Goal: Task Accomplishment & Management: Use online tool/utility

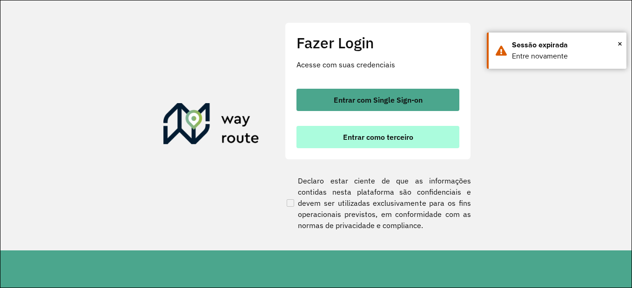
click at [366, 145] on button "Entrar como terceiro" at bounding box center [377, 137] width 163 height 22
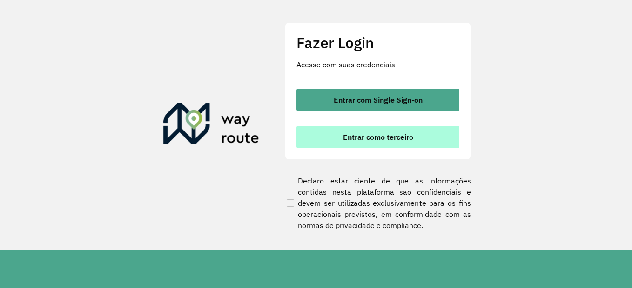
click at [376, 145] on button "Entrar como terceiro" at bounding box center [377, 137] width 163 height 22
click at [339, 135] on button "Entrar como terceiro" at bounding box center [377, 137] width 163 height 22
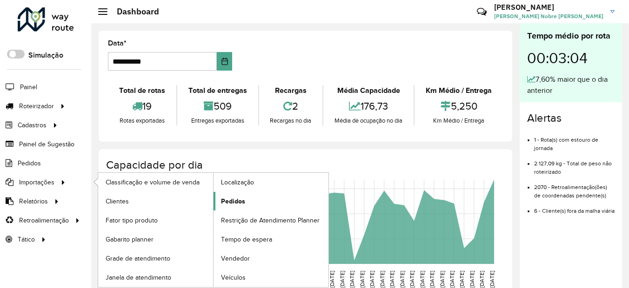
click at [239, 204] on span "Pedidos" at bounding box center [233, 202] width 24 height 10
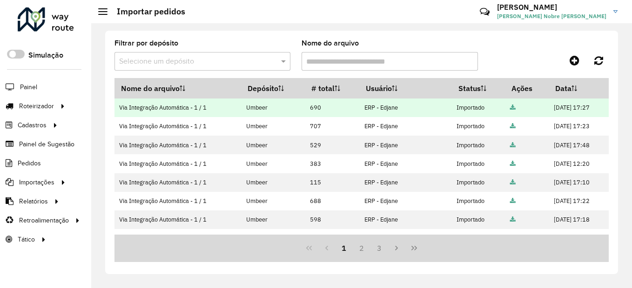
click at [510, 107] on icon at bounding box center [513, 108] width 6 height 6
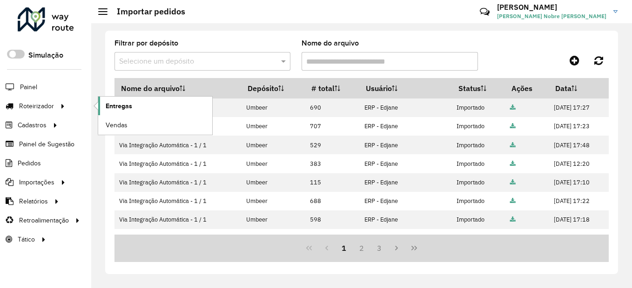
click at [122, 107] on span "Entregas" at bounding box center [119, 106] width 27 height 10
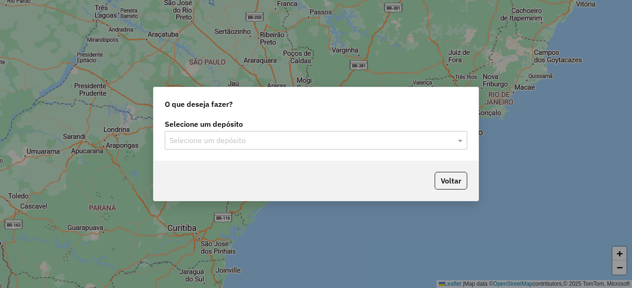
click at [200, 133] on div "Selecione um depósito" at bounding box center [316, 140] width 302 height 19
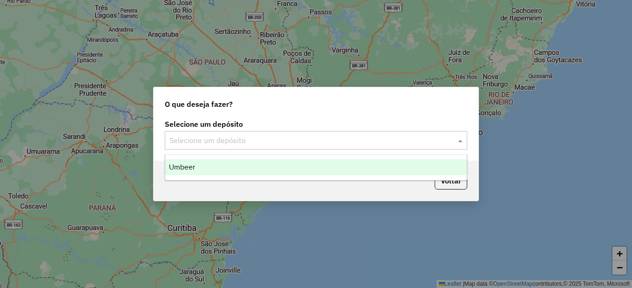
click at [188, 167] on span "Umbeer" at bounding box center [182, 167] width 26 height 8
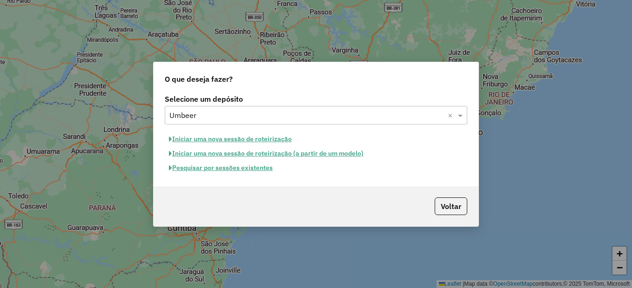
click at [215, 138] on button "Iniciar uma nova sessão de roteirização" at bounding box center [230, 139] width 131 height 14
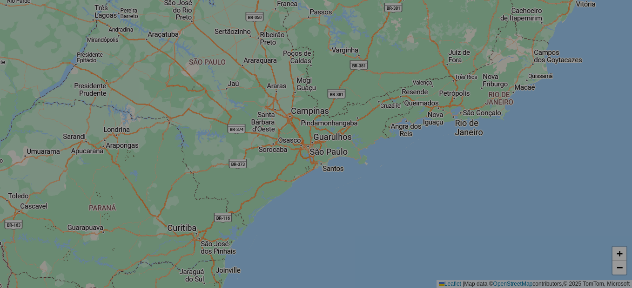
select select "*"
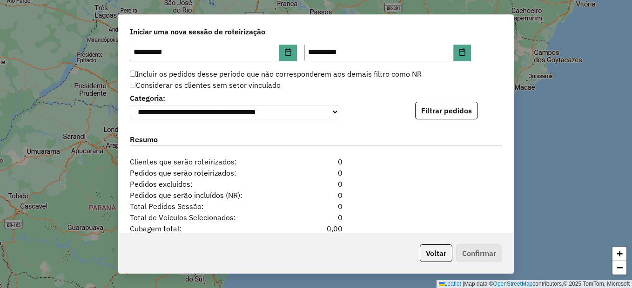
scroll to position [851, 0]
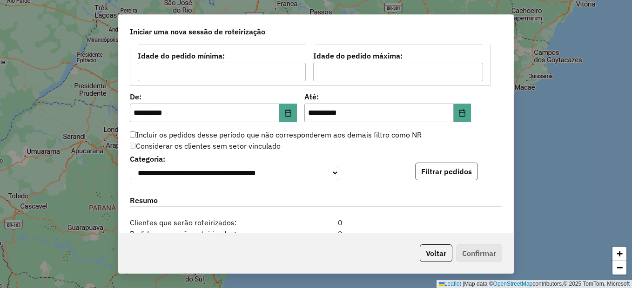
click at [455, 173] on button "Filtrar pedidos" at bounding box center [446, 172] width 63 height 18
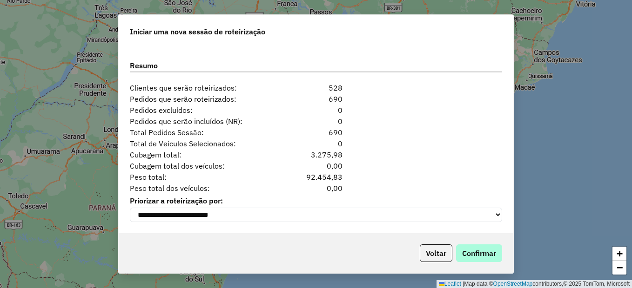
scroll to position [1183, 0]
click at [483, 248] on button "Confirmar" at bounding box center [479, 254] width 46 height 18
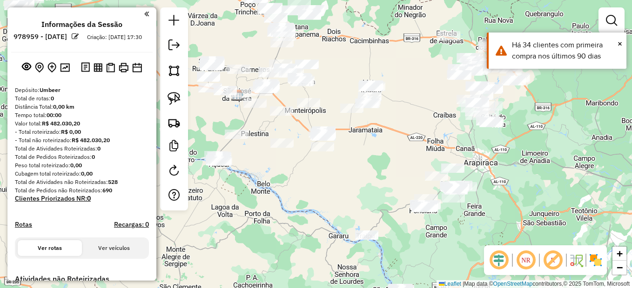
drag, startPoint x: 488, startPoint y: 224, endPoint x: 370, endPoint y: 143, distance: 142.5
click at [370, 143] on div "Janela de atendimento Grade de atendimento Capacidade Transportadoras Veículos …" at bounding box center [316, 144] width 632 height 288
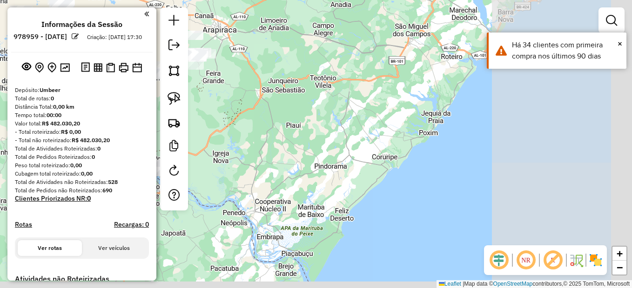
drag, startPoint x: 420, startPoint y: 183, endPoint x: 219, endPoint y: 107, distance: 214.2
click at [219, 107] on div "Janela de atendimento Grade de atendimento Capacidade Transportadoras Veículos …" at bounding box center [316, 144] width 632 height 288
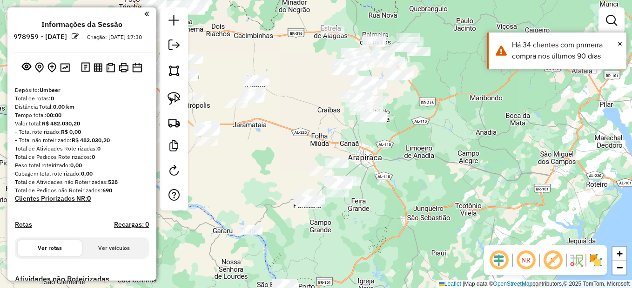
drag, startPoint x: 285, startPoint y: 116, endPoint x: 422, endPoint y: 228, distance: 176.7
click at [422, 228] on div "Janela de atendimento Grade de atendimento Capacidade Transportadoras Veículos …" at bounding box center [316, 144] width 632 height 288
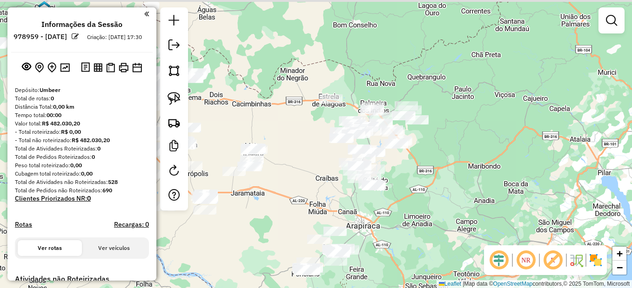
drag, startPoint x: 401, startPoint y: 199, endPoint x: 388, endPoint y: 263, distance: 66.0
click at [388, 263] on div "Janela de atendimento Grade de atendimento Capacidade Transportadoras Veículos …" at bounding box center [316, 144] width 632 height 288
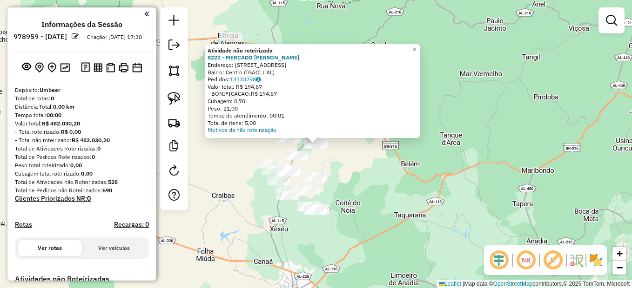
click at [372, 192] on div "Atividade não roteirizada 8222 - MERCADO JOHN LENNON Endereço: R SaO PEDRO 436 …" at bounding box center [316, 144] width 632 height 288
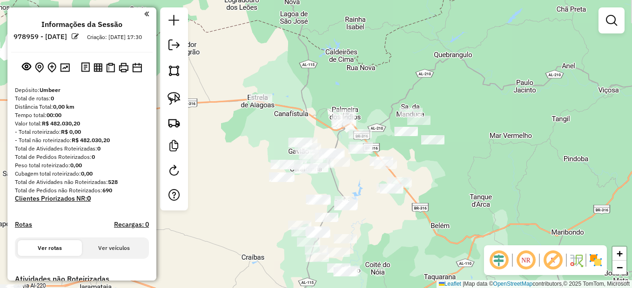
drag, startPoint x: 356, startPoint y: 143, endPoint x: 386, endPoint y: 205, distance: 68.7
click at [386, 205] on div "Janela de atendimento Grade de atendimento Capacidade Transportadoras Veículos …" at bounding box center [316, 144] width 632 height 288
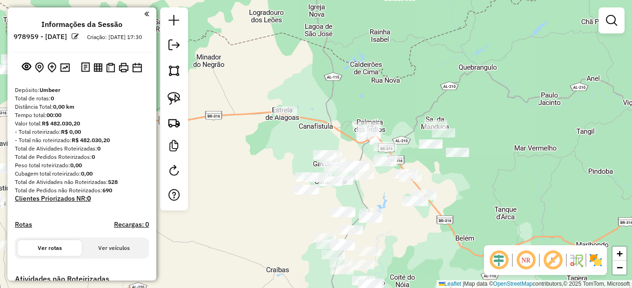
click at [369, 189] on div "Janela de atendimento Grade de atendimento Capacidade Transportadoras Veículos …" at bounding box center [316, 144] width 632 height 288
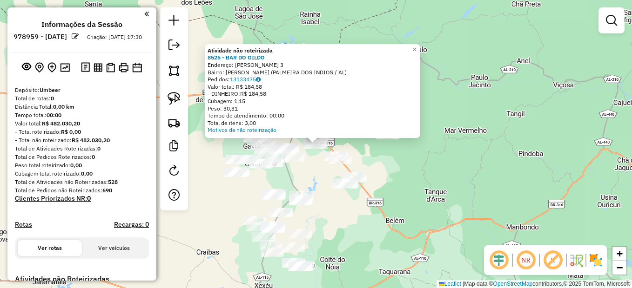
click at [340, 216] on div "Atividade não roteirizada 8526 - BAR DO GILDO Endereço: POVOADO MOREIRA 3 Bairr…" at bounding box center [316, 144] width 632 height 288
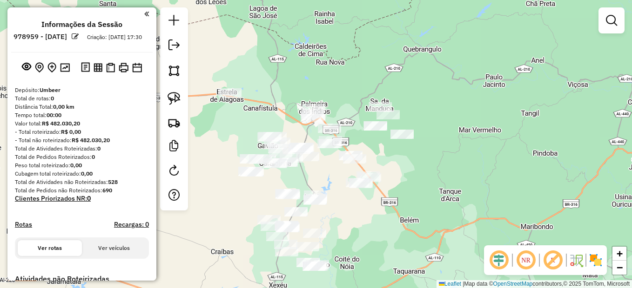
drag, startPoint x: 313, startPoint y: 173, endPoint x: 351, endPoint y: 145, distance: 47.0
click at [351, 147] on div "Janela de atendimento Grade de atendimento Capacidade Transportadoras Veículos …" at bounding box center [316, 144] width 632 height 288
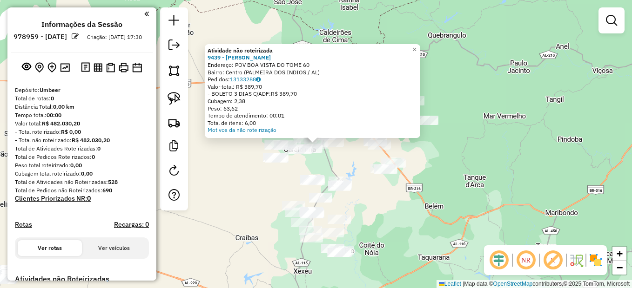
click at [350, 169] on div "Atividade não roteirizada 9439 - BAR DO WILSON Endereço: POV BOA VISTA DO TOME …" at bounding box center [316, 144] width 632 height 288
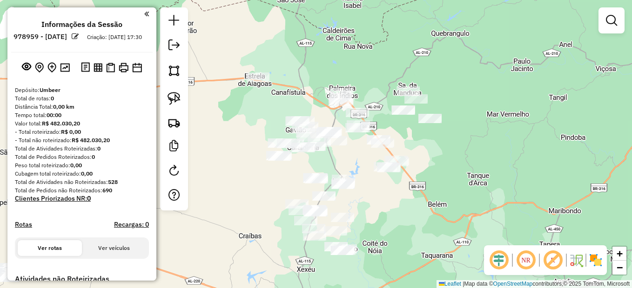
drag, startPoint x: 361, startPoint y: 161, endPoint x: 379, endPoint y: 141, distance: 27.0
click at [379, 141] on div "Janela de atendimento Grade de atendimento Capacidade Transportadoras Veículos …" at bounding box center [316, 144] width 632 height 288
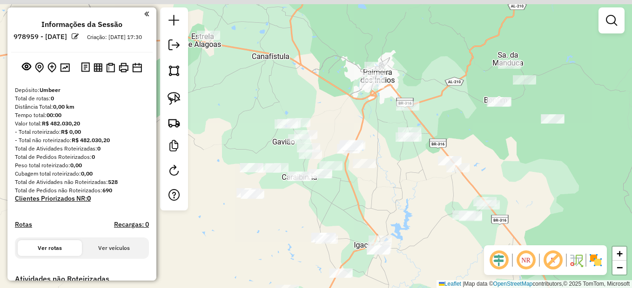
drag, startPoint x: 349, startPoint y: 139, endPoint x: 381, endPoint y: 199, distance: 68.1
click at [381, 199] on div "Janela de atendimento Grade de atendimento Capacidade Transportadoras Veículos …" at bounding box center [316, 144] width 632 height 288
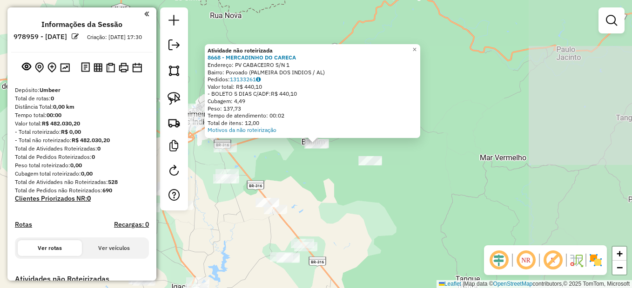
click at [351, 201] on div "Atividade não roteirizada 8668 - MERCADINHO DO CARECA Endereço: PV CABACEIRO S/…" at bounding box center [316, 144] width 632 height 288
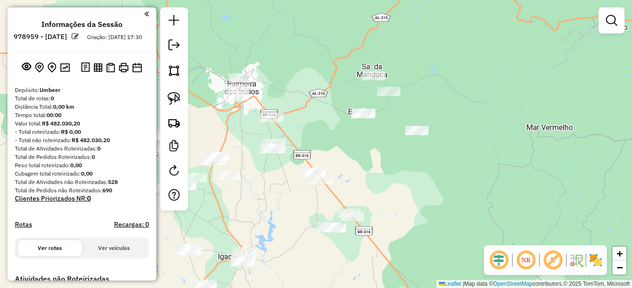
drag, startPoint x: 380, startPoint y: 167, endPoint x: 393, endPoint y: 161, distance: 15.0
click at [393, 162] on div "Janela de atendimento Grade de atendimento Capacidade Transportadoras Veículos …" at bounding box center [316, 144] width 632 height 288
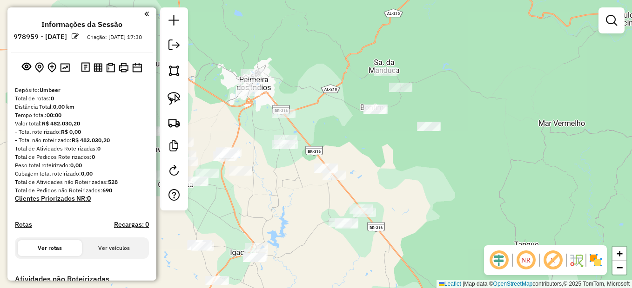
click at [283, 149] on div at bounding box center [286, 144] width 23 height 9
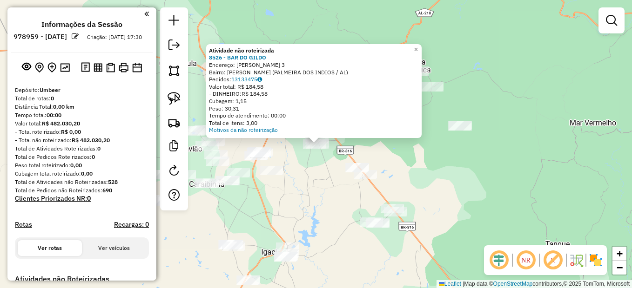
click at [330, 185] on div "Atividade não roteirizada 8526 - BAR DO GILDO Endereço: POVOADO MOREIRA 3 Bairr…" at bounding box center [316, 144] width 632 height 288
click at [367, 212] on div "Atividade não roteirizada 8526 - BAR DO GILDO Endereço: POVOADO MOREIRA 3 Bairr…" at bounding box center [316, 144] width 632 height 288
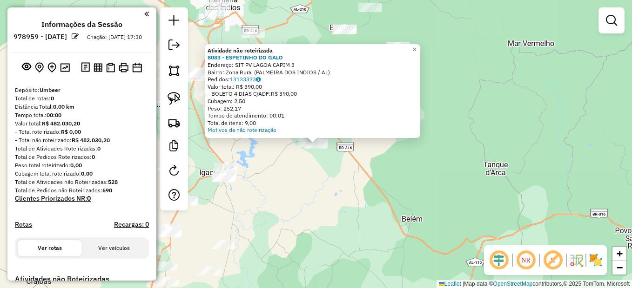
click at [300, 189] on div "Atividade não roteirizada 8083 - ESPETINHO DO GALO Endereço: SIT PV LAGOA CAPIM…" at bounding box center [316, 144] width 632 height 288
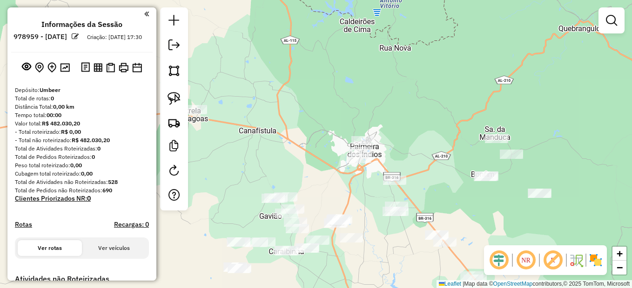
drag, startPoint x: 265, startPoint y: 109, endPoint x: 397, endPoint y: 235, distance: 183.0
click at [406, 255] on div "Janela de atendimento Grade de atendimento Capacidade Transportadoras Veículos …" at bounding box center [316, 144] width 632 height 288
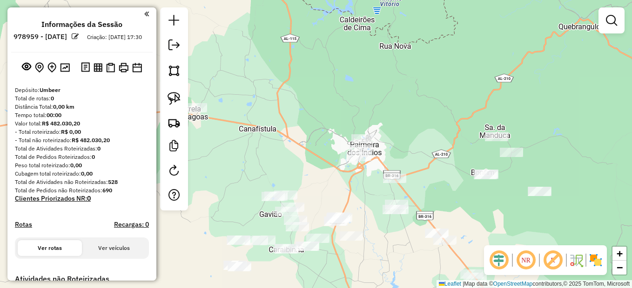
click at [358, 161] on div at bounding box center [359, 156] width 23 height 9
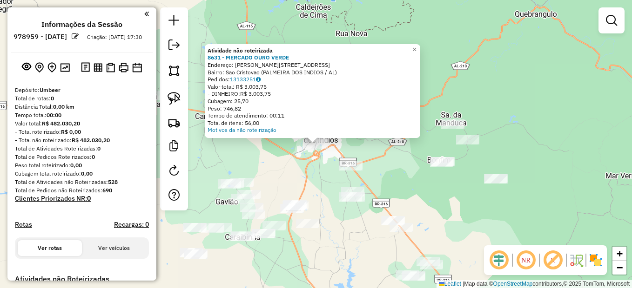
click at [407, 196] on div "Atividade não roteirizada 8631 - MERCADO OURO VERDE Endereço: Vieira de Brito 5…" at bounding box center [316, 144] width 632 height 288
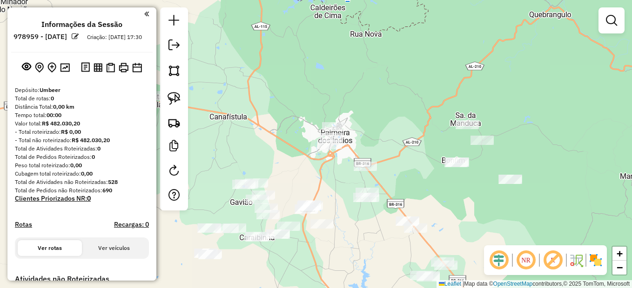
drag, startPoint x: 343, startPoint y: 174, endPoint x: 352, endPoint y: 173, distance: 8.9
click at [352, 173] on div "Janela de atendimento Grade de atendimento Capacidade Transportadoras Veículos …" at bounding box center [316, 144] width 632 height 288
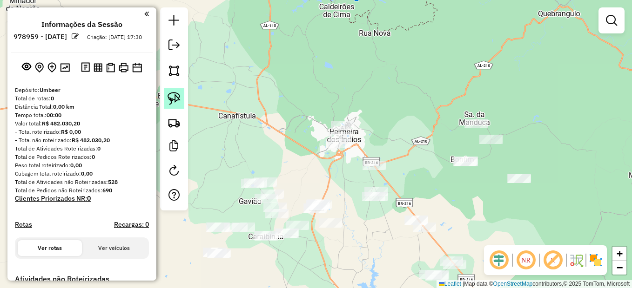
click at [166, 91] on link at bounding box center [174, 98] width 20 height 20
drag, startPoint x: 325, startPoint y: 154, endPoint x: 321, endPoint y: 123, distance: 31.4
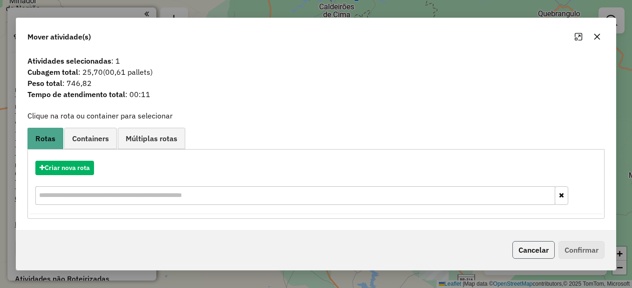
click at [531, 248] on button "Cancelar" at bounding box center [533, 250] width 42 height 18
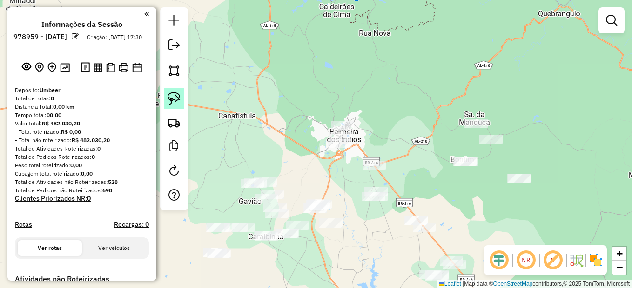
click at [174, 94] on img at bounding box center [174, 98] width 13 height 13
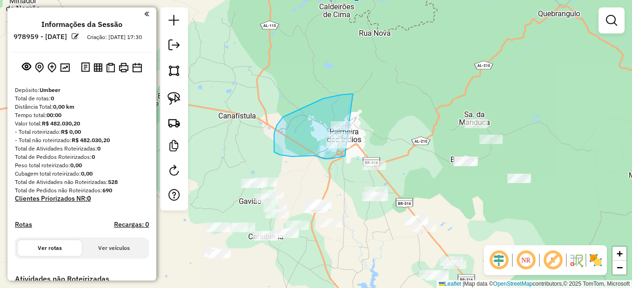
drag, startPoint x: 345, startPoint y: 94, endPoint x: 362, endPoint y: 151, distance: 59.3
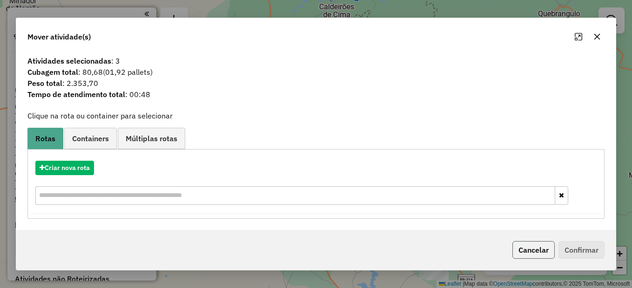
click at [526, 248] on button "Cancelar" at bounding box center [533, 250] width 42 height 18
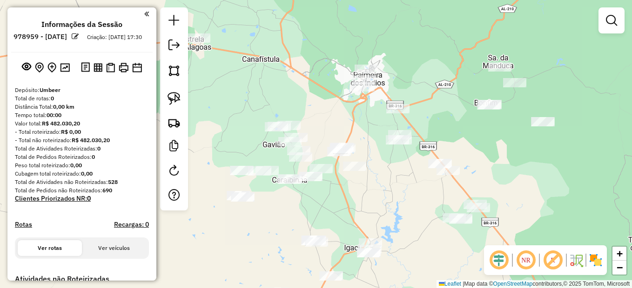
drag, startPoint x: 401, startPoint y: 212, endPoint x: 403, endPoint y: 180, distance: 31.8
click at [403, 180] on div "Janela de atendimento Grade de atendimento Capacidade Transportadoras Veículos …" at bounding box center [316, 144] width 632 height 288
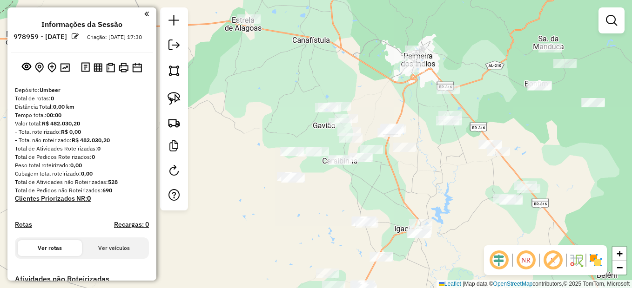
drag, startPoint x: 389, startPoint y: 190, endPoint x: 439, endPoint y: 171, distance: 53.3
click at [439, 171] on div "Janela de atendimento Grade de atendimento Capacidade Transportadoras Veículos …" at bounding box center [316, 144] width 632 height 288
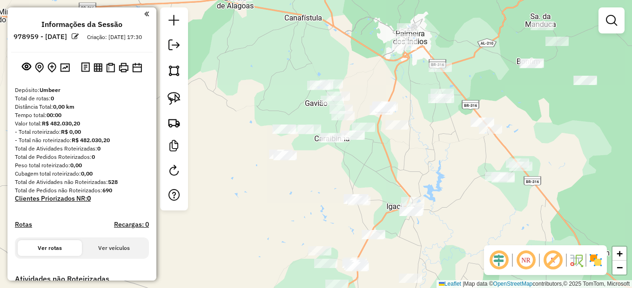
drag, startPoint x: 435, startPoint y: 195, endPoint x: 425, endPoint y: 156, distance: 40.4
click at [425, 156] on div "Janela de atendimento Grade de atendimento Capacidade Transportadoras Veículos …" at bounding box center [316, 144] width 632 height 288
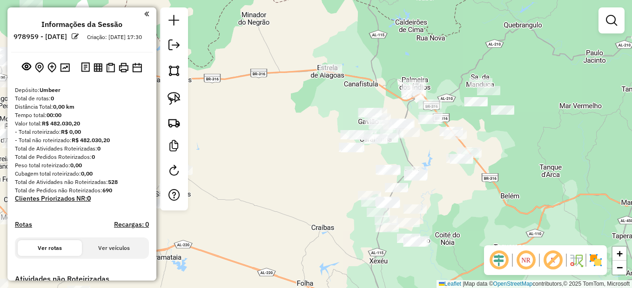
drag, startPoint x: 452, startPoint y: 186, endPoint x: 443, endPoint y: 186, distance: 8.9
click at [443, 186] on div "Janela de atendimento Grade de atendimento Capacidade Transportadoras Veículos …" at bounding box center [316, 144] width 632 height 288
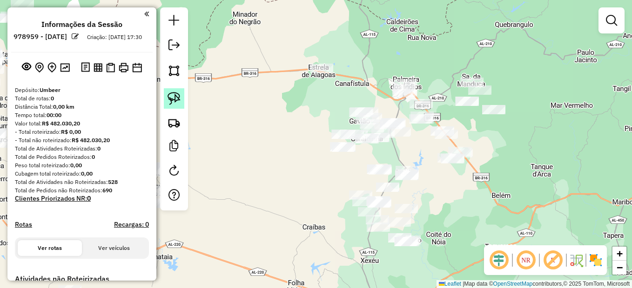
click at [168, 97] on img at bounding box center [174, 98] width 13 height 13
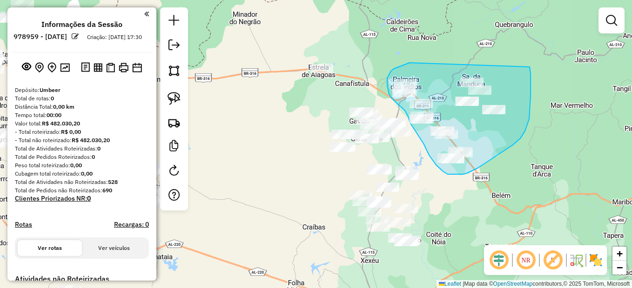
drag, startPoint x: 409, startPoint y: 63, endPoint x: 527, endPoint y: 60, distance: 117.3
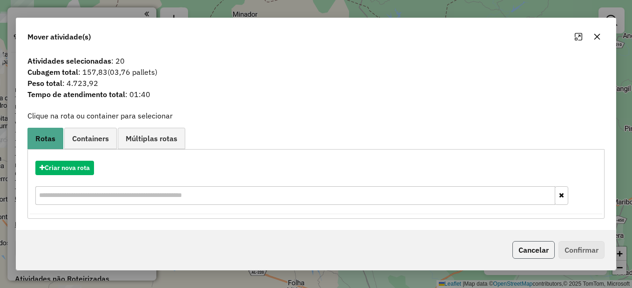
click at [525, 254] on button "Cancelar" at bounding box center [533, 250] width 42 height 18
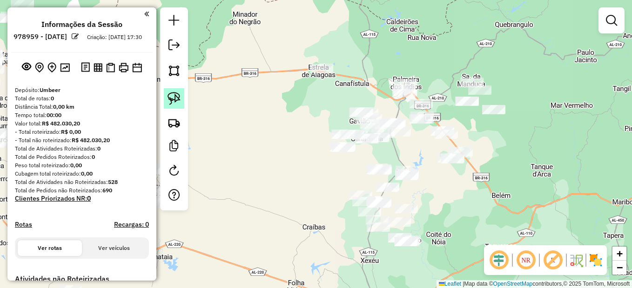
click at [172, 105] on img at bounding box center [174, 98] width 13 height 13
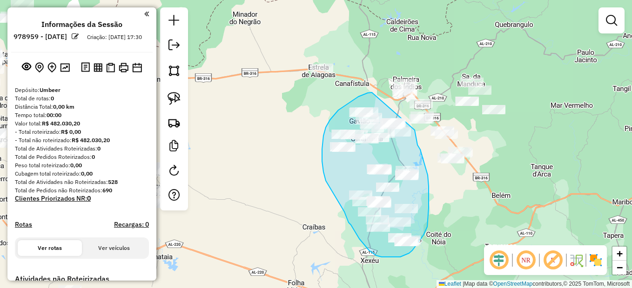
drag, startPoint x: 372, startPoint y: 93, endPoint x: 415, endPoint y: 130, distance: 57.0
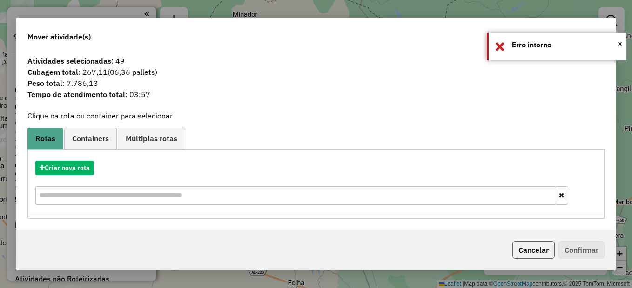
click at [532, 248] on button "Cancelar" at bounding box center [533, 250] width 42 height 18
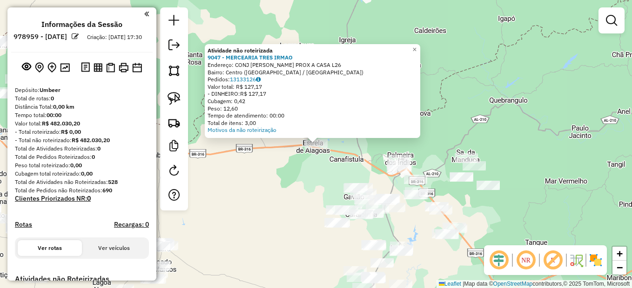
click at [314, 181] on div "Atividade não roteirizada 9047 - MERCEARIA TRES IRMAO Endereço: CONJ JOSE URSUL…" at bounding box center [316, 144] width 632 height 288
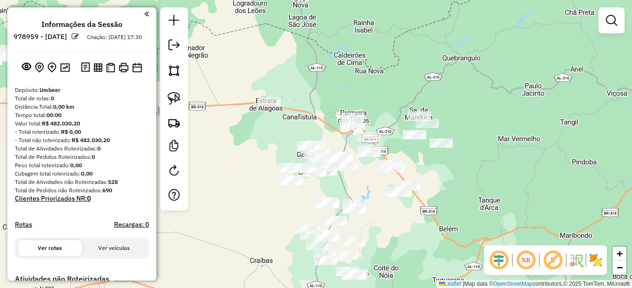
drag, startPoint x: 348, startPoint y: 170, endPoint x: 299, endPoint y: 126, distance: 65.9
click at [299, 126] on div "Janela de atendimento Grade de atendimento Capacidade Transportadoras Veículos …" at bounding box center [316, 144] width 632 height 288
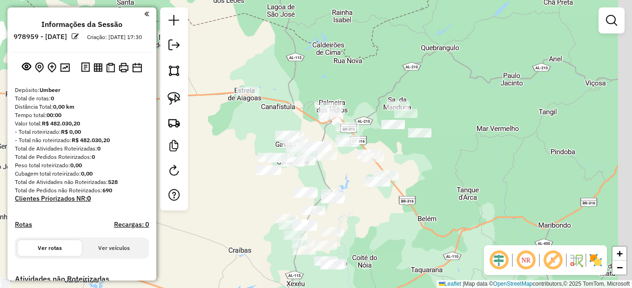
drag, startPoint x: 281, startPoint y: 116, endPoint x: 272, endPoint y: 111, distance: 10.6
click at [274, 112] on div "Janela de atendimento Grade de atendimento Capacidade Transportadoras Veículos …" at bounding box center [316, 144] width 632 height 288
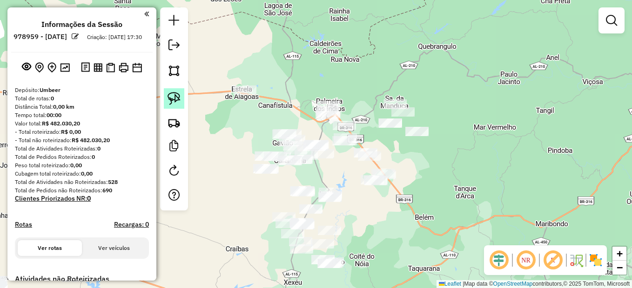
click at [168, 101] on link at bounding box center [174, 98] width 20 height 20
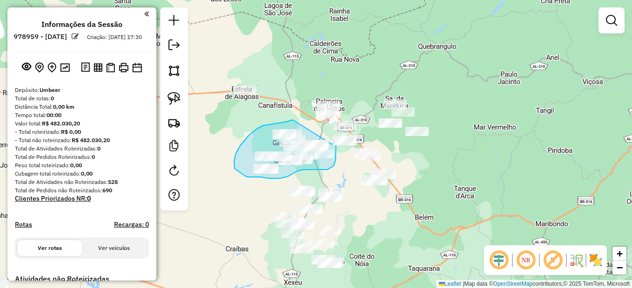
click at [332, 145] on div "Janela de atendimento Grade de atendimento Capacidade Transportadoras Veículos …" at bounding box center [316, 144] width 632 height 288
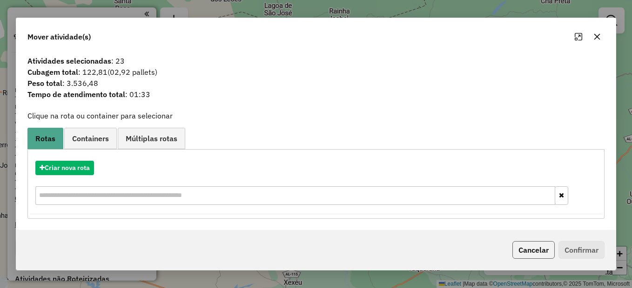
click at [532, 255] on button "Cancelar" at bounding box center [533, 250] width 42 height 18
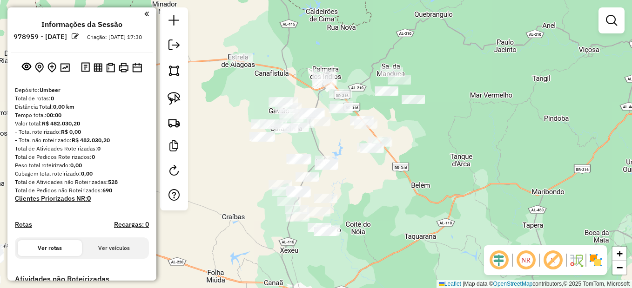
drag, startPoint x: 373, startPoint y: 210, endPoint x: 369, endPoint y: 178, distance: 32.3
click at [369, 178] on div "Janela de atendimento Grade de atendimento Capacidade Transportadoras Veículos …" at bounding box center [316, 144] width 632 height 288
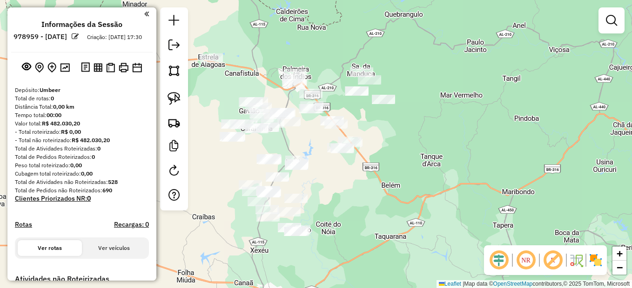
drag, startPoint x: 329, startPoint y: 148, endPoint x: 299, endPoint y: 148, distance: 29.8
click at [299, 148] on div "Janela de atendimento Grade de atendimento Capacidade Transportadoras Veículos …" at bounding box center [316, 144] width 632 height 288
click at [181, 99] on link at bounding box center [174, 98] width 20 height 20
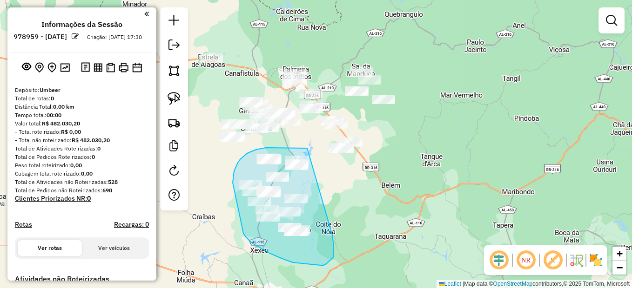
drag, startPoint x: 296, startPoint y: 148, endPoint x: 332, endPoint y: 235, distance: 94.1
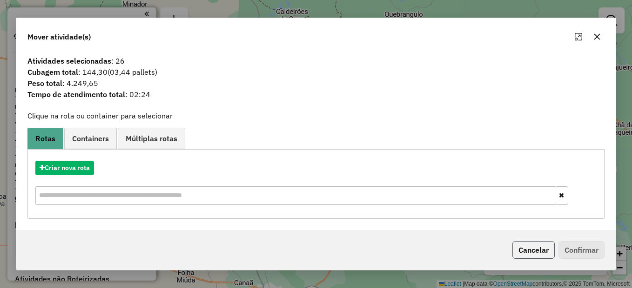
click at [526, 253] on button "Cancelar" at bounding box center [533, 250] width 42 height 18
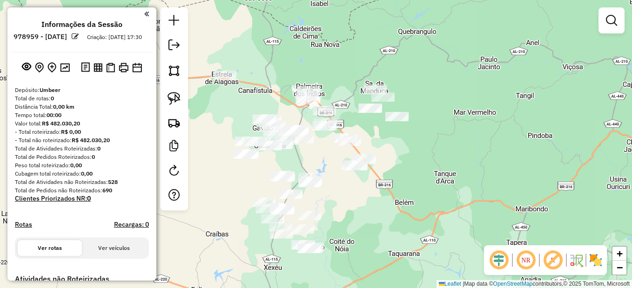
click at [363, 209] on div "Janela de atendimento Grade de atendimento Capacidade Transportadoras Veículos …" at bounding box center [316, 144] width 632 height 288
drag, startPoint x: 170, startPoint y: 96, endPoint x: 201, endPoint y: 93, distance: 30.5
click at [171, 96] on img at bounding box center [174, 98] width 13 height 13
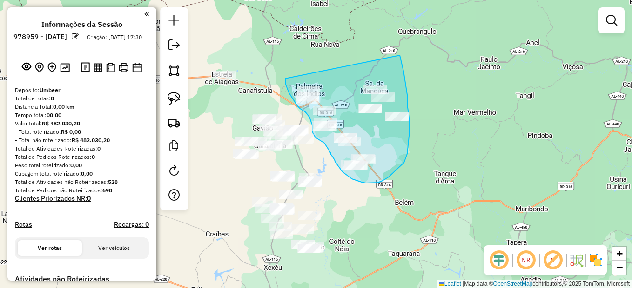
drag, startPoint x: 285, startPoint y: 79, endPoint x: 400, endPoint y: 55, distance: 116.8
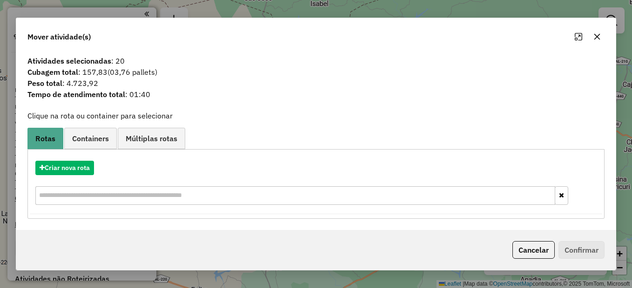
click at [73, 160] on div "Criar nova rota" at bounding box center [316, 184] width 572 height 60
click at [70, 163] on button "Criar nova rota" at bounding box center [64, 168] width 59 height 14
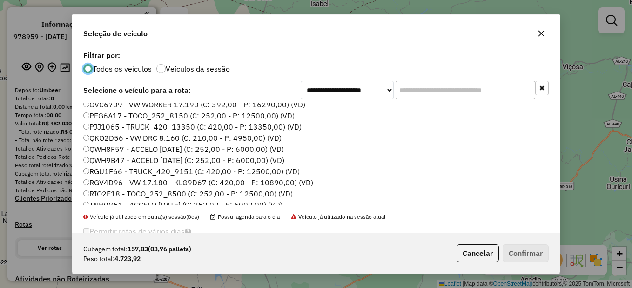
scroll to position [47, 0]
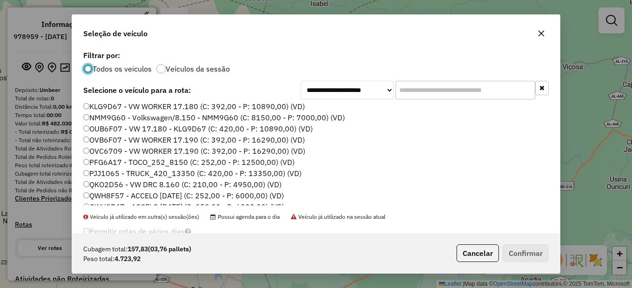
click at [122, 194] on label "QWH8F57 - ACCELO [DATE] (C: 252,00 - P: 6000,00) (VD)" at bounding box center [183, 195] width 201 height 11
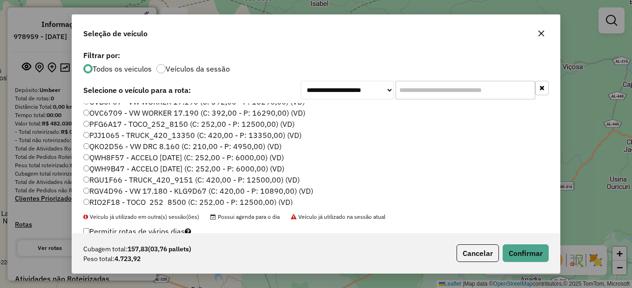
scroll to position [93, 0]
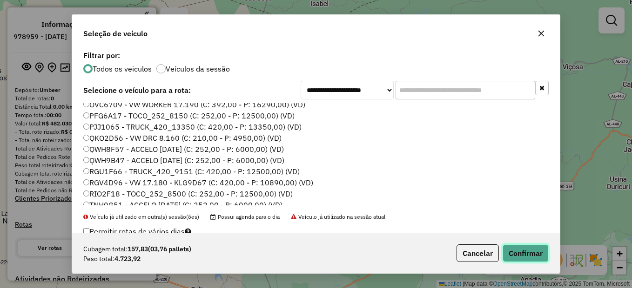
click at [519, 246] on button "Confirmar" at bounding box center [526, 254] width 46 height 18
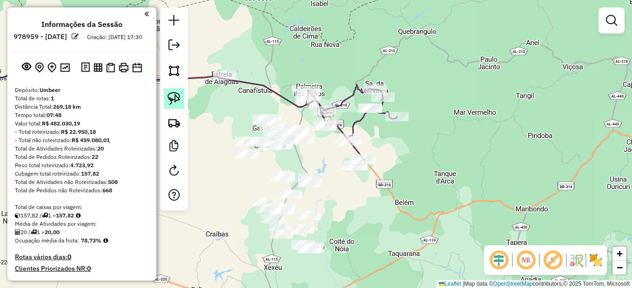
click at [169, 95] on img at bounding box center [174, 98] width 13 height 13
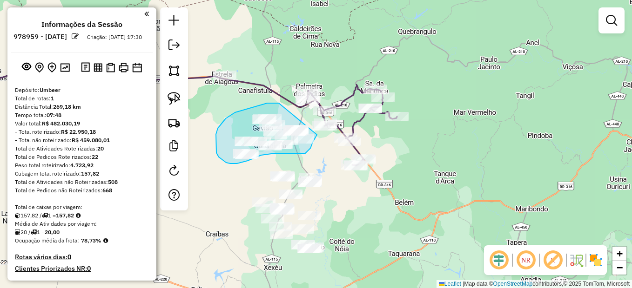
drag, startPoint x: 276, startPoint y: 103, endPoint x: 317, endPoint y: 135, distance: 51.7
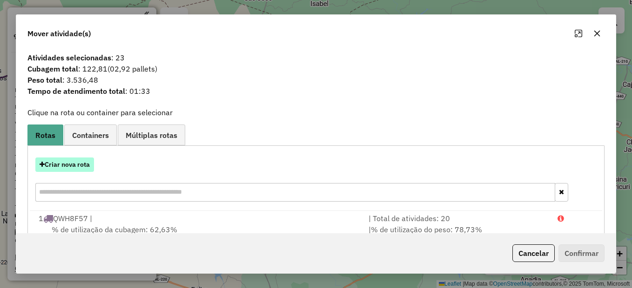
click at [67, 165] on button "Criar nova rota" at bounding box center [64, 165] width 59 height 14
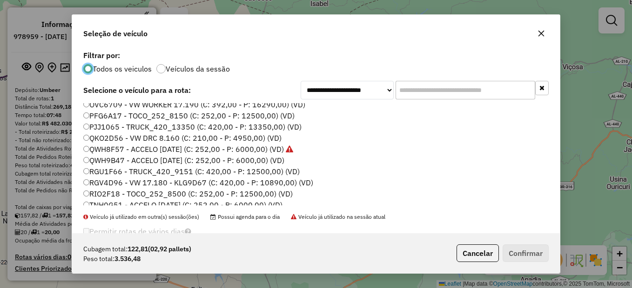
scroll to position [140, 0]
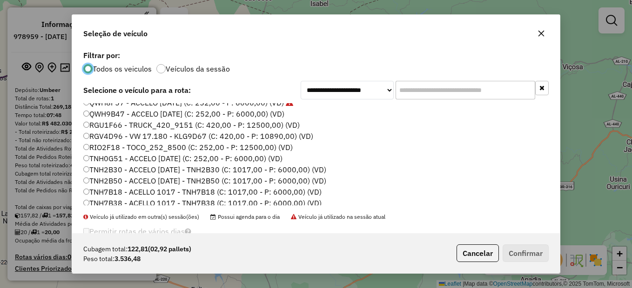
click at [110, 183] on label "TNH2B50 - ACCELO [DATE] - TNH2B50 (C: 1017,00 - P: 6000,00) (VD)" at bounding box center [204, 180] width 243 height 11
click at [521, 249] on button "Confirmar" at bounding box center [526, 254] width 46 height 18
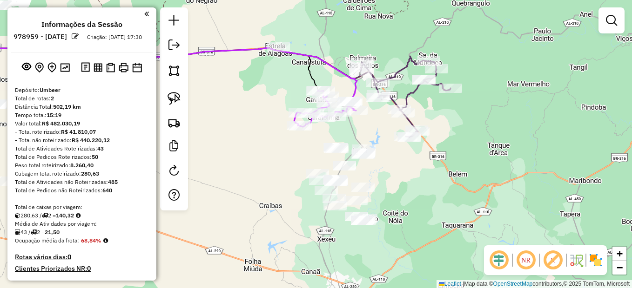
drag, startPoint x: 389, startPoint y: 224, endPoint x: 444, endPoint y: 194, distance: 61.8
click at [444, 194] on div "Janela de atendimento Grade de atendimento Capacidade Transportadoras Veículos …" at bounding box center [316, 144] width 632 height 288
click at [170, 97] on img at bounding box center [174, 98] width 13 height 13
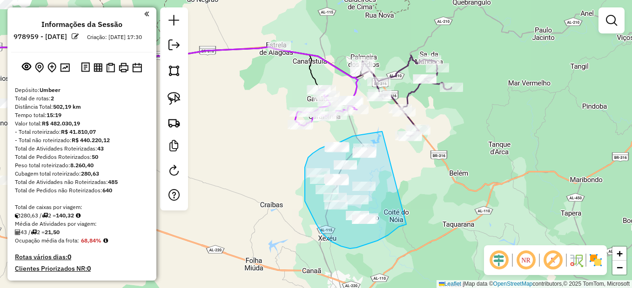
drag, startPoint x: 382, startPoint y: 132, endPoint x: 411, endPoint y: 223, distance: 95.8
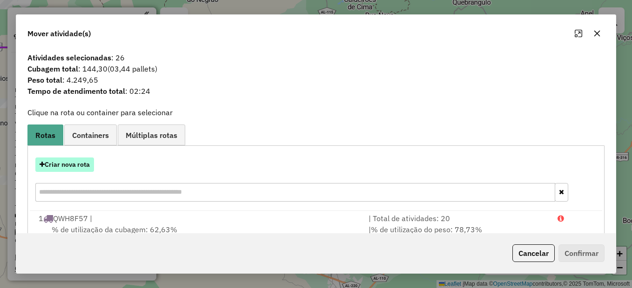
click at [75, 163] on button "Criar nova rota" at bounding box center [64, 165] width 59 height 14
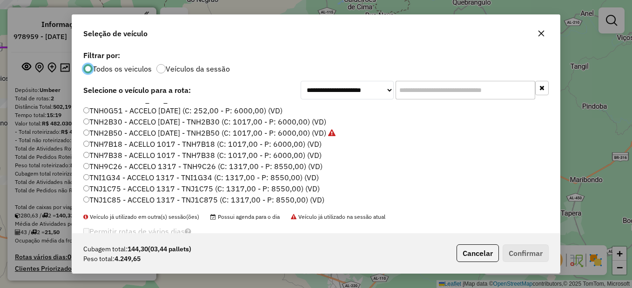
scroll to position [188, 0]
click at [108, 155] on label "TNH7B38 - ACELLO 1017 - TNH7B38 (C: 1017,00 - P: 6000,00) (VD)" at bounding box center [202, 154] width 238 height 11
click at [522, 255] on button "Confirmar" at bounding box center [526, 254] width 46 height 18
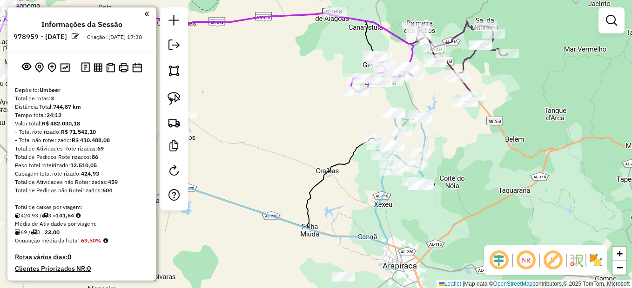
drag, startPoint x: 285, startPoint y: 244, endPoint x: 352, endPoint y: 201, distance: 79.1
click at [352, 201] on div "Janela de atendimento Grade de atendimento Capacidade Transportadoras Veículos …" at bounding box center [316, 144] width 632 height 288
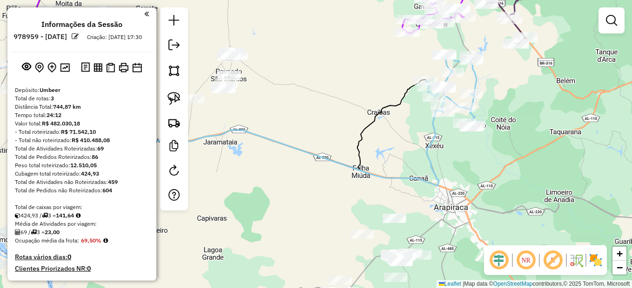
drag, startPoint x: 355, startPoint y: 218, endPoint x: 390, endPoint y: 188, distance: 45.9
click at [391, 174] on icon at bounding box center [210, 123] width 466 height 126
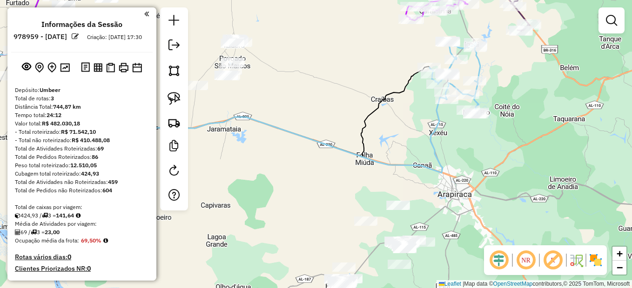
drag, startPoint x: 418, startPoint y: 226, endPoint x: 423, endPoint y: 167, distance: 58.9
click at [423, 167] on div "Janela de atendimento Grade de atendimento Capacidade Transportadoras Veículos …" at bounding box center [316, 144] width 632 height 288
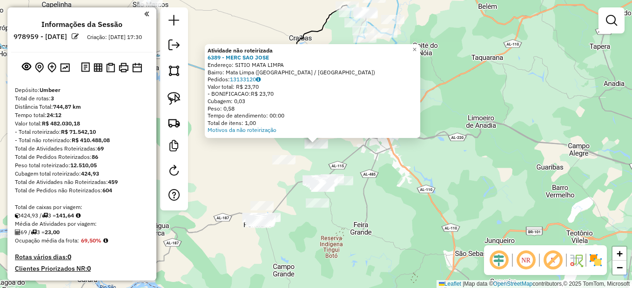
click at [413, 177] on div "Atividade não roteirizada 6389 - MERC SAO JOSE Endereço: SITIO MATA LIMPA Bairr…" at bounding box center [316, 144] width 632 height 288
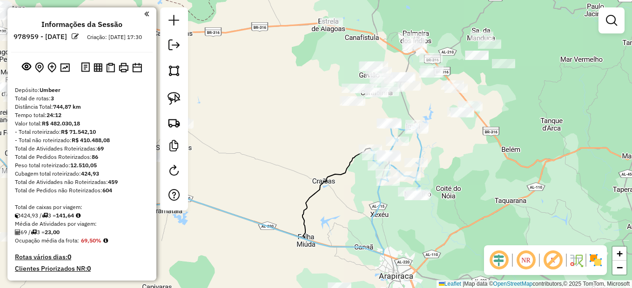
drag, startPoint x: 325, startPoint y: 73, endPoint x: 344, endPoint y: 216, distance: 144.5
click at [349, 221] on div "Janela de atendimento Grade de atendimento Capacidade Transportadoras Veículos …" at bounding box center [316, 144] width 632 height 288
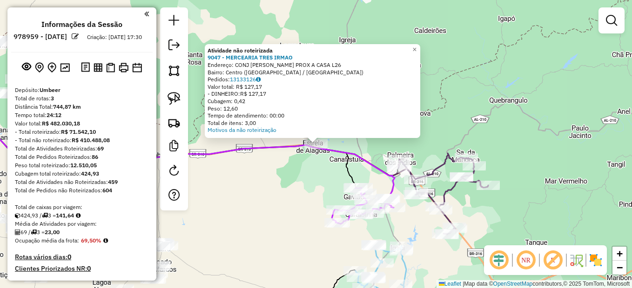
click at [282, 232] on div "Atividade não roteirizada 9047 - MERCEARIA TRES IRMAO Endereço: CONJ JOSE URSUL…" at bounding box center [316, 144] width 632 height 288
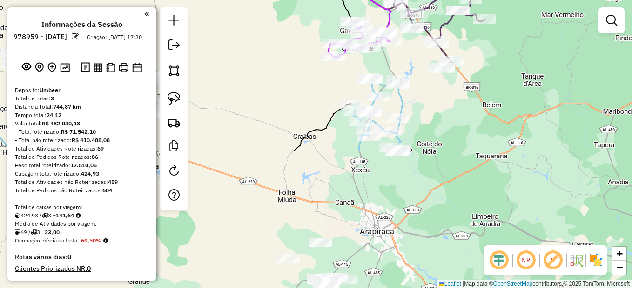
drag, startPoint x: 293, startPoint y: 240, endPoint x: 289, endPoint y: 41, distance: 198.3
click at [289, 41] on div "Janela de atendimento Grade de atendimento Capacidade Transportadoras Veículos …" at bounding box center [316, 144] width 632 height 288
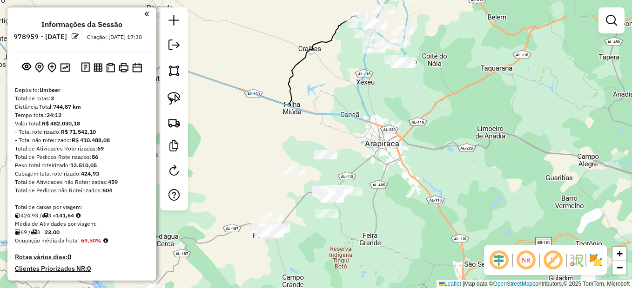
drag, startPoint x: 349, startPoint y: 193, endPoint x: 357, endPoint y: 118, distance: 75.4
click at [357, 118] on div "Janela de atendimento Grade de atendimento Capacidade Transportadoras Veículos …" at bounding box center [316, 144] width 632 height 288
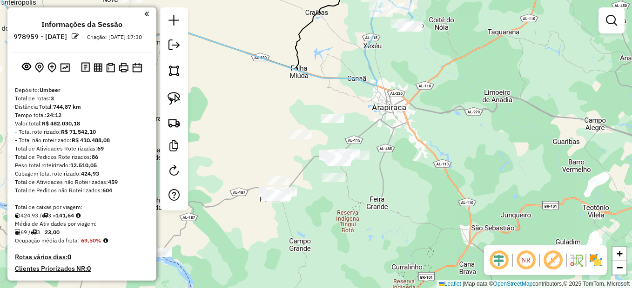
drag, startPoint x: 388, startPoint y: 126, endPoint x: 378, endPoint y: 123, distance: 10.2
click at [383, 123] on div "Janela de atendimento Grade de atendimento Capacidade Transportadoras Veículos …" at bounding box center [316, 144] width 632 height 288
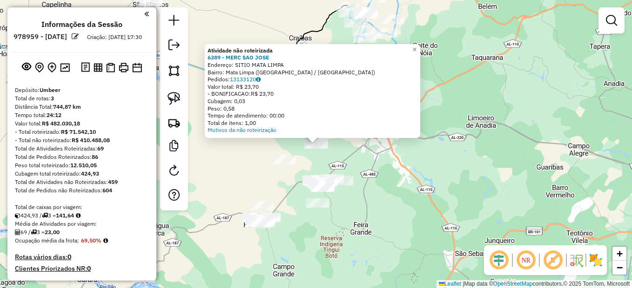
click at [373, 157] on div "Atividade não roteirizada 6389 - MERC SAO JOSE Endereço: SITIO MATA LIMPA Bairr…" at bounding box center [316, 144] width 632 height 288
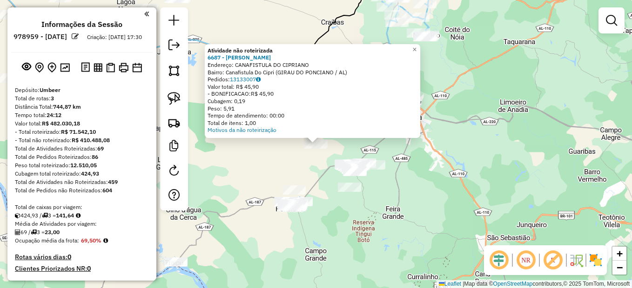
click at [297, 164] on div "Atividade não roteirizada 6687 - MERCADINHO CAETANO Endereço: CANAFISTULA DO CI…" at bounding box center [316, 144] width 632 height 288
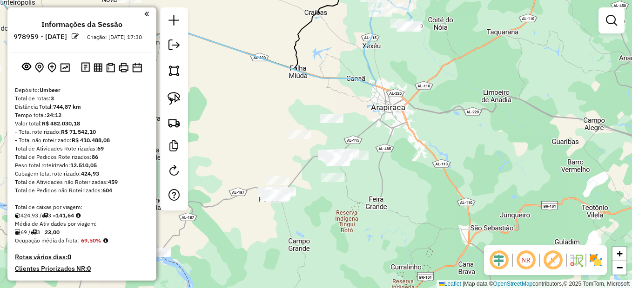
drag, startPoint x: 300, startPoint y: 151, endPoint x: 294, endPoint y: 131, distance: 21.5
click at [291, 141] on div "Janela de atendimento Grade de atendimento Capacidade Transportadoras Veículos …" at bounding box center [316, 144] width 632 height 288
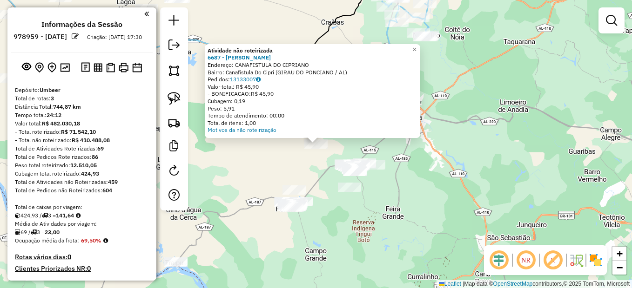
click at [308, 165] on div "Atividade não roteirizada 6687 - MERCADINHO CAETANO Endereço: CANAFISTULA DO CI…" at bounding box center [316, 144] width 632 height 288
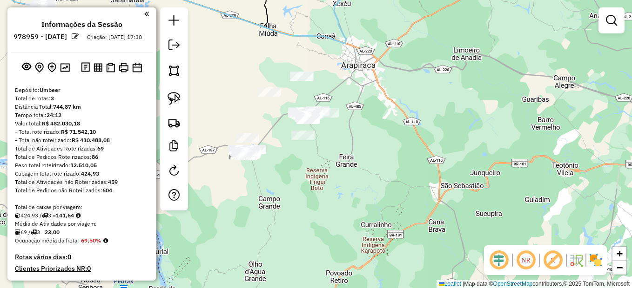
drag, startPoint x: 309, startPoint y: 169, endPoint x: 284, endPoint y: 118, distance: 56.4
click at [287, 118] on div "Janela de atendimento Grade de atendimento Capacidade Transportadoras Veículos …" at bounding box center [316, 144] width 632 height 288
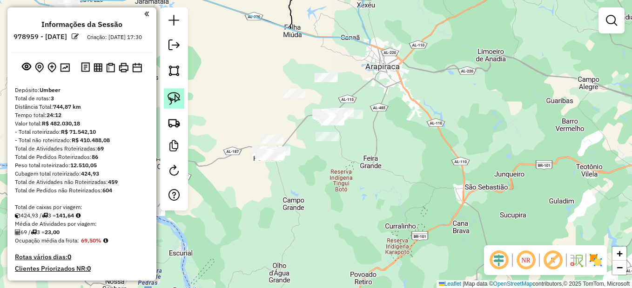
click at [170, 100] on img at bounding box center [174, 98] width 13 height 13
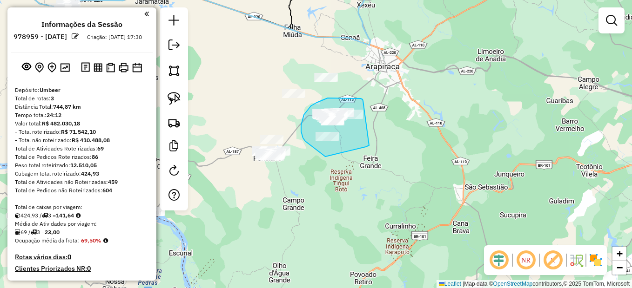
drag, startPoint x: 362, startPoint y: 100, endPoint x: 383, endPoint y: 134, distance: 40.7
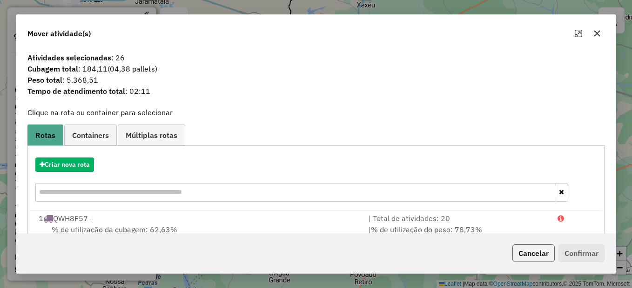
click at [528, 258] on button "Cancelar" at bounding box center [533, 254] width 42 height 18
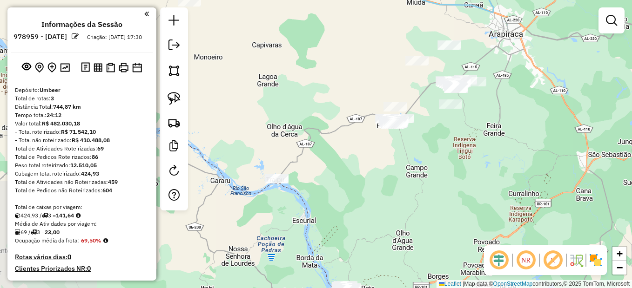
drag, startPoint x: 448, startPoint y: 202, endPoint x: 510, endPoint y: 197, distance: 62.6
click at [510, 197] on div "Janela de atendimento Grade de atendimento Capacidade Transportadoras Veículos …" at bounding box center [316, 144] width 632 height 288
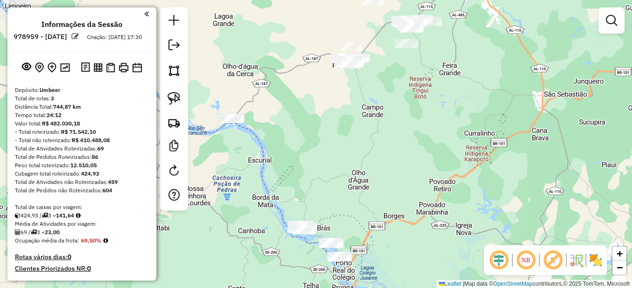
drag, startPoint x: 458, startPoint y: 157, endPoint x: 447, endPoint y: 137, distance: 22.9
click at [447, 137] on div "Janela de atendimento Grade de atendimento Capacidade Transportadoras Veículos …" at bounding box center [316, 144] width 632 height 288
click at [177, 95] on img at bounding box center [174, 98] width 13 height 13
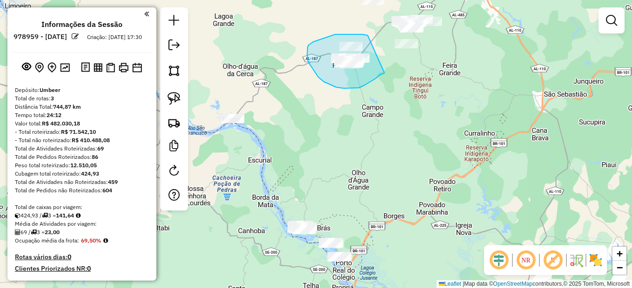
drag, startPoint x: 342, startPoint y: 34, endPoint x: 388, endPoint y: 73, distance: 60.1
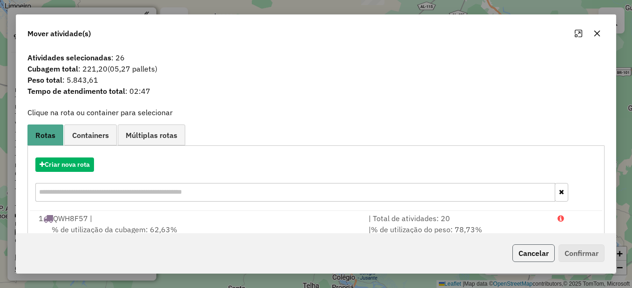
click at [526, 255] on button "Cancelar" at bounding box center [533, 254] width 42 height 18
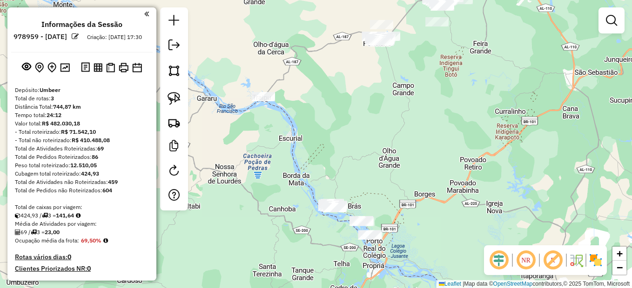
drag, startPoint x: 345, startPoint y: 222, endPoint x: 375, endPoint y: 207, distance: 33.9
click at [375, 207] on div "Janela de atendimento Grade de atendimento Capacidade Transportadoras Veículos …" at bounding box center [316, 144] width 632 height 288
click at [170, 101] on img at bounding box center [174, 98] width 13 height 13
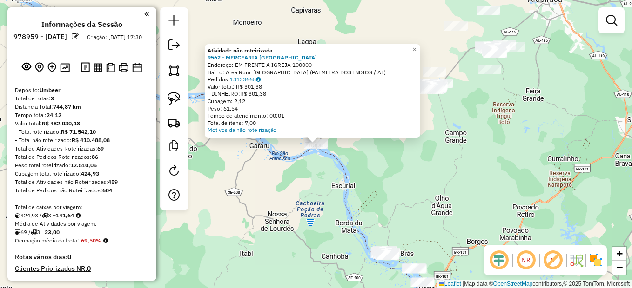
click at [313, 197] on div "Atividade não roteirizada 9562 - MERCEARIA SAO JOSE Endereço: EM FRENTE A IGREJ…" at bounding box center [316, 144] width 632 height 288
click at [301, 161] on div "Atividade não roteirizada 9562 - MERCEARIA SAO JOSE Endereço: EM FRENTE A IGREJ…" at bounding box center [316, 144] width 632 height 288
click at [322, 171] on div "Atividade não roteirizada 9562 - MERCEARIA SAO JOSE Endereço: EM FRENTE A IGREJ…" at bounding box center [316, 144] width 632 height 288
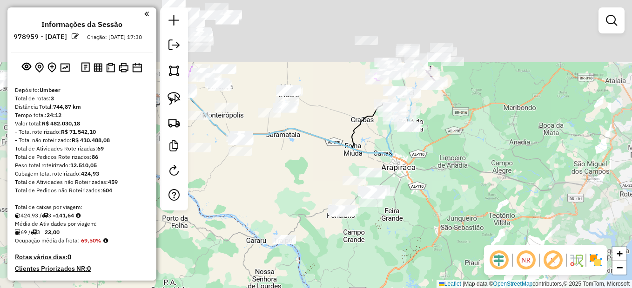
drag, startPoint x: 418, startPoint y: 222, endPoint x: 400, endPoint y: 221, distance: 18.2
click at [400, 242] on div "Janela de atendimento Grade de atendimento Capacidade Transportadoras Veículos …" at bounding box center [316, 144] width 632 height 288
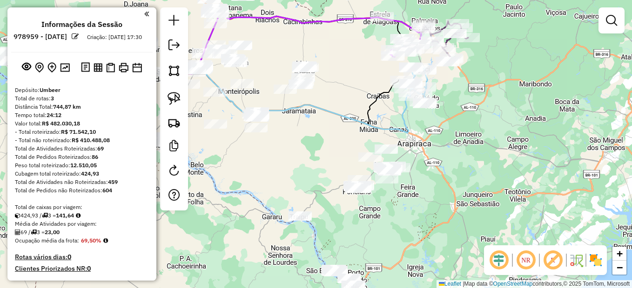
drag, startPoint x: 405, startPoint y: 199, endPoint x: 467, endPoint y: 104, distance: 112.9
click at [468, 104] on div "Janela de atendimento Grade de atendimento Capacidade Transportadoras Veículos …" at bounding box center [316, 144] width 632 height 288
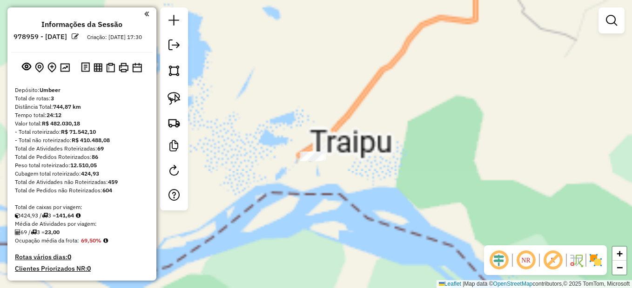
drag, startPoint x: 337, startPoint y: 161, endPoint x: 301, endPoint y: 153, distance: 37.5
click at [336, 176] on div "Janela de atendimento Grade de atendimento Capacidade Transportadoras Veículos …" at bounding box center [316, 144] width 632 height 288
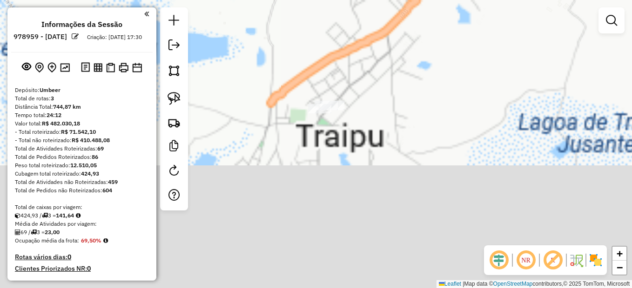
drag, startPoint x: 333, startPoint y: 212, endPoint x: 269, endPoint y: 84, distance: 143.2
click at [269, 84] on div "Janela de atendimento Grade de atendimento Capacidade Transportadoras Veículos …" at bounding box center [316, 144] width 632 height 288
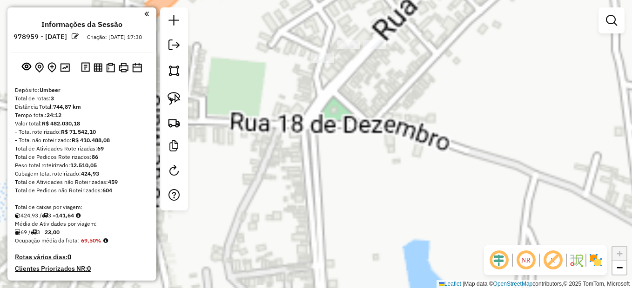
drag, startPoint x: 315, startPoint y: 114, endPoint x: 315, endPoint y: 215, distance: 101.0
click at [315, 215] on div "Janela de atendimento Grade de atendimento Capacidade Transportadoras Veículos …" at bounding box center [316, 144] width 632 height 288
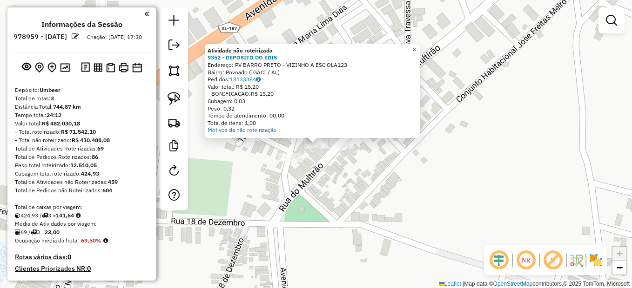
click at [347, 172] on div "Atividade não roteirizada 9352 - DEPOSITO DO EDIS Endereço: PV BARRO PRETO - VI…" at bounding box center [316, 144] width 632 height 288
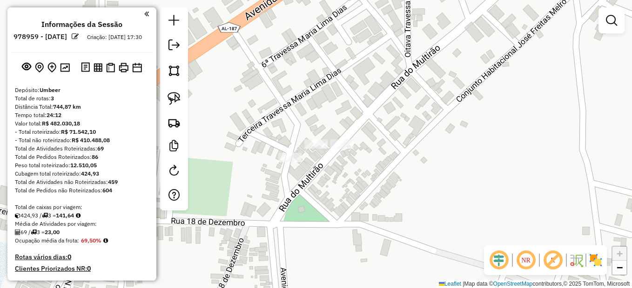
click at [340, 149] on div at bounding box center [341, 144] width 23 height 9
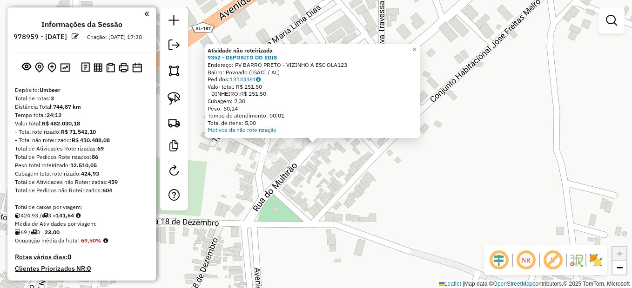
click at [297, 168] on div "Atividade não roteirizada 9352 - DEPOSITO DO EDIS Endereço: PV BARRO PRETO - VI…" at bounding box center [316, 144] width 632 height 288
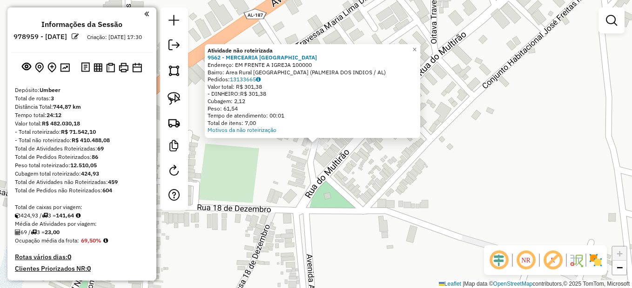
click at [331, 180] on div "Atividade não roteirizada 9562 - MERCEARIA SAO JOSE Endereço: EM FRENTE A IGREJ…" at bounding box center [316, 144] width 632 height 288
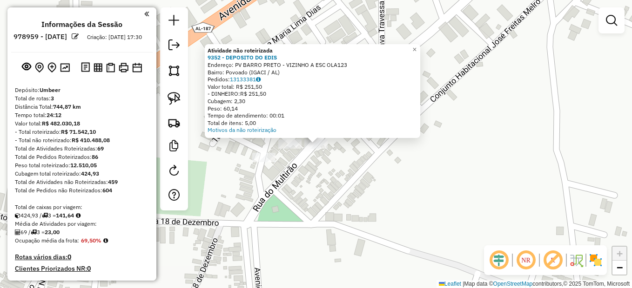
click at [315, 183] on div "Atividade não roteirizada 9352 - DEPOSITO DO EDIS Endereço: PV BARRO PRETO - VI…" at bounding box center [316, 144] width 632 height 288
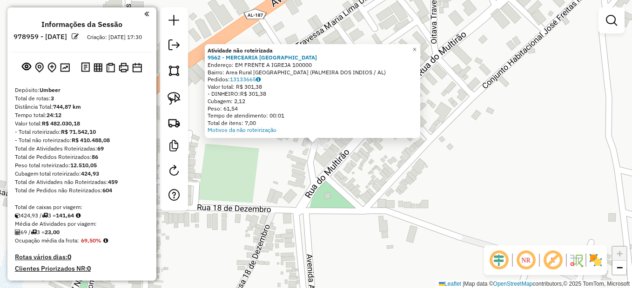
click at [314, 179] on div "Atividade não roteirizada 9562 - MERCEARIA SAO JOSE Endereço: EM FRENTE A IGREJ…" at bounding box center [316, 144] width 632 height 288
click at [285, 168] on div "Atividade não roteirizada 9562 - MERCEARIA SAO JOSE Endereço: EM FRENTE A IGREJ…" at bounding box center [316, 144] width 632 height 288
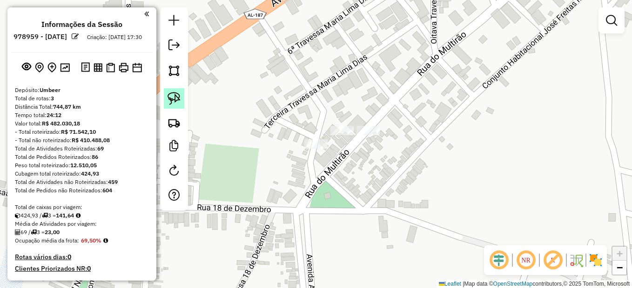
click at [176, 100] on img at bounding box center [174, 98] width 13 height 13
drag, startPoint x: 308, startPoint y: 136, endPoint x: 329, endPoint y: 128, distance: 23.0
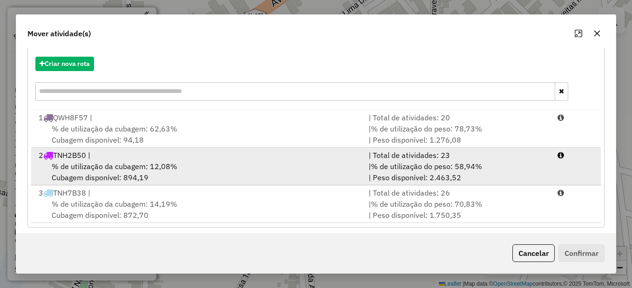
scroll to position [107, 0]
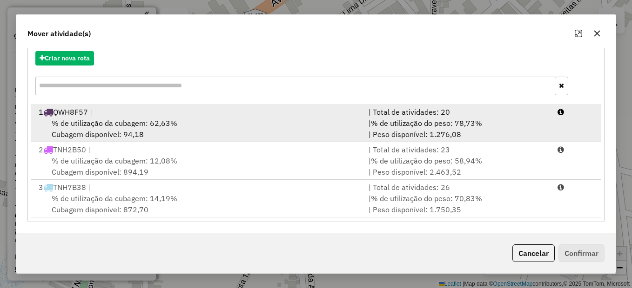
click at [138, 120] on span "% de utilização da cubagem: 62,63%" at bounding box center [115, 123] width 126 height 9
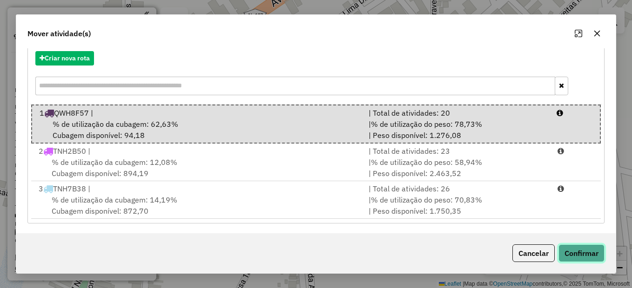
click at [585, 252] on button "Confirmar" at bounding box center [581, 254] width 46 height 18
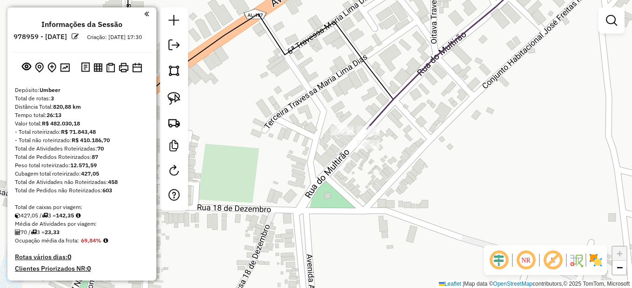
scroll to position [0, 0]
drag, startPoint x: 420, startPoint y: 204, endPoint x: 396, endPoint y: 227, distance: 33.2
click at [401, 230] on div "Janela de atendimento Grade de atendimento Capacidade Transportadoras Veículos …" at bounding box center [316, 144] width 632 height 288
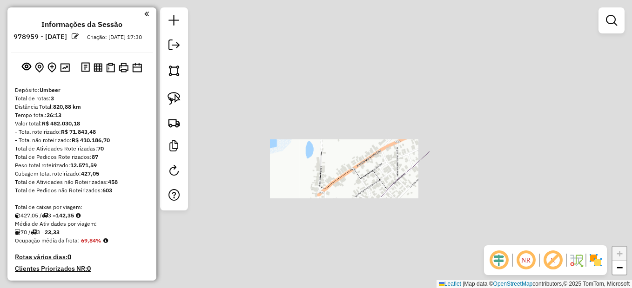
drag, startPoint x: 422, startPoint y: 169, endPoint x: 406, endPoint y: 168, distance: 15.8
click at [417, 168] on div "Janela de atendimento Grade de atendimento Capacidade Transportadoras Veículos …" at bounding box center [316, 144] width 632 height 288
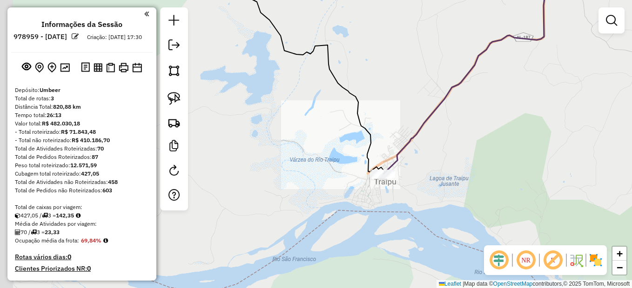
drag, startPoint x: 456, startPoint y: 186, endPoint x: 326, endPoint y: 193, distance: 130.5
click at [366, 192] on div "Janela de atendimento Grade de atendimento Capacidade Transportadoras Veículos …" at bounding box center [316, 144] width 632 height 288
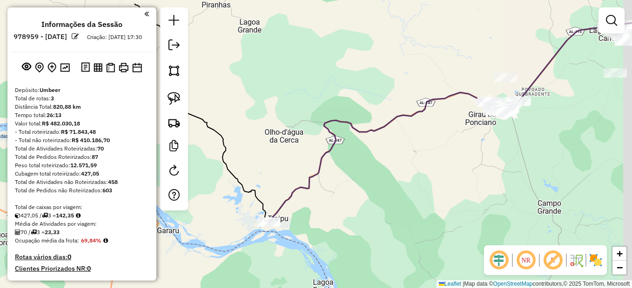
drag, startPoint x: 401, startPoint y: 202, endPoint x: 357, endPoint y: 214, distance: 44.7
click at [363, 219] on div "Janela de atendimento Grade de atendimento Capacidade Transportadoras Veículos …" at bounding box center [316, 144] width 632 height 288
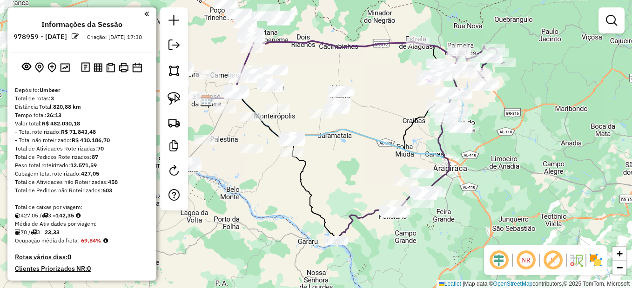
drag, startPoint x: 446, startPoint y: 157, endPoint x: 451, endPoint y: 163, distance: 7.6
click at [455, 183] on icon at bounding box center [420, 143] width 168 height 195
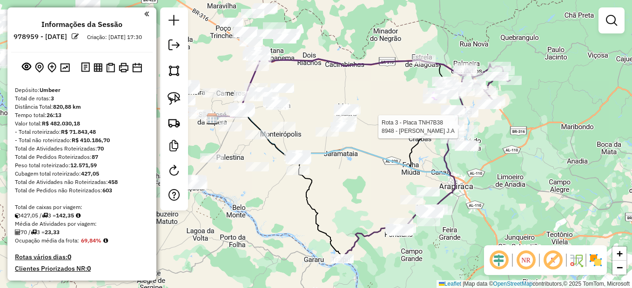
select select "**********"
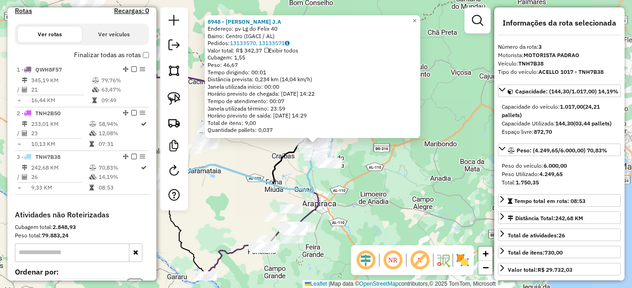
scroll to position [389, 0]
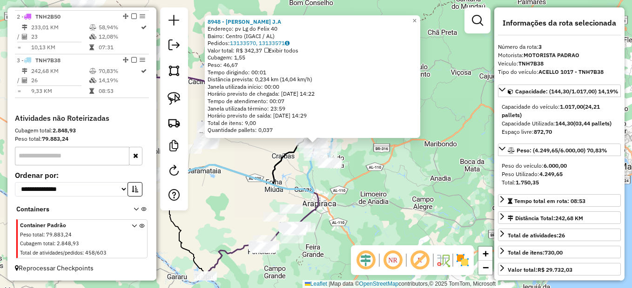
click at [372, 202] on div "8948 - MERCADINHO J.A Endereço: pv Lg do Felix 40 Bairro: Centro (IGACI / AL) P…" at bounding box center [316, 144] width 632 height 288
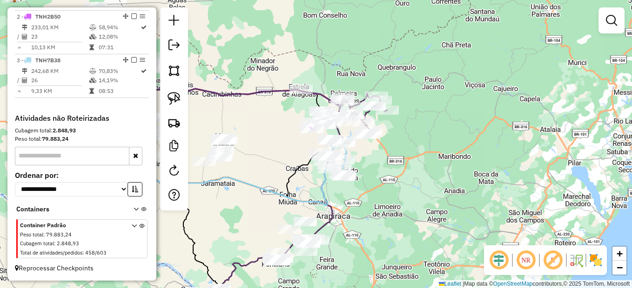
drag, startPoint x: 254, startPoint y: 191, endPoint x: 266, endPoint y: 203, distance: 17.1
click at [266, 203] on icon at bounding box center [209, 174] width 240 height 63
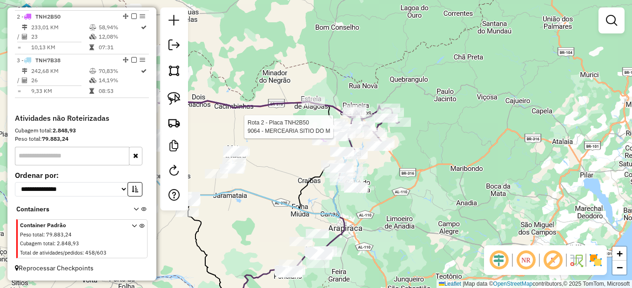
select select "**********"
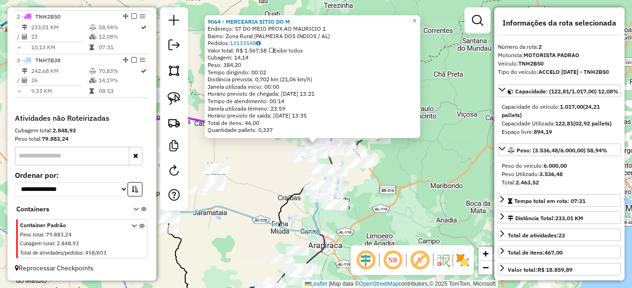
click at [404, 198] on div "9064 - MERCEARIA SITIO DO M Endereço: ST DO MEIO PROX AO MAURICIO 1 Bairro: Zon…" at bounding box center [316, 144] width 632 height 288
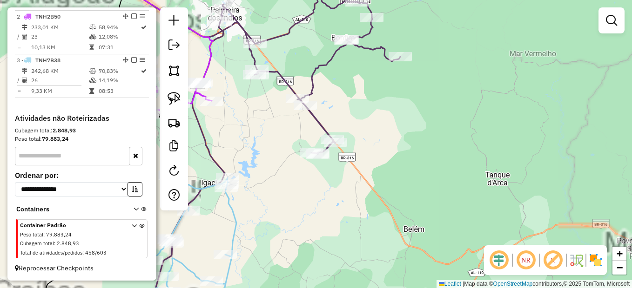
click at [395, 174] on div "Janela de atendimento Grade de atendimento Capacidade Transportadoras Veículos …" at bounding box center [316, 144] width 632 height 288
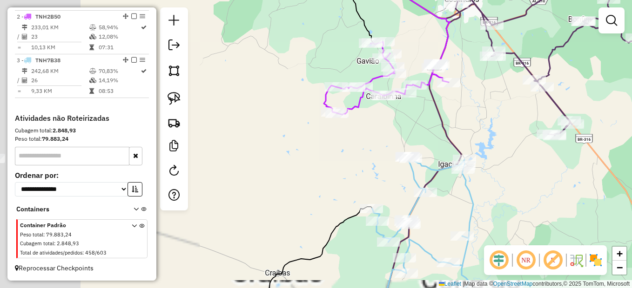
click at [436, 210] on div "Janela de atendimento Grade de atendimento Capacidade Transportadoras Veículos …" at bounding box center [316, 144] width 632 height 288
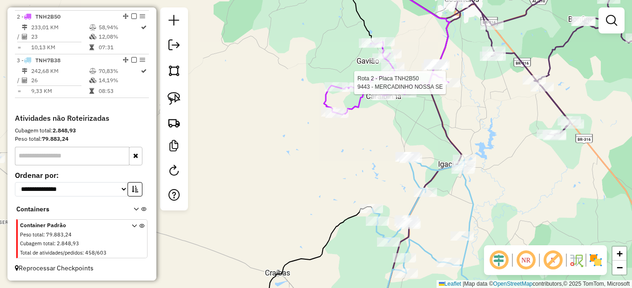
select select "**********"
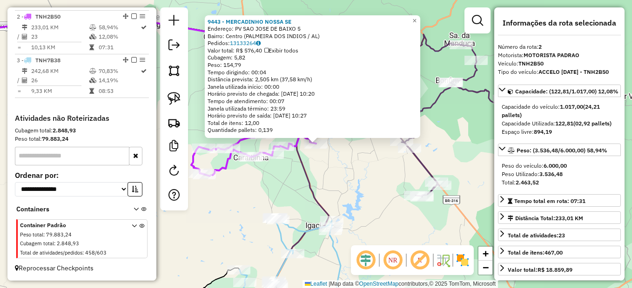
click at [359, 177] on div "Rota 1 - Placa QWH8F57 8385 - MERC DO GOMES 9443 - MERCADINHO NOSSA SE Endereço…" at bounding box center [316, 144] width 632 height 288
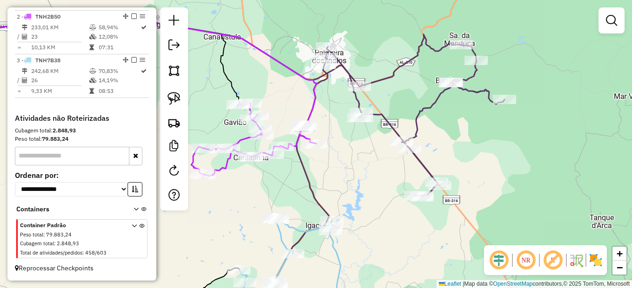
drag, startPoint x: 377, startPoint y: 207, endPoint x: 398, endPoint y: 208, distance: 20.6
click at [375, 153] on div "Rota 1 - Placa QWH8F57 8385 - MERC DO GOMES 9443 - MERCADINHO NOSSA SE Endereço…" at bounding box center [316, 144] width 632 height 288
click at [347, 211] on div "Rota 1 - Placa QWH8F57 8385 - MERC DO GOMES 9443 - MERCADINHO NOSSA SE Endereço…" at bounding box center [316, 144] width 632 height 288
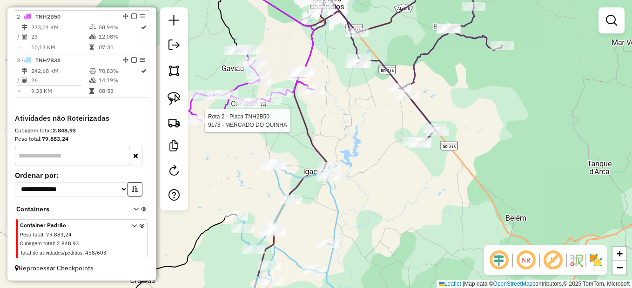
select select "**********"
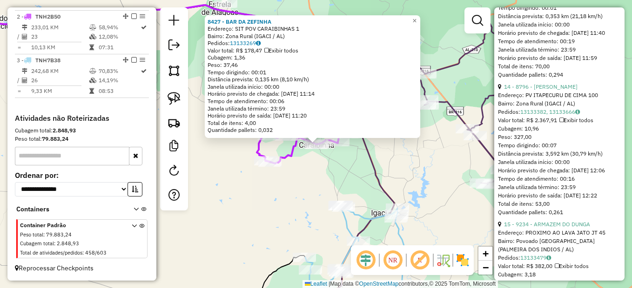
scroll to position [2099, 0]
click at [432, 191] on div "8427 - BAR DA ZEFINHA Endereço: SIT POV CARAIBINHAS 1 Bairro: Zona Rural (IGACI…" at bounding box center [316, 144] width 632 height 288
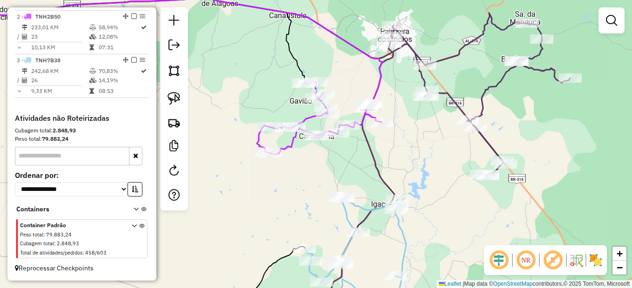
drag, startPoint x: 435, startPoint y: 207, endPoint x: 435, endPoint y: 189, distance: 17.7
click at [435, 189] on div "8427 - BAR DA ZEFINHA Endereço: SIT POV CARAIBINHAS 1 Bairro: Zona Rural (IGACI…" at bounding box center [316, 144] width 632 height 288
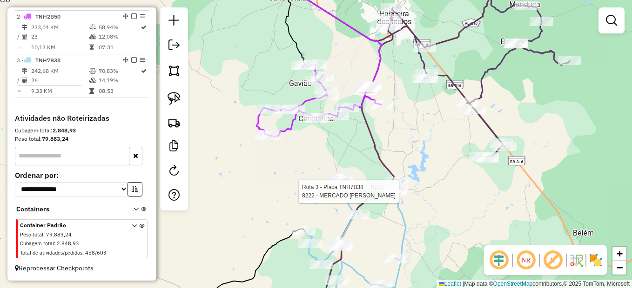
select select "**********"
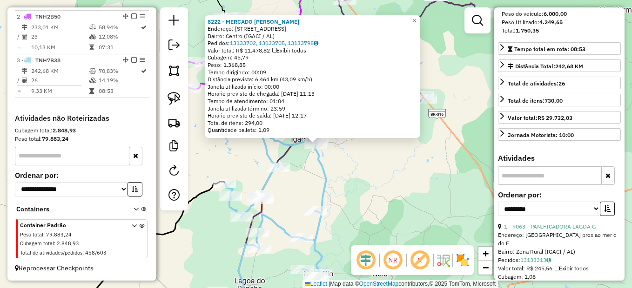
scroll to position [233, 0]
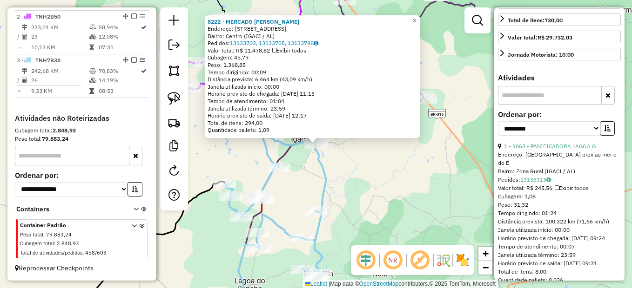
drag, startPoint x: 411, startPoint y: 207, endPoint x: 400, endPoint y: 213, distance: 12.9
click at [412, 207] on div "8222 - MERCADO JOHN LENNON Endereço: R SaO PEDRO 436 Bairro: Centro (IGACI / AL…" at bounding box center [316, 144] width 632 height 288
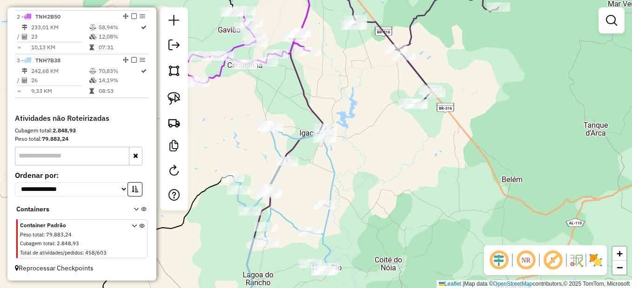
drag, startPoint x: 393, startPoint y: 215, endPoint x: 521, endPoint y: 134, distance: 151.6
click at [523, 134] on div "Janela de atendimento Grade de atendimento Capacidade Transportadoras Veículos …" at bounding box center [316, 144] width 632 height 288
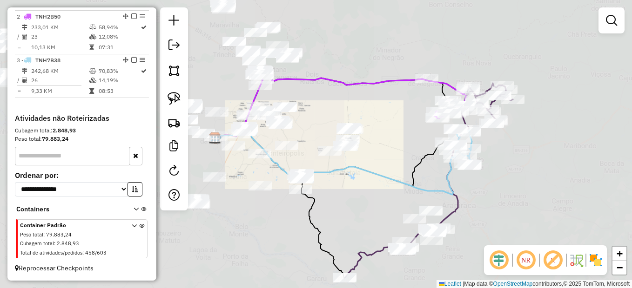
click at [403, 234] on div "Janela de atendimento Grade de atendimento Capacidade Transportadoras Veículos …" at bounding box center [316, 144] width 632 height 288
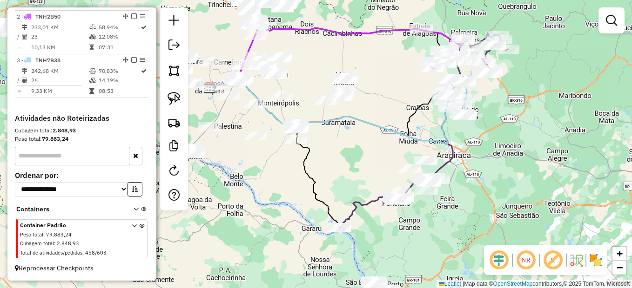
drag, startPoint x: 359, startPoint y: 233, endPoint x: 352, endPoint y: 187, distance: 46.5
click at [349, 161] on div "Janela de atendimento Grade de atendimento Capacidade Transportadoras Veículos …" at bounding box center [316, 144] width 632 height 288
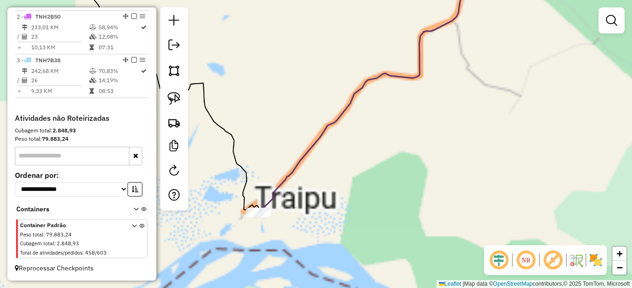
drag, startPoint x: 345, startPoint y: 167, endPoint x: 329, endPoint y: 187, distance: 25.8
click at [396, 139] on div "Janela de atendimento Grade de atendimento Capacidade Transportadoras Veículos …" at bounding box center [316, 144] width 632 height 288
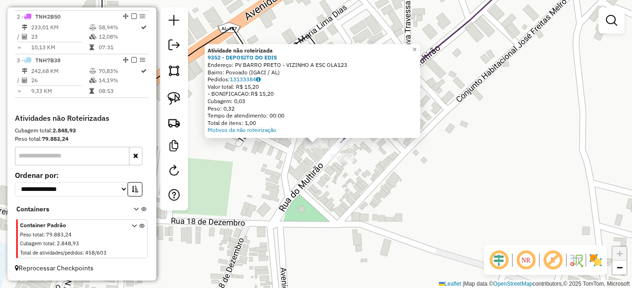
click at [306, 179] on div "Atividade não roteirizada 9352 - DEPOSITO DO EDIS Endereço: PV BARRO PRETO - VI…" at bounding box center [316, 144] width 632 height 288
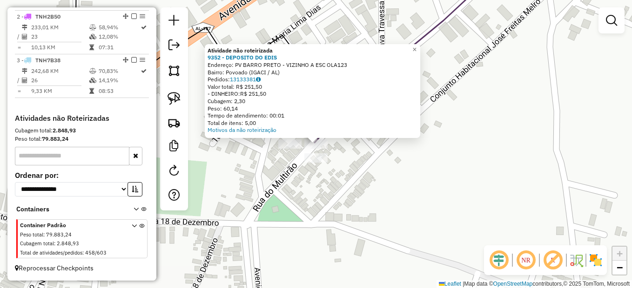
click at [386, 167] on div "Atividade não roteirizada 9352 - DEPOSITO DO EDIS Endereço: PV BARRO PRETO - VI…" at bounding box center [316, 144] width 632 height 288
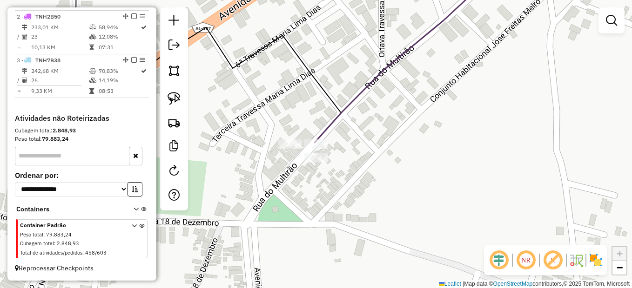
click at [292, 140] on div "Janela de atendimento Grade de atendimento Capacidade Transportadoras Veículos …" at bounding box center [316, 144] width 632 height 288
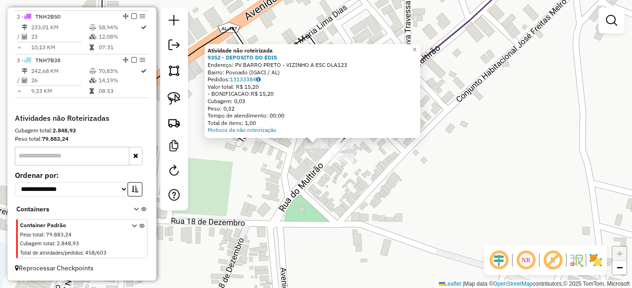
click at [317, 189] on div "Atividade não roteirizada 9352 - DEPOSITO DO EDIS Endereço: PV BARRO PRETO - VI…" at bounding box center [316, 144] width 632 height 288
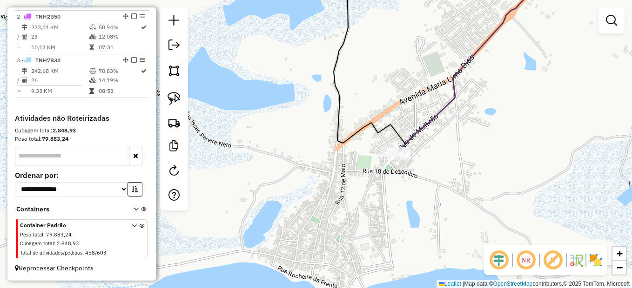
drag, startPoint x: 475, startPoint y: 146, endPoint x: 417, endPoint y: 168, distance: 61.7
click at [420, 168] on div "Janela de atendimento Grade de atendimento Capacidade Transportadoras Veículos …" at bounding box center [316, 144] width 632 height 288
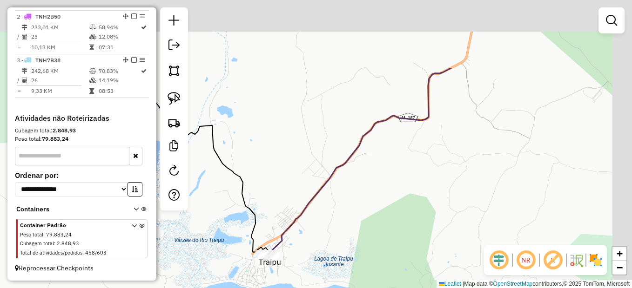
drag, startPoint x: 516, startPoint y: 129, endPoint x: 384, endPoint y: 199, distance: 149.0
click at [364, 237] on div "Janela de atendimento Grade de atendimento Capacidade Transportadoras Veículos …" at bounding box center [316, 144] width 632 height 288
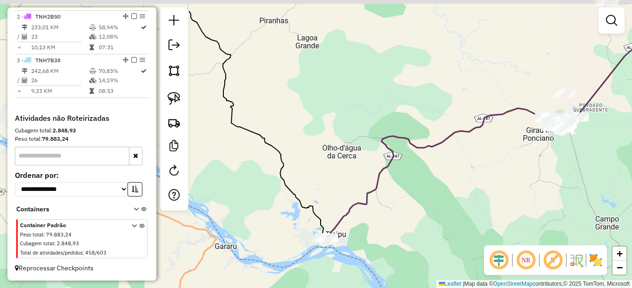
drag, startPoint x: 462, startPoint y: 165, endPoint x: 293, endPoint y: 246, distance: 186.9
click at [209, 288] on html "Aguarde... Pop-up bloqueado! Seu navegador bloqueou automáticamente a abertura …" at bounding box center [316, 144] width 632 height 288
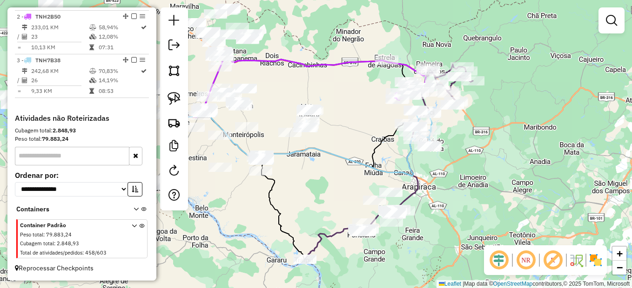
drag, startPoint x: 476, startPoint y: 177, endPoint x: 460, endPoint y: 211, distance: 36.9
click at [460, 211] on div "Janela de atendimento Grade de atendimento Capacidade Transportadoras Veículos …" at bounding box center [316, 144] width 632 height 288
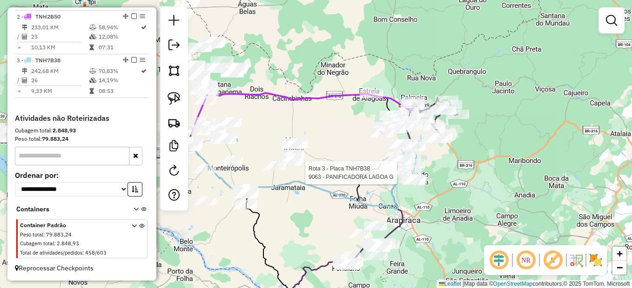
select select "**********"
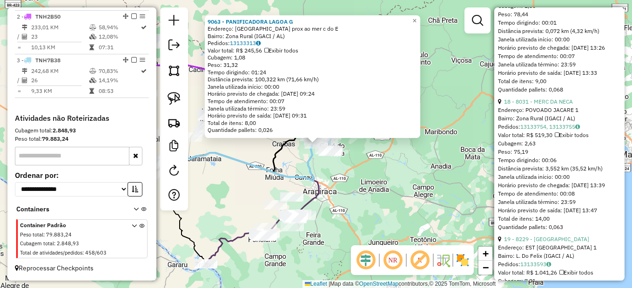
scroll to position [2699, 0]
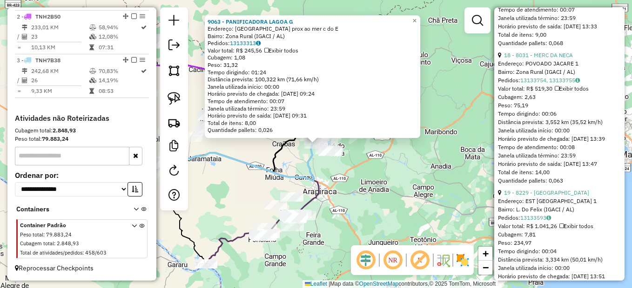
click at [398, 203] on div "9063 - PANIFICADORA LAGOA G Endereço: Lagoa dos Basilios prox ao mer c do E Bai…" at bounding box center [316, 144] width 632 height 288
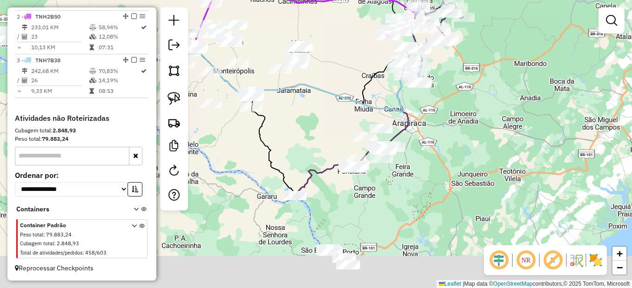
drag, startPoint x: 346, startPoint y: 213, endPoint x: 453, endPoint y: 133, distance: 133.9
click at [453, 133] on div "Janela de atendimento Grade de atendimento Capacidade Transportadoras Veículos …" at bounding box center [316, 144] width 632 height 288
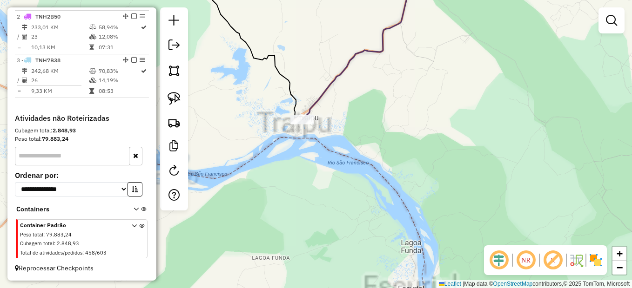
click at [307, 203] on div "Janela de atendimento Grade de atendimento Capacidade Transportadoras Veículos …" at bounding box center [316, 144] width 632 height 288
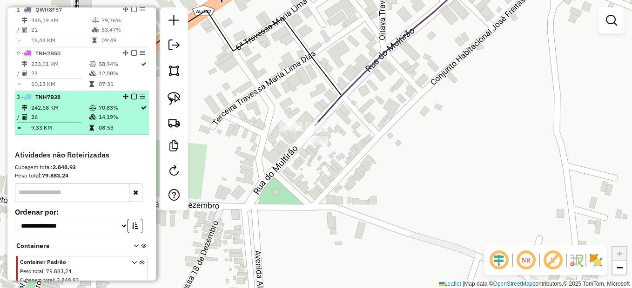
scroll to position [296, 0]
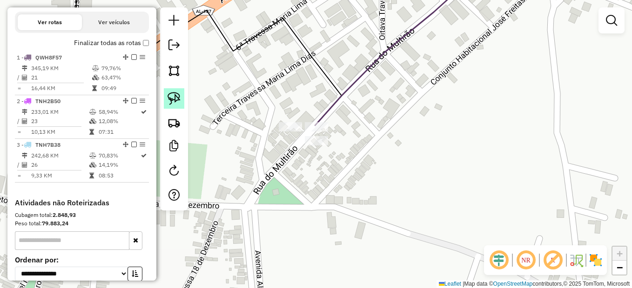
click at [174, 99] on img at bounding box center [174, 98] width 13 height 13
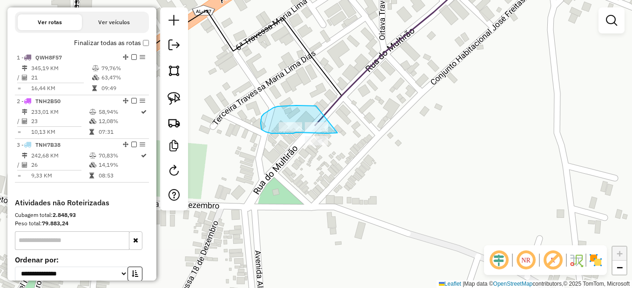
drag, startPoint x: 300, startPoint y: 106, endPoint x: 338, endPoint y: 133, distance: 47.0
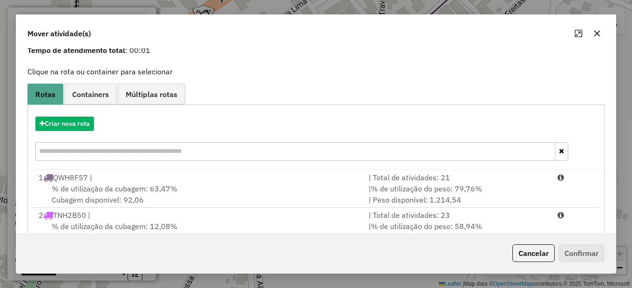
scroll to position [107, 0]
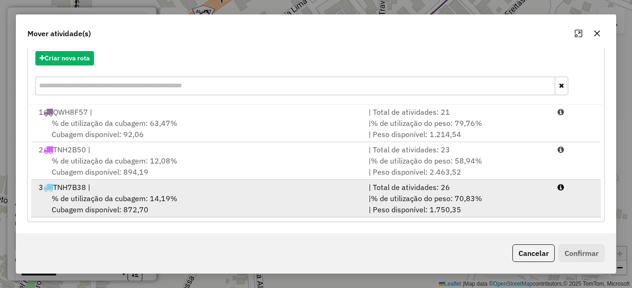
click at [107, 197] on span "% de utilização da cubagem: 14,19%" at bounding box center [115, 198] width 126 height 9
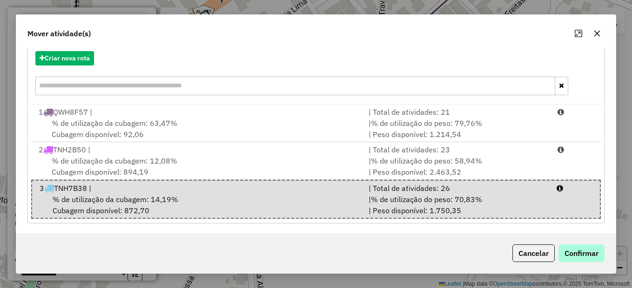
click at [587, 246] on div "Cancelar Confirmar" at bounding box center [315, 254] width 599 height 40
click at [587, 249] on button "Confirmar" at bounding box center [581, 254] width 46 height 18
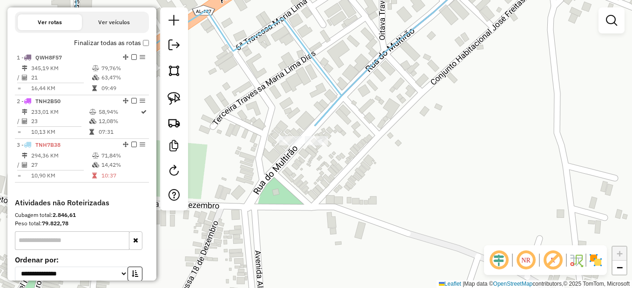
scroll to position [0, 0]
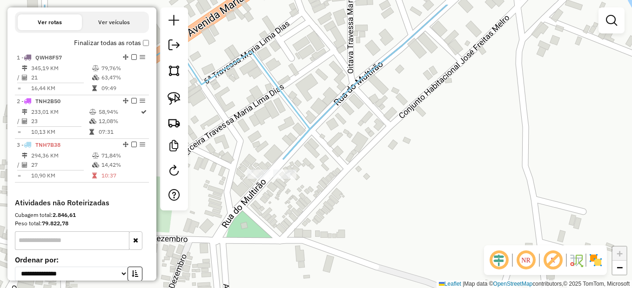
drag, startPoint x: 501, startPoint y: 196, endPoint x: 435, endPoint y: 231, distance: 75.1
click at [462, 248] on div "Janela de atendimento Grade de atendimento Capacidade Transportadoras Veículos …" at bounding box center [316, 144] width 632 height 288
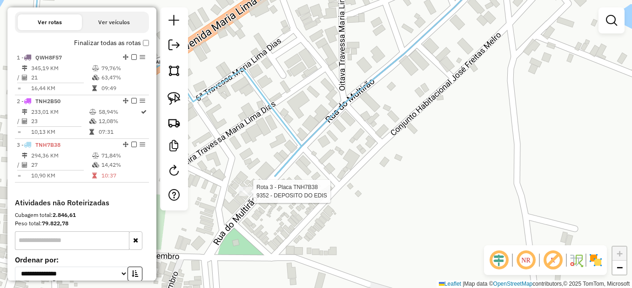
select select "**********"
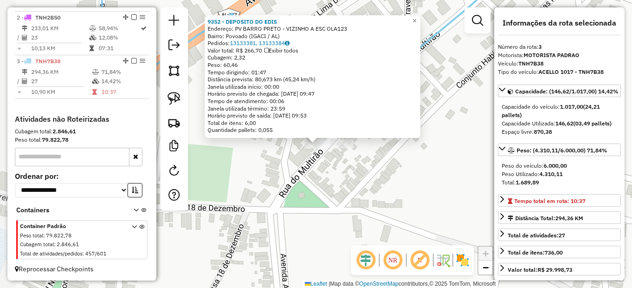
scroll to position [389, 0]
click at [332, 210] on div "9352 - DEPOSITO DO EDIS Endereço: PV BARRO PRETO - VIZINHO A ESC OLA123 Bairro:…" at bounding box center [316, 144] width 632 height 288
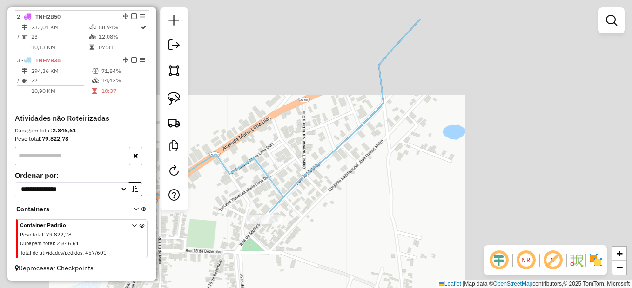
drag, startPoint x: 467, startPoint y: 165, endPoint x: 316, endPoint y: 261, distance: 178.9
click at [316, 261] on div "Janela de atendimento Grade de atendimento Capacidade Transportadoras Veículos …" at bounding box center [316, 144] width 632 height 288
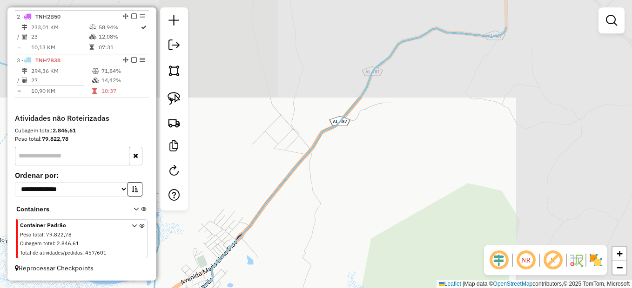
drag, startPoint x: 460, startPoint y: 207, endPoint x: 339, endPoint y: 265, distance: 134.9
click at [335, 277] on div "Janela de atendimento Grade de atendimento Capacidade Transportadoras Veículos …" at bounding box center [316, 144] width 632 height 288
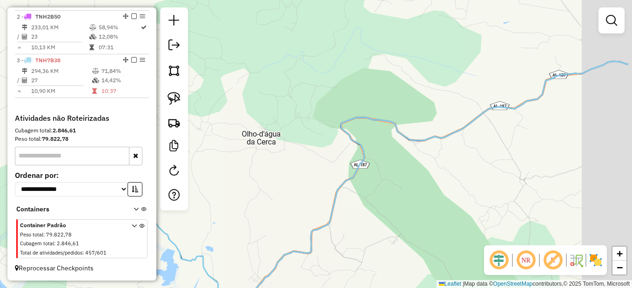
drag, startPoint x: 413, startPoint y: 233, endPoint x: 396, endPoint y: 240, distance: 18.1
click at [397, 240] on div "Janela de atendimento Grade de atendimento Capacidade Transportadoras Veículos …" at bounding box center [316, 144] width 632 height 288
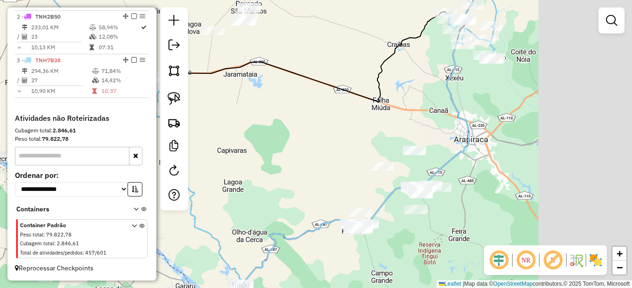
drag, startPoint x: 512, startPoint y: 216, endPoint x: 380, endPoint y: 275, distance: 144.6
click at [380, 275] on div "Janela de atendimento Grade de atendimento Capacidade Transportadoras Veículos …" at bounding box center [316, 144] width 632 height 288
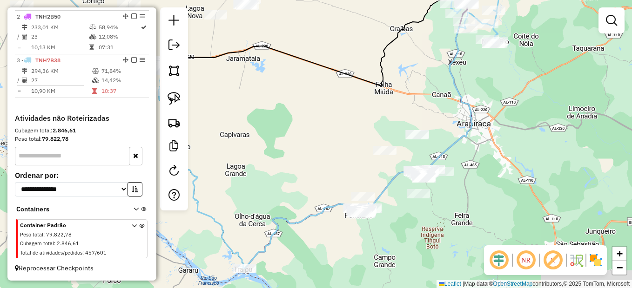
drag, startPoint x: 494, startPoint y: 159, endPoint x: 502, endPoint y: 142, distance: 18.3
click at [502, 142] on div "Janela de atendimento Grade de atendimento Capacidade Transportadoras Veículos …" at bounding box center [316, 144] width 632 height 288
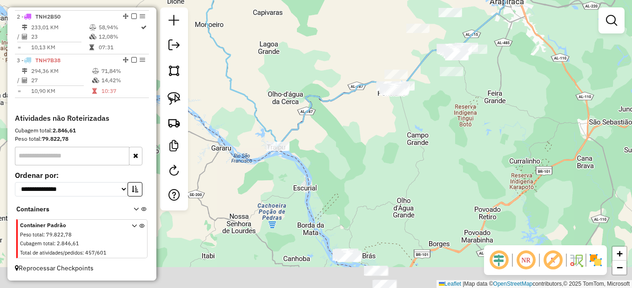
drag, startPoint x: 419, startPoint y: 241, endPoint x: 448, endPoint y: 151, distance: 94.8
click at [445, 129] on div "Janela de atendimento Grade de atendimento Capacidade Transportadoras Veículos …" at bounding box center [316, 144] width 632 height 288
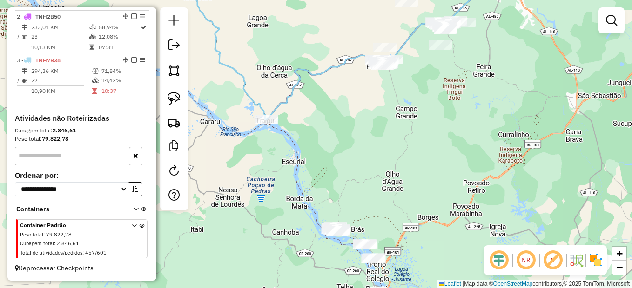
drag, startPoint x: 449, startPoint y: 223, endPoint x: 419, endPoint y: 164, distance: 66.8
click at [419, 164] on div "Janela de atendimento Grade de atendimento Capacidade Transportadoras Veículos …" at bounding box center [316, 144] width 632 height 288
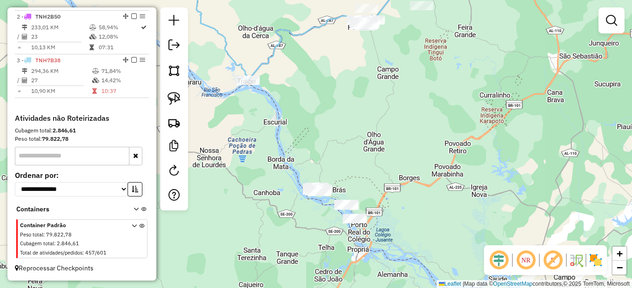
drag, startPoint x: 174, startPoint y: 101, endPoint x: 260, endPoint y: 139, distance: 92.9
click at [174, 101] on img at bounding box center [174, 98] width 13 height 13
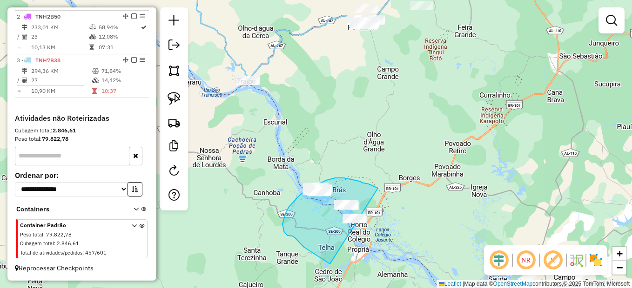
drag, startPoint x: 373, startPoint y: 186, endPoint x: 368, endPoint y: 254, distance: 68.1
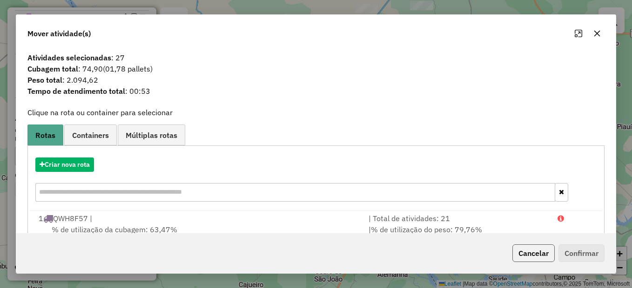
click at [532, 254] on button "Cancelar" at bounding box center [533, 254] width 42 height 18
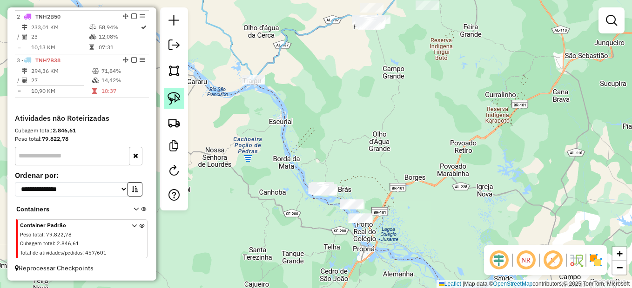
click at [173, 102] on img at bounding box center [174, 98] width 13 height 13
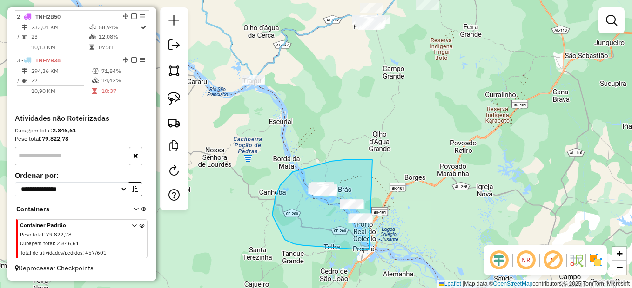
drag, startPoint x: 331, startPoint y: 161, endPoint x: 389, endPoint y: 245, distance: 101.3
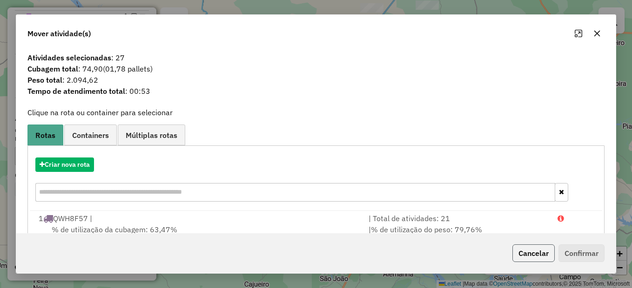
click at [531, 255] on button "Cancelar" at bounding box center [533, 254] width 42 height 18
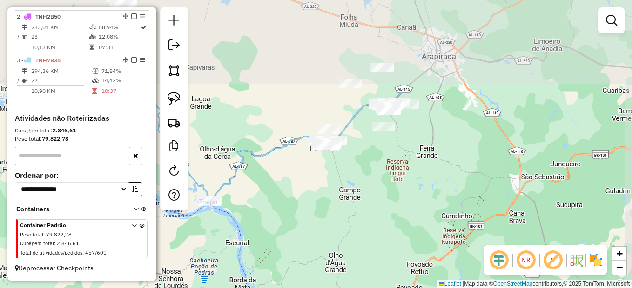
drag, startPoint x: 388, startPoint y: 120, endPoint x: 360, endPoint y: 215, distance: 98.5
click at [345, 241] on div "Janela de atendimento Grade de atendimento Capacidade Transportadoras Veículos …" at bounding box center [316, 144] width 632 height 288
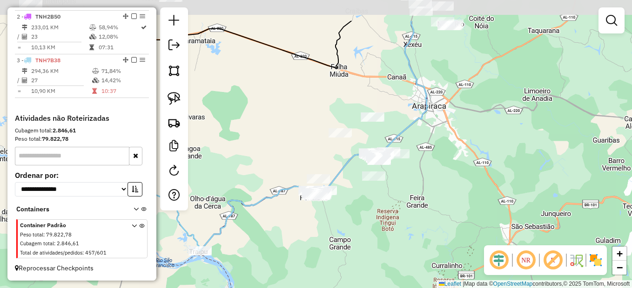
drag, startPoint x: 389, startPoint y: 151, endPoint x: 379, endPoint y: 201, distance: 50.8
click at [379, 201] on div "Janela de atendimento Grade de atendimento Capacidade Transportadoras Veículos …" at bounding box center [316, 144] width 632 height 288
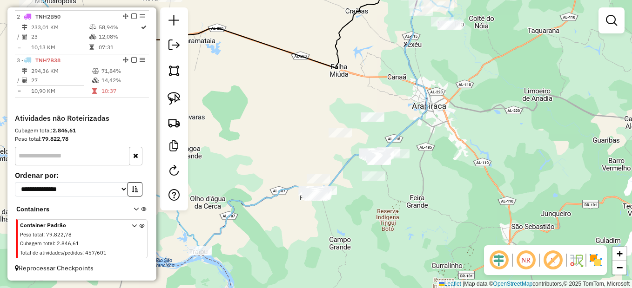
click at [369, 122] on div at bounding box center [372, 117] width 23 height 9
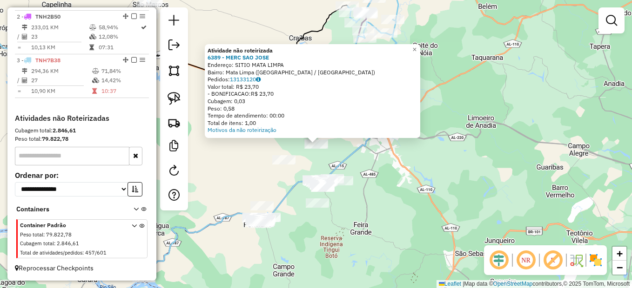
click at [400, 192] on div "Atividade não roteirizada 6389 - MERC SAO JOSE Endereço: SITIO MATA LIMPA Bairr…" at bounding box center [316, 144] width 632 height 288
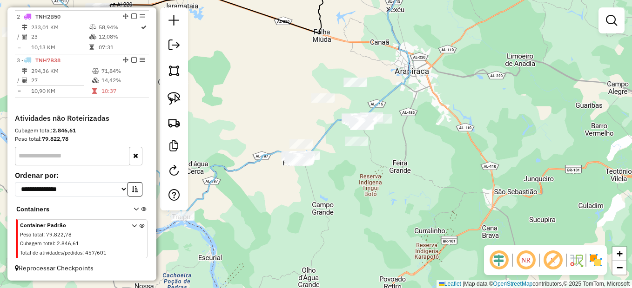
drag, startPoint x: 338, startPoint y: 254, endPoint x: 395, endPoint y: 159, distance: 110.6
click at [395, 159] on div "Janela de atendimento Grade de atendimento Capacidade Transportadoras Veículos …" at bounding box center [316, 144] width 632 height 288
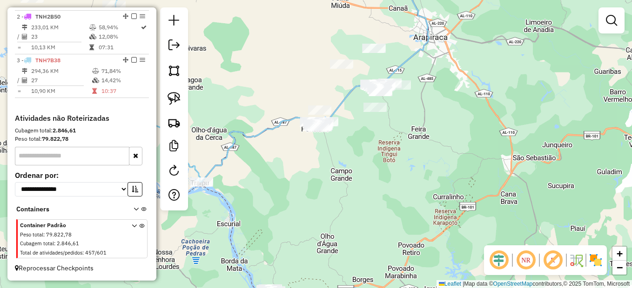
drag, startPoint x: 351, startPoint y: 230, endPoint x: 356, endPoint y: 194, distance: 36.6
click at [356, 194] on div "Janela de atendimento Grade de atendimento Capacidade Transportadoras Veículos …" at bounding box center [316, 144] width 632 height 288
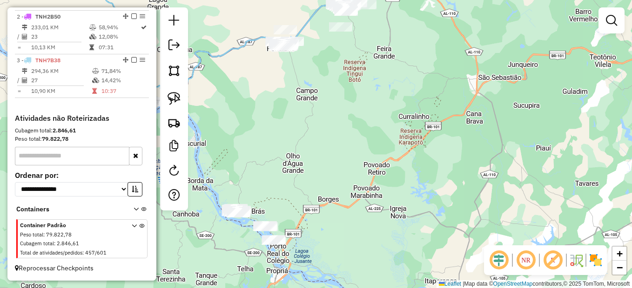
drag, startPoint x: 351, startPoint y: 234, endPoint x: 281, endPoint y: 225, distance: 71.3
click at [311, 190] on div "Janela de atendimento Grade de atendimento Capacidade Transportadoras Veículos …" at bounding box center [316, 144] width 632 height 288
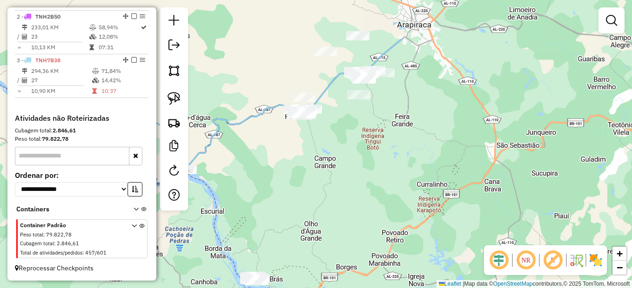
drag, startPoint x: 299, startPoint y: 208, endPoint x: 306, endPoint y: 239, distance: 31.5
click at [306, 239] on div "Janela de atendimento Grade de atendimento Capacidade Transportadoras Veículos …" at bounding box center [316, 144] width 632 height 288
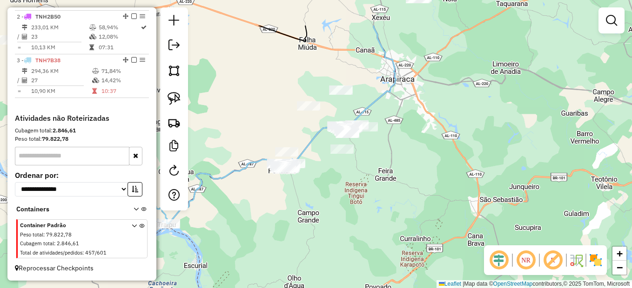
drag, startPoint x: 332, startPoint y: 209, endPoint x: 293, endPoint y: 202, distance: 39.7
click at [321, 218] on div "Janela de atendimento Grade de atendimento Capacidade Transportadoras Veículos …" at bounding box center [316, 144] width 632 height 288
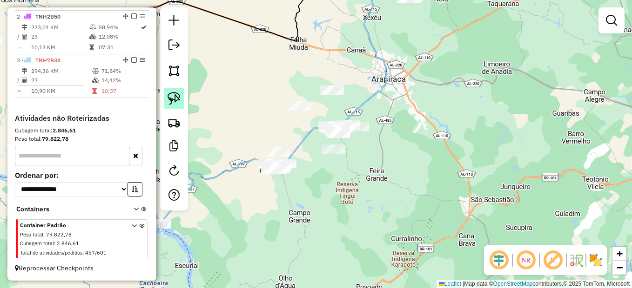
click at [171, 100] on img at bounding box center [174, 98] width 13 height 13
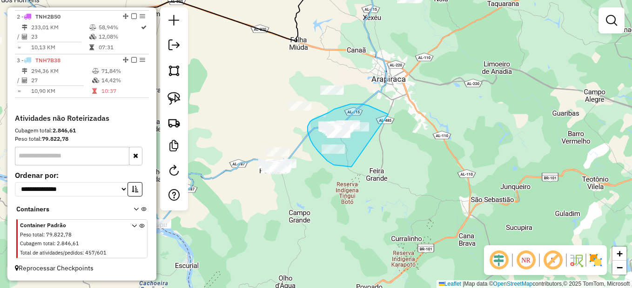
drag, startPoint x: 376, startPoint y: 109, endPoint x: 372, endPoint y: 166, distance: 56.9
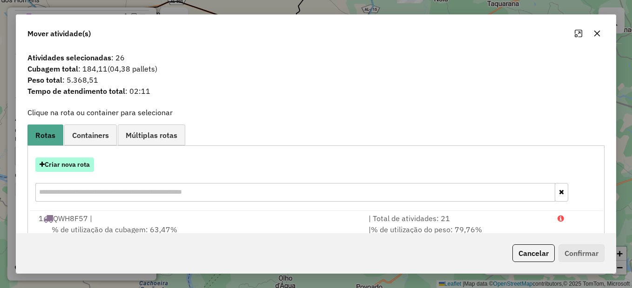
drag, startPoint x: 58, startPoint y: 161, endPoint x: 68, endPoint y: 160, distance: 9.8
click at [68, 160] on button "Criar nova rota" at bounding box center [64, 165] width 59 height 14
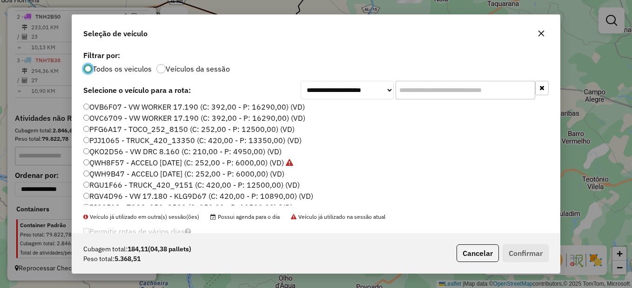
scroll to position [93, 0]
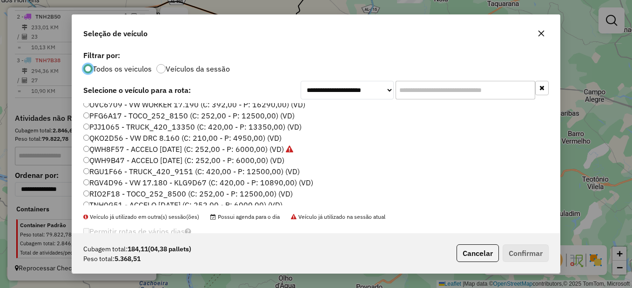
click at [107, 160] on label "QWH9B47 - ACCELO 1017 CE (C: 252,00 - P: 6000,00) (VD)" at bounding box center [183, 160] width 201 height 11
click at [516, 249] on button "Confirmar" at bounding box center [526, 254] width 46 height 18
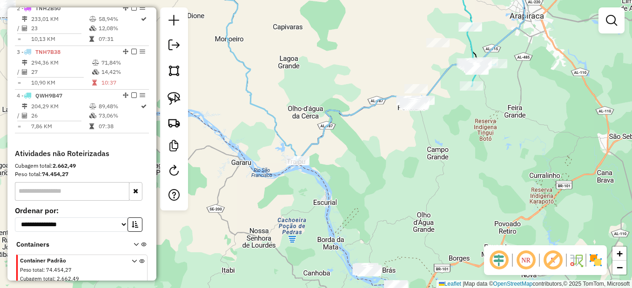
drag, startPoint x: 370, startPoint y: 221, endPoint x: 437, endPoint y: 180, distance: 79.0
click at [463, 184] on div "Janela de atendimento Grade de atendimento Capacidade Transportadoras Veículos …" at bounding box center [316, 144] width 632 height 288
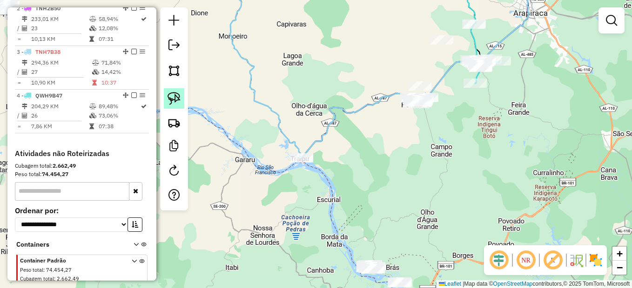
click at [179, 102] on img at bounding box center [174, 98] width 13 height 13
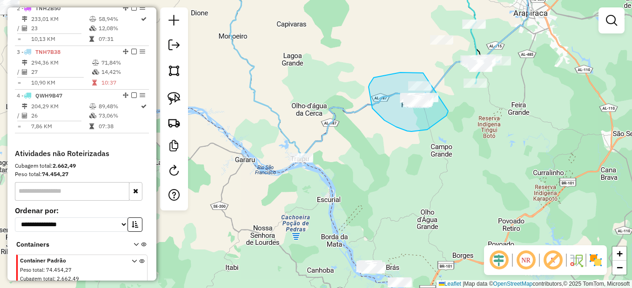
drag, startPoint x: 423, startPoint y: 73, endPoint x: 453, endPoint y: 95, distance: 37.2
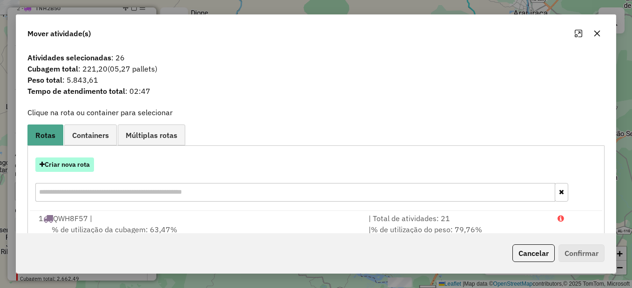
click at [88, 163] on button "Criar nova rota" at bounding box center [64, 165] width 59 height 14
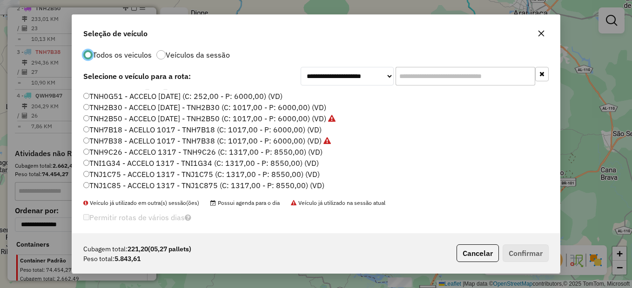
scroll to position [21, 0]
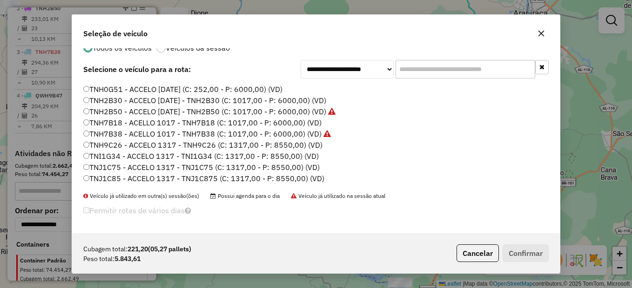
click at [103, 167] on label "TNJ1C75 - ACCELO 1317 - TNJ1C75 (C: 1317,00 - P: 8550,00) (VD)" at bounding box center [201, 167] width 236 height 11
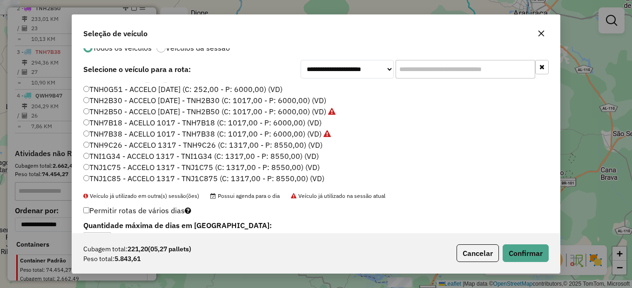
click at [104, 146] on label "TNH9C26 - ACCELO 1317 - TNH9C26 (C: 1317,00 - P: 8550,00) (VD)" at bounding box center [202, 145] width 239 height 11
click at [473, 255] on button "Cancelar" at bounding box center [477, 254] width 42 height 18
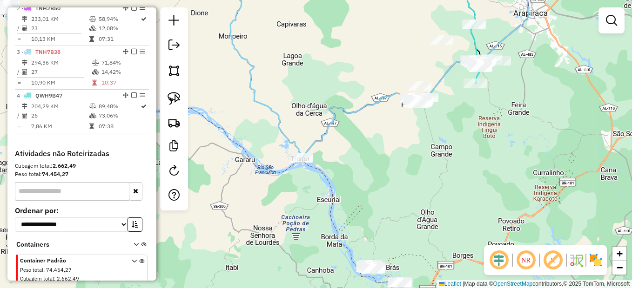
scroll to position [0, 0]
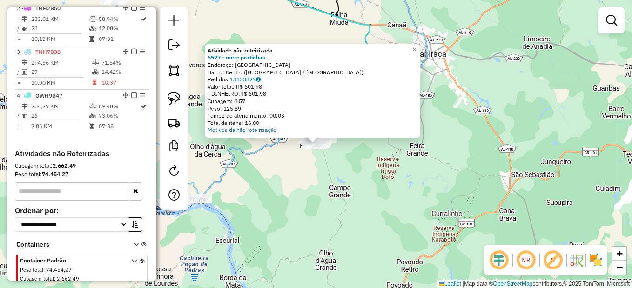
click at [299, 188] on div "Atividade não roteirizada 6527 - merc pratinhas Endereço: RUA DO SOL Bairro: Ce…" at bounding box center [316, 144] width 632 height 288
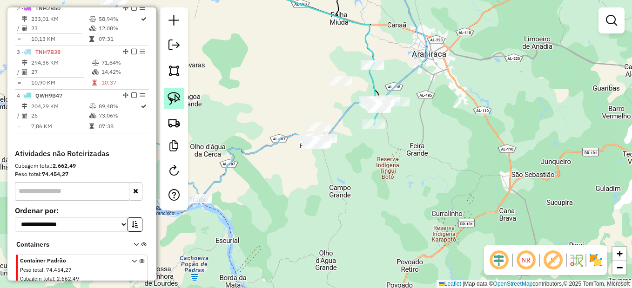
click at [172, 100] on img at bounding box center [174, 98] width 13 height 13
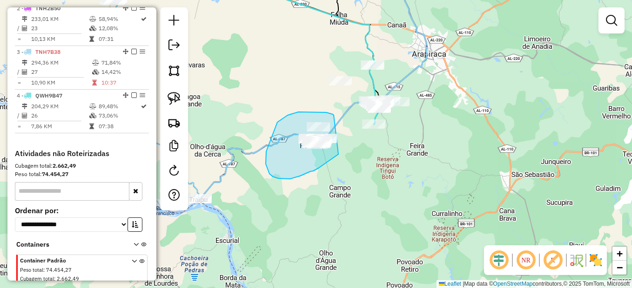
drag, startPoint x: 321, startPoint y: 112, endPoint x: 349, endPoint y: 148, distance: 45.4
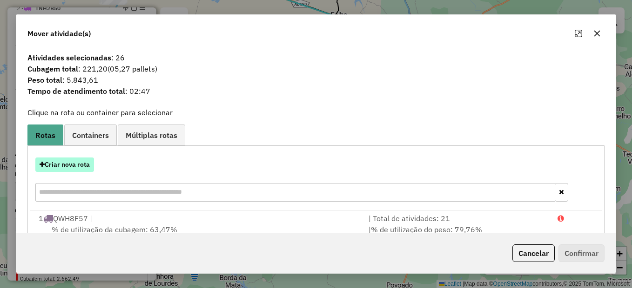
click at [75, 166] on button "Criar nova rota" at bounding box center [64, 165] width 59 height 14
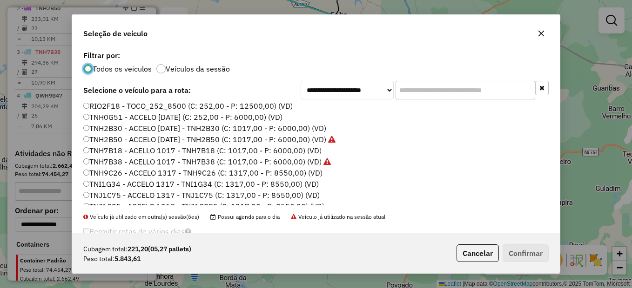
scroll to position [188, 0]
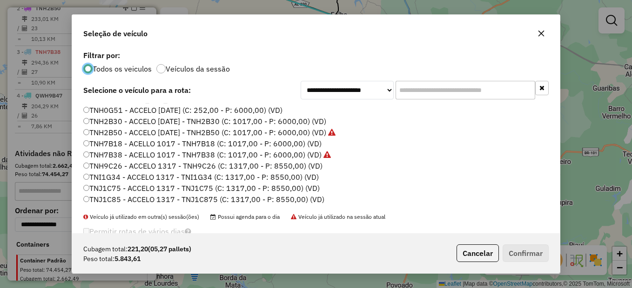
click at [112, 177] on label "TNI1G34 - ACCELO 1317 - TNI1G34 (C: 1317,00 - P: 8550,00) (VD)" at bounding box center [200, 177] width 235 height 11
click at [523, 254] on button "Confirmar" at bounding box center [526, 254] width 46 height 18
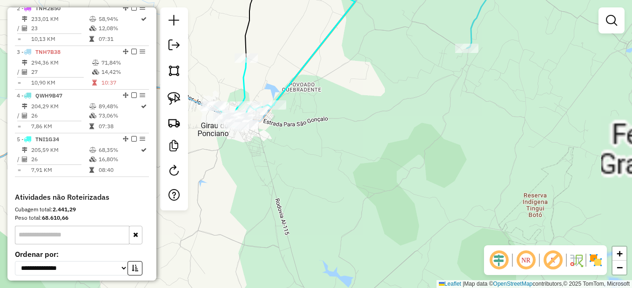
drag, startPoint x: 292, startPoint y: 166, endPoint x: 329, endPoint y: 188, distance: 43.6
click at [329, 188] on div "Janela de atendimento Grade de atendimento Capacidade Transportadoras Veículos …" at bounding box center [316, 144] width 632 height 288
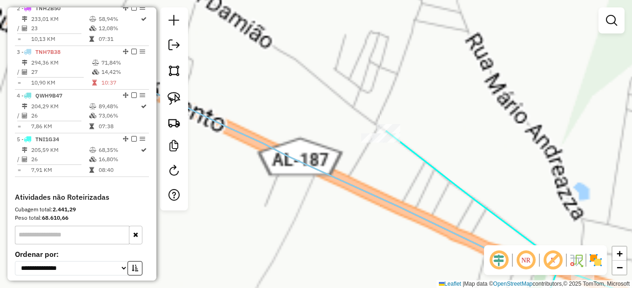
drag, startPoint x: 387, startPoint y: 97, endPoint x: 390, endPoint y: 186, distance: 88.9
click at [357, 223] on icon at bounding box center [373, 189] width 587 height 261
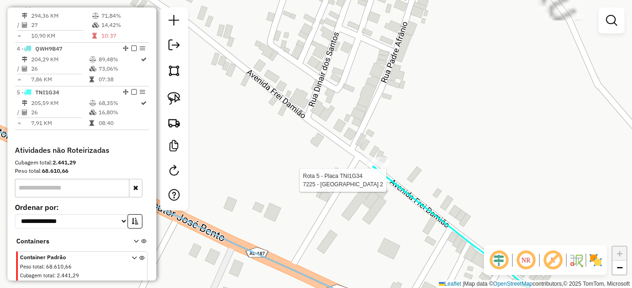
select select "**********"
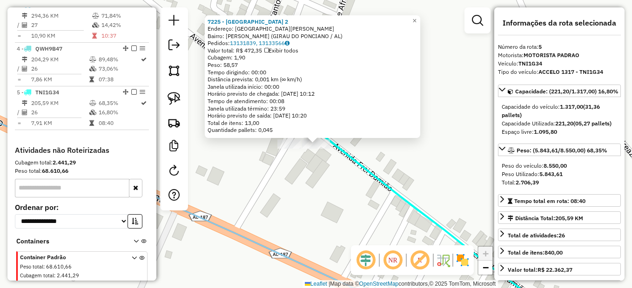
scroll to position [477, 0]
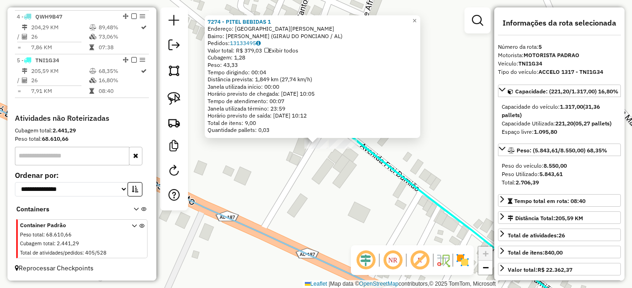
click at [323, 178] on div "7274 - PITEL BEBIDAS 1 Endereço: AVENIDA FREI DAMIAO Bairro: Sao Tarcisio (GIRA…" at bounding box center [316, 144] width 632 height 288
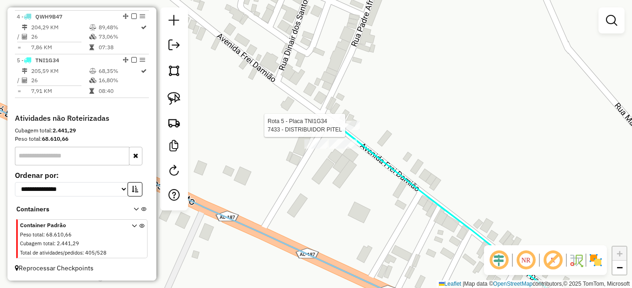
select select "**********"
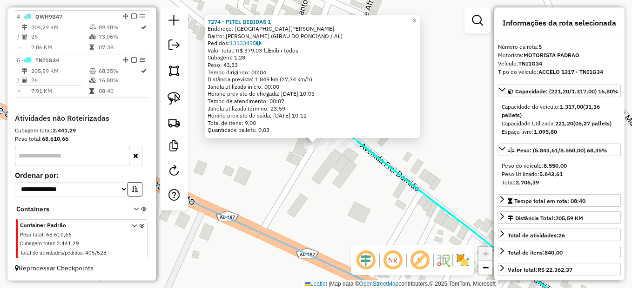
click at [337, 174] on div "7274 - PITEL BEBIDAS 1 Endereço: AVENIDA FREI DAMIAO Bairro: Sao Tarcisio (GIRA…" at bounding box center [316, 144] width 632 height 288
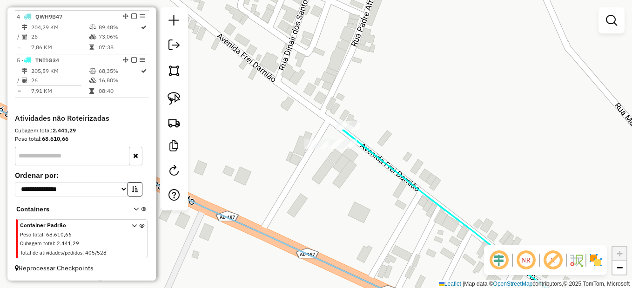
select select "**********"
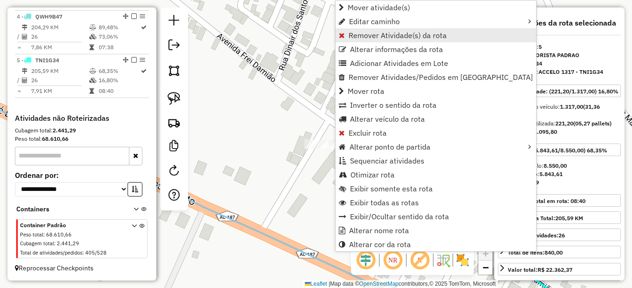
click at [390, 30] on link "Remover Atividade(s) da rota" at bounding box center [435, 35] width 201 height 14
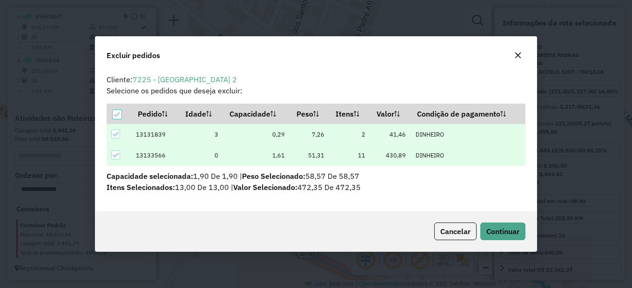
scroll to position [0, 0]
click at [510, 227] on span "Continuar" at bounding box center [502, 231] width 33 height 9
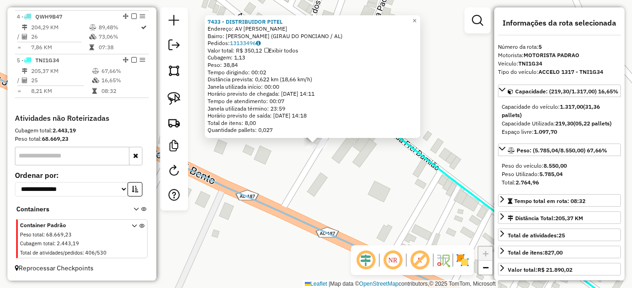
click at [344, 176] on div "7433 - DISTRIBUIDOR PITEL Endereço: AV FREI DAMIAO Bairro: Sao Tarcisio (GIRAU …" at bounding box center [316, 144] width 632 height 288
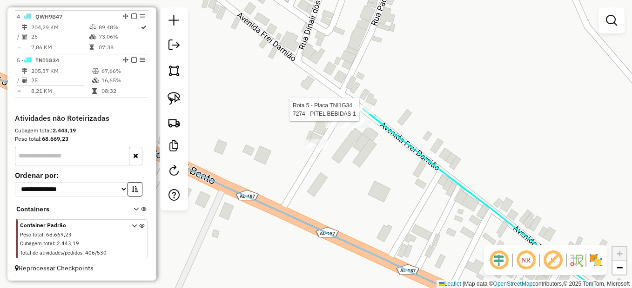
select select "**********"
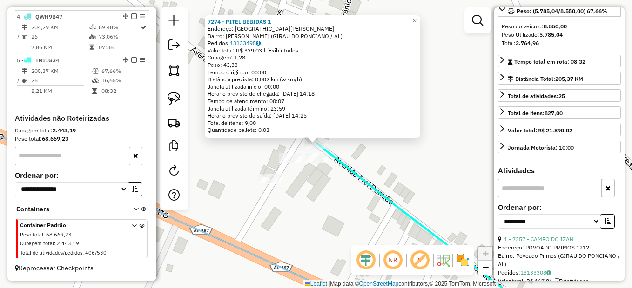
scroll to position [233, 0]
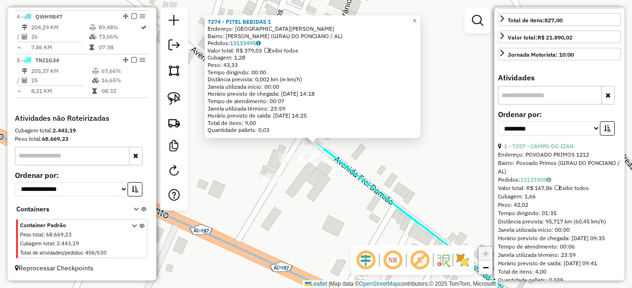
click at [518, 105] on input "text" at bounding box center [550, 95] width 104 height 19
click at [522, 105] on input "text" at bounding box center [550, 95] width 104 height 19
type input "*****"
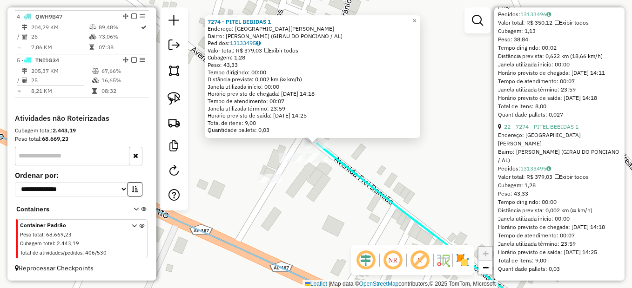
scroll to position [423, 0]
click at [411, 191] on div "7274 - PITEL BEBIDAS 1 Endereço: AVENIDA FREI DAMIAO Bairro: Sao Tarcisio (GIRA…" at bounding box center [316, 144] width 632 height 288
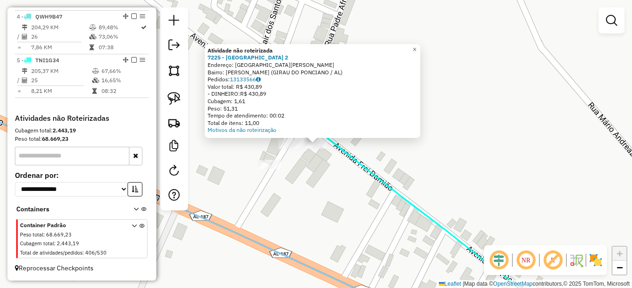
click at [329, 172] on div "Atividade não roteirizada 7225 - CASA DO PITEL 2 Endereço: AVENIDA FREI DAMIAO …" at bounding box center [316, 144] width 632 height 288
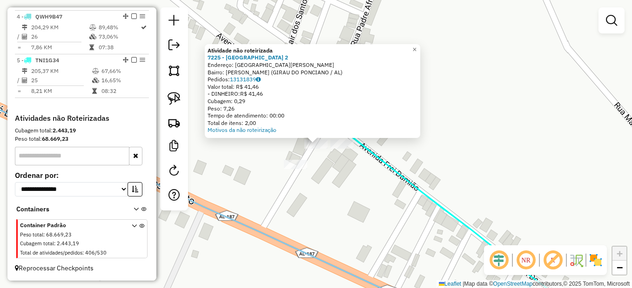
click at [336, 149] on div at bounding box center [341, 144] width 23 height 9
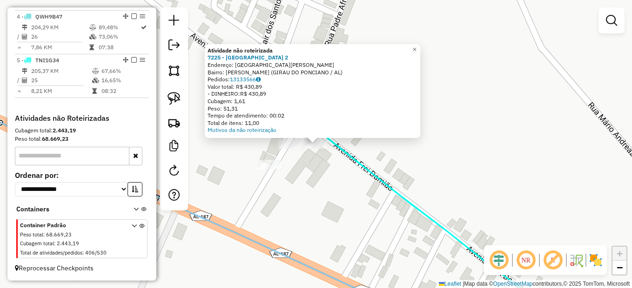
click at [323, 172] on div "Atividade não roteirizada 7225 - CASA DO PITEL 2 Endereço: AVENIDA FREI DAMIAO …" at bounding box center [316, 144] width 632 height 288
click at [321, 183] on div "Atividade não roteirizada 7225 - CASA DO PITEL 2 Endereço: AVENIDA FREI DAMIAO …" at bounding box center [316, 144] width 632 height 288
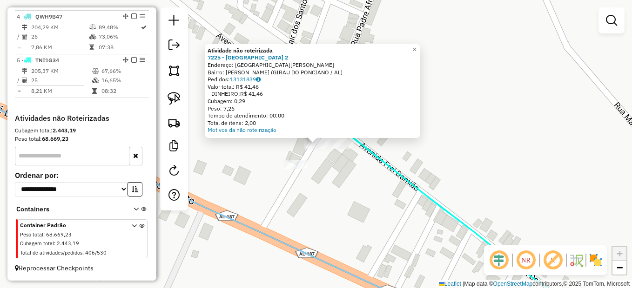
click at [341, 194] on div "Atividade não roteirizada 7225 - CASA DO PITEL 2 Endereço: AVENIDA FREI DAMIAO …" at bounding box center [316, 144] width 632 height 288
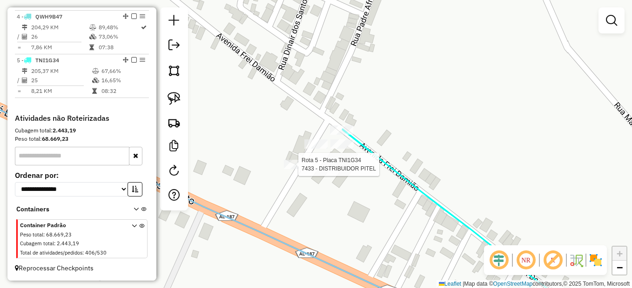
select select "**********"
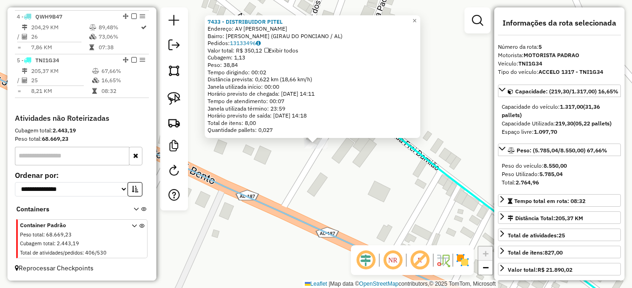
click at [365, 180] on div "7433 - DISTRIBUIDOR PITEL Endereço: AV FREI DAMIAO Bairro: Sao Tarcisio (GIRAU …" at bounding box center [316, 144] width 632 height 288
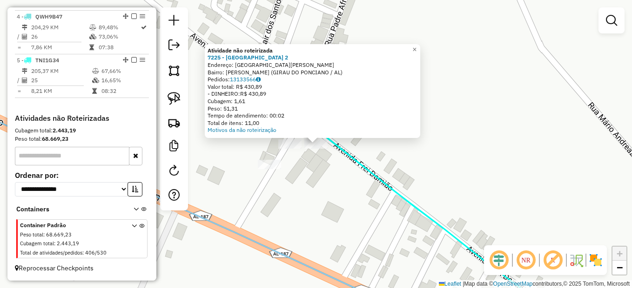
click at [332, 188] on div "Atividade não roteirizada 7225 - CASA DO PITEL 2 Endereço: AVENIDA FREI DAMIAO …" at bounding box center [316, 144] width 632 height 288
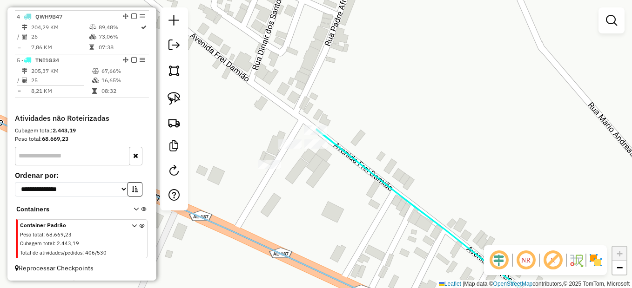
drag, startPoint x: 174, startPoint y: 100, endPoint x: 196, endPoint y: 102, distance: 22.5
click at [174, 100] on img at bounding box center [174, 98] width 13 height 13
drag, startPoint x: 339, startPoint y: 138, endPoint x: 313, endPoint y: 136, distance: 26.1
click at [313, 136] on div "Rota 5 - Placa TNI1G34 7274 - PITEL BEBIDAS 1 Janela de atendimento Grade de at…" at bounding box center [316, 144] width 632 height 288
select select "**********"
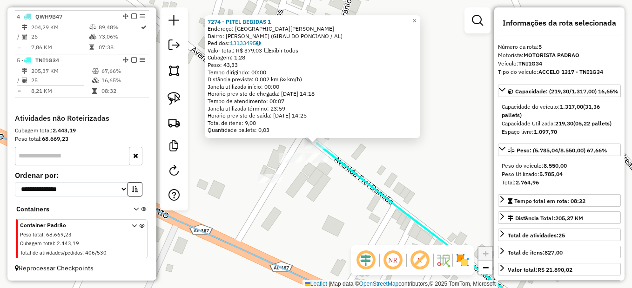
click at [366, 169] on div "7274 - PITEL BEBIDAS 1 Endereço: AVENIDA FREI DAMIAO Bairro: Sao Tarcisio (GIRA…" at bounding box center [316, 144] width 632 height 288
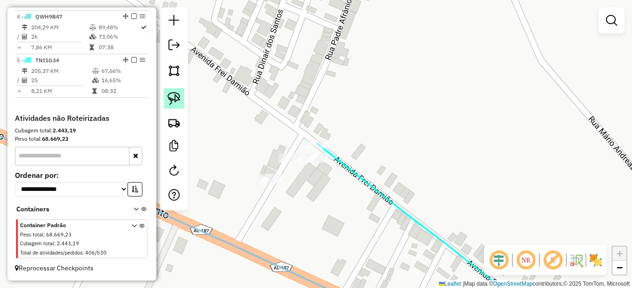
click at [178, 100] on img at bounding box center [174, 98] width 13 height 13
drag, startPoint x: 315, startPoint y: 151, endPoint x: 335, endPoint y: 164, distance: 23.1
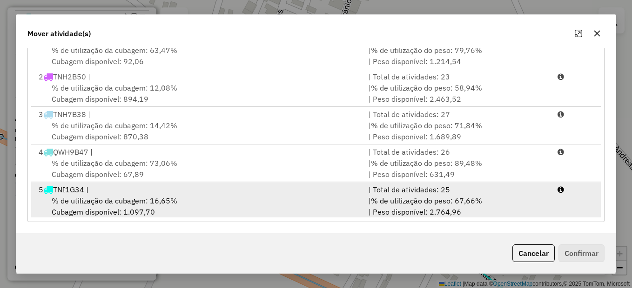
scroll to position [2, 0]
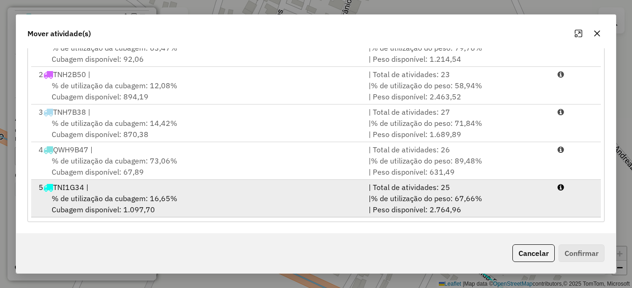
click at [193, 199] on div "% de utilização da cubagem: 16,65% Cubagem disponível: 1.097,70" at bounding box center [198, 204] width 330 height 22
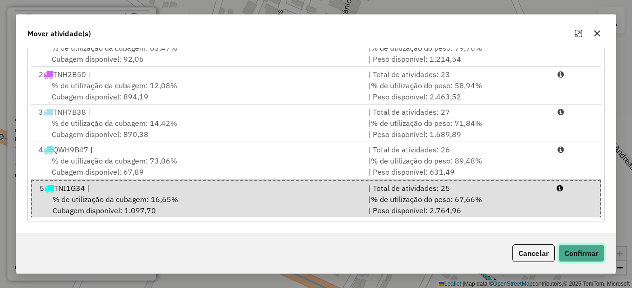
click at [576, 251] on button "Confirmar" at bounding box center [581, 254] width 46 height 18
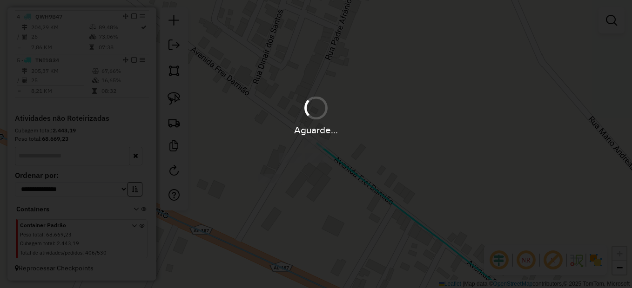
scroll to position [0, 0]
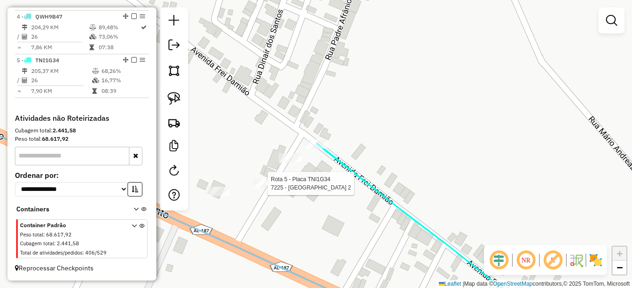
click at [267, 188] on div at bounding box center [264, 183] width 23 height 9
select select "**********"
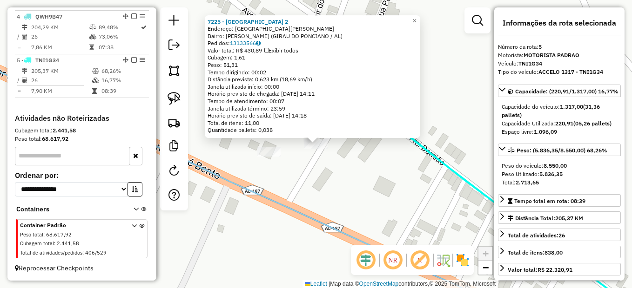
click at [323, 185] on div "7225 - CASA DO PITEL 2 Endereço: AVENIDA FREI DAMIAO Bairro: Sao Tarcisio (GIRA…" at bounding box center [316, 144] width 632 height 288
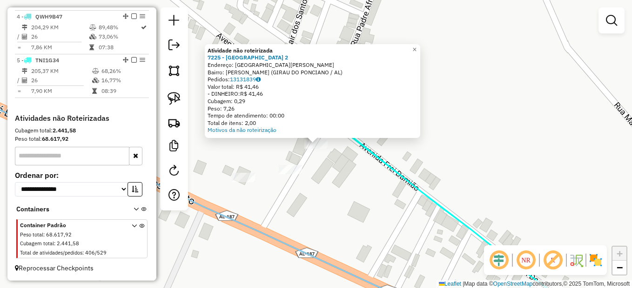
click at [329, 159] on div "Atividade não roteirizada 7225 - CASA DO PITEL 2 Endereço: AVENIDA FREI DAMIAO …" at bounding box center [316, 144] width 632 height 288
drag, startPoint x: 321, startPoint y: 187, endPoint x: 322, endPoint y: 174, distance: 12.6
click at [322, 180] on div "Atividade não roteirizada 7225 - CASA DO PITEL 2 Endereço: AVENIDA FREI DAMIAO …" at bounding box center [316, 144] width 632 height 288
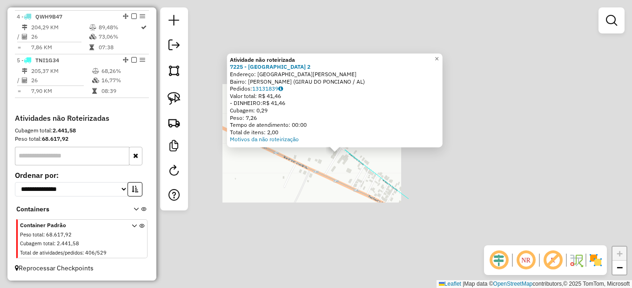
click at [374, 199] on icon at bounding box center [308, 168] width 131 height 62
select select "**********"
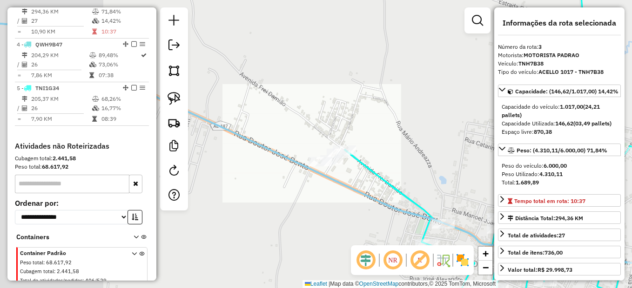
drag, startPoint x: 340, startPoint y: 123, endPoint x: 329, endPoint y: 114, distance: 13.9
click at [329, 114] on div "Janela de atendimento Grade de atendimento Capacidade Transportadoras Veículos …" at bounding box center [316, 144] width 632 height 288
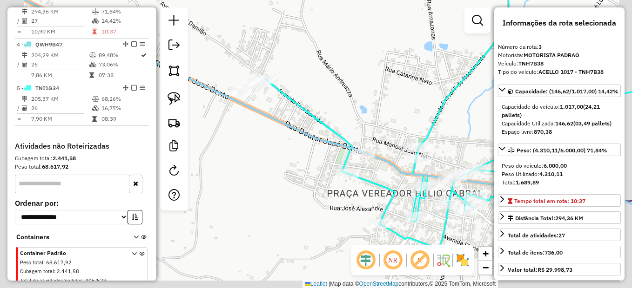
scroll to position [436, 0]
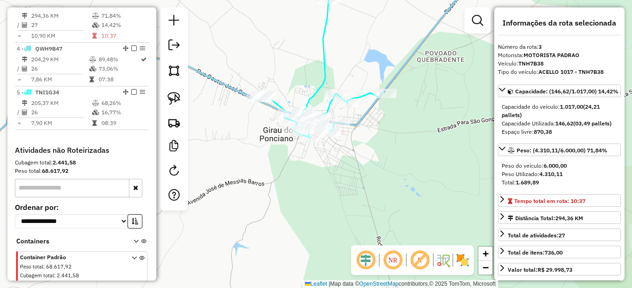
drag, startPoint x: 402, startPoint y: 170, endPoint x: 376, endPoint y: 164, distance: 26.3
click at [376, 164] on div "Janela de atendimento Grade de atendimento Capacidade Transportadoras Veículos …" at bounding box center [316, 144] width 632 height 288
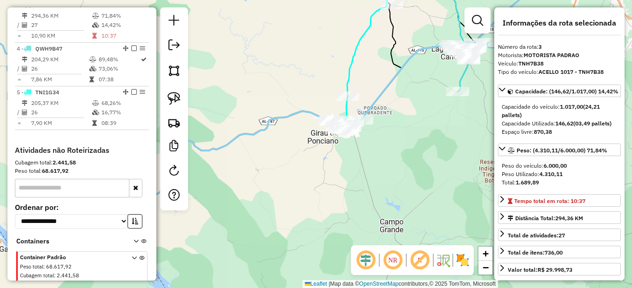
drag, startPoint x: 378, startPoint y: 155, endPoint x: 346, endPoint y: 195, distance: 50.6
click at [346, 195] on div "Janela de atendimento Grade de atendimento Capacidade Transportadoras Veículos …" at bounding box center [316, 144] width 632 height 288
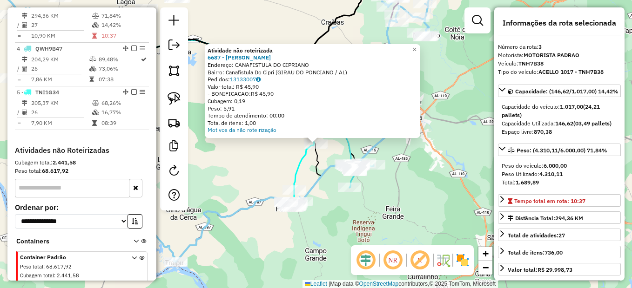
click at [261, 169] on div "Atividade não roteirizada 6687 - MERCADINHO CAETANO Endereço: CANAFISTULA DO CI…" at bounding box center [316, 144] width 632 height 288
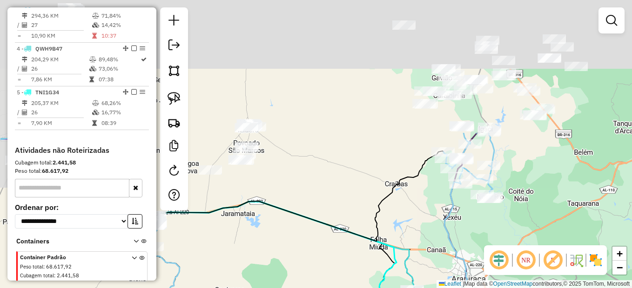
drag, startPoint x: 231, startPoint y: 160, endPoint x: 278, endPoint y: 231, distance: 85.0
click at [278, 231] on div "Janela de atendimento Grade de atendimento Capacidade Transportadoras Veículos …" at bounding box center [316, 144] width 632 height 288
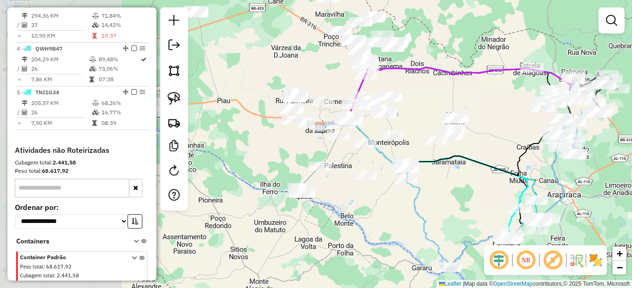
drag, startPoint x: 291, startPoint y: 223, endPoint x: 441, endPoint y: 201, distance: 151.0
click at [441, 201] on div "Janela de atendimento Grade de atendimento Capacidade Transportadoras Veículos …" at bounding box center [316, 144] width 632 height 288
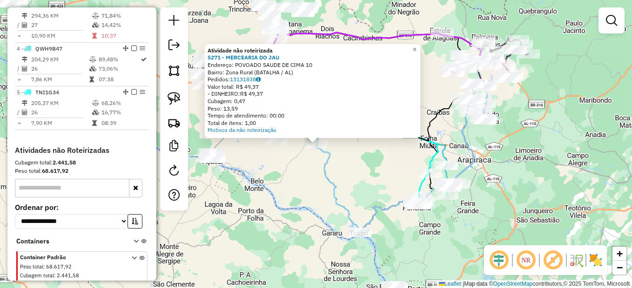
drag, startPoint x: 303, startPoint y: 197, endPoint x: 298, endPoint y: 195, distance: 5.0
click at [302, 197] on div "Atividade não roteirizada 5271 - MERCEARIA DO JAU Endereço: POVOADO SAUDE DE CI…" at bounding box center [316, 144] width 632 height 288
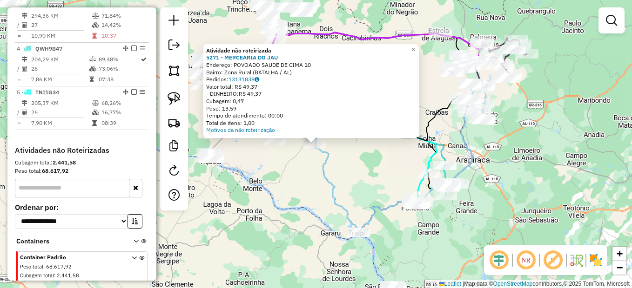
click at [283, 178] on div "Atividade não roteirizada 5271 - MERCEARIA DO JAU Endereço: POVOADO SAUDE DE CI…" at bounding box center [316, 144] width 632 height 288
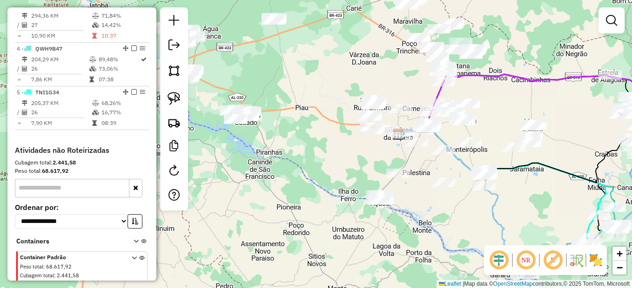
drag, startPoint x: 302, startPoint y: 174, endPoint x: 457, endPoint y: 212, distance: 159.0
click at [457, 212] on div "Janela de atendimento Grade de atendimento Capacidade Transportadoras Veículos …" at bounding box center [316, 144] width 632 height 288
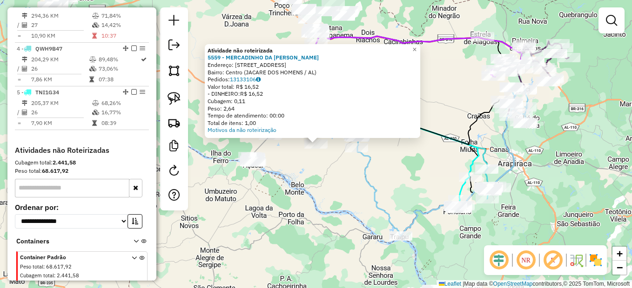
click at [344, 194] on div "Atividade não roteirizada 5559 - MERCADINHO DA CLAUDI Endereço: Rua Povoado Cai…" at bounding box center [316, 144] width 632 height 288
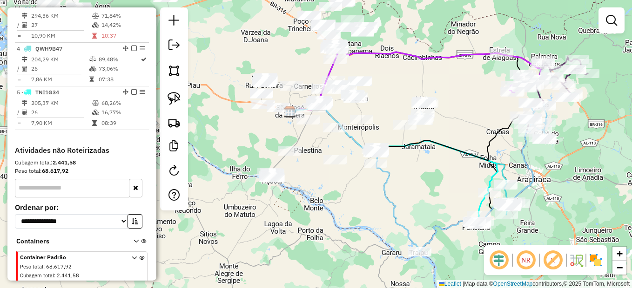
drag, startPoint x: 295, startPoint y: 127, endPoint x: 323, endPoint y: 145, distance: 33.8
click at [317, 144] on div "Janela de atendimento Grade de atendimento Capacidade Transportadoras Veículos …" at bounding box center [316, 144] width 632 height 288
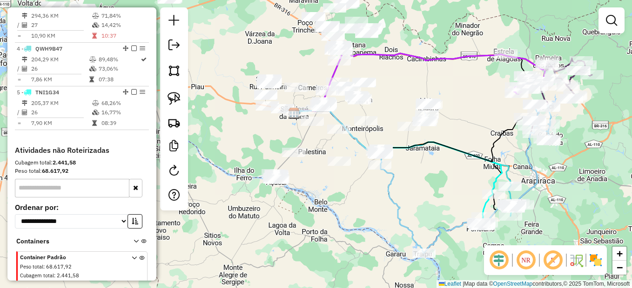
click at [386, 141] on div "Janela de atendimento Grade de atendimento Capacidade Transportadoras Veículos …" at bounding box center [316, 144] width 632 height 288
click at [174, 92] on link at bounding box center [174, 98] width 20 height 20
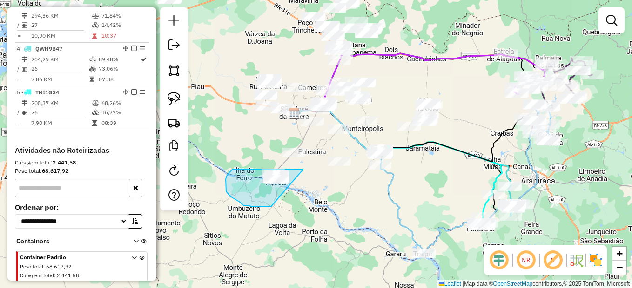
drag, startPoint x: 298, startPoint y: 169, endPoint x: 304, endPoint y: 189, distance: 20.5
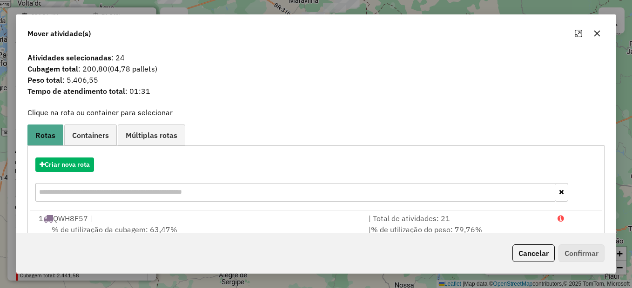
click at [525, 253] on button "Cancelar" at bounding box center [533, 254] width 42 height 18
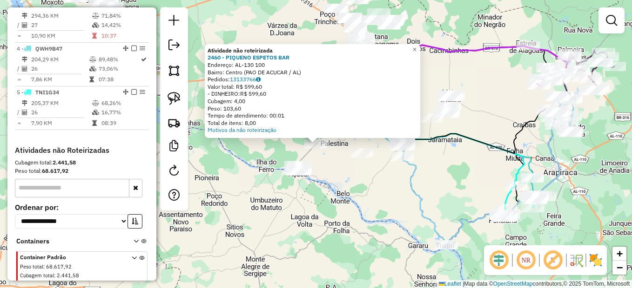
click at [327, 188] on div "Atividade não roteirizada 2460 - PIQUENO ESPETOS BAR Endereço: AL-130 100 Bairr…" at bounding box center [316, 144] width 632 height 288
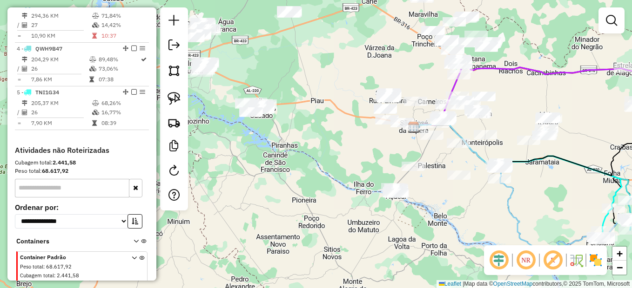
drag, startPoint x: 351, startPoint y: 203, endPoint x: 395, endPoint y: 205, distance: 43.8
click at [429, 221] on div "Janela de atendimento Grade de atendimento Capacidade Transportadoras Veículos …" at bounding box center [316, 144] width 632 height 288
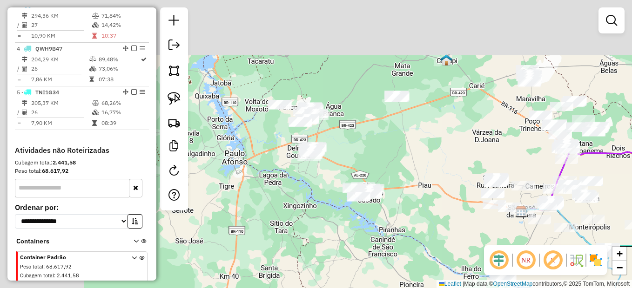
drag, startPoint x: 388, startPoint y: 244, endPoint x: 381, endPoint y: 225, distance: 20.3
click at [411, 265] on div "Janela de atendimento Grade de atendimento Capacidade Transportadoras Veículos …" at bounding box center [316, 144] width 632 height 288
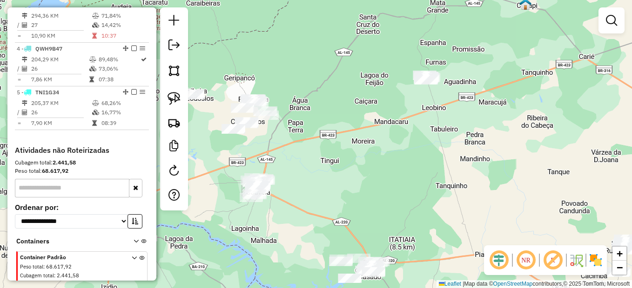
drag, startPoint x: 424, startPoint y: 94, endPoint x: 396, endPoint y: 138, distance: 52.1
click at [396, 138] on div "Janela de atendimento Grade de atendimento Capacidade Transportadoras Veículos …" at bounding box center [316, 144] width 632 height 288
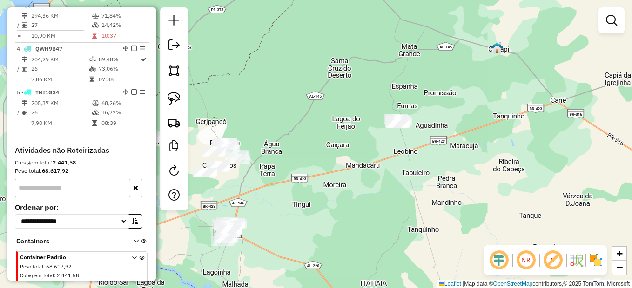
drag, startPoint x: 173, startPoint y: 102, endPoint x: 266, endPoint y: 92, distance: 93.6
click at [173, 102] on img at bounding box center [174, 98] width 13 height 13
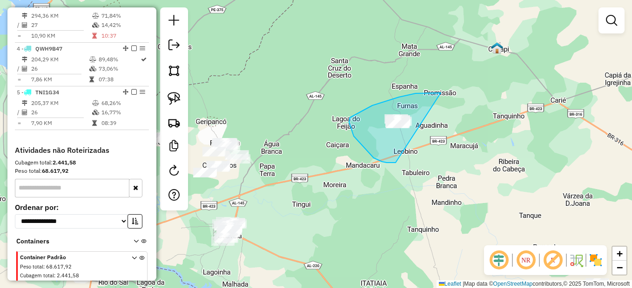
drag, startPoint x: 407, startPoint y: 95, endPoint x: 444, endPoint y: 144, distance: 61.3
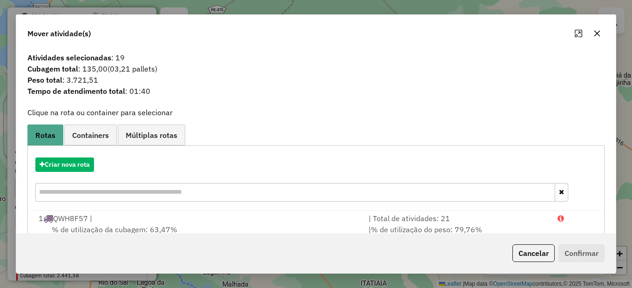
click at [541, 241] on div "Cancelar Confirmar" at bounding box center [315, 254] width 599 height 40
click at [541, 252] on button "Cancelar" at bounding box center [533, 254] width 42 height 18
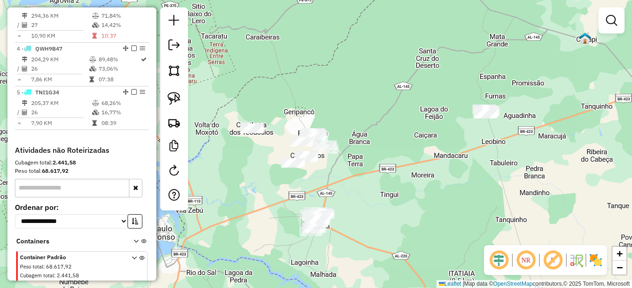
drag, startPoint x: 329, startPoint y: 241, endPoint x: 410, endPoint y: 232, distance: 81.5
click at [410, 232] on div "Janela de atendimento Grade de atendimento Capacidade Transportadoras Veículos …" at bounding box center [316, 144] width 632 height 288
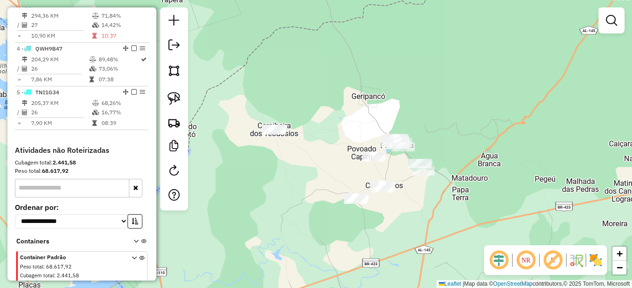
drag, startPoint x: 290, startPoint y: 195, endPoint x: 347, endPoint y: 216, distance: 60.1
click at [363, 232] on div "Janela de atendimento Grade de atendimento Capacidade Transportadoras Veículos …" at bounding box center [316, 144] width 632 height 288
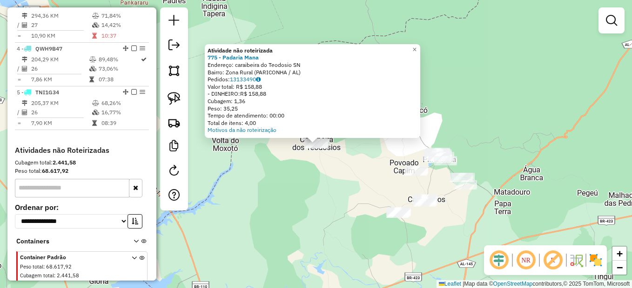
click at [293, 192] on div "Atividade não roteirizada 775 - Padaria Mana Endereço: caraibeira do Teodosio S…" at bounding box center [316, 144] width 632 height 288
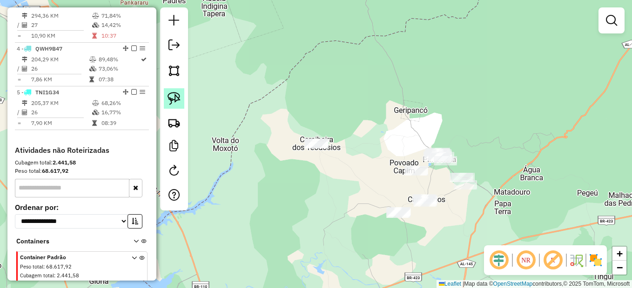
click at [169, 96] on img at bounding box center [174, 98] width 13 height 13
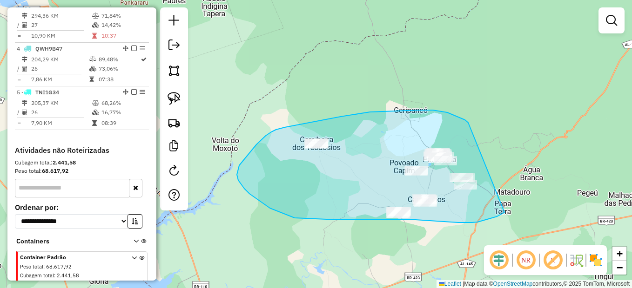
drag, startPoint x: 458, startPoint y: 117, endPoint x: 525, endPoint y: 195, distance: 102.9
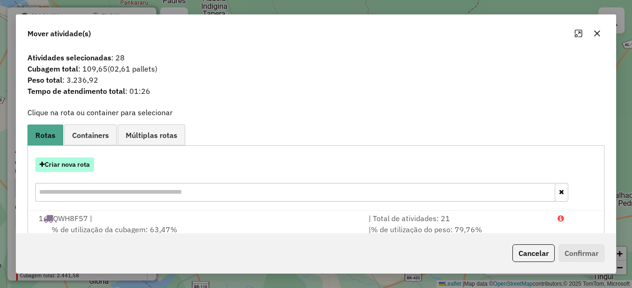
click at [70, 170] on button "Criar nova rota" at bounding box center [64, 165] width 59 height 14
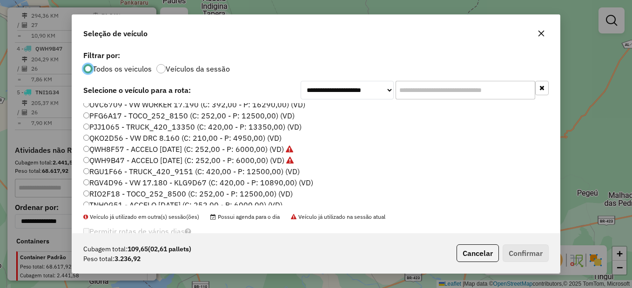
scroll to position [140, 0]
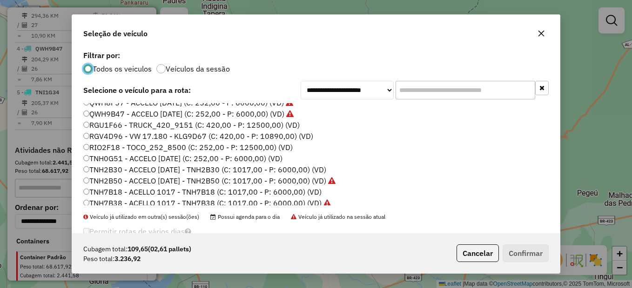
click at [131, 160] on label "TNH0G51 - ACCELO 1017 CE (C: 252,00 - P: 6000,00) (VD)" at bounding box center [182, 158] width 199 height 11
click at [554, 249] on div "Cubagem total: 109,65 (02,61 pallets) Peso total: 3.236,92 Cancelar Confirmar" at bounding box center [316, 254] width 488 height 40
click at [528, 255] on button "Confirmar" at bounding box center [526, 254] width 46 height 18
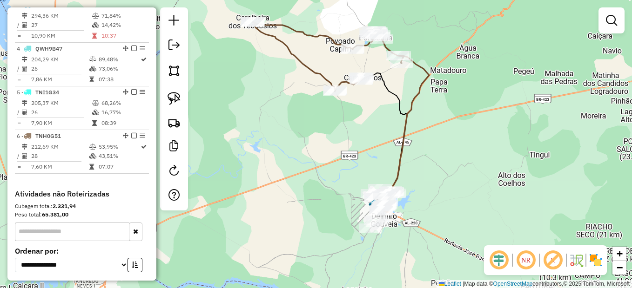
drag, startPoint x: 508, startPoint y: 233, endPoint x: 401, endPoint y: 184, distance: 117.8
click at [443, 111] on div "Janela de atendimento Grade de atendimento Capacidade Transportadoras Veículos …" at bounding box center [316, 144] width 632 height 288
drag, startPoint x: 415, startPoint y: 227, endPoint x: 425, endPoint y: 193, distance: 35.0
click at [425, 193] on icon at bounding box center [483, 186] width 199 height 261
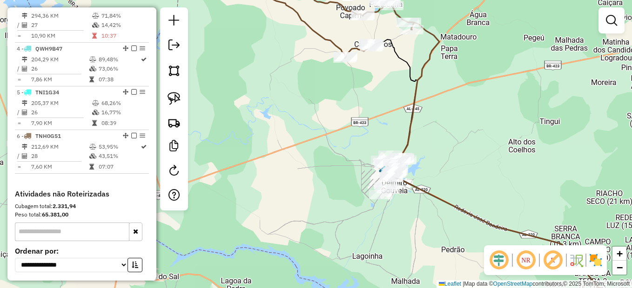
drag, startPoint x: 301, startPoint y: 201, endPoint x: 414, endPoint y: 162, distance: 119.6
click at [414, 164] on div "Janela de atendimento Grade de atendimento Capacidade Transportadoras Veículos …" at bounding box center [316, 144] width 632 height 288
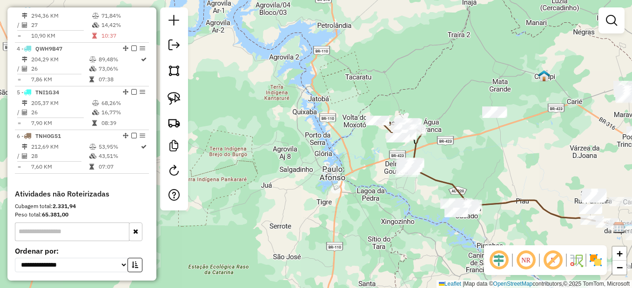
drag, startPoint x: 471, startPoint y: 185, endPoint x: 431, endPoint y: 192, distance: 40.6
click at [442, 198] on div "Janela de atendimento Grade de atendimento Capacidade Transportadoras Veículos …" at bounding box center [316, 144] width 632 height 288
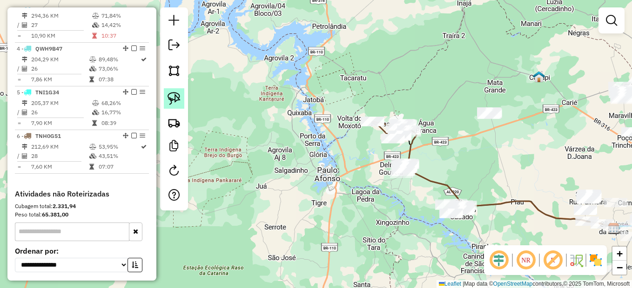
click at [169, 95] on img at bounding box center [174, 98] width 13 height 13
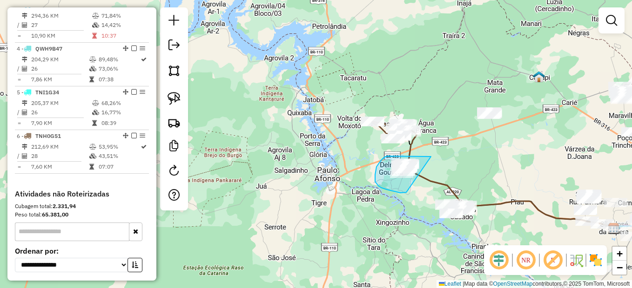
drag, startPoint x: 413, startPoint y: 156, endPoint x: 411, endPoint y: 191, distance: 35.0
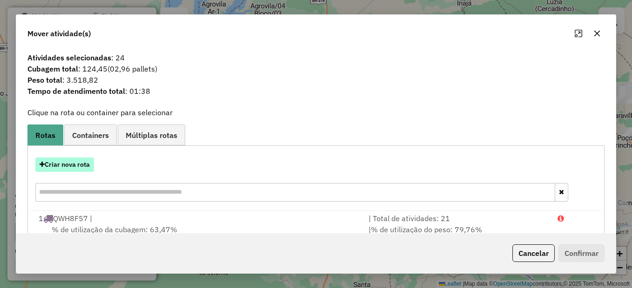
click at [71, 165] on button "Criar nova rota" at bounding box center [64, 165] width 59 height 14
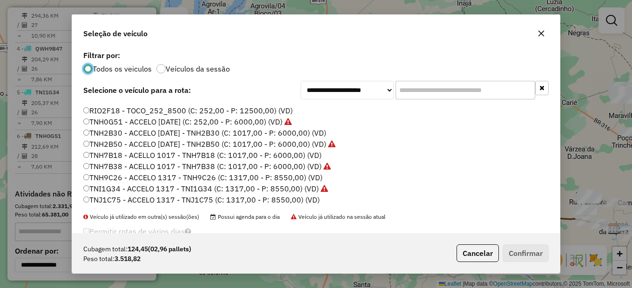
scroll to position [186, 0]
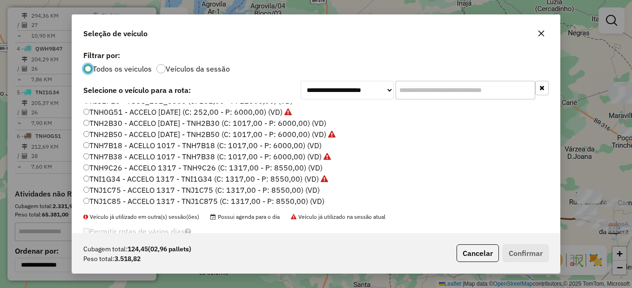
click at [104, 126] on label "TNH2B30 - ACCELO 1017 CE - TNH2B30 (C: 1017,00 - P: 6000,00) (VD)" at bounding box center [204, 123] width 243 height 11
click at [537, 257] on button "Confirmar" at bounding box center [526, 254] width 46 height 18
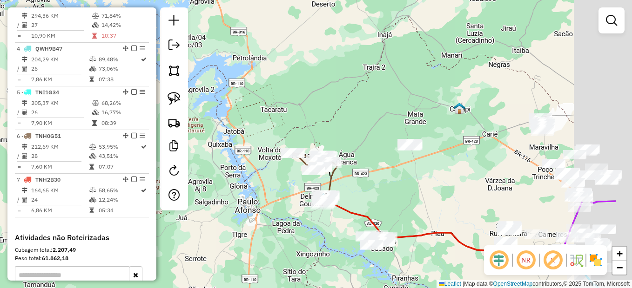
drag, startPoint x: 417, startPoint y: 187, endPoint x: 390, endPoint y: 200, distance: 29.8
click at [390, 200] on div "Janela de atendimento Grade de atendimento Capacidade Transportadoras Veículos …" at bounding box center [316, 144] width 632 height 288
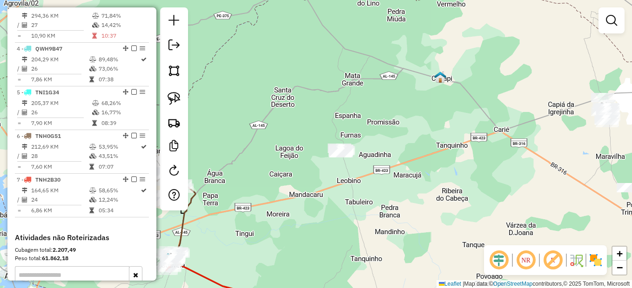
drag, startPoint x: 416, startPoint y: 176, endPoint x: 374, endPoint y: 190, distance: 44.6
click at [374, 190] on div "Janela de atendimento Grade de atendimento Capacidade Transportadoras Veículos …" at bounding box center [316, 144] width 632 height 288
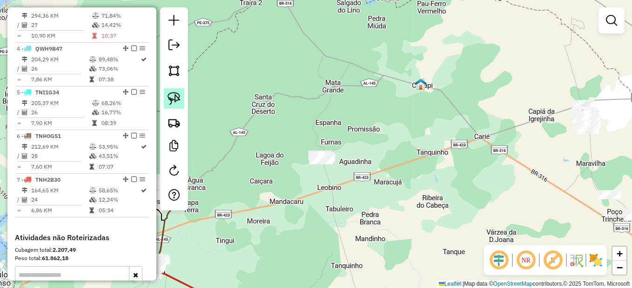
click at [176, 98] on img at bounding box center [174, 98] width 13 height 13
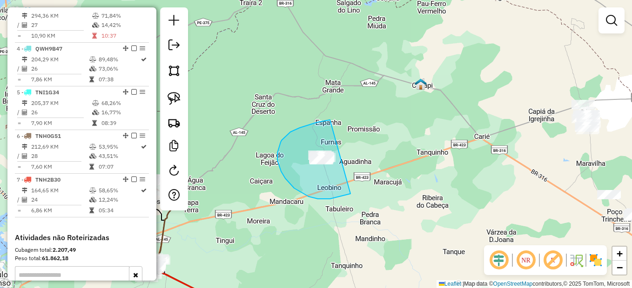
drag, startPoint x: 330, startPoint y: 120, endPoint x: 369, endPoint y: 175, distance: 67.5
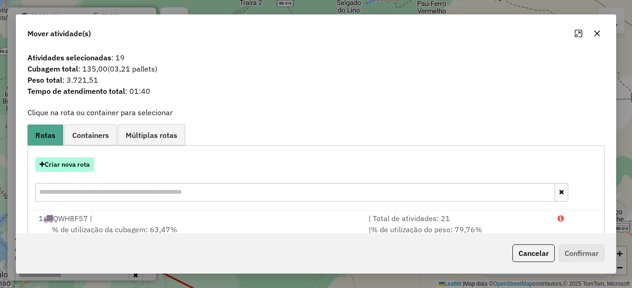
click at [64, 169] on button "Criar nova rota" at bounding box center [64, 165] width 59 height 14
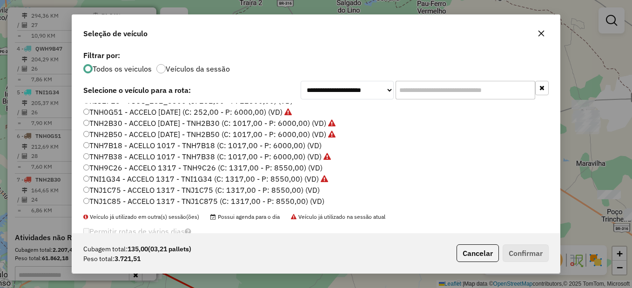
click at [108, 145] on label "TNH7B18 - ACELLO 1017 - TNH7B18 (C: 1017,00 - P: 6000,00) (VD)" at bounding box center [202, 145] width 238 height 11
click at [521, 255] on button "Confirmar" at bounding box center [526, 254] width 46 height 18
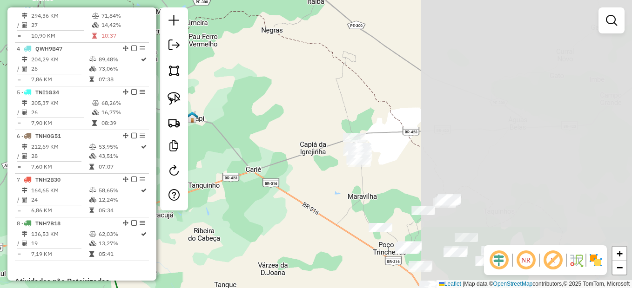
drag, startPoint x: 453, startPoint y: 174, endPoint x: 239, endPoint y: 206, distance: 216.8
click at [235, 206] on div "Janela de atendimento Grade de atendimento Capacidade Transportadoras Veículos …" at bounding box center [316, 144] width 632 height 288
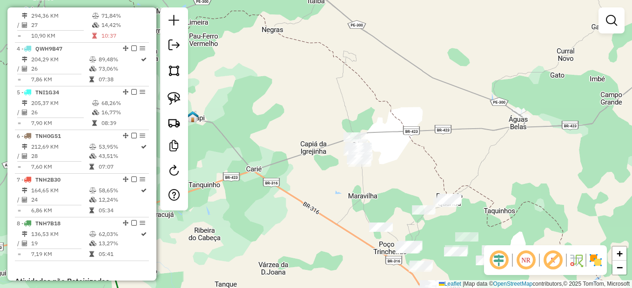
drag, startPoint x: 308, startPoint y: 222, endPoint x: 555, endPoint y: 186, distance: 249.8
click at [559, 185] on div "Janela de atendimento Grade de atendimento Capacidade Transportadoras Veículos …" at bounding box center [316, 144] width 632 height 288
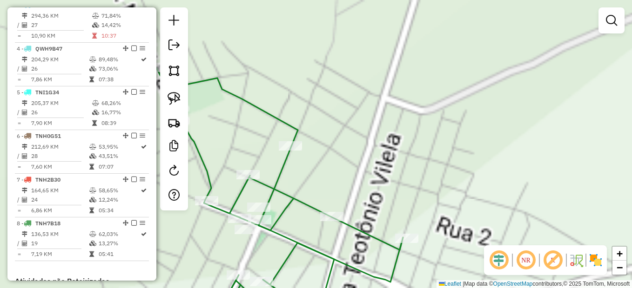
drag, startPoint x: 306, startPoint y: 198, endPoint x: 548, endPoint y: 123, distance: 253.7
click at [563, 118] on div "Janela de atendimento Grade de atendimento Capacidade Transportadoras Veículos …" at bounding box center [316, 144] width 632 height 288
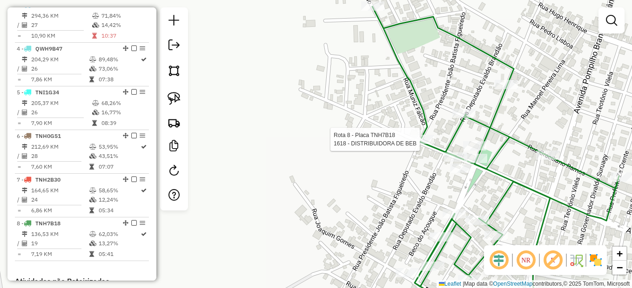
select select "**********"
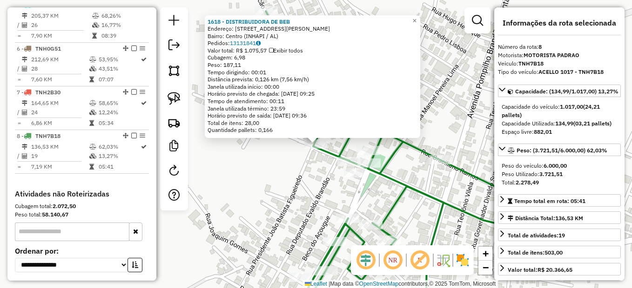
scroll to position [608, 0]
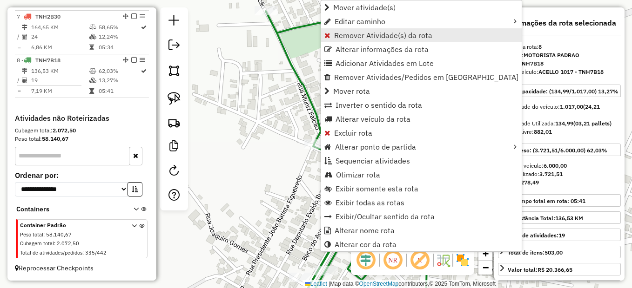
click at [369, 33] on span "Remover Atividade(s) da rota" at bounding box center [383, 35] width 98 height 7
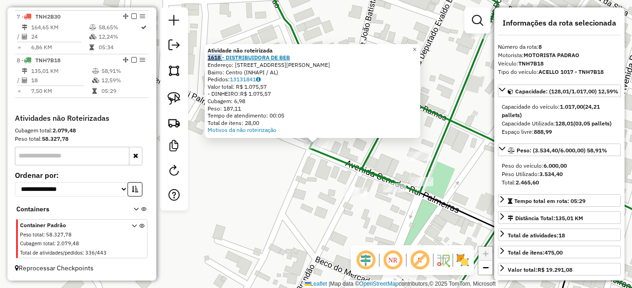
drag, startPoint x: 210, startPoint y: 57, endPoint x: 226, endPoint y: 59, distance: 15.9
click at [226, 59] on div "Atividade não roteirizada 1618 - DISTRIBUIDORA DE BEB Endereço: AVENIDA SENADOR…" at bounding box center [312, 91] width 215 height 94
copy strong "1618"
click at [315, 183] on div "Atividade não roteirizada 1618 - DISTRIBUIDORA DE BEB Endereço: AVENIDA SENADOR…" at bounding box center [316, 144] width 632 height 288
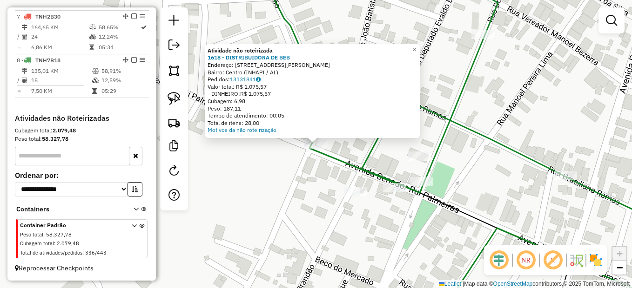
click at [302, 187] on div "Atividade não roteirizada 1618 - DISTRIBUIDORA DE BEB Endereço: AVENIDA SENADOR…" at bounding box center [316, 144] width 632 height 288
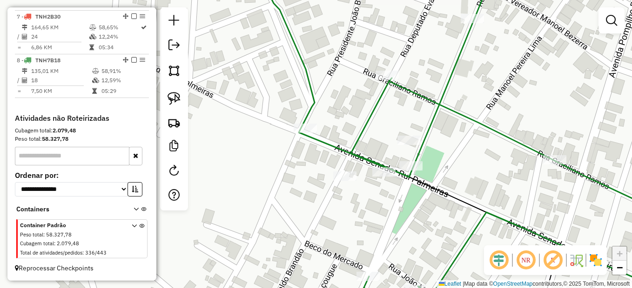
drag, startPoint x: 285, startPoint y: 202, endPoint x: 273, endPoint y: 182, distance: 23.2
click at [273, 182] on div "Janela de atendimento Grade de atendimento Capacidade Transportadoras Veículos …" at bounding box center [316, 144] width 632 height 288
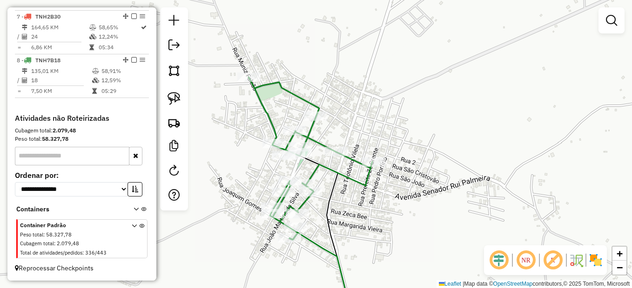
drag, startPoint x: 329, startPoint y: 161, endPoint x: 329, endPoint y: 149, distance: 11.6
click at [329, 149] on div "Rota 8 - Placa TNH7B18 1423 - MERCADINHO MELO Janela de atendimento Grade de at…" at bounding box center [316, 144] width 632 height 288
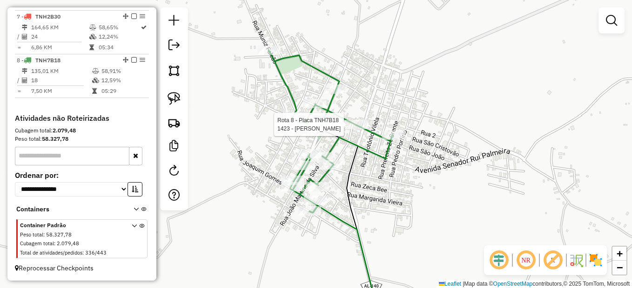
drag, startPoint x: 342, startPoint y: 194, endPoint x: 361, endPoint y: 169, distance: 31.3
click at [363, 177] on div "Rota 8 - Placa TNH7B18 1423 - MERCADINHO MELO Janela de atendimento Grade de at…" at bounding box center [316, 144] width 632 height 288
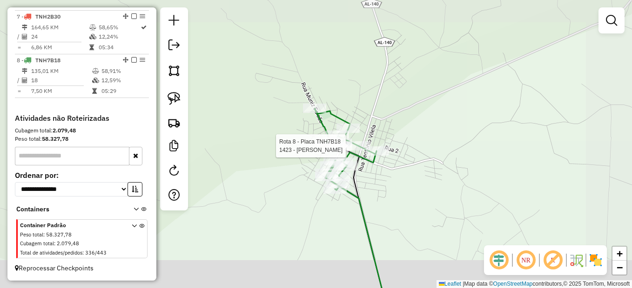
drag, startPoint x: 392, startPoint y: 184, endPoint x: 361, endPoint y: 130, distance: 62.3
click at [361, 131] on div "Rota 8 - Placa TNH7B18 1423 - MERCADINHO MELO Janela de atendimento Grade de at…" at bounding box center [316, 144] width 632 height 288
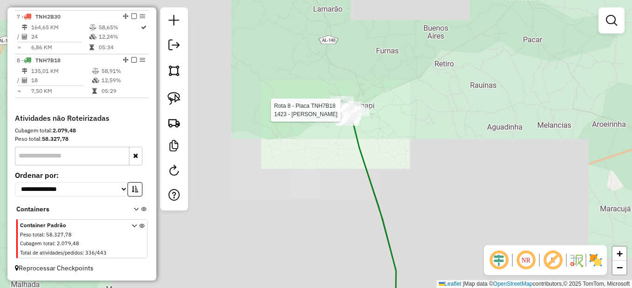
drag, startPoint x: 404, startPoint y: 193, endPoint x: 363, endPoint y: 129, distance: 75.8
click at [363, 130] on div "Rota 8 - Placa TNH7B18 1423 - MERCADINHO MELO Janela de atendimento Grade de at…" at bounding box center [316, 144] width 632 height 288
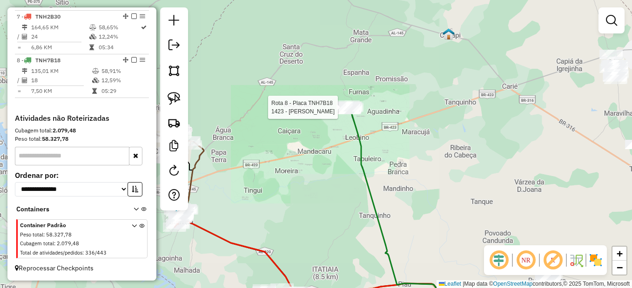
drag, startPoint x: 371, startPoint y: 142, endPoint x: 362, endPoint y: 134, distance: 11.9
click at [365, 135] on div "Rota 8 - Placa TNH7B18 1423 - MERCADINHO MELO Janela de atendimento Grade de at…" at bounding box center [316, 144] width 632 height 288
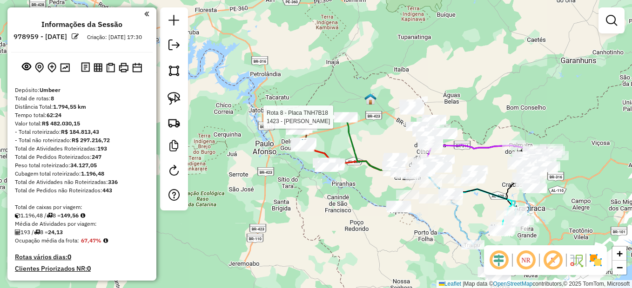
scroll to position [608, 0]
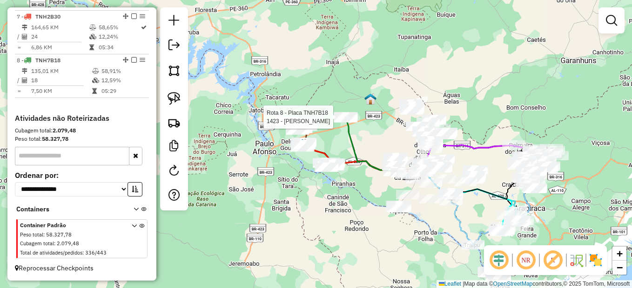
click at [312, 226] on div "Rota 8 - Placa TNH7B18 1423 - MERCADINHO MELO Janela de atendimento Grade de at…" at bounding box center [316, 144] width 632 height 288
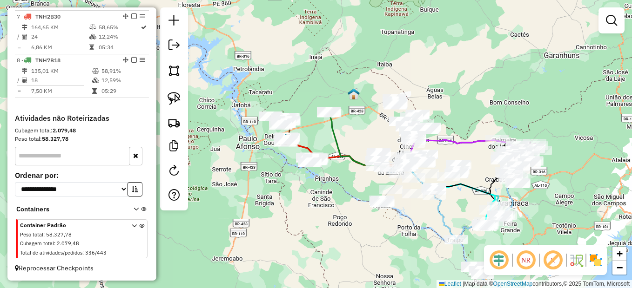
drag, startPoint x: 349, startPoint y: 160, endPoint x: 324, endPoint y: 153, distance: 25.5
click at [324, 153] on icon at bounding box center [340, 154] width 104 height 32
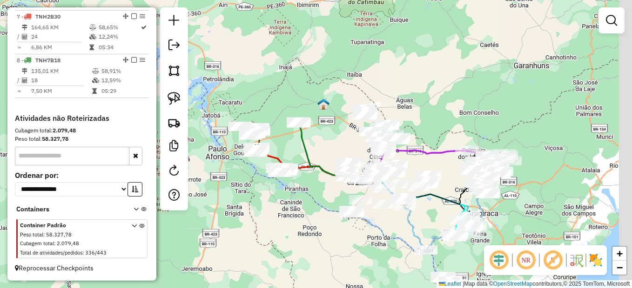
drag, startPoint x: 331, startPoint y: 141, endPoint x: 315, endPoint y: 151, distance: 18.6
click at [315, 151] on div "Janela de atendimento Grade de atendimento Capacidade Transportadoras Veículos …" at bounding box center [316, 144] width 632 height 288
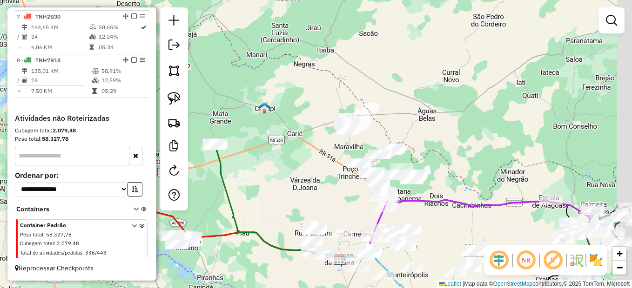
drag, startPoint x: 390, startPoint y: 129, endPoint x: 340, endPoint y: 163, distance: 60.5
click at [340, 163] on div "Janela de atendimento Grade de atendimento Capacidade Transportadoras Veículos …" at bounding box center [316, 144] width 632 height 288
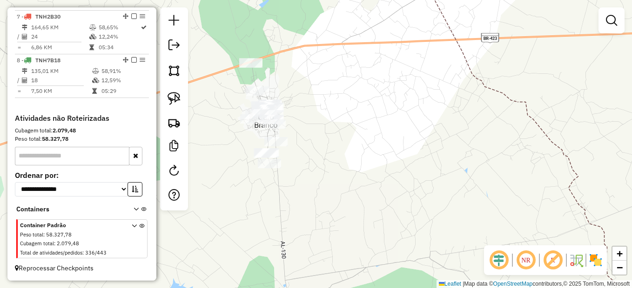
drag, startPoint x: 271, startPoint y: 191, endPoint x: 330, endPoint y: 210, distance: 61.8
click at [330, 210] on div "Janela de atendimento Grade de atendimento Capacidade Transportadoras Veículos …" at bounding box center [316, 144] width 632 height 288
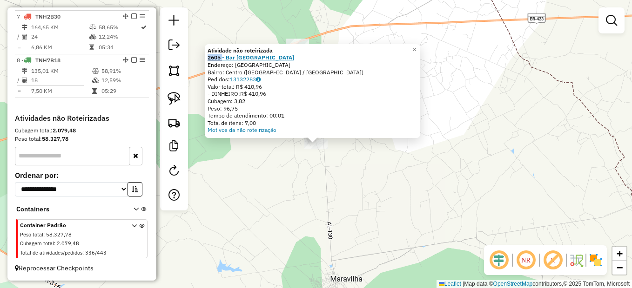
drag, startPoint x: 210, startPoint y: 60, endPoint x: 228, endPoint y: 58, distance: 17.7
click at [227, 58] on div "Atividade não roteirizada 2605 - Bar La Rochelle Endereço: Rua Sao Vicente SN B…" at bounding box center [312, 91] width 215 height 94
copy strong "2605 -"
click at [312, 175] on div "Atividade não roteirizada 2605 - Bar La Rochelle Endereço: Rua Sao Vicente SN B…" at bounding box center [316, 144] width 632 height 288
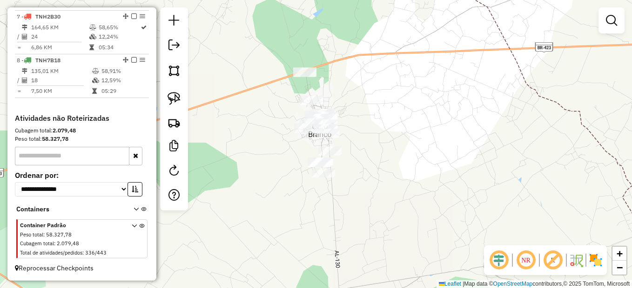
drag, startPoint x: 352, startPoint y: 134, endPoint x: 359, endPoint y: 169, distance: 35.7
click at [359, 169] on div "Janela de atendimento Grade de atendimento Capacidade Transportadoras Veículos …" at bounding box center [316, 144] width 632 height 288
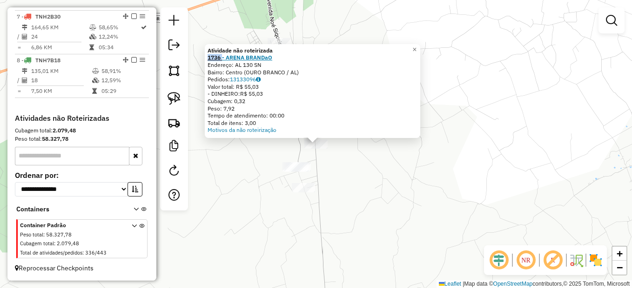
drag, startPoint x: 210, startPoint y: 58, endPoint x: 226, endPoint y: 58, distance: 15.4
click at [226, 58] on div "Atividade não roteirizada 1736 - ARENA BRANDaO Endereço: AL 130 SN Bairro: Cent…" at bounding box center [312, 91] width 215 height 94
copy strong "1736"
click at [441, 134] on div "Atividade não roteirizada 1736 - ARENA BRANDaO Endereço: AL 130 SN Bairro: Cent…" at bounding box center [316, 144] width 632 height 288
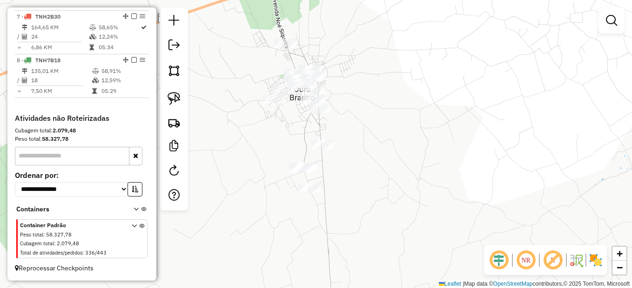
drag, startPoint x: 328, startPoint y: 179, endPoint x: 355, endPoint y: 178, distance: 27.9
click at [356, 181] on div "Janela de atendimento Grade de atendimento Capacidade Transportadoras Veículos …" at bounding box center [316, 144] width 632 height 288
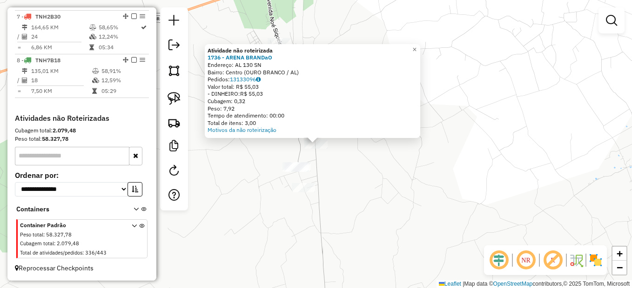
click at [351, 168] on div "Atividade não roteirizada 1736 - ARENA BRANDaO Endereço: AL 130 SN Bairro: Cent…" at bounding box center [316, 144] width 632 height 288
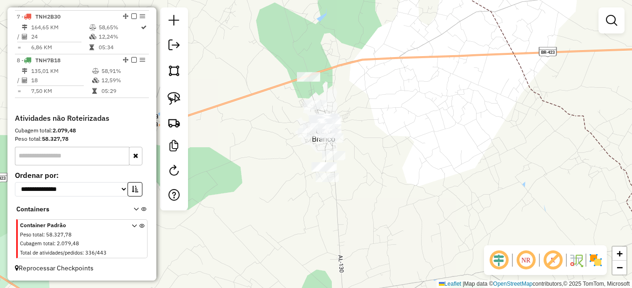
drag, startPoint x: 367, startPoint y: 194, endPoint x: 376, endPoint y: 178, distance: 18.2
click at [376, 178] on div "Janela de atendimento Grade de atendimento Capacidade Transportadoras Veículos …" at bounding box center [316, 144] width 632 height 288
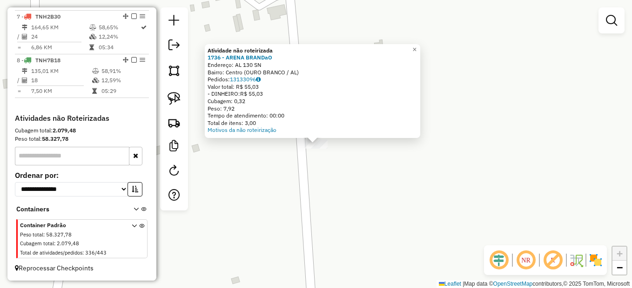
click at [331, 174] on div "Atividade não roteirizada 1736 - ARENA BRANDaO Endereço: AL 130 SN Bairro: Cent…" at bounding box center [316, 144] width 632 height 288
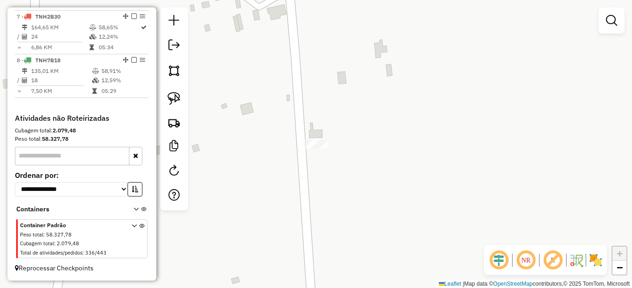
click at [316, 149] on div at bounding box center [315, 144] width 23 height 9
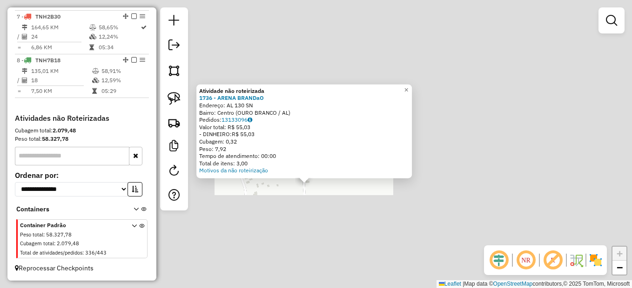
click at [323, 222] on div "Atividade não roteirizada 1736 - ARENA BRANDaO Endereço: AL 130 SN Bairro: Cent…" at bounding box center [316, 144] width 632 height 288
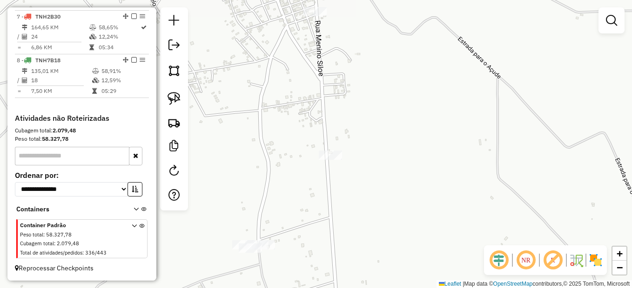
drag, startPoint x: 341, startPoint y: 207, endPoint x: 402, endPoint y: 143, distance: 88.5
click at [399, 147] on div "Janela de atendimento Grade de atendimento Capacidade Transportadoras Veículos …" at bounding box center [316, 144] width 632 height 288
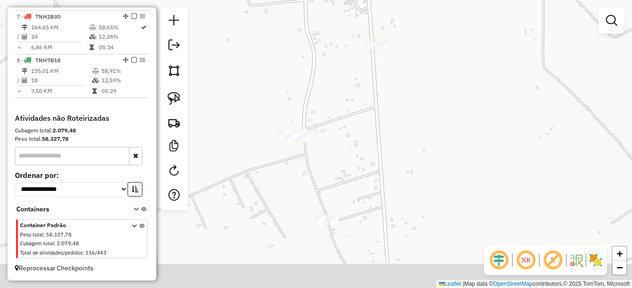
drag, startPoint x: 347, startPoint y: 199, endPoint x: 340, endPoint y: 162, distance: 37.9
click at [344, 160] on div "Janela de atendimento Grade de atendimento Capacidade Transportadoras Veículos …" at bounding box center [316, 144] width 632 height 288
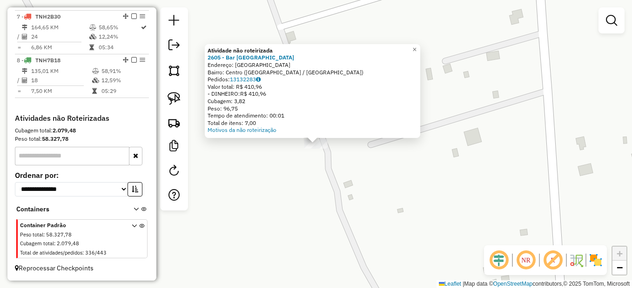
click at [278, 180] on div "Atividade não roteirizada 2605 - Bar La Rochelle Endereço: Rua Sao Vicente SN B…" at bounding box center [316, 144] width 632 height 288
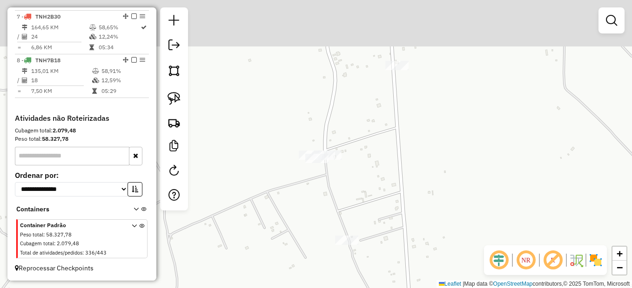
drag, startPoint x: 396, startPoint y: 91, endPoint x: 415, endPoint y: 194, distance: 104.5
click at [415, 194] on div "Janela de atendimento Grade de atendimento Capacidade Transportadoras Veículos …" at bounding box center [316, 144] width 632 height 288
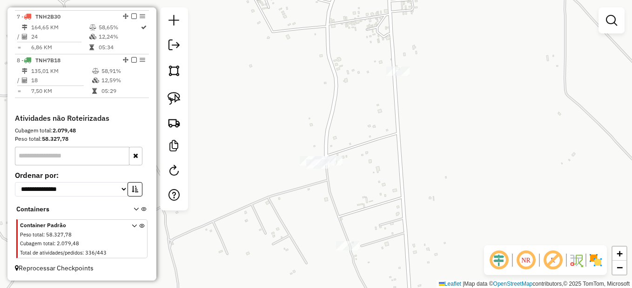
drag, startPoint x: 361, startPoint y: 145, endPoint x: 383, endPoint y: 204, distance: 63.3
click at [383, 204] on div "Janela de atendimento Grade de atendimento Capacidade Transportadoras Veículos …" at bounding box center [316, 144] width 632 height 288
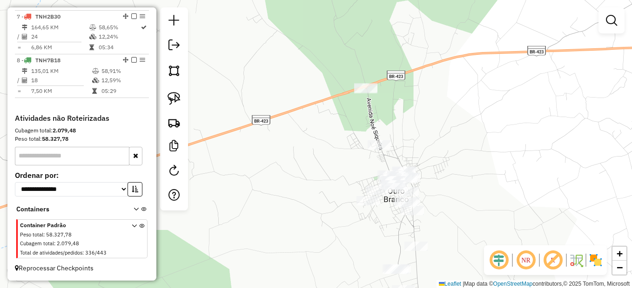
drag, startPoint x: 426, startPoint y: 171, endPoint x: 437, endPoint y: 227, distance: 56.9
click at [437, 227] on div "Janela de atendimento Grade de atendimento Capacidade Transportadoras Veículos …" at bounding box center [316, 144] width 632 height 288
click at [167, 96] on link at bounding box center [174, 98] width 20 height 20
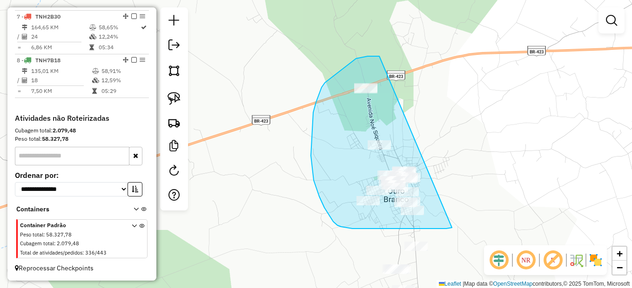
drag, startPoint x: 376, startPoint y: 56, endPoint x: 460, endPoint y: 210, distance: 174.7
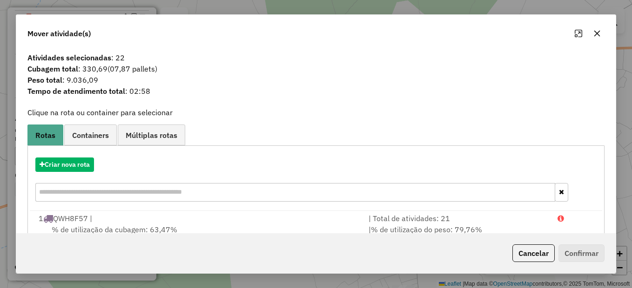
click at [533, 257] on button "Cancelar" at bounding box center [533, 254] width 42 height 18
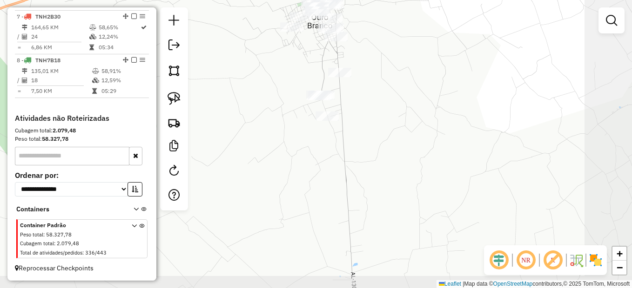
drag, startPoint x: 328, startPoint y: 206, endPoint x: 266, endPoint y: 46, distance: 171.3
click at [266, 46] on div "Janela de atendimento Grade de atendimento Capacidade Transportadoras Veículos …" at bounding box center [316, 144] width 632 height 288
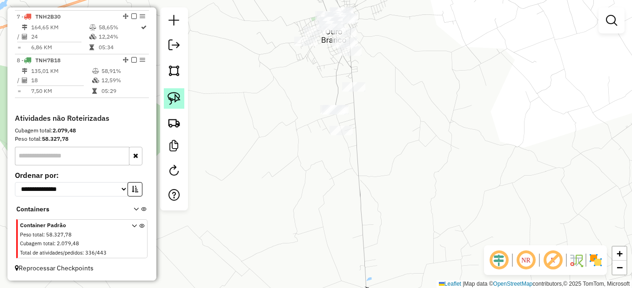
click at [167, 99] on link at bounding box center [174, 98] width 20 height 20
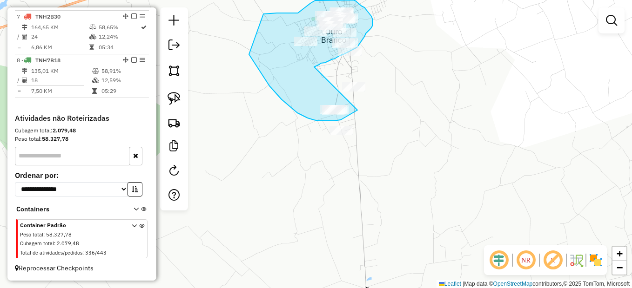
drag, startPoint x: 354, startPoint y: 113, endPoint x: 307, endPoint y: 74, distance: 60.8
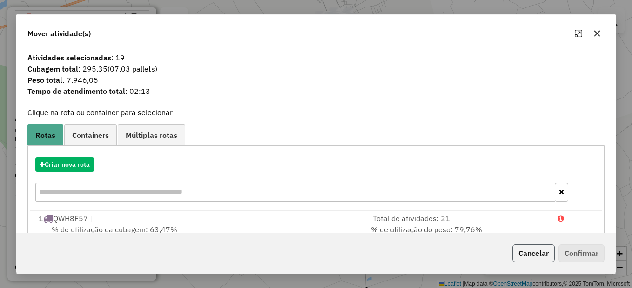
click at [536, 253] on button "Cancelar" at bounding box center [533, 254] width 42 height 18
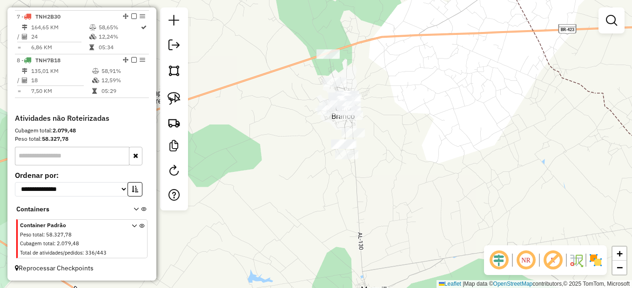
drag, startPoint x: 390, startPoint y: 136, endPoint x: 401, endPoint y: 162, distance: 28.2
click at [401, 162] on div "Janela de atendimento Grade de atendimento Capacidade Transportadoras Veículos …" at bounding box center [316, 144] width 632 height 288
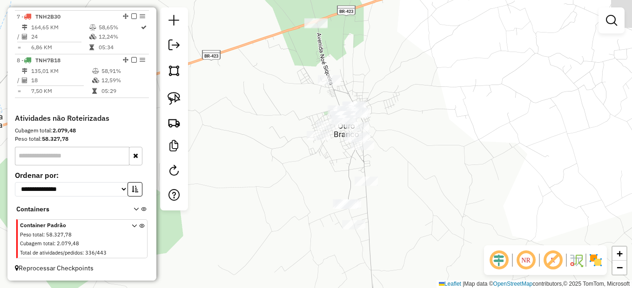
drag, startPoint x: 371, startPoint y: 160, endPoint x: 383, endPoint y: 211, distance: 52.9
click at [385, 211] on div "Janela de atendimento Grade de atendimento Capacidade Transportadoras Veículos …" at bounding box center [316, 144] width 632 height 288
click at [181, 101] on link at bounding box center [174, 98] width 20 height 20
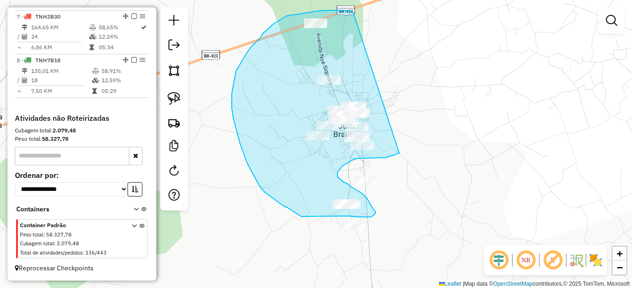
drag, startPoint x: 352, startPoint y: 12, endPoint x: 399, endPoint y: 154, distance: 149.6
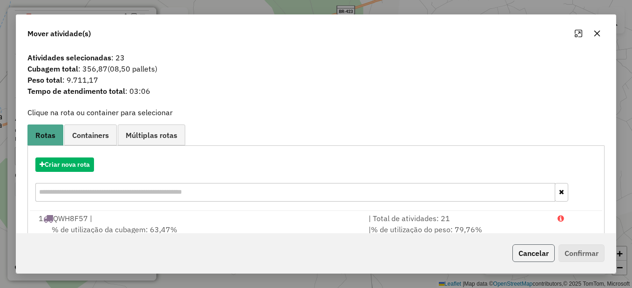
click at [538, 255] on button "Cancelar" at bounding box center [533, 254] width 42 height 18
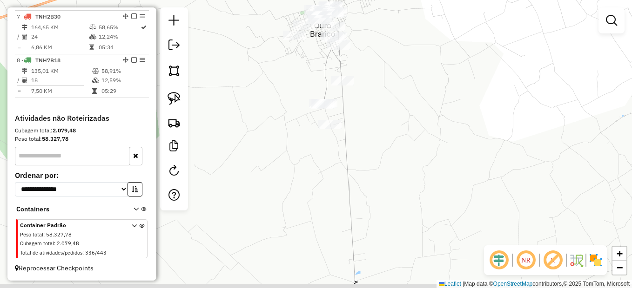
drag, startPoint x: 414, startPoint y: 136, endPoint x: 400, endPoint y: 84, distance: 54.4
click at [400, 84] on div "Janela de atendimento Grade de atendimento Capacidade Transportadoras Veículos …" at bounding box center [316, 144] width 632 height 288
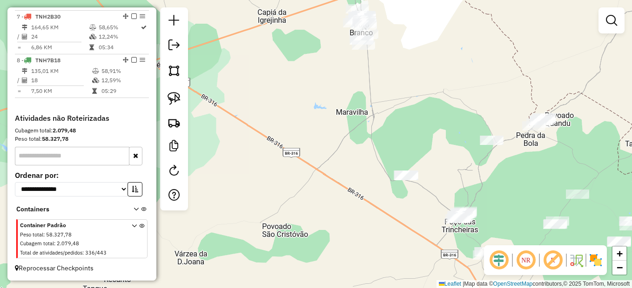
drag, startPoint x: 421, startPoint y: 166, endPoint x: 390, endPoint y: 132, distance: 46.1
click at [396, 136] on div "Janela de atendimento Grade de atendimento Capacidade Transportadoras Veículos …" at bounding box center [316, 144] width 632 height 288
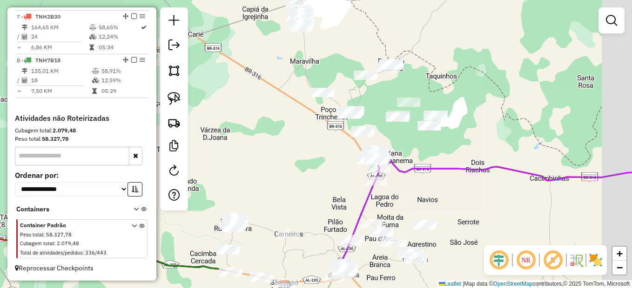
drag, startPoint x: 452, startPoint y: 159, endPoint x: 422, endPoint y: 132, distance: 40.5
click at [413, 127] on div "Janela de atendimento Grade de atendimento Capacidade Transportadoras Veículos …" at bounding box center [316, 144] width 632 height 288
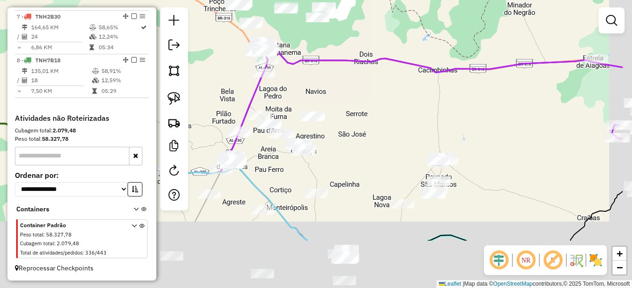
drag, startPoint x: 455, startPoint y: 145, endPoint x: 395, endPoint y: 114, distance: 66.8
click at [403, 105] on div "Janela de atendimento Grade de atendimento Capacidade Transportadoras Veículos …" at bounding box center [316, 144] width 632 height 288
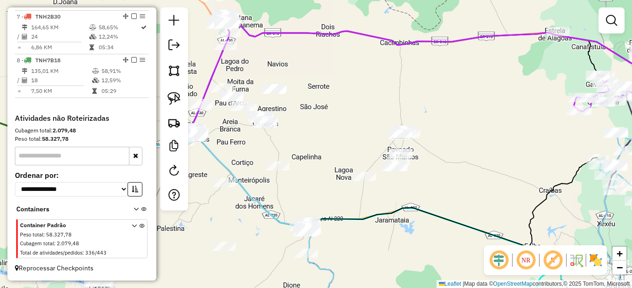
drag, startPoint x: 534, startPoint y: 158, endPoint x: 413, endPoint y: 128, distance: 124.2
click at [414, 132] on div "Janela de atendimento Grade de atendimento Capacidade Transportadoras Veículos …" at bounding box center [316, 144] width 632 height 288
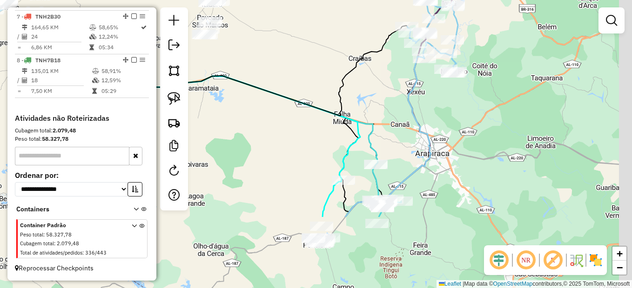
drag, startPoint x: 366, startPoint y: 140, endPoint x: 349, endPoint y: 114, distance: 30.6
click at [349, 114] on icon at bounding box center [153, 112] width 416 height 211
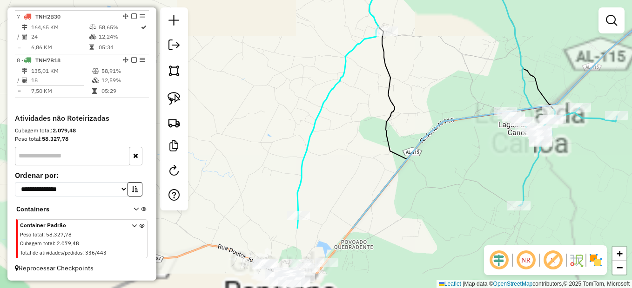
drag, startPoint x: 252, startPoint y: 151, endPoint x: 290, endPoint y: 171, distance: 42.7
click at [252, 133] on div "Janela de atendimento Grade de atendimento Capacidade Transportadoras Veículos …" at bounding box center [316, 144] width 632 height 288
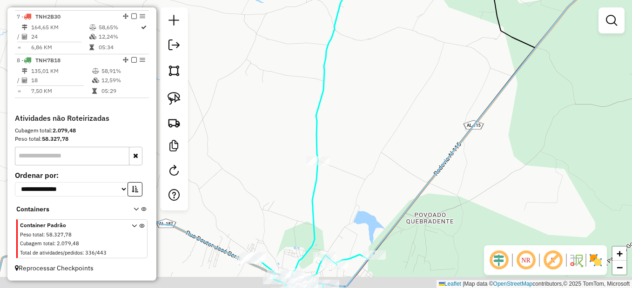
drag, startPoint x: 292, startPoint y: 218, endPoint x: 299, endPoint y: 206, distance: 14.2
click at [299, 207] on div "Janela de atendimento Grade de atendimento Capacidade Transportadoras Veículos …" at bounding box center [316, 144] width 632 height 288
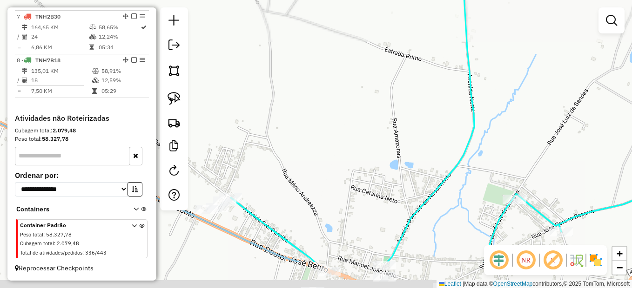
drag, startPoint x: 246, startPoint y: 253, endPoint x: 308, endPoint y: 155, distance: 115.7
click at [311, 152] on div "Janela de atendimento Grade de atendimento Capacidade Transportadoras Veículos …" at bounding box center [316, 144] width 632 height 288
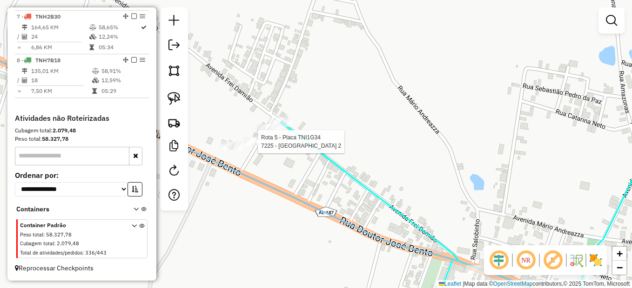
select select "**********"
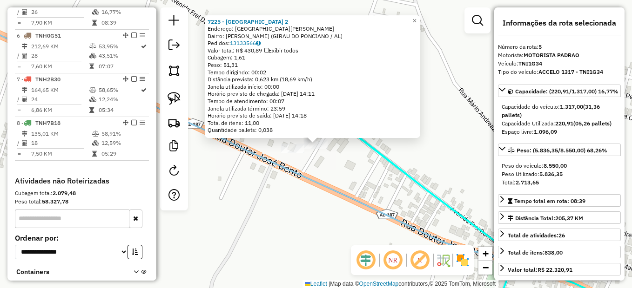
scroll to position [524, 0]
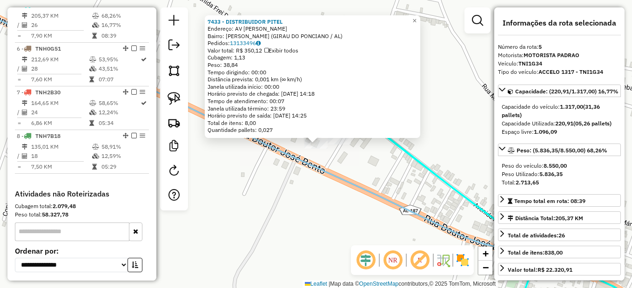
click at [370, 165] on div "7433 - DISTRIBUIDOR PITEL Endereço: AV FREI DAMIAO Bairro: Sao Tarcisio (GIRAU …" at bounding box center [316, 144] width 632 height 288
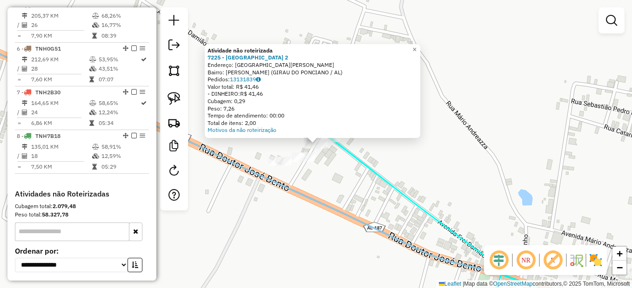
click at [336, 165] on div "Atividade não roteirizada 7225 - CASA DO PITEL 2 Endereço: AVENIDA FREI DAMIAO …" at bounding box center [316, 144] width 632 height 288
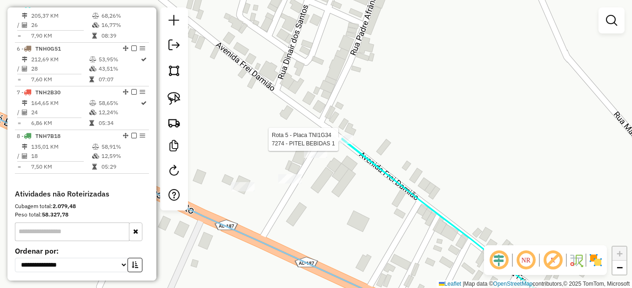
click at [342, 144] on div at bounding box center [340, 139] width 23 height 9
select select "**********"
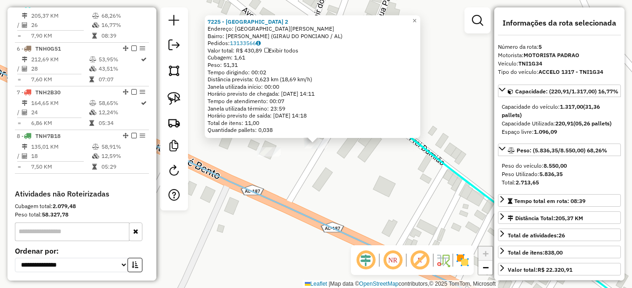
click at [306, 196] on div "7225 - CASA DO PITEL 2 Endereço: AVENIDA FREI DAMIAO Bairro: Sao Tarcisio (GIRA…" at bounding box center [316, 144] width 632 height 288
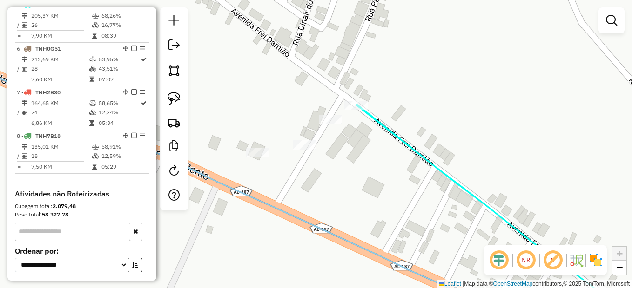
drag, startPoint x: 417, startPoint y: 165, endPoint x: 362, endPoint y: 163, distance: 55.0
click at [367, 163] on div "Janela de atendimento Grade de atendimento Capacidade Transportadoras Veículos …" at bounding box center [316, 144] width 632 height 288
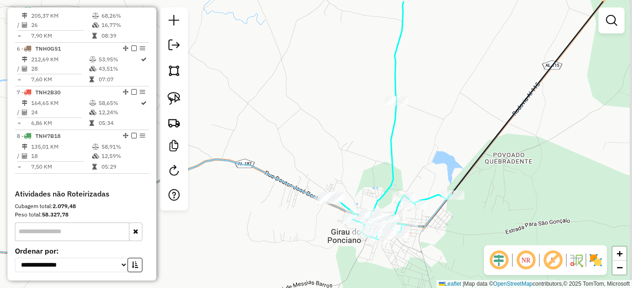
drag, startPoint x: 416, startPoint y: 109, endPoint x: 406, endPoint y: 122, distance: 16.0
click at [406, 122] on div "Janela de atendimento Grade de atendimento Capacidade Transportadoras Veículos …" at bounding box center [316, 144] width 632 height 288
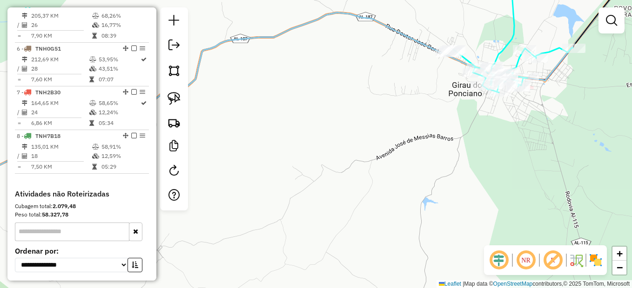
click at [436, 57] on div at bounding box center [447, 52] width 23 height 9
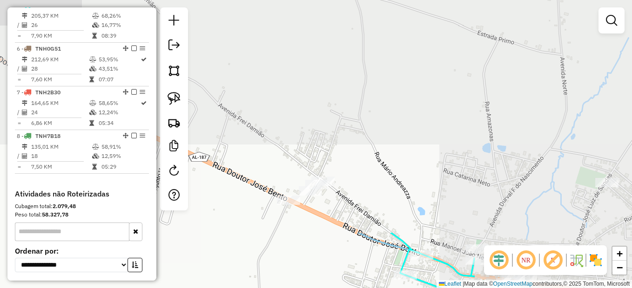
drag, startPoint x: 468, startPoint y: 64, endPoint x: 251, endPoint y: 308, distance: 326.9
click at [251, 288] on html "Aguarde... Pop-up bloqueado! Seu navegador bloqueou automáticamente a abertura …" at bounding box center [316, 144] width 632 height 288
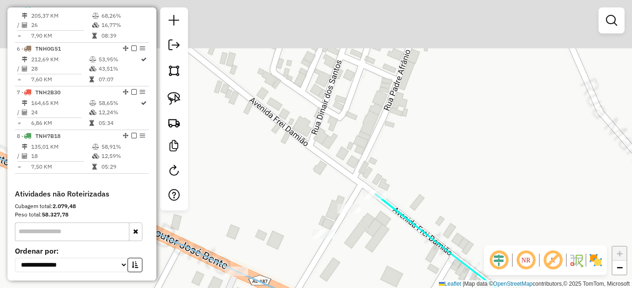
drag, startPoint x: 379, startPoint y: 205, endPoint x: 355, endPoint y: 252, distance: 52.0
click at [355, 252] on div "Janela de atendimento Grade de atendimento Capacidade Transportadoras Veículos …" at bounding box center [316, 144] width 632 height 288
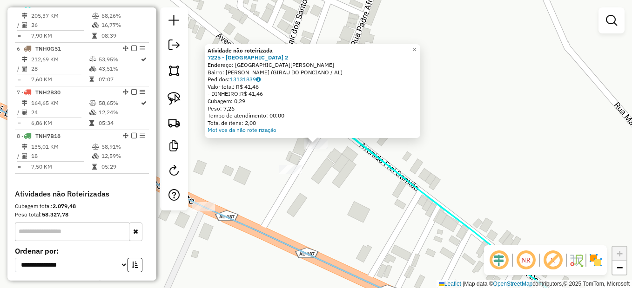
click at [453, 202] on div "Atividade não roteirizada 7225 - CASA DO PITEL 2 Endereço: AVENIDA FREI DAMIAO …" at bounding box center [316, 144] width 632 height 288
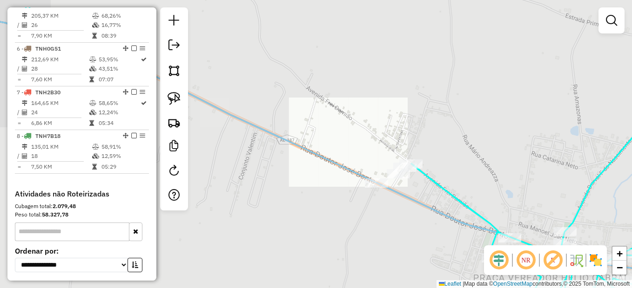
drag, startPoint x: 499, startPoint y: 154, endPoint x: 407, endPoint y: 136, distance: 93.8
click at [426, 133] on div "Janela de atendimento Grade de atendimento Capacidade Transportadoras Veículos …" at bounding box center [316, 144] width 632 height 288
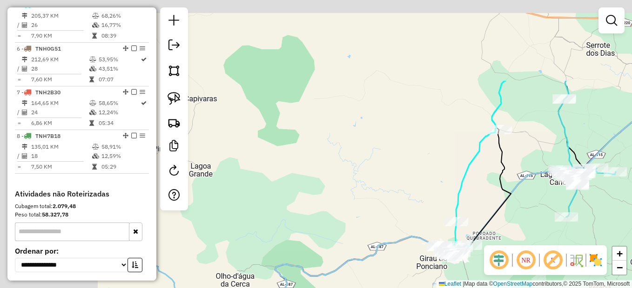
drag, startPoint x: 273, startPoint y: 89, endPoint x: 391, endPoint y: 196, distance: 159.8
click at [413, 231] on div "Janela de atendimento Grade de atendimento Capacidade Transportadoras Veículos …" at bounding box center [316, 144] width 632 height 288
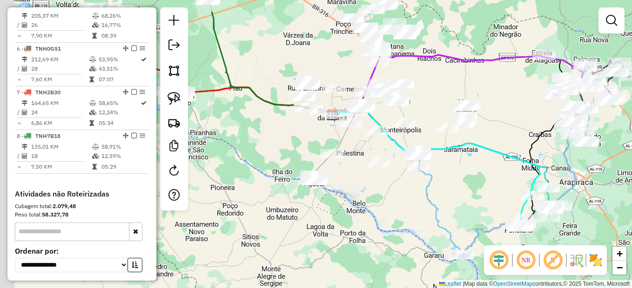
drag, startPoint x: 217, startPoint y: 212, endPoint x: 367, endPoint y: 250, distance: 154.9
click at [380, 267] on div "Janela de atendimento Grade de atendimento Capacidade Transportadoras Veículos …" at bounding box center [316, 144] width 632 height 288
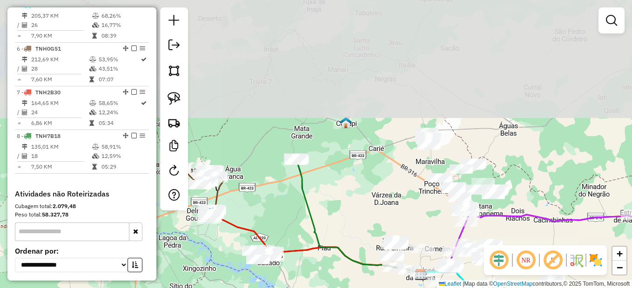
drag, startPoint x: 295, startPoint y: 131, endPoint x: 318, endPoint y: 248, distance: 120.1
click at [318, 248] on icon at bounding box center [358, 218] width 125 height 114
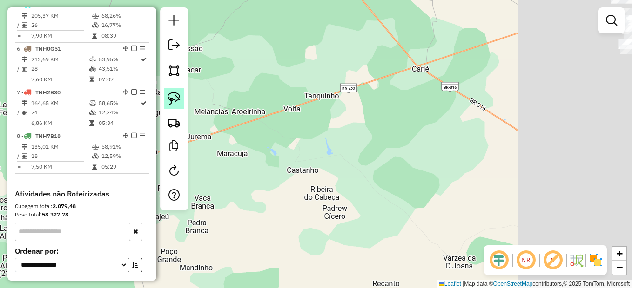
drag, startPoint x: 214, startPoint y: 111, endPoint x: 181, endPoint y: 107, distance: 32.3
click at [174, 106] on hb-router-mapa "Informações da Sessão 978959 - 14/08/2025 Criação: 13/08/2025 17:30 Depósito: U…" at bounding box center [316, 144] width 632 height 288
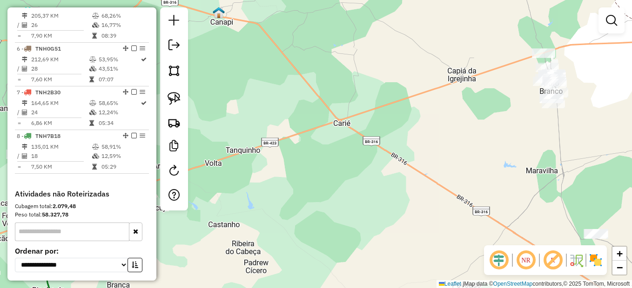
drag, startPoint x: 317, startPoint y: 165, endPoint x: 220, endPoint y: 257, distance: 134.0
click at [220, 257] on div "Janela de atendimento Grade de atendimento Capacidade Transportadoras Veículos …" at bounding box center [316, 144] width 632 height 288
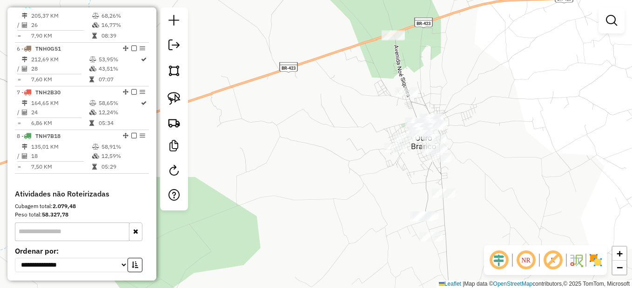
drag, startPoint x: 570, startPoint y: 109, endPoint x: 480, endPoint y: 201, distance: 128.3
click at [480, 201] on div "Janela de atendimento Grade de atendimento Capacidade Transportadoras Veículos …" at bounding box center [316, 144] width 632 height 288
click at [177, 98] on img at bounding box center [174, 98] width 13 height 13
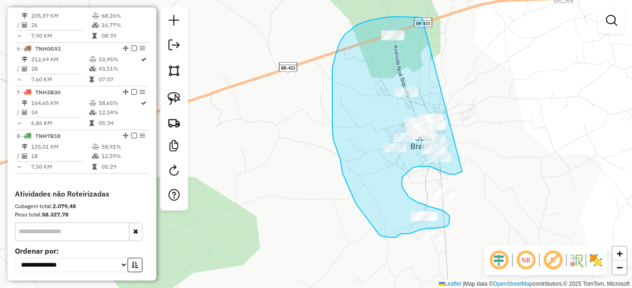
drag, startPoint x: 369, startPoint y: 20, endPoint x: 471, endPoint y: 166, distance: 177.7
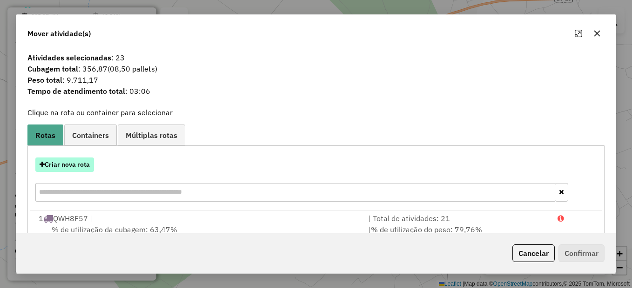
click at [81, 167] on button "Criar nova rota" at bounding box center [64, 165] width 59 height 14
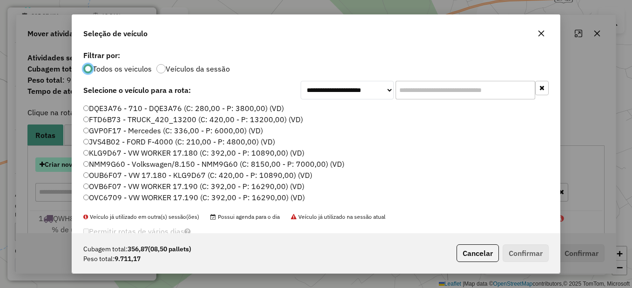
scroll to position [5, 3]
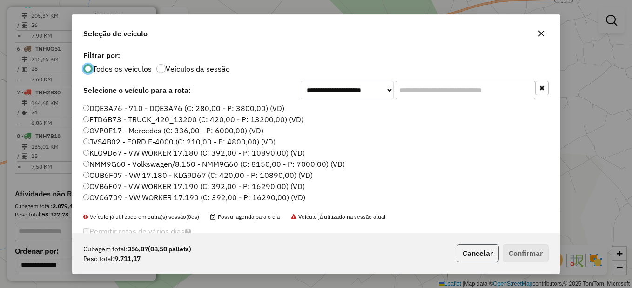
click at [478, 257] on button "Cancelar" at bounding box center [477, 254] width 42 height 18
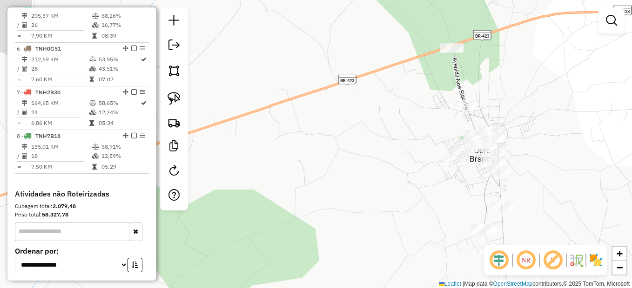
drag, startPoint x: 288, startPoint y: 187, endPoint x: 433, endPoint y: 195, distance: 145.9
click at [433, 210] on div "Janela de atendimento Grade de atendimento Capacidade Transportadoras Veículos …" at bounding box center [316, 144] width 632 height 288
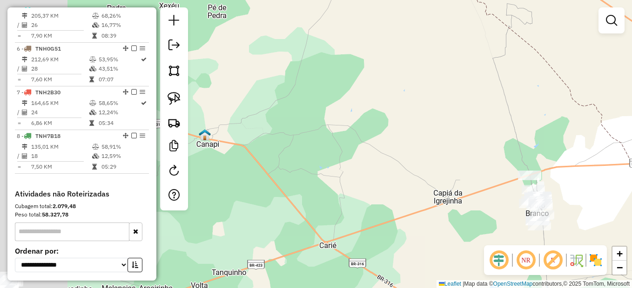
drag, startPoint x: 359, startPoint y: 203, endPoint x: 445, endPoint y: 193, distance: 86.6
click at [451, 225] on div "Janela de atendimento Grade de atendimento Capacidade Transportadoras Veículos …" at bounding box center [316, 144] width 632 height 288
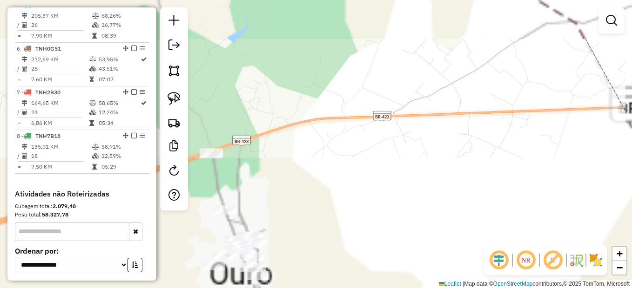
drag, startPoint x: 452, startPoint y: 234, endPoint x: 381, endPoint y: 13, distance: 231.9
click at [381, 13] on div "Janela de atendimento Grade de atendimento Capacidade Transportadoras Veículos …" at bounding box center [316, 144] width 632 height 288
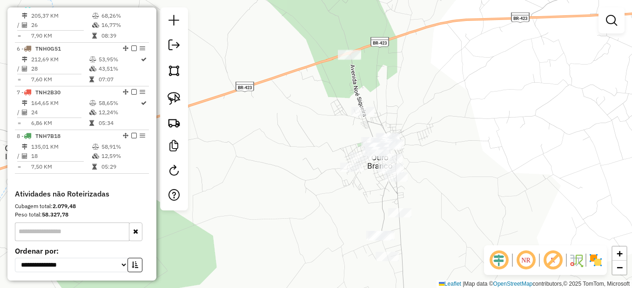
drag, startPoint x: 392, startPoint y: 79, endPoint x: 463, endPoint y: 78, distance: 71.2
click at [463, 78] on div "Janela de atendimento Grade de atendimento Capacidade Transportadoras Veículos …" at bounding box center [316, 144] width 632 height 288
drag, startPoint x: 174, startPoint y: 92, endPoint x: 223, endPoint y: 95, distance: 48.5
click at [175, 92] on link at bounding box center [174, 98] width 20 height 20
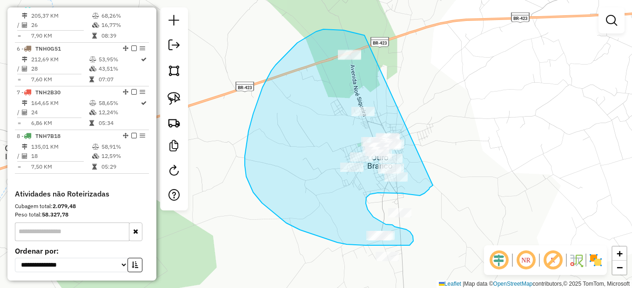
drag, startPoint x: 330, startPoint y: 29, endPoint x: 444, endPoint y: 173, distance: 183.2
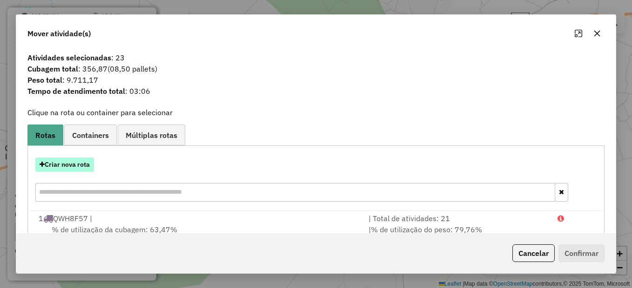
click at [64, 160] on button "Criar nova rota" at bounding box center [64, 165] width 59 height 14
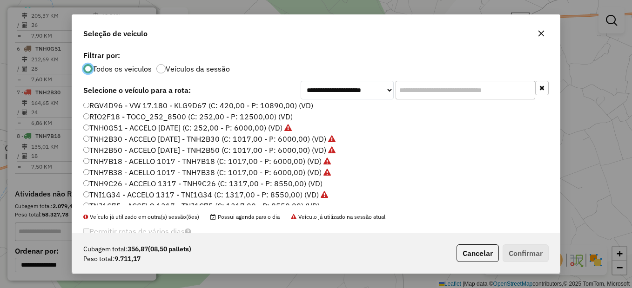
scroll to position [188, 0]
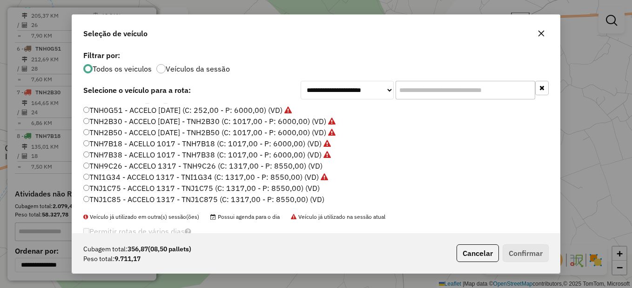
click at [109, 163] on label "TNH9C26 - ACCELO 1317 - TNH9C26 (C: 1317,00 - P: 8550,00) (VD)" at bounding box center [202, 166] width 239 height 11
click at [516, 250] on button "Confirmar" at bounding box center [526, 254] width 46 height 18
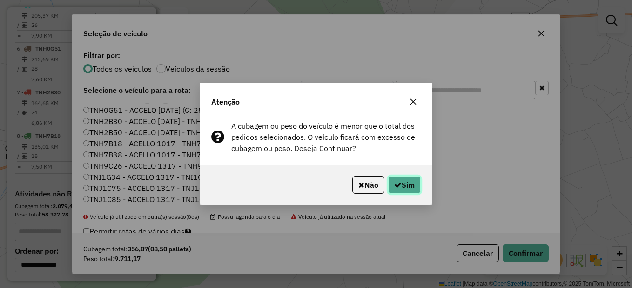
click at [401, 185] on button "Sim" at bounding box center [404, 185] width 33 height 18
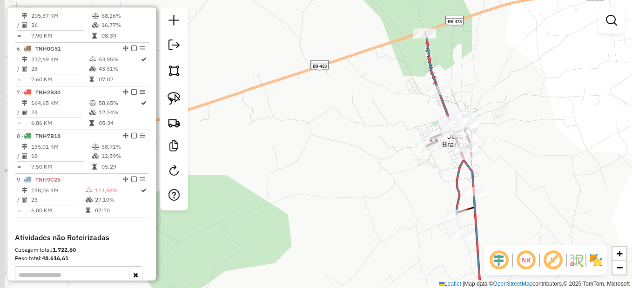
drag, startPoint x: 351, startPoint y: 169, endPoint x: 396, endPoint y: 145, distance: 51.6
click at [394, 152] on div "Janela de atendimento Grade de atendimento Capacidade Transportadoras Veículos …" at bounding box center [316, 144] width 632 height 288
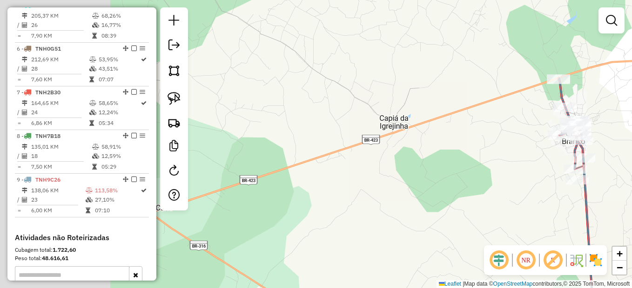
drag, startPoint x: 281, startPoint y: 209, endPoint x: 421, endPoint y: 181, distance: 142.4
click at [435, 201] on div "Janela de atendimento Grade de atendimento Capacidade Transportadoras Veículos …" at bounding box center [316, 144] width 632 height 288
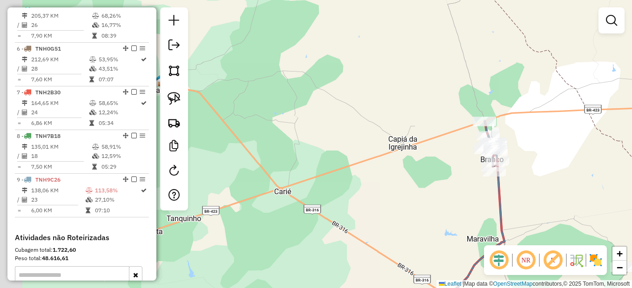
drag, startPoint x: 262, startPoint y: 197, endPoint x: 365, endPoint y: 166, distance: 107.5
click at [383, 198] on div "Janela de atendimento Grade de atendimento Capacidade Transportadoras Veículos …" at bounding box center [316, 144] width 632 height 288
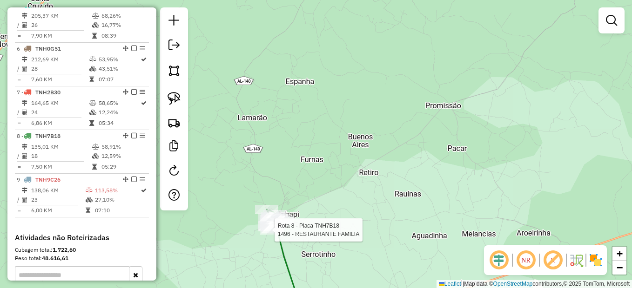
select select "**********"
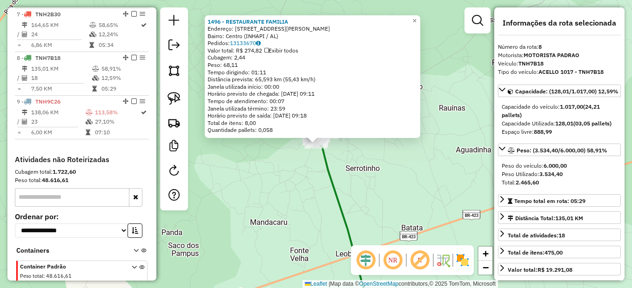
scroll to position [652, 0]
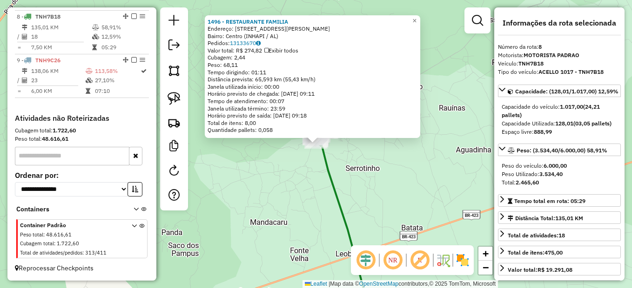
click at [371, 197] on div "1496 - RESTAURANTE FAMILIA Endereço: Rua JOAQUIM MARABA 75 Bairro: Centro (INHA…" at bounding box center [316, 144] width 632 height 288
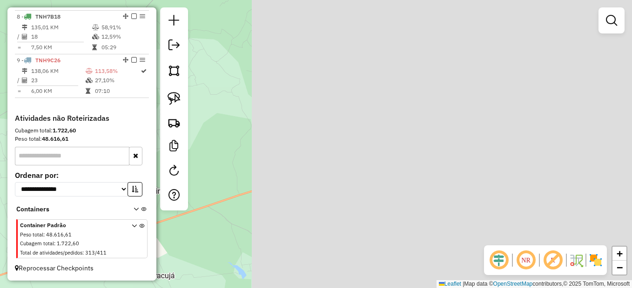
drag, startPoint x: 420, startPoint y: 169, endPoint x: 38, endPoint y: 179, distance: 382.1
click at [0, 209] on html "Aguarde... Pop-up bloqueado! Seu navegador bloqueou automáticamente a abertura …" at bounding box center [316, 144] width 632 height 288
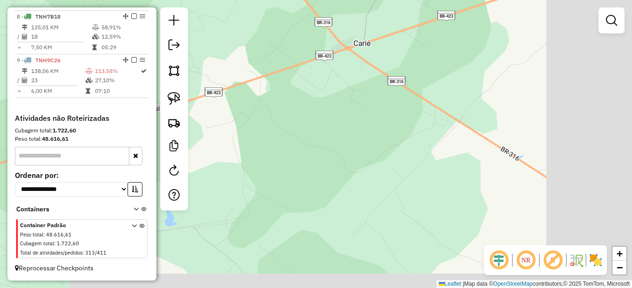
drag, startPoint x: 236, startPoint y: 166, endPoint x: 37, endPoint y: 122, distance: 204.3
click at [16, 118] on hb-router-mapa "Informações da Sessão 978959 - 14/08/2025 Criação: 13/08/2025 17:30 Depósito: U…" at bounding box center [316, 144] width 632 height 288
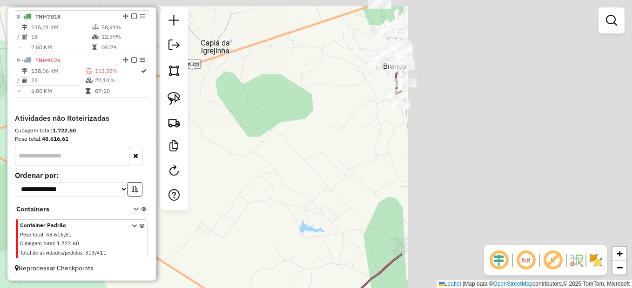
drag, startPoint x: 104, startPoint y: 200, endPoint x: 101, endPoint y: 223, distance: 23.9
click at [69, 232] on hb-router-mapa "Informações da Sessão 978959 - 14/08/2025 Criação: 13/08/2025 17:30 Depósito: U…" at bounding box center [316, 144] width 632 height 288
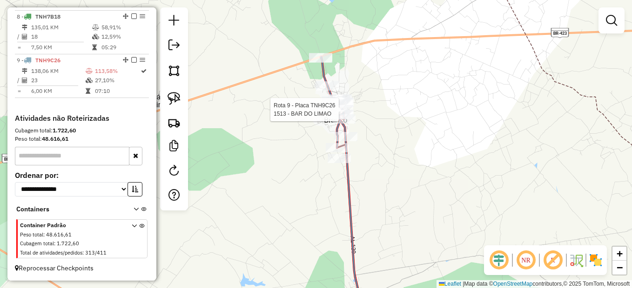
select select "**********"
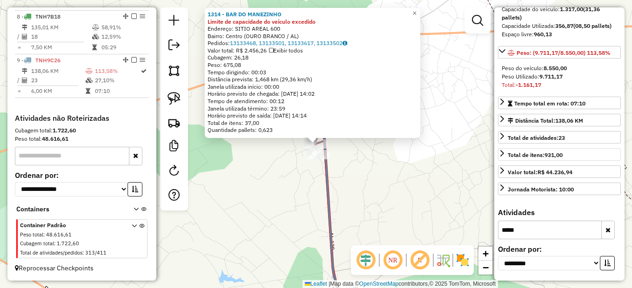
scroll to position [114, 0]
click at [605, 228] on icon "button" at bounding box center [607, 230] width 5 height 7
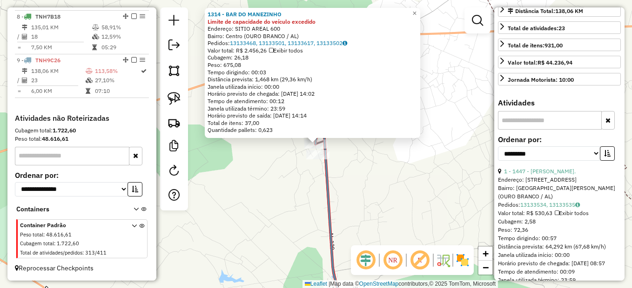
scroll to position [301, 0]
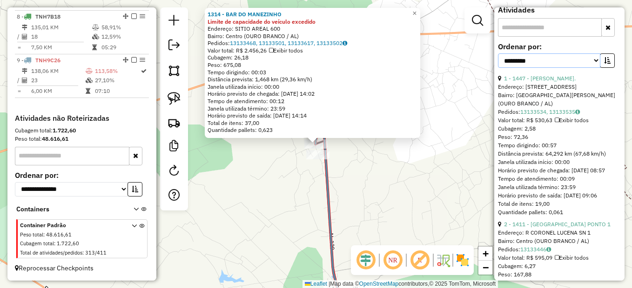
click at [591, 68] on select "**********" at bounding box center [549, 61] width 102 height 14
select select "*********"
click at [498, 68] on select "**********" at bounding box center [549, 61] width 102 height 14
click at [597, 68] on select "**********" at bounding box center [549, 61] width 102 height 14
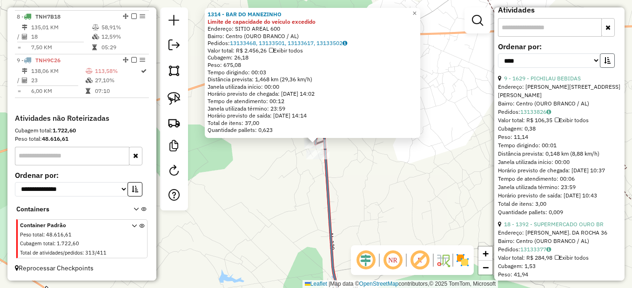
click at [604, 64] on icon "button" at bounding box center [607, 60] width 7 height 7
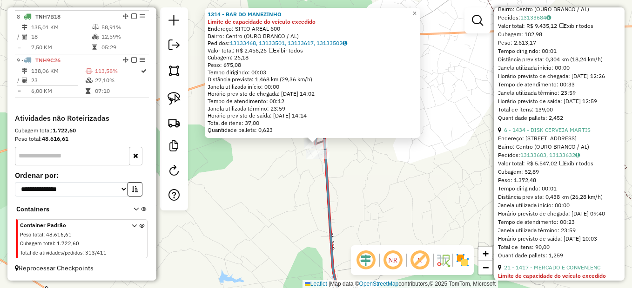
scroll to position [394, 0]
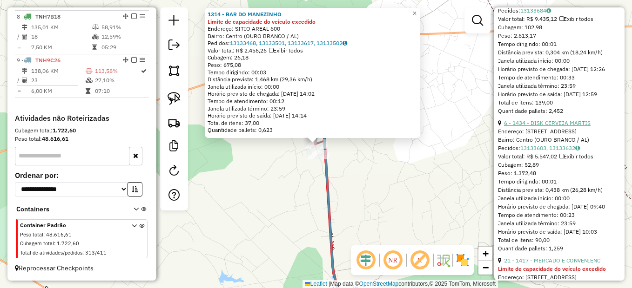
click at [553, 127] on link "6 - 1434 - DISK CERVEJA MARTIS" at bounding box center [547, 123] width 87 height 7
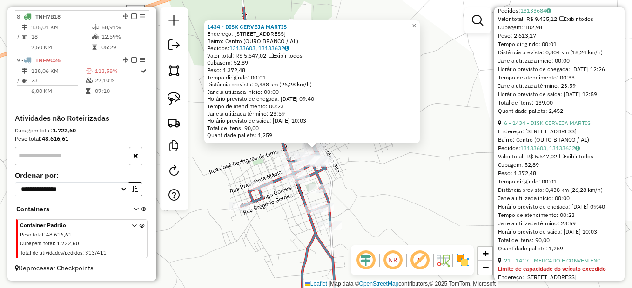
drag, startPoint x: 352, startPoint y: 158, endPoint x: 358, endPoint y: 165, distance: 9.2
click at [358, 165] on div "1434 - DISK CERVEJA MARTIS Endereço: RUA DO COMERCIO 229 Bairro: Centro (OURO B…" at bounding box center [316, 144] width 632 height 288
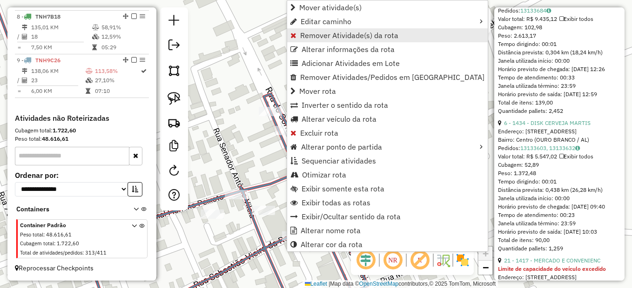
click at [345, 34] on span "Remover Atividade(s) da rota" at bounding box center [349, 35] width 98 height 7
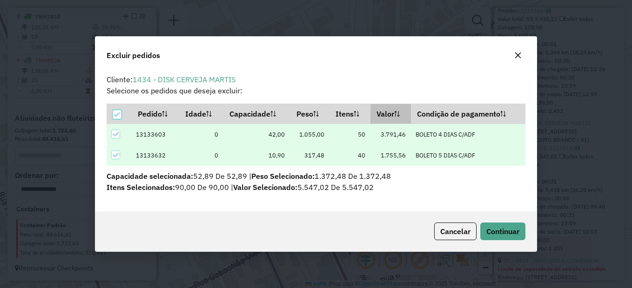
scroll to position [0, 0]
click at [494, 227] on span "Continuar" at bounding box center [502, 231] width 33 height 9
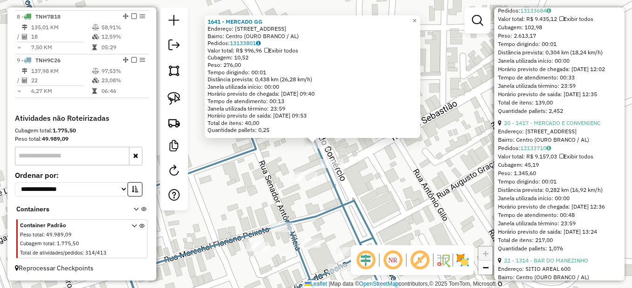
click at [267, 192] on div "1641 - MERCADO GG Endereço: RUA DO COMERCIO 350 Bairro: Centro (OURO BRANCO / A…" at bounding box center [316, 144] width 632 height 288
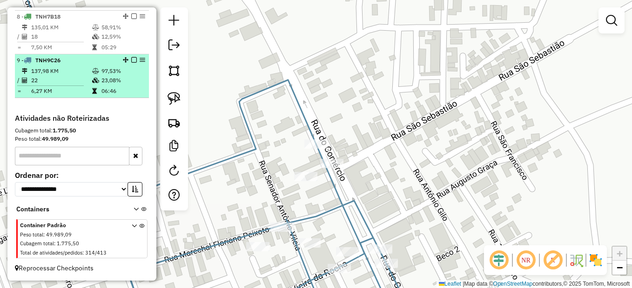
scroll to position [605, 0]
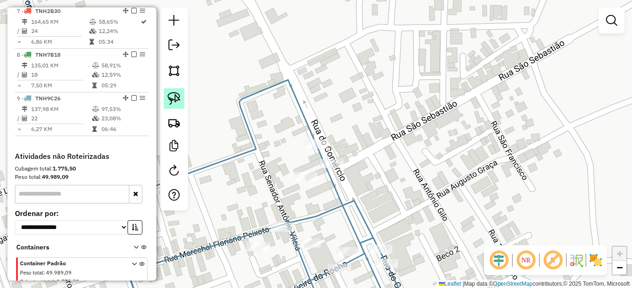
click at [170, 99] on img at bounding box center [174, 98] width 13 height 13
drag, startPoint x: 332, startPoint y: 152, endPoint x: 358, endPoint y: 169, distance: 31.0
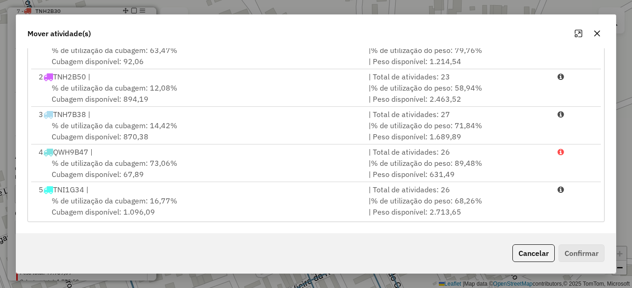
scroll to position [153, 0]
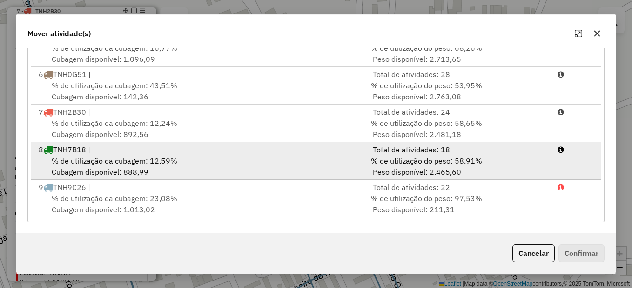
click at [161, 155] on div "% de utilização da cubagem: 12,59% Cubagem disponível: 888,99" at bounding box center [198, 166] width 330 height 22
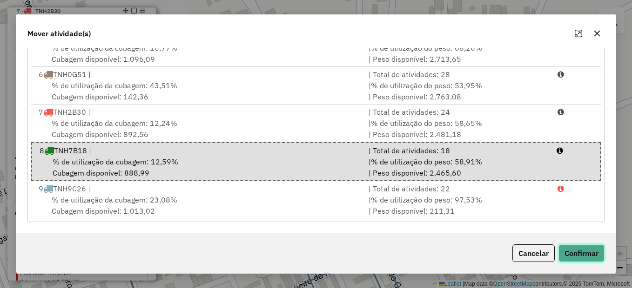
click at [574, 247] on button "Confirmar" at bounding box center [581, 254] width 46 height 18
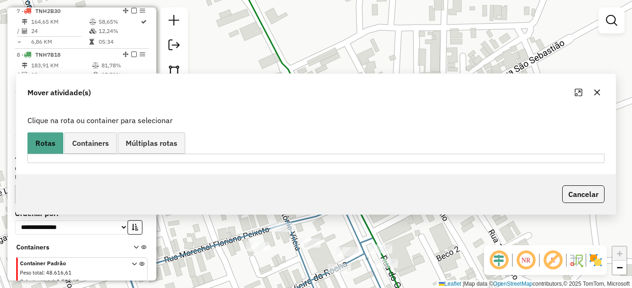
scroll to position [0, 0]
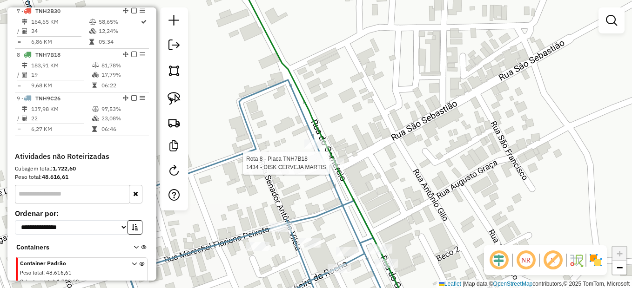
select select "*********"
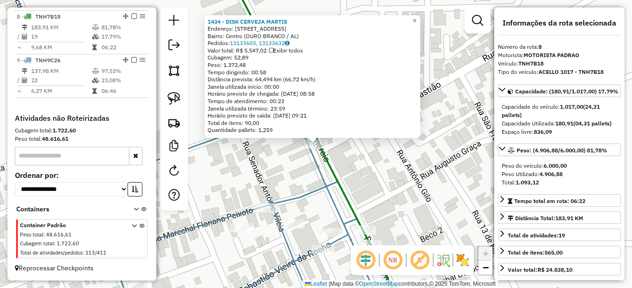
scroll to position [652, 0]
click at [368, 188] on div "1434 - DISK CERVEJA MARTIS Endereço: RUA DO COMERCIO 229 Bairro: Centro (OURO B…" at bounding box center [316, 144] width 632 height 288
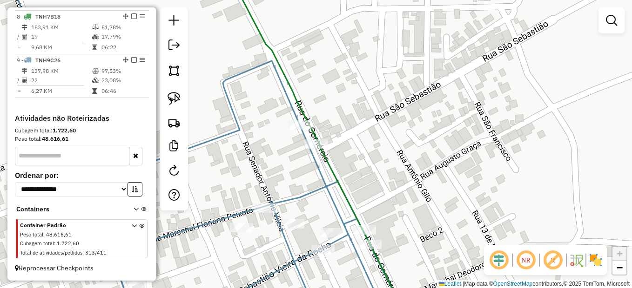
drag, startPoint x: 385, startPoint y: 216, endPoint x: 356, endPoint y: 166, distance: 57.9
click at [356, 166] on div "Janela de atendimento Grade de atendimento Capacidade Transportadoras Veículos …" at bounding box center [316, 144] width 632 height 288
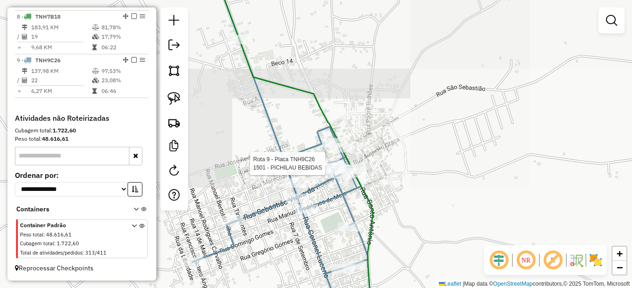
select select "*********"
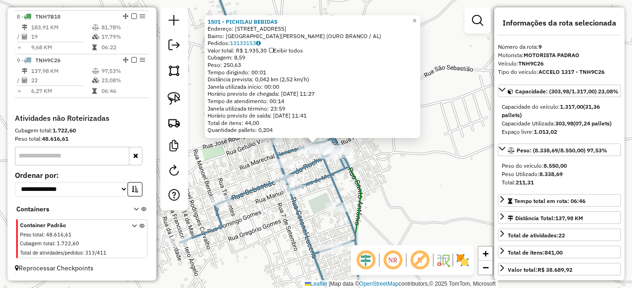
click at [371, 188] on div "1501 - PICHILAU BEBIDAS Endereço: RUA CORONEL LUCENA 582 Bairro: Rua Coronel Lu…" at bounding box center [316, 144] width 632 height 288
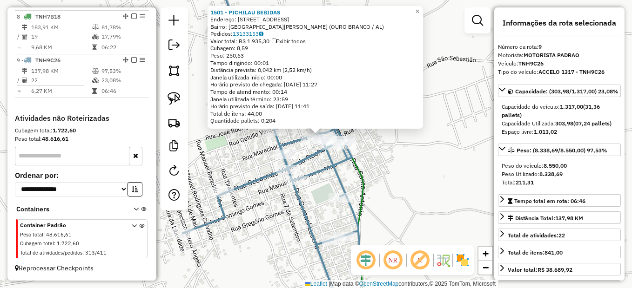
click at [387, 197] on div "1501 - PICHILAU BEBIDAS Endereço: RUA CORONEL LUCENA 582 Bairro: Rua Coronel Lu…" at bounding box center [316, 144] width 632 height 288
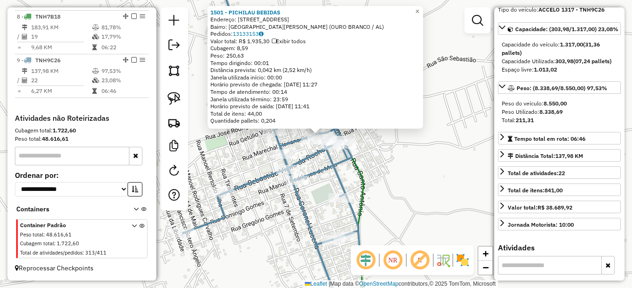
scroll to position [93, 0]
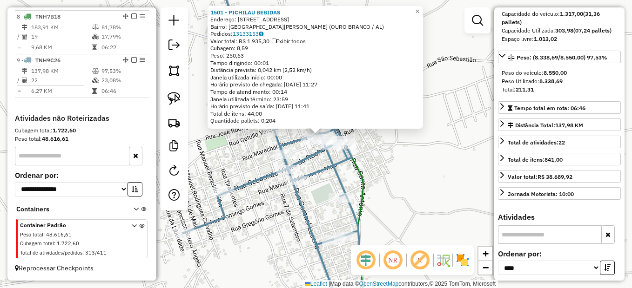
click at [402, 187] on div "1501 - PICHILAU BEBIDAS Endereço: RUA CORONEL LUCENA 582 Bairro: Rua Coronel Lu…" at bounding box center [316, 144] width 632 height 288
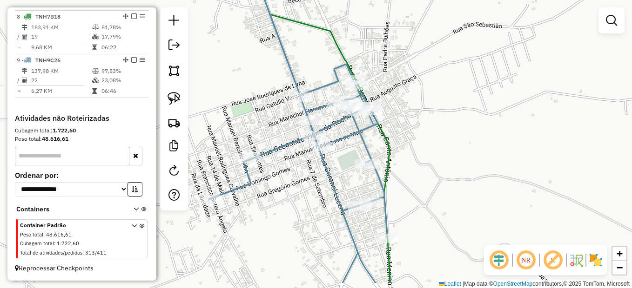
drag, startPoint x: 412, startPoint y: 220, endPoint x: 455, endPoint y: 188, distance: 53.2
click at [444, 189] on div "Janela de atendimento Grade de atendimento Capacidade Transportadoras Veículos …" at bounding box center [316, 144] width 632 height 288
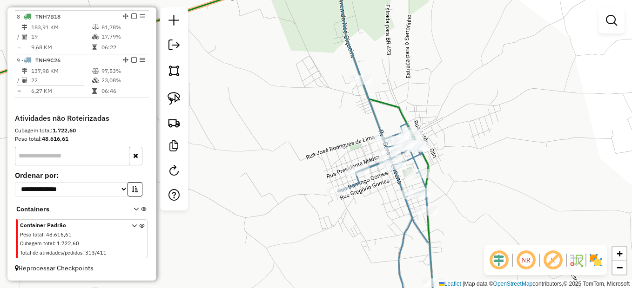
drag, startPoint x: 376, startPoint y: 219, endPoint x: 410, endPoint y: 209, distance: 34.9
click at [409, 209] on div "Janela de atendimento Grade de atendimento Capacidade Transportadoras Veículos …" at bounding box center [316, 144] width 632 height 288
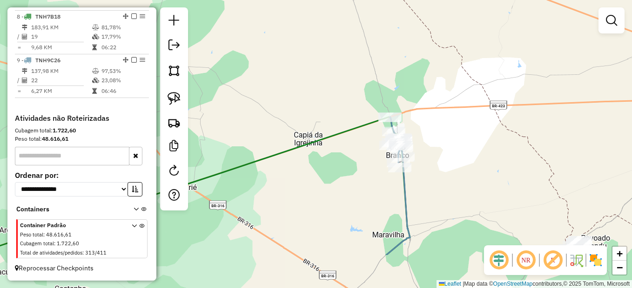
click at [451, 153] on div "Janela de atendimento Grade de atendimento Capacidade Transportadoras Veículos …" at bounding box center [316, 144] width 632 height 288
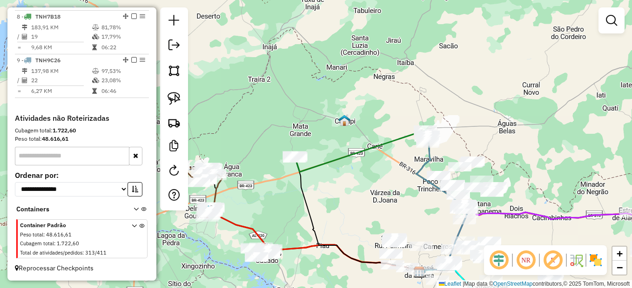
drag, startPoint x: 420, startPoint y: 195, endPoint x: 380, endPoint y: 154, distance: 56.9
click at [380, 154] on div "Janela de atendimento Grade de atendimento Capacidade Transportadoras Veículos …" at bounding box center [316, 144] width 632 height 288
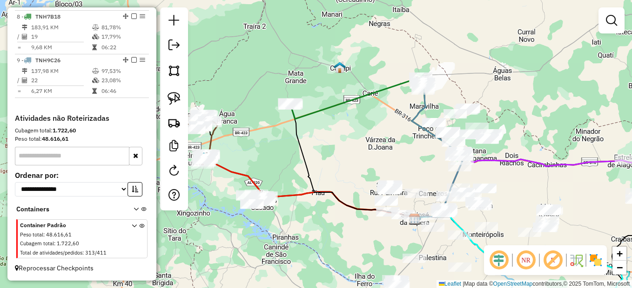
drag, startPoint x: 302, startPoint y: 182, endPoint x: 364, endPoint y: 168, distance: 63.4
click at [364, 168] on div "Janela de atendimento Grade de atendimento Capacidade Transportadoras Veículos …" at bounding box center [316, 144] width 632 height 288
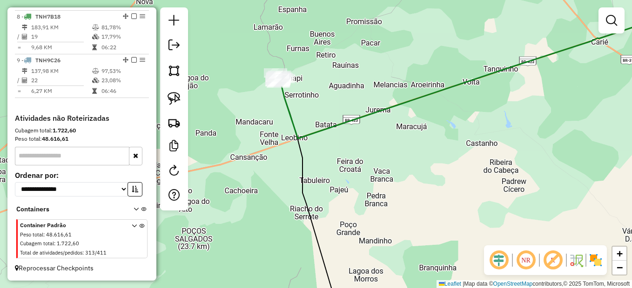
drag, startPoint x: 301, startPoint y: 101, endPoint x: 301, endPoint y: 145, distance: 43.7
click at [302, 153] on div "Janela de atendimento Grade de atendimento Capacidade Transportadoras Veículos …" at bounding box center [316, 144] width 632 height 288
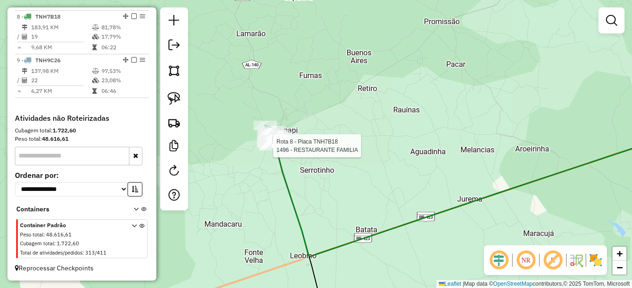
select select "*********"
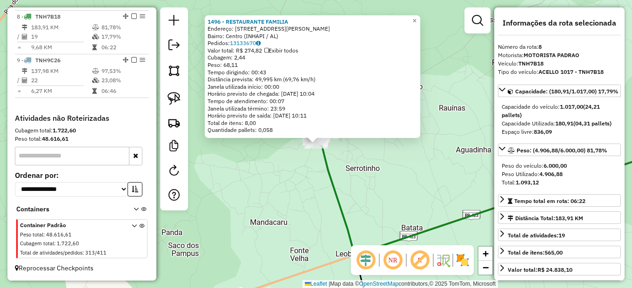
click at [334, 180] on icon at bounding box center [503, 189] width 384 height 131
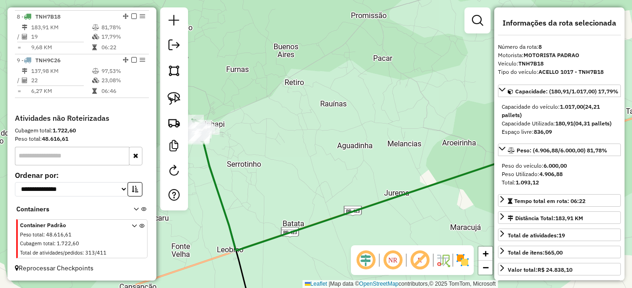
drag, startPoint x: 361, startPoint y: 164, endPoint x: 151, endPoint y: 201, distance: 213.4
click at [139, 201] on hb-router-mapa "Informações da Sessão 978959 - 14/08/2025 Criação: 13/08/2025 17:30 Depósito: U…" at bounding box center [316, 144] width 632 height 288
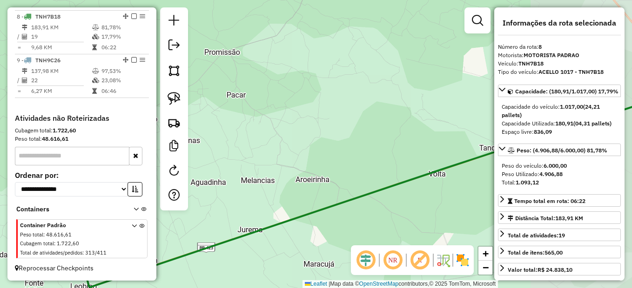
click at [318, 187] on div "Janela de atendimento Grade de atendimento Capacidade Transportadoras Veículos …" at bounding box center [316, 144] width 632 height 288
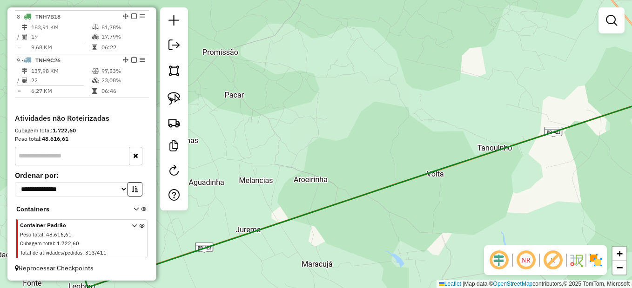
drag, startPoint x: 399, startPoint y: 173, endPoint x: 182, endPoint y: 230, distance: 224.4
click at [177, 217] on div "Janela de atendimento Grade de atendimento Capacidade Transportadoras Veículos …" at bounding box center [316, 144] width 632 height 288
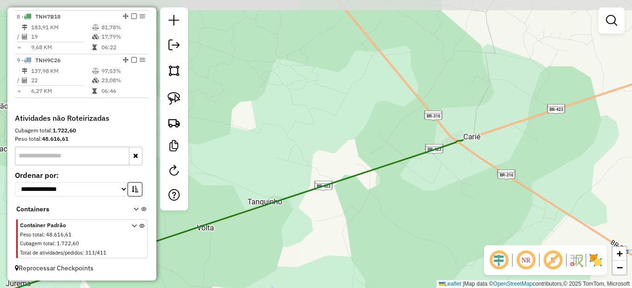
drag, startPoint x: 412, startPoint y: 184, endPoint x: 278, endPoint y: 164, distance: 135.5
click at [280, 167] on div "Janela de atendimento Grade de atendimento Capacidade Transportadoras Veículos …" at bounding box center [316, 144] width 632 height 288
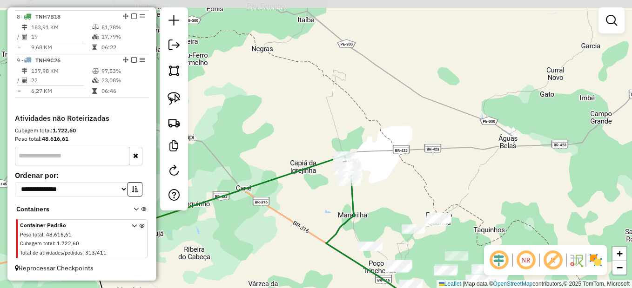
drag, startPoint x: 394, startPoint y: 157, endPoint x: 345, endPoint y: 193, distance: 59.9
click at [345, 193] on div "Janela de atendimento Grade de atendimento Capacidade Transportadoras Veículos …" at bounding box center [316, 144] width 632 height 288
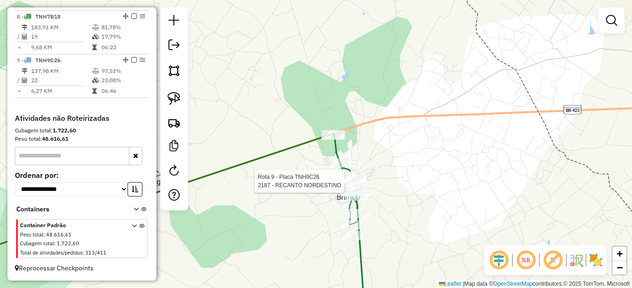
select select "*********"
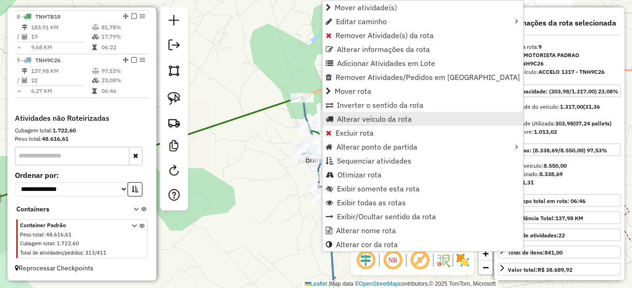
click at [363, 117] on span "Alterar veículo da rota" at bounding box center [374, 118] width 75 height 7
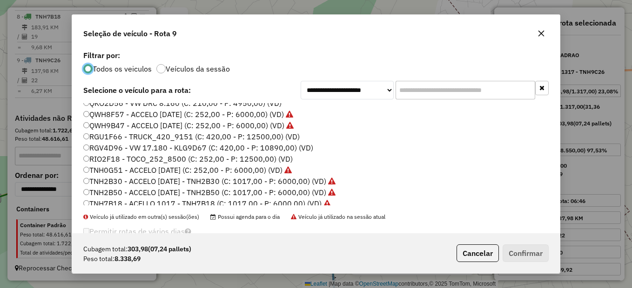
scroll to position [95, 0]
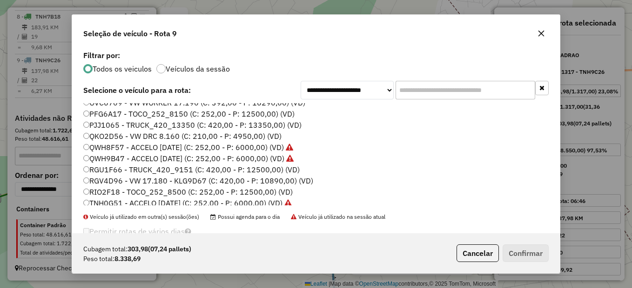
click at [114, 173] on label "RGU1F66 - TRUCK_420_9151 (C: 420,00 - P: 12500,00) (VD)" at bounding box center [191, 169] width 216 height 11
click at [522, 251] on button "Confirmar" at bounding box center [526, 254] width 46 height 18
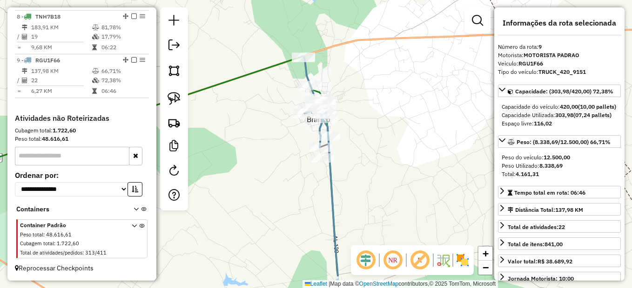
drag, startPoint x: 390, startPoint y: 210, endPoint x: 392, endPoint y: 159, distance: 50.8
click at [392, 166] on div "Janela de atendimento Grade de atendimento Capacidade Transportadoras Veículos …" at bounding box center [316, 144] width 632 height 288
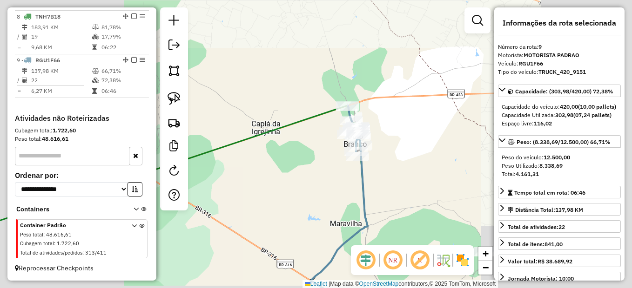
click at [403, 183] on div "Janela de atendimento Grade de atendimento Capacidade Transportadoras Veículos …" at bounding box center [316, 144] width 632 height 288
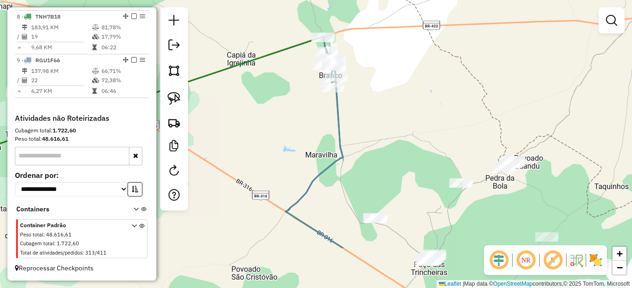
drag, startPoint x: 402, startPoint y: 184, endPoint x: 389, endPoint y: 110, distance: 75.1
click at [389, 110] on div "Janela de atendimento Grade de atendimento Capacidade Transportadoras Veículos …" at bounding box center [316, 144] width 632 height 288
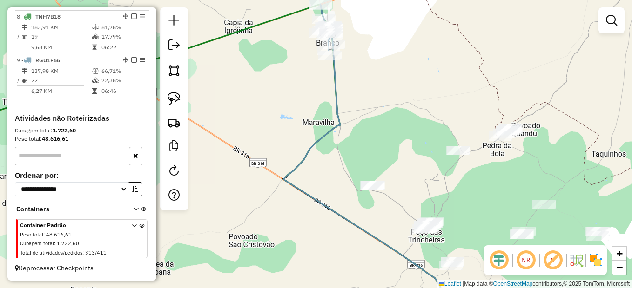
drag, startPoint x: 351, startPoint y: 154, endPoint x: 346, endPoint y: 130, distance: 25.2
click at [346, 130] on div "Janela de atendimento Grade de atendimento Capacidade Transportadoras Veículos …" at bounding box center [316, 144] width 632 height 288
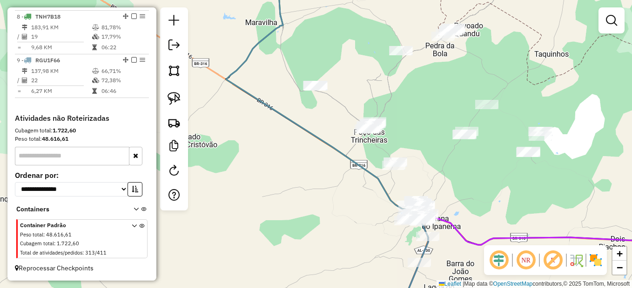
drag, startPoint x: 331, startPoint y: 201, endPoint x: 328, endPoint y: 146, distance: 55.9
click at [328, 146] on div "Janela de atendimento Grade de atendimento Capacidade Transportadoras Veículos …" at bounding box center [316, 144] width 632 height 288
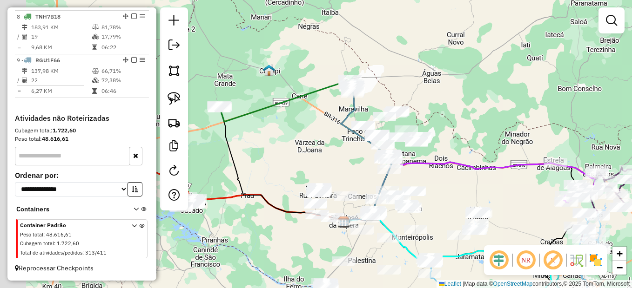
drag, startPoint x: 281, startPoint y: 229, endPoint x: 320, endPoint y: 238, distance: 40.2
click at [320, 238] on div "Janela de atendimento Grade de atendimento Capacidade Transportadoras Veículos …" at bounding box center [316, 144] width 632 height 288
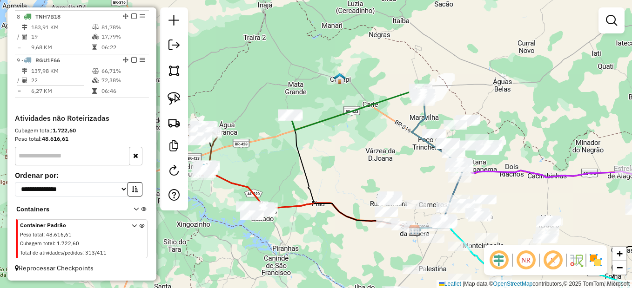
drag, startPoint x: 251, startPoint y: 231, endPoint x: 332, endPoint y: 237, distance: 81.7
click at [330, 239] on div "Janela de atendimento Grade de atendimento Capacidade Transportadoras Veículos …" at bounding box center [316, 144] width 632 height 288
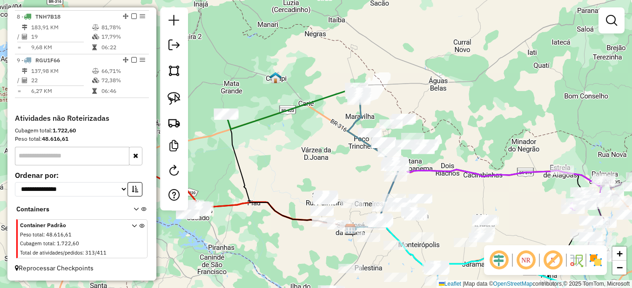
drag, startPoint x: 392, startPoint y: 159, endPoint x: 318, endPoint y: 159, distance: 73.5
click at [318, 159] on div "Janela de atendimento Grade de atendimento Capacidade Transportadoras Veículos …" at bounding box center [316, 144] width 632 height 288
drag, startPoint x: 305, startPoint y: 194, endPoint x: 381, endPoint y: 161, distance: 82.4
click at [389, 161] on div "Janela de atendimento Grade de atendimento Capacidade Transportadoras Veículos …" at bounding box center [316, 144] width 632 height 288
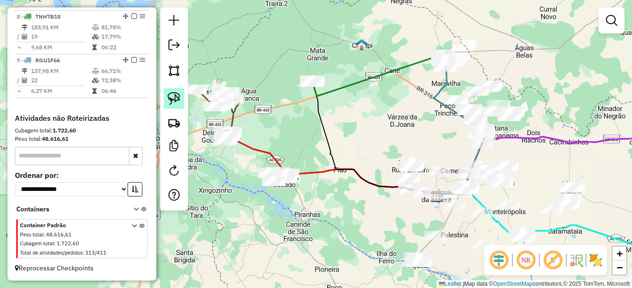
click at [177, 94] on img at bounding box center [174, 98] width 13 height 13
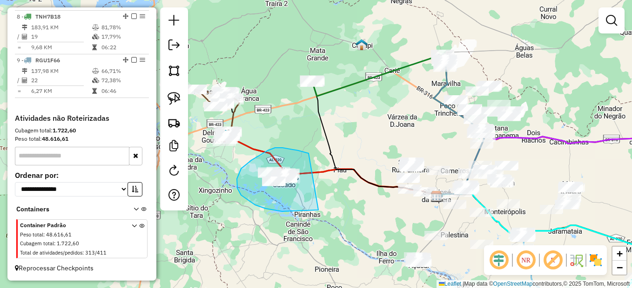
drag, startPoint x: 294, startPoint y: 150, endPoint x: 325, endPoint y: 202, distance: 60.7
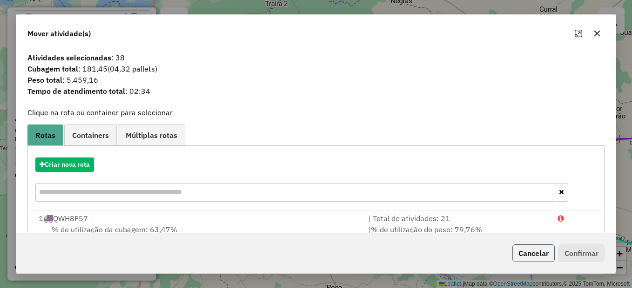
click at [530, 252] on button "Cancelar" at bounding box center [533, 254] width 42 height 18
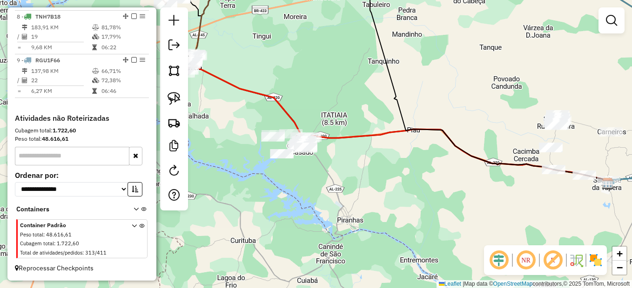
drag, startPoint x: 248, startPoint y: 157, endPoint x: 303, endPoint y: 214, distance: 80.0
click at [304, 214] on div "Janela de atendimento Grade de atendimento Capacidade Transportadoras Veículos …" at bounding box center [316, 144] width 632 height 288
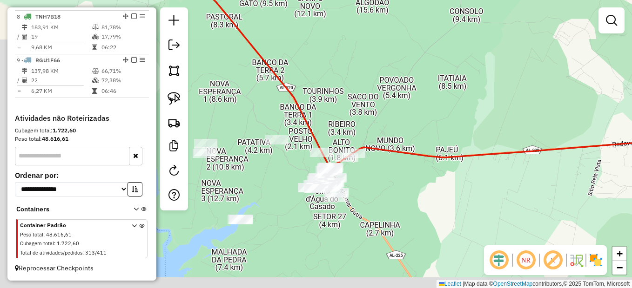
drag, startPoint x: 336, startPoint y: 210, endPoint x: 428, endPoint y: 129, distance: 122.0
click at [428, 129] on div "Janela de atendimento Grade de atendimento Capacidade Transportadoras Veículos …" at bounding box center [316, 144] width 632 height 288
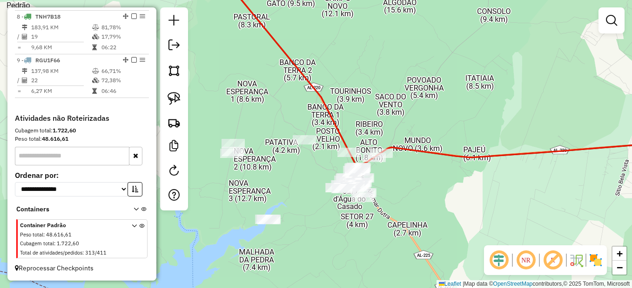
drag, startPoint x: 302, startPoint y: 171, endPoint x: 294, endPoint y: 160, distance: 13.7
click at [302, 168] on div "Janela de atendimento Grade de atendimento Capacidade Transportadoras Veículos …" at bounding box center [316, 144] width 632 height 288
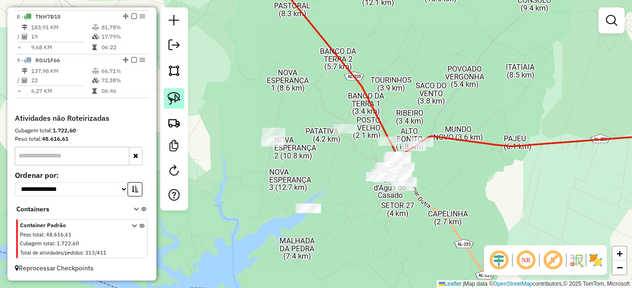
click at [172, 98] on img at bounding box center [174, 98] width 13 height 13
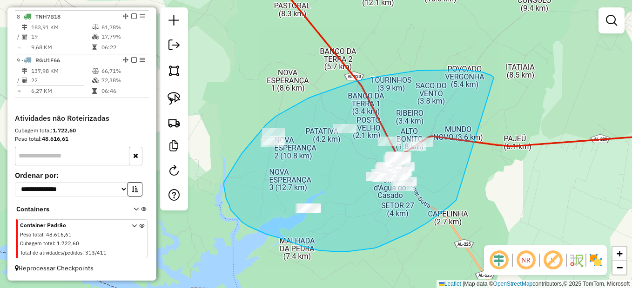
drag, startPoint x: 463, startPoint y: 70, endPoint x: 456, endPoint y: 201, distance: 131.0
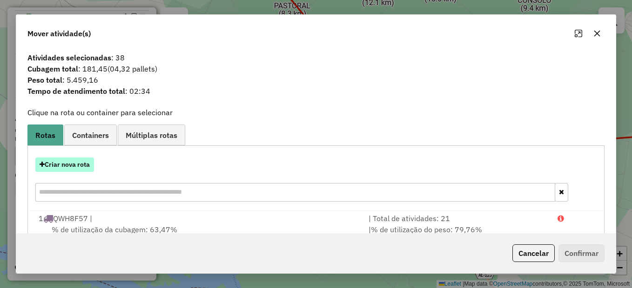
click at [68, 172] on button "Criar nova rota" at bounding box center [64, 165] width 59 height 14
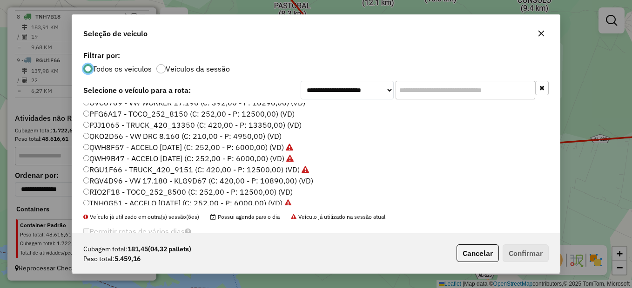
click at [113, 182] on label "RGV4D96 - VW 17.180 - KLG9D67 (C: 420,00 - P: 10890,00) (VD)" at bounding box center [198, 180] width 230 height 11
click at [521, 252] on button "Confirmar" at bounding box center [526, 254] width 46 height 18
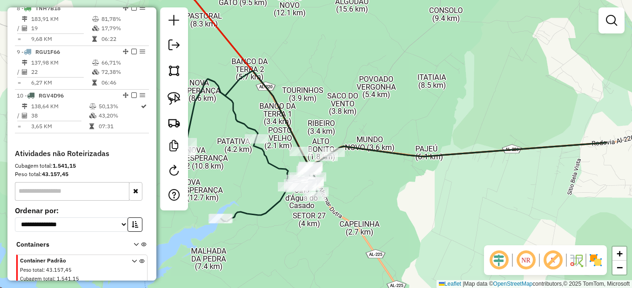
drag, startPoint x: 468, startPoint y: 177, endPoint x: 381, endPoint y: 185, distance: 87.8
click at [381, 185] on div "Janela de atendimento Grade de atendimento Capacidade Transportadoras Veículos …" at bounding box center [316, 144] width 632 height 288
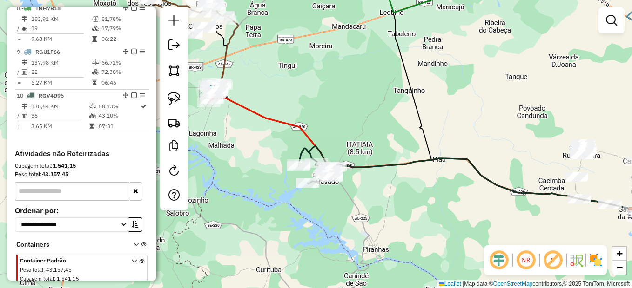
drag, startPoint x: 441, startPoint y: 203, endPoint x: 346, endPoint y: 176, distance: 98.6
click at [347, 176] on div "Janela de atendimento Grade de atendimento Capacidade Transportadoras Veículos …" at bounding box center [316, 144] width 632 height 288
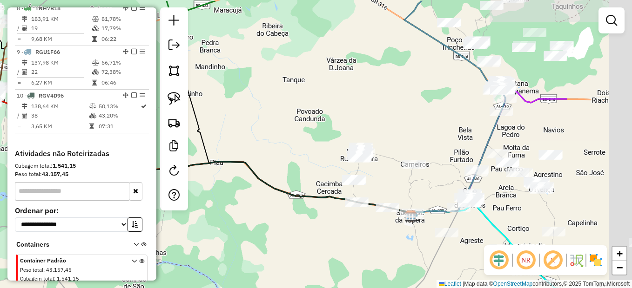
drag, startPoint x: 481, startPoint y: 199, endPoint x: 337, endPoint y: 218, distance: 144.6
click at [337, 219] on div "Janela de atendimento Grade de atendimento Capacidade Transportadoras Veículos …" at bounding box center [316, 144] width 632 height 288
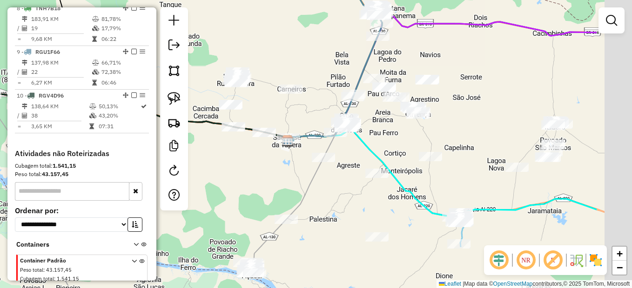
drag, startPoint x: 403, startPoint y: 234, endPoint x: 363, endPoint y: 185, distance: 63.5
click at [342, 177] on div "Janela de atendimento Grade de atendimento Capacidade Transportadoras Veículos …" at bounding box center [316, 144] width 632 height 288
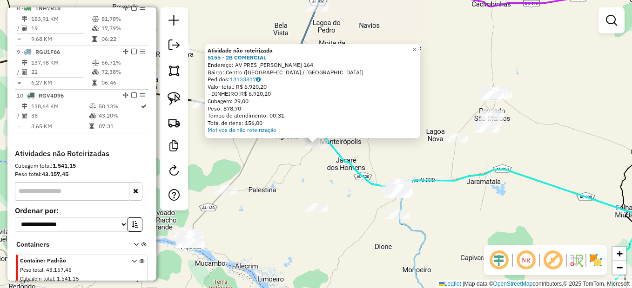
click at [302, 177] on div "Atividade não roteirizada 5155 - 2B COMERCIAL Endereço: AV PRES JUCELINO KUBTHE…" at bounding box center [316, 144] width 632 height 288
click at [300, 167] on div "Atividade não roteirizada 5155 - 2B COMERCIAL Endereço: AV PRES JUCELINO KUBTHE…" at bounding box center [316, 144] width 632 height 288
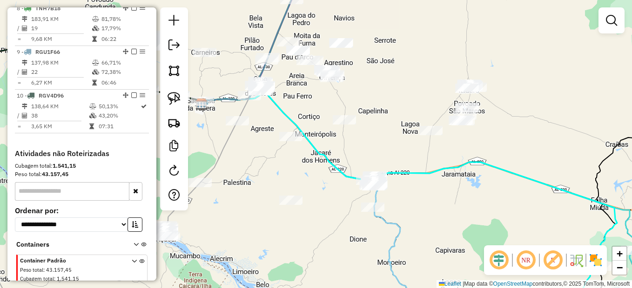
drag, startPoint x: 325, startPoint y: 176, endPoint x: 298, endPoint y: 167, distance: 28.4
click at [298, 167] on div "Janela de atendimento Grade de atendimento Capacidade Transportadoras Veículos …" at bounding box center [316, 144] width 632 height 288
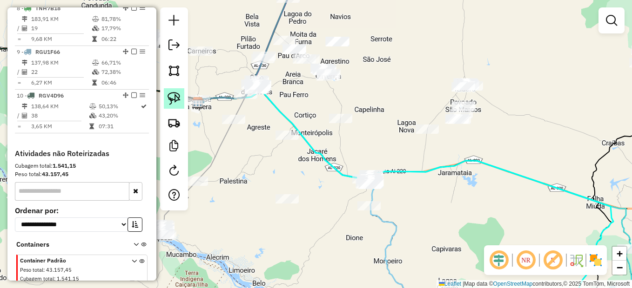
click at [170, 94] on img at bounding box center [174, 98] width 13 height 13
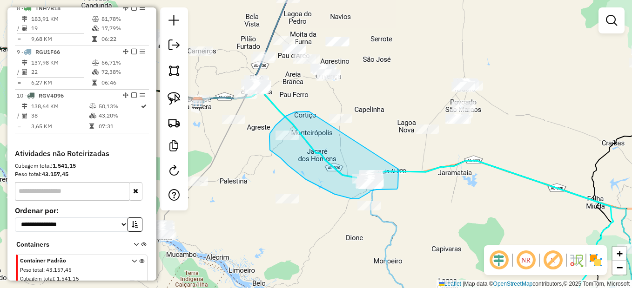
drag, startPoint x: 309, startPoint y: 112, endPoint x: 398, endPoint y: 169, distance: 106.3
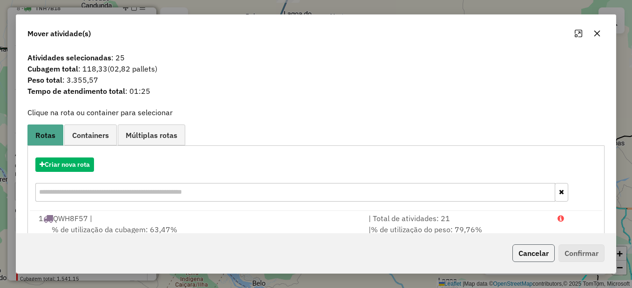
click at [532, 254] on button "Cancelar" at bounding box center [533, 254] width 42 height 18
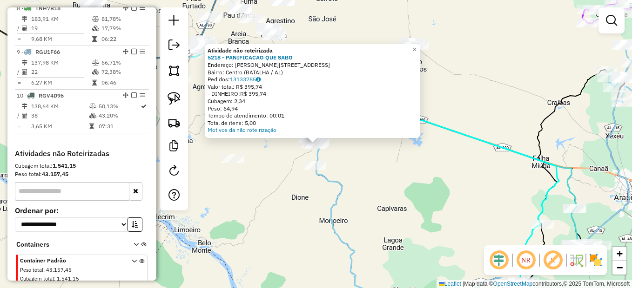
click at [269, 192] on div "Atividade não roteirizada 5218 - PANIFICACAO QUE SABO Endereço: LUIZ PEREIRA DE…" at bounding box center [316, 144] width 632 height 288
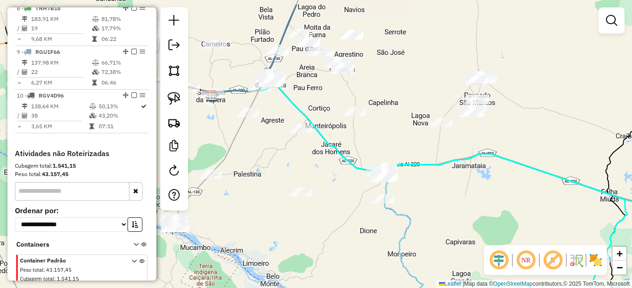
drag, startPoint x: 255, startPoint y: 141, endPoint x: 325, endPoint y: 175, distance: 78.9
click at [325, 175] on div "Janela de atendimento Grade de atendimento Capacidade Transportadoras Veículos …" at bounding box center [316, 144] width 632 height 288
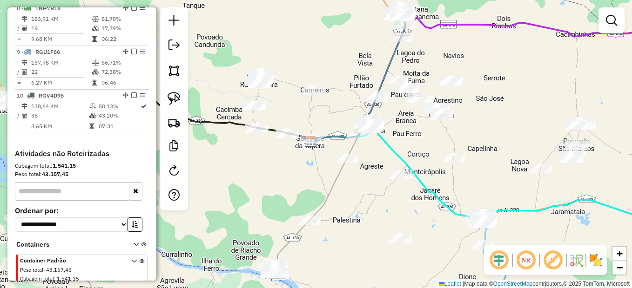
drag, startPoint x: 300, startPoint y: 178, endPoint x: 330, endPoint y: 191, distance: 32.7
click at [347, 209] on div "Janela de atendimento Grade de atendimento Capacidade Transportadoras Veículos …" at bounding box center [316, 144] width 632 height 288
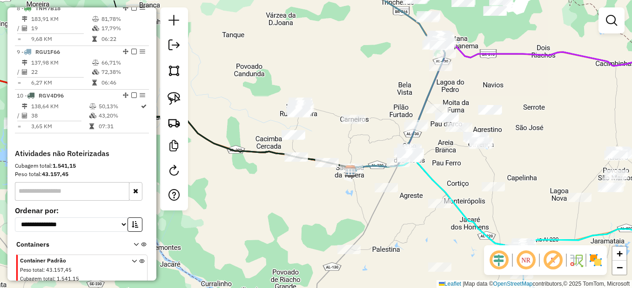
click at [348, 209] on div "Janela de atendimento Grade de atendimento Capacidade Transportadoras Veículos …" at bounding box center [316, 144] width 632 height 288
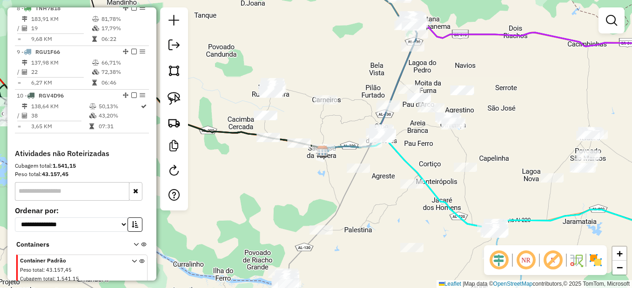
click at [422, 156] on div "Janela de atendimento Grade de atendimento Capacidade Transportadoras Veículos …" at bounding box center [316, 144] width 632 height 288
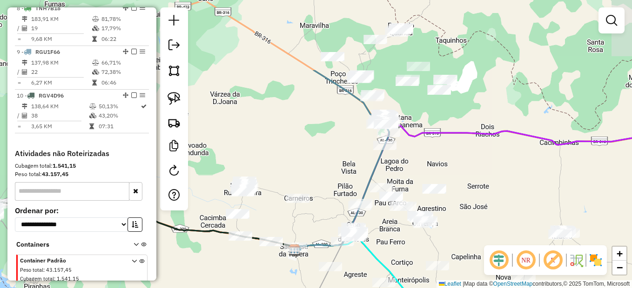
drag, startPoint x: 381, startPoint y: 168, endPoint x: 353, endPoint y: 267, distance: 103.0
click at [353, 267] on div "Janela de atendimento Grade de atendimento Capacidade Transportadoras Veículos …" at bounding box center [316, 144] width 632 height 288
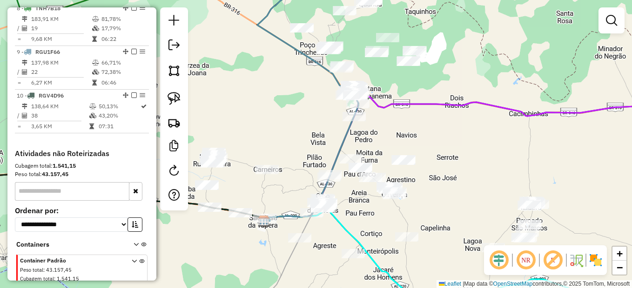
drag, startPoint x: 440, startPoint y: 129, endPoint x: 395, endPoint y: 99, distance: 54.6
click at [395, 99] on div "Janela de atendimento Grade de atendimento Capacidade Transportadoras Veículos …" at bounding box center [316, 144] width 632 height 288
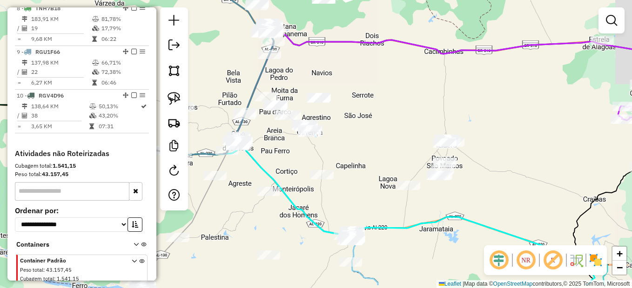
drag, startPoint x: 432, startPoint y: 134, endPoint x: 409, endPoint y: 124, distance: 25.1
click at [428, 130] on div "Janela de atendimento Grade de atendimento Capacidade Transportadoras Veículos …" at bounding box center [316, 144] width 632 height 288
drag, startPoint x: 178, startPoint y: 98, endPoint x: 250, endPoint y: 85, distance: 73.4
click at [178, 98] on img at bounding box center [174, 98] width 13 height 13
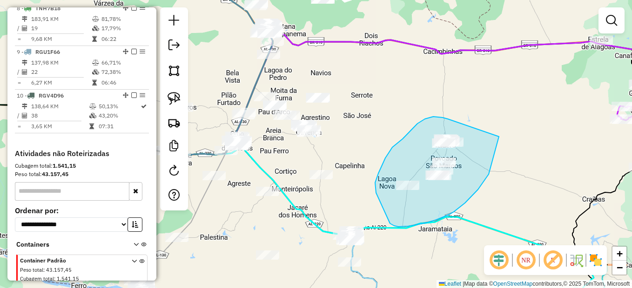
drag, startPoint x: 448, startPoint y: 119, endPoint x: 499, endPoint y: 131, distance: 52.6
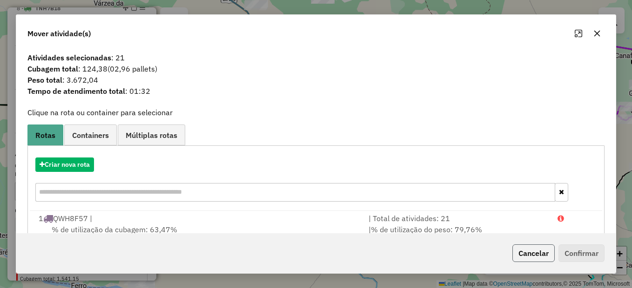
click at [538, 251] on button "Cancelar" at bounding box center [533, 254] width 42 height 18
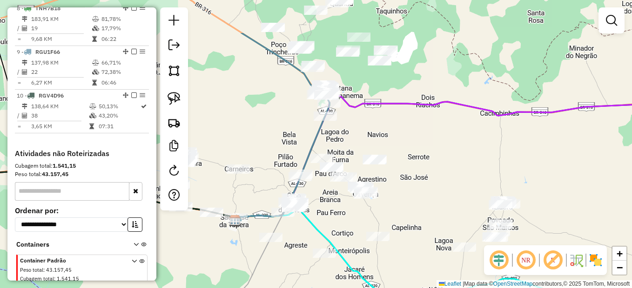
drag, startPoint x: 287, startPoint y: 70, endPoint x: 360, endPoint y: 177, distance: 130.2
click at [360, 177] on div "Janela de atendimento Grade de atendimento Capacidade Transportadoras Veículos …" at bounding box center [316, 144] width 632 height 288
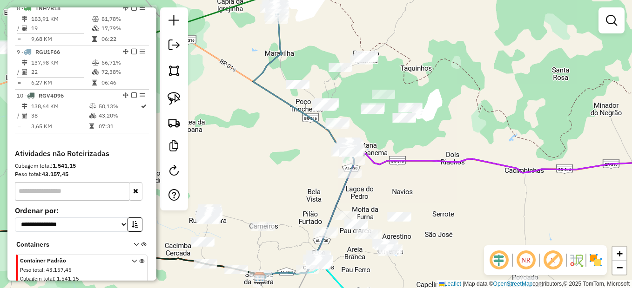
drag, startPoint x: 371, startPoint y: 116, endPoint x: 385, endPoint y: 139, distance: 27.0
click at [385, 139] on div "Janela de atendimento Grade de atendimento Capacidade Transportadoras Veículos …" at bounding box center [316, 144] width 632 height 288
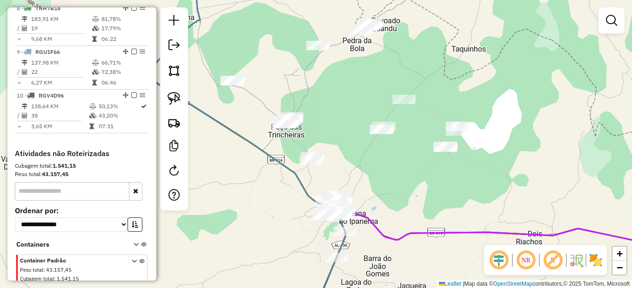
drag, startPoint x: 392, startPoint y: 145, endPoint x: 397, endPoint y: 165, distance: 20.7
click at [397, 165] on div "Janela de atendimento Grade de atendimento Capacidade Transportadoras Veículos …" at bounding box center [316, 144] width 632 height 288
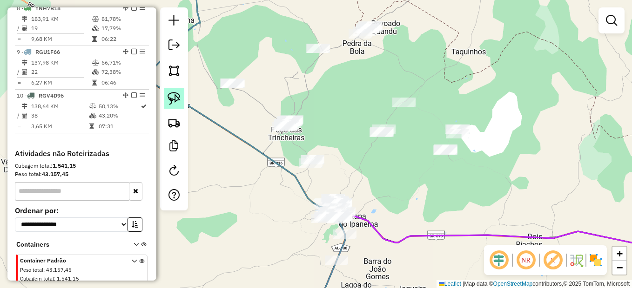
click at [177, 99] on img at bounding box center [174, 98] width 13 height 13
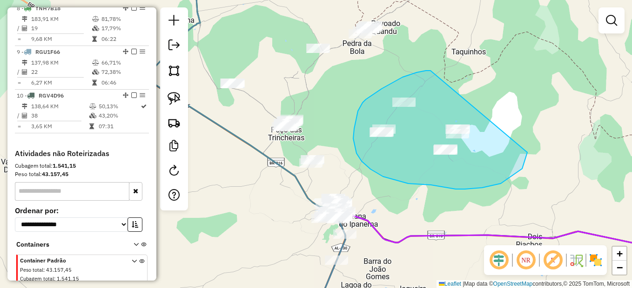
drag, startPoint x: 429, startPoint y: 71, endPoint x: 517, endPoint y: 104, distance: 94.4
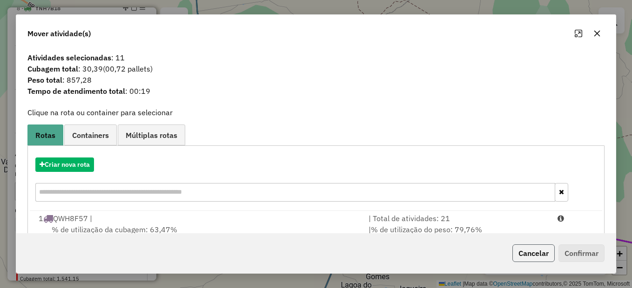
click at [526, 251] on button "Cancelar" at bounding box center [533, 254] width 42 height 18
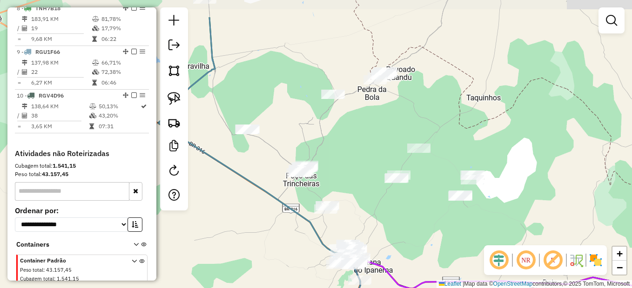
drag, startPoint x: 337, startPoint y: 137, endPoint x: 342, endPoint y: 162, distance: 25.7
click at [342, 162] on div "Janela de atendimento Grade de atendimento Capacidade Transportadoras Veículos …" at bounding box center [316, 144] width 632 height 288
click at [173, 98] on img at bounding box center [174, 98] width 13 height 13
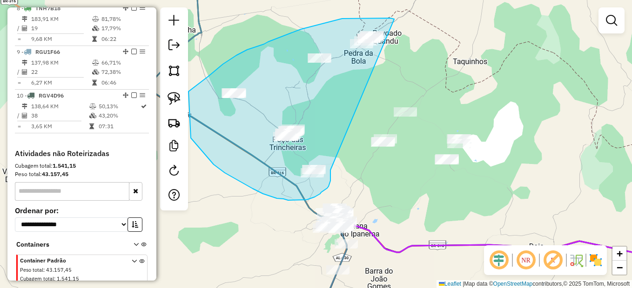
drag, startPoint x: 394, startPoint y: 19, endPoint x: 330, endPoint y: 170, distance: 163.7
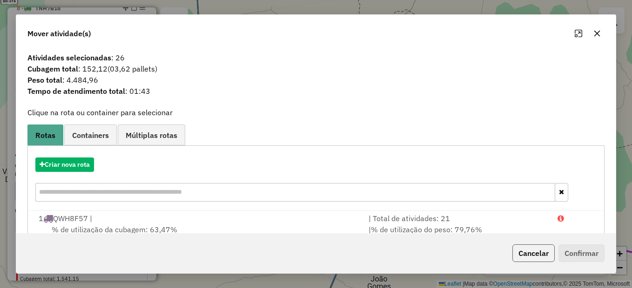
click at [538, 255] on button "Cancelar" at bounding box center [533, 254] width 42 height 18
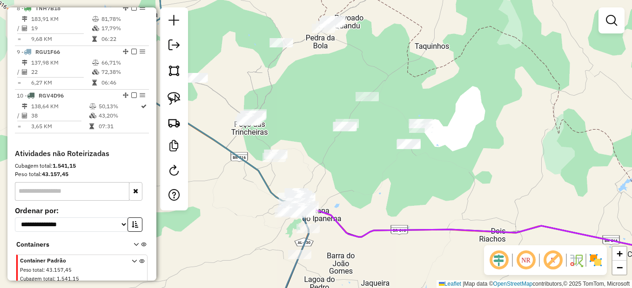
drag, startPoint x: 380, startPoint y: 171, endPoint x: 345, endPoint y: 161, distance: 36.7
click at [345, 161] on div "Janela de atendimento Grade de atendimento Capacidade Transportadoras Veículos …" at bounding box center [316, 144] width 632 height 288
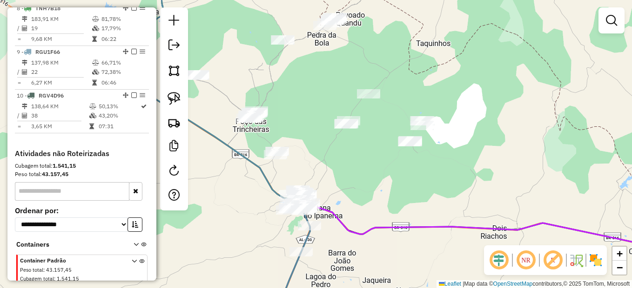
drag, startPoint x: 346, startPoint y: 200, endPoint x: 353, endPoint y: 191, distance: 11.3
click at [353, 191] on div "Janela de atendimento Grade de atendimento Capacidade Transportadoras Veículos …" at bounding box center [316, 144] width 632 height 288
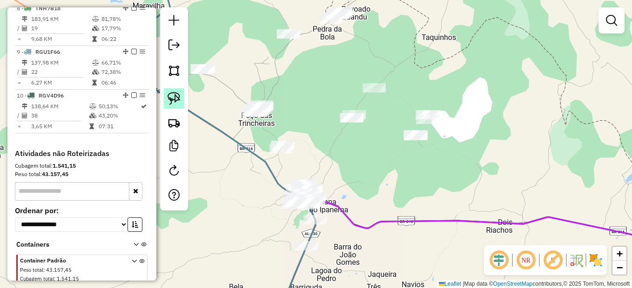
click at [173, 95] on img at bounding box center [174, 98] width 13 height 13
drag, startPoint x: 398, startPoint y: 57, endPoint x: 387, endPoint y: 57, distance: 10.7
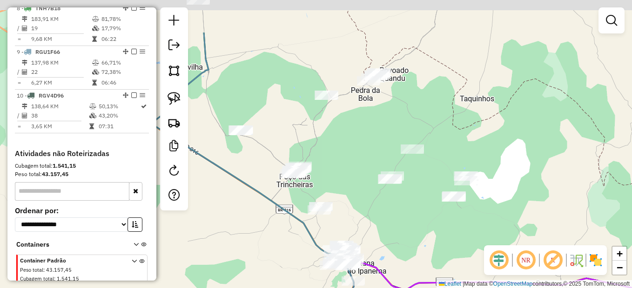
drag, startPoint x: 300, startPoint y: 114, endPoint x: 344, endPoint y: 75, distance: 58.7
click at [336, 168] on div "Janela de atendimento Grade de atendimento Capacidade Transportadoras Veículos …" at bounding box center [316, 144] width 632 height 288
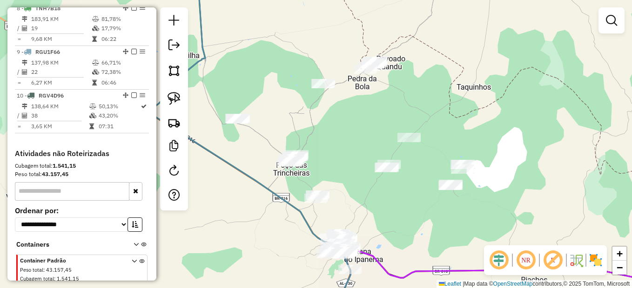
drag, startPoint x: 261, startPoint y: 178, endPoint x: 306, endPoint y: 138, distance: 60.0
click at [265, 183] on div "Janela de atendimento Grade de atendimento Capacidade Transportadoras Veículos …" at bounding box center [316, 144] width 632 height 288
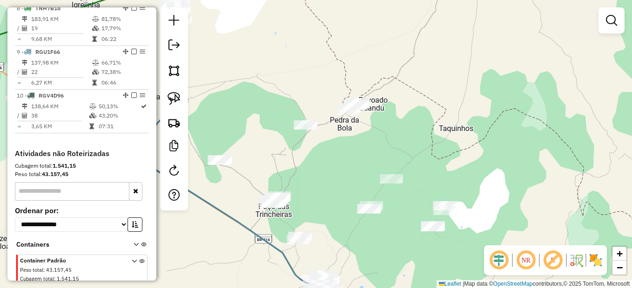
drag, startPoint x: 320, startPoint y: 170, endPoint x: 363, endPoint y: 150, distance: 47.7
click at [368, 149] on div "Janela de atendimento Grade de atendimento Capacidade Transportadoras Veículos …" at bounding box center [316, 144] width 632 height 288
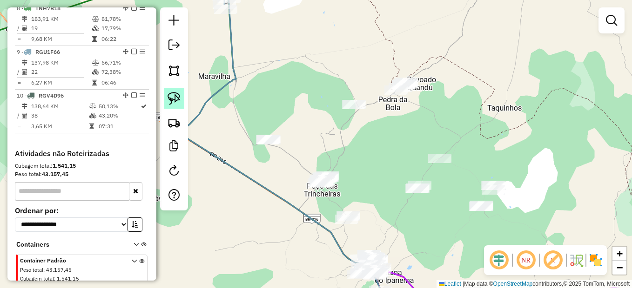
click at [168, 103] on img at bounding box center [174, 98] width 13 height 13
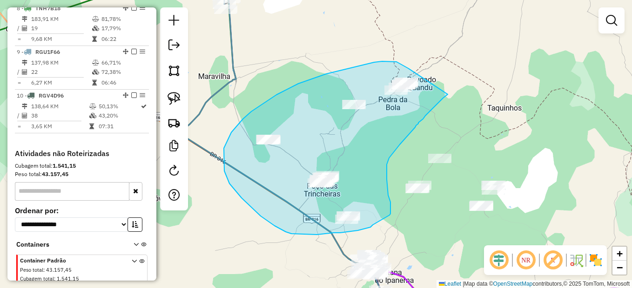
drag, startPoint x: 408, startPoint y: 68, endPoint x: 448, endPoint y: 94, distance: 48.0
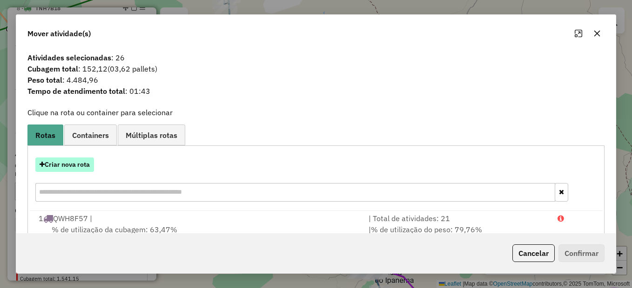
click at [77, 162] on button "Criar nova rota" at bounding box center [64, 165] width 59 height 14
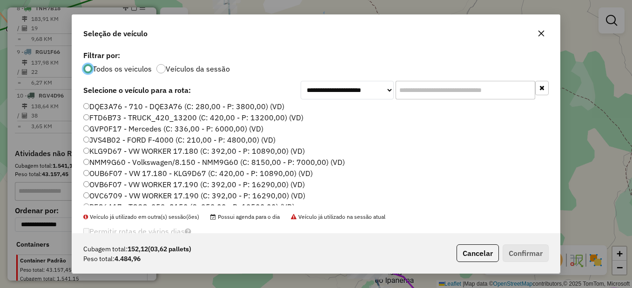
scroll to position [0, 0]
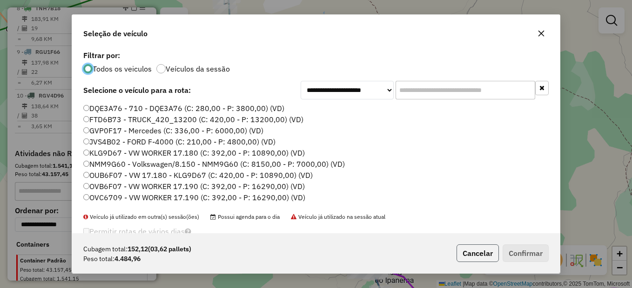
click at [493, 255] on button "Cancelar" at bounding box center [477, 254] width 42 height 18
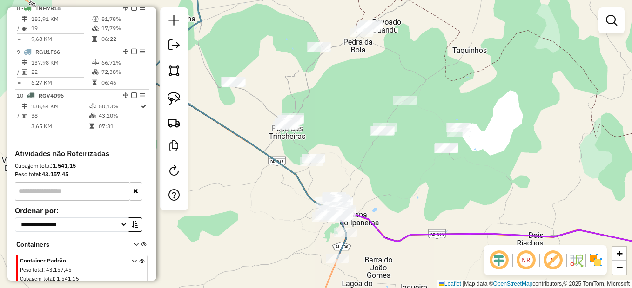
drag, startPoint x: 403, startPoint y: 187, endPoint x: 382, endPoint y: 146, distance: 46.0
click at [382, 146] on div "Janela de atendimento Grade de atendimento Capacidade Transportadoras Veículos …" at bounding box center [316, 144] width 632 height 288
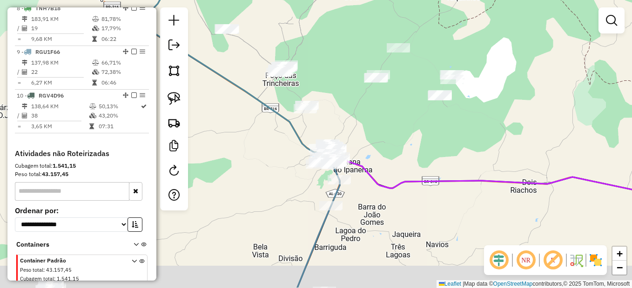
drag, startPoint x: 390, startPoint y: 189, endPoint x: 402, endPoint y: 149, distance: 41.8
click at [402, 149] on div "Janela de atendimento Grade de atendimento Capacidade Transportadoras Veículos …" at bounding box center [316, 144] width 632 height 288
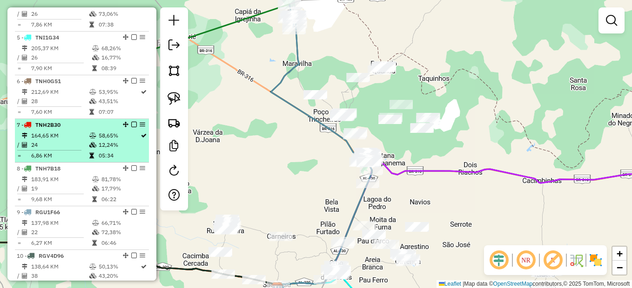
scroll to position [419, 0]
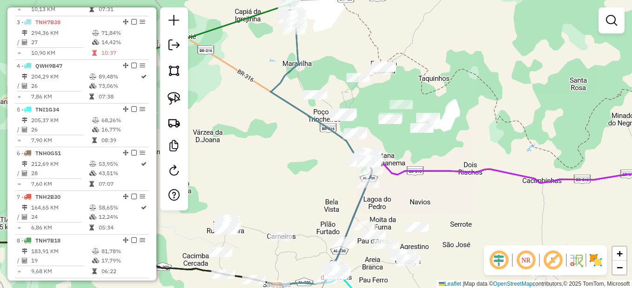
drag, startPoint x: 466, startPoint y: 204, endPoint x: 271, endPoint y: 16, distance: 271.2
click at [271, 16] on div "Janela de atendimento Grade de atendimento Capacidade Transportadoras Veículos …" at bounding box center [316, 144] width 632 height 288
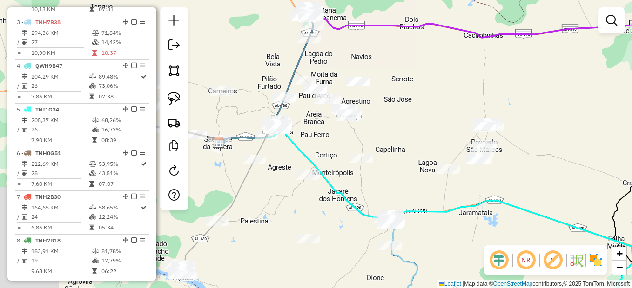
drag, startPoint x: 268, startPoint y: 148, endPoint x: 457, endPoint y: 207, distance: 198.4
click at [464, 208] on div "Janela de atendimento Grade de atendimento Capacidade Transportadoras Veículos …" at bounding box center [316, 144] width 632 height 288
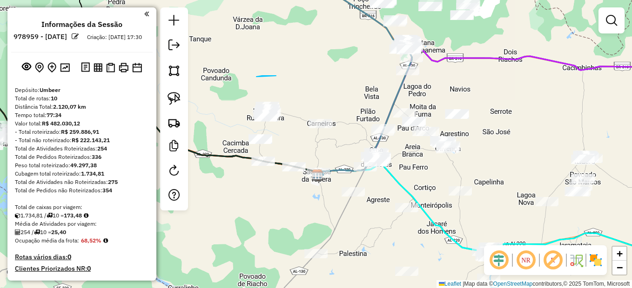
scroll to position [419, 0]
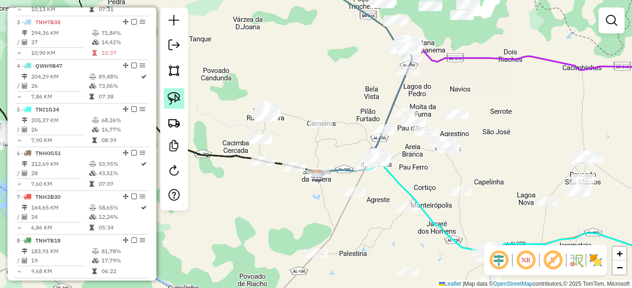
click at [171, 102] on img at bounding box center [174, 98] width 13 height 13
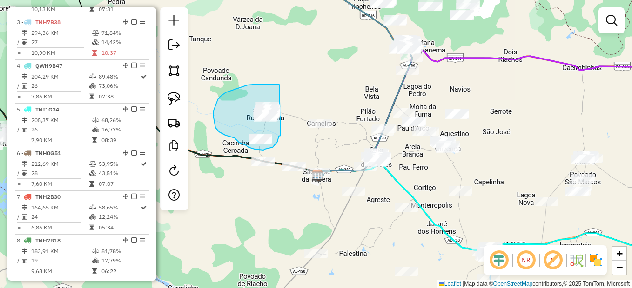
drag, startPoint x: 248, startPoint y: 85, endPoint x: 281, endPoint y: 136, distance: 60.8
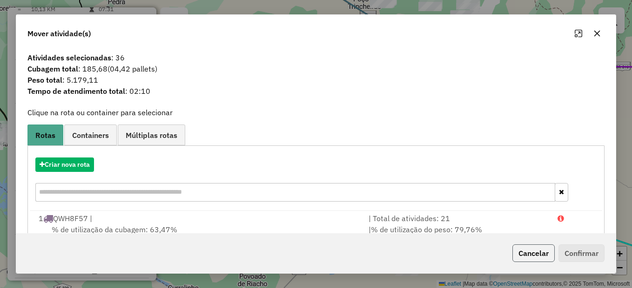
click at [525, 249] on button "Cancelar" at bounding box center [533, 254] width 42 height 18
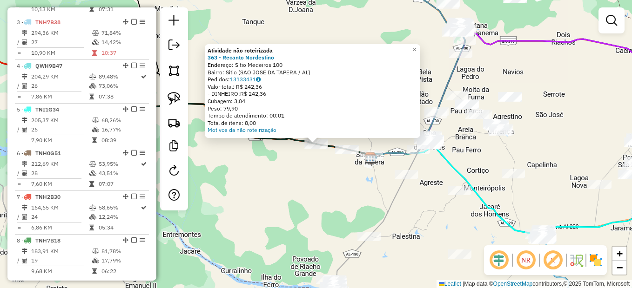
click at [302, 184] on div "Atividade não roteirizada 363 - Recanto Nordestino Endereço: Sitio Medeiros 100…" at bounding box center [316, 144] width 632 height 288
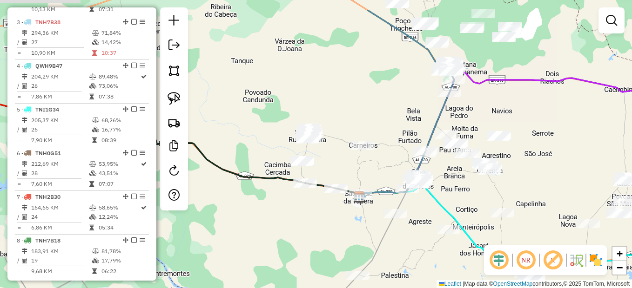
drag, startPoint x: 303, startPoint y: 175, endPoint x: 292, endPoint y: 215, distance: 40.6
click at [292, 215] on div "Janela de atendimento Grade de atendimento Capacidade Transportadoras Veículos …" at bounding box center [316, 144] width 632 height 288
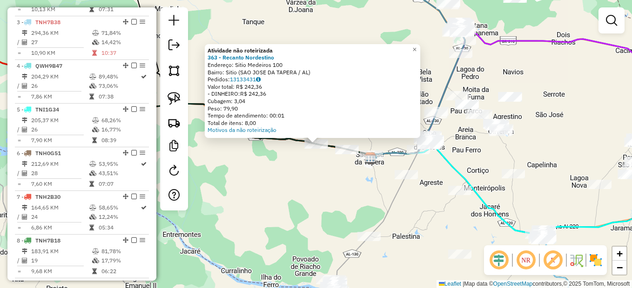
click at [307, 184] on div "Atividade não roteirizada 363 - Recanto Nordestino Endereço: Sitio Medeiros 100…" at bounding box center [316, 144] width 632 height 288
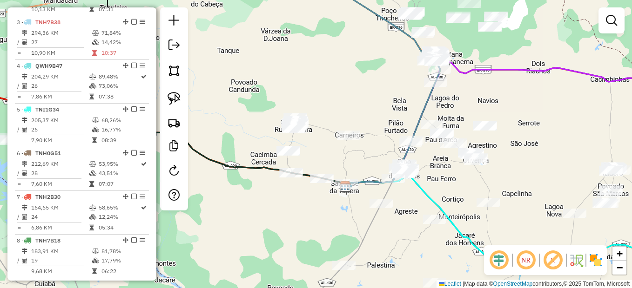
drag, startPoint x: 315, startPoint y: 163, endPoint x: 290, endPoint y: 192, distance: 38.3
click at [290, 192] on div "Janela de atendimento Grade de atendimento Capacidade Transportadoras Veículos …" at bounding box center [316, 144] width 632 height 288
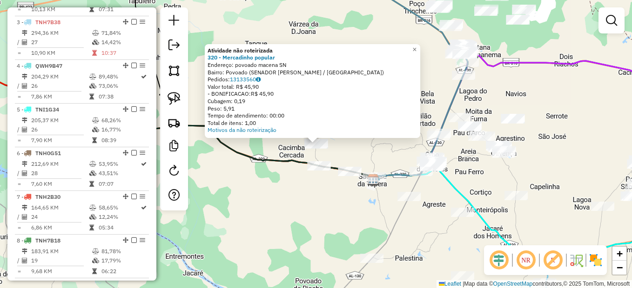
click at [286, 186] on div "Atividade não roteirizada 320 - Mercadinho popular Endereço: povoado macena SN …" at bounding box center [316, 144] width 632 height 288
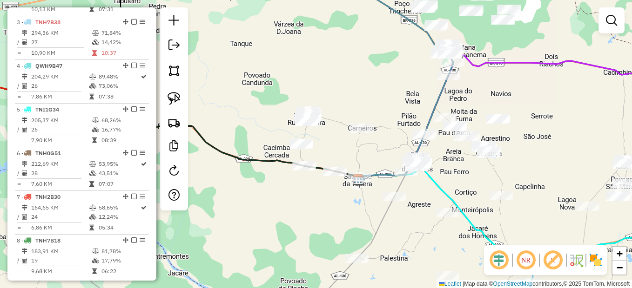
drag, startPoint x: 342, startPoint y: 146, endPoint x: 327, endPoint y: 145, distance: 15.8
click at [327, 145] on div "Janela de atendimento Grade de atendimento Capacidade Transportadoras Veículos …" at bounding box center [316, 144] width 632 height 288
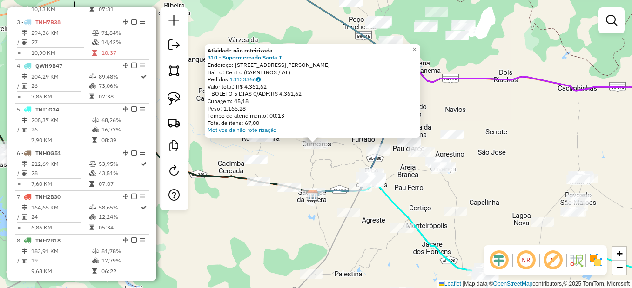
click at [294, 160] on div "Atividade não roteirizada 310 - Supermercado Santa T Endereço: [STREET_ADDRESS]…" at bounding box center [316, 144] width 632 height 288
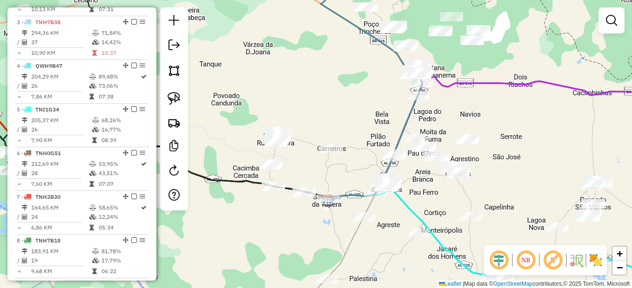
drag, startPoint x: 280, startPoint y: 158, endPoint x: 295, endPoint y: 163, distance: 15.6
click at [295, 163] on div "Janela de atendimento Grade de atendimento Capacidade Transportadoras Veículos …" at bounding box center [316, 144] width 632 height 288
click at [165, 99] on link at bounding box center [174, 98] width 20 height 20
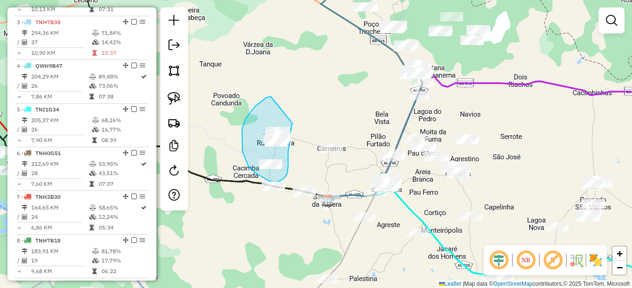
drag, startPoint x: 271, startPoint y: 97, endPoint x: 298, endPoint y: 106, distance: 29.0
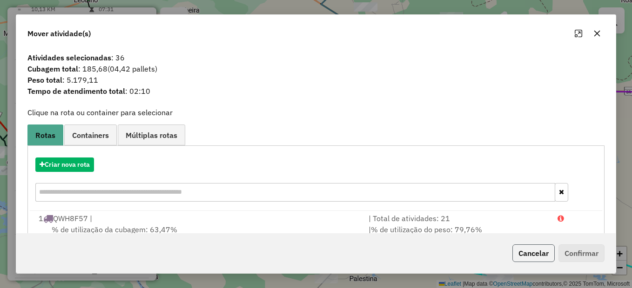
click at [533, 252] on button "Cancelar" at bounding box center [533, 254] width 42 height 18
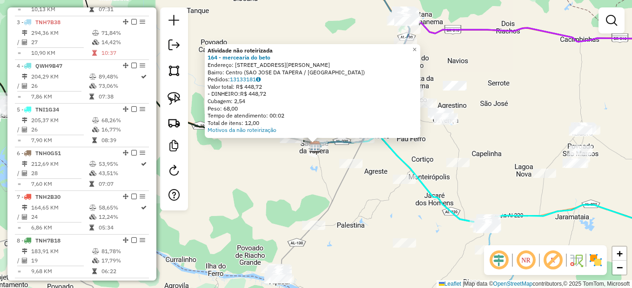
click at [289, 163] on div "Atividade não roteirizada 164 - mercearia do beto Endereço: [STREET_ADDRESS][PE…" at bounding box center [316, 144] width 632 height 288
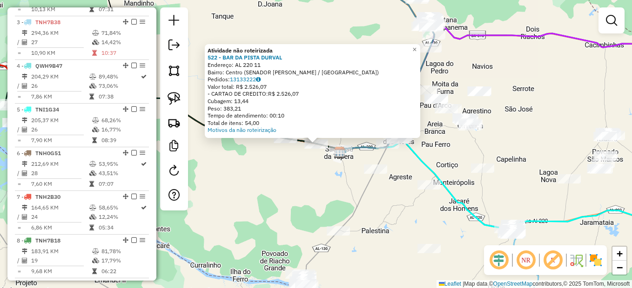
click at [307, 178] on div "Atividade não roteirizada 522 - BAR DA PISTA DURVAL Endereço: AL 220 11 Bairro:…" at bounding box center [316, 144] width 632 height 288
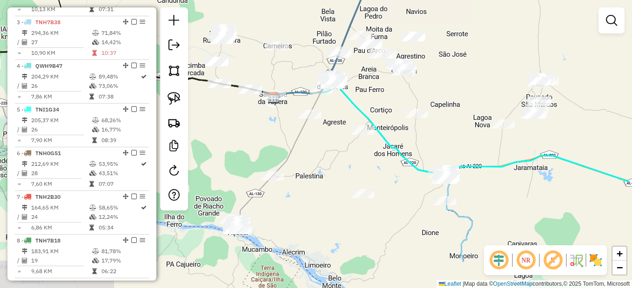
drag, startPoint x: 340, startPoint y: 190, endPoint x: 279, endPoint y: 136, distance: 81.8
click at [279, 136] on div "Janela de atendimento Grade de atendimento Capacidade Transportadoras Veículos …" at bounding box center [316, 144] width 632 height 288
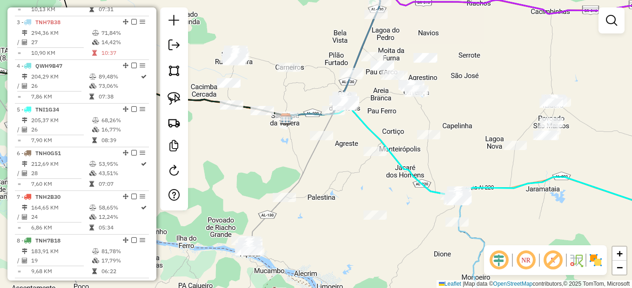
drag, startPoint x: 319, startPoint y: 160, endPoint x: 325, endPoint y: 169, distance: 11.3
click at [325, 169] on div "Janela de atendimento Grade de atendimento Capacidade Transportadoras Veículos …" at bounding box center [316, 144] width 632 height 288
click at [174, 94] on img at bounding box center [174, 98] width 13 height 13
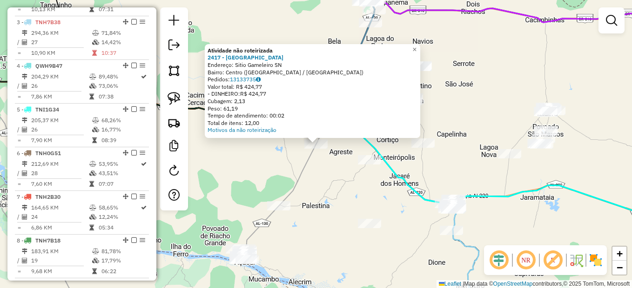
click at [277, 171] on div "Atividade não roteirizada 2417 - [GEOGRAPHIC_DATA] Endereço: Sitio Gameleiro SN…" at bounding box center [316, 144] width 632 height 288
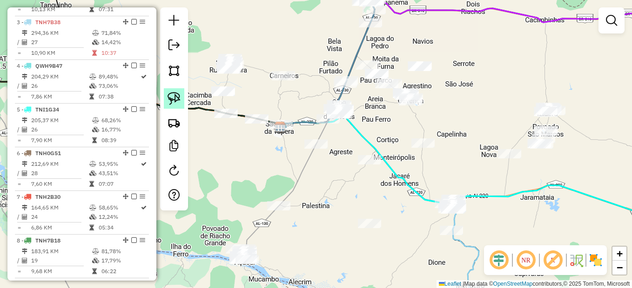
click at [175, 95] on img at bounding box center [174, 98] width 13 height 13
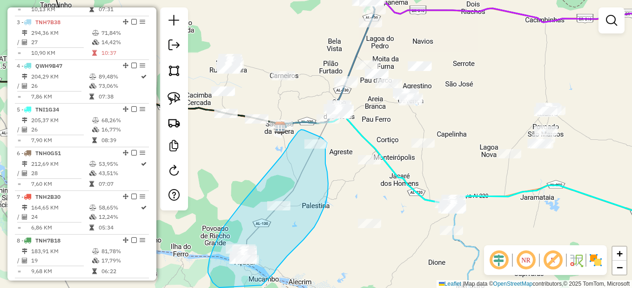
click at [327, 143] on div "Janela de atendimento Grade de atendimento Capacidade Transportadoras Veículos …" at bounding box center [316, 144] width 632 height 288
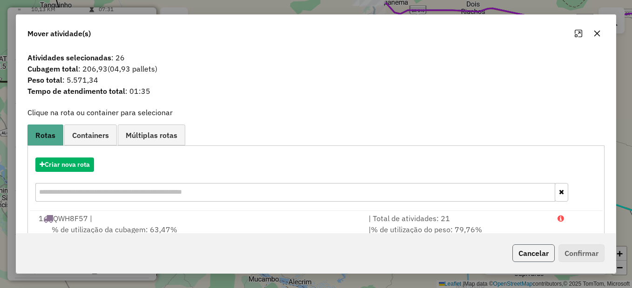
click at [536, 256] on button "Cancelar" at bounding box center [533, 254] width 42 height 18
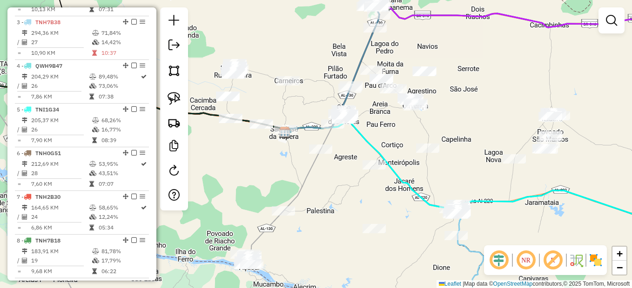
drag, startPoint x: 336, startPoint y: 198, endPoint x: 341, endPoint y: 203, distance: 6.9
click at [341, 203] on div "Janela de atendimento Grade de atendimento Capacidade Transportadoras Veículos …" at bounding box center [316, 144] width 632 height 288
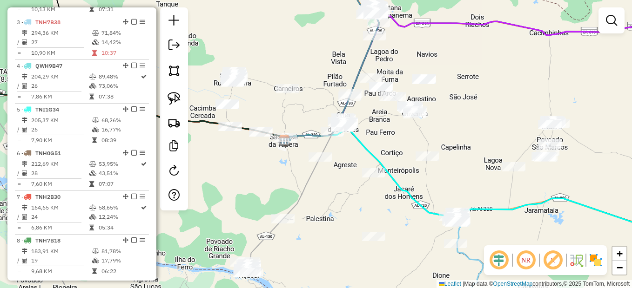
drag, startPoint x: 328, startPoint y: 174, endPoint x: 327, endPoint y: 182, distance: 7.9
click at [327, 182] on div "Janela de atendimento Grade de atendimento Capacidade Transportadoras Veículos …" at bounding box center [316, 144] width 632 height 288
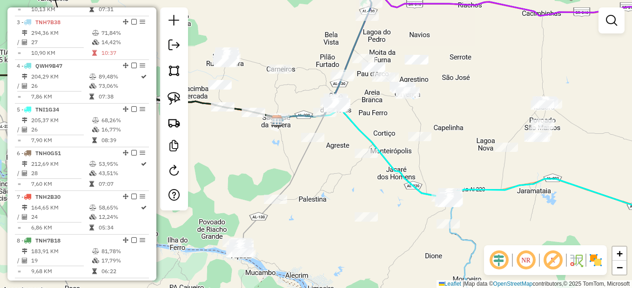
drag, startPoint x: 249, startPoint y: 212, endPoint x: 241, endPoint y: 193, distance: 20.9
click at [241, 193] on div "Janela de atendimento Grade de atendimento Capacidade Transportadoras Veículos …" at bounding box center [316, 144] width 632 height 288
click at [181, 91] on link at bounding box center [174, 98] width 20 height 20
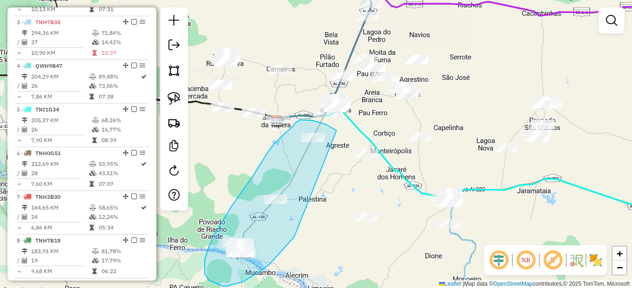
drag, startPoint x: 336, startPoint y: 131, endPoint x: 298, endPoint y: 232, distance: 108.1
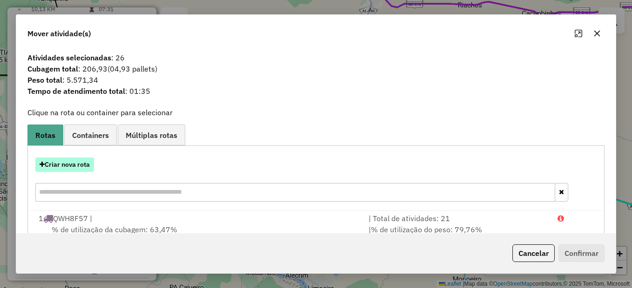
click at [73, 165] on button "Criar nova rota" at bounding box center [64, 165] width 59 height 14
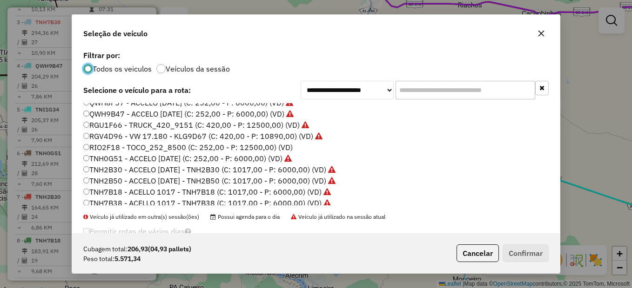
scroll to position [186, 0]
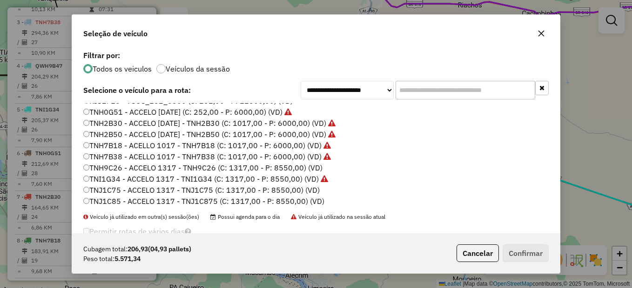
click at [111, 193] on label "TNJ1C75 - ACCELO 1317 - TNJ1C75 (C: 1317,00 - P: 8550,00) (VD)" at bounding box center [201, 190] width 236 height 11
click at [516, 253] on button "Confirmar" at bounding box center [526, 254] width 46 height 18
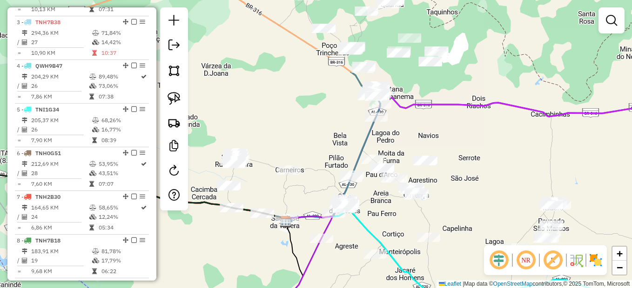
drag, startPoint x: 382, startPoint y: 193, endPoint x: 391, endPoint y: 297, distance: 104.7
click at [391, 288] on html "Aguarde... Pop-up bloqueado! Seu navegador bloqueou automáticamente a abertura …" at bounding box center [316, 144] width 632 height 288
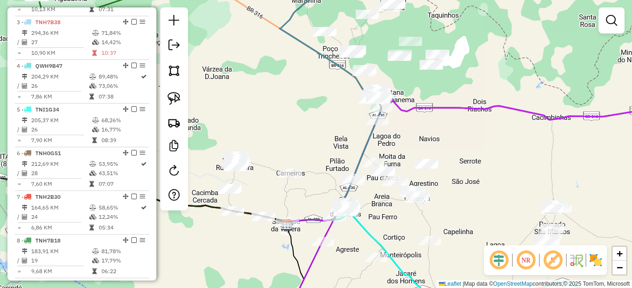
click at [360, 241] on div "Janela de atendimento Grade de atendimento Capacidade Transportadoras Veículos …" at bounding box center [316, 144] width 632 height 288
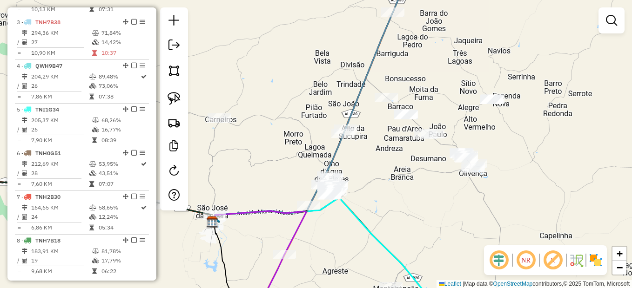
drag, startPoint x: 362, startPoint y: 228, endPoint x: 382, endPoint y: 237, distance: 20.8
click at [382, 237] on icon at bounding box center [329, 258] width 232 height 119
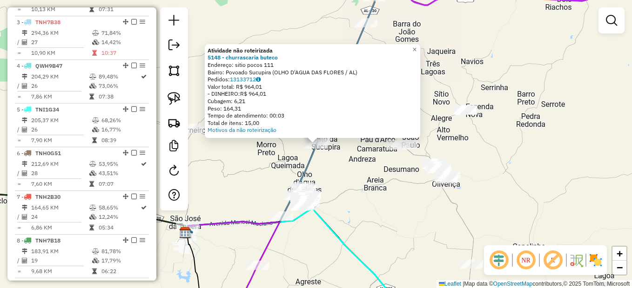
click at [382, 203] on div "Atividade não roteirizada 5148 - churrascaria buteco Endereço: sitio pocos 111 …" at bounding box center [316, 144] width 632 height 288
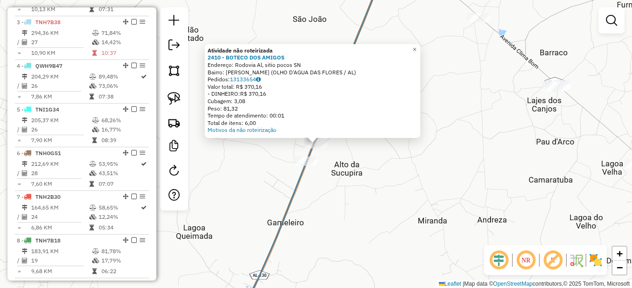
click at [308, 209] on div "Atividade não roteirizada 2410 - BOTECO DOS AMIGOS Endereço: Rodovia Al, sitio …" at bounding box center [316, 144] width 632 height 288
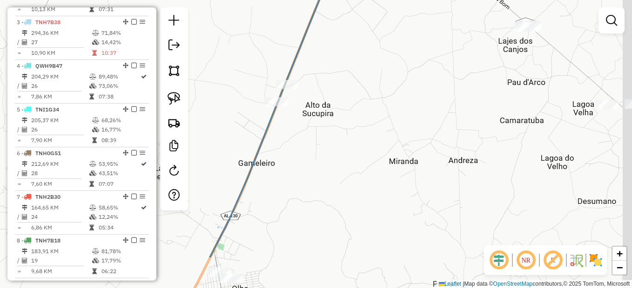
click at [367, 174] on div "Janela de atendimento Grade de atendimento Capacidade Transportadoras Veículos …" at bounding box center [316, 144] width 632 height 288
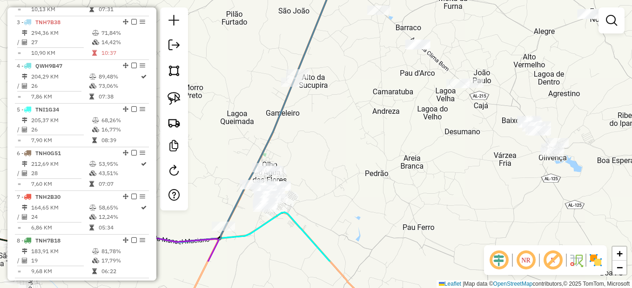
drag, startPoint x: 342, startPoint y: 207, endPoint x: 326, endPoint y: 155, distance: 54.2
click at [324, 154] on div "Janela de atendimento Grade de atendimento Capacidade Transportadoras Veículos …" at bounding box center [316, 144] width 632 height 288
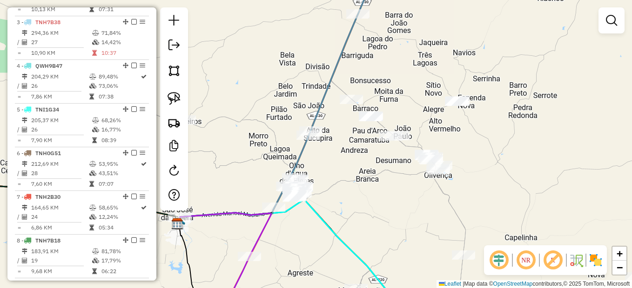
drag, startPoint x: 333, startPoint y: 156, endPoint x: 330, endPoint y: 174, distance: 17.9
click at [330, 174] on div "Janela de atendimento Grade de atendimento Capacidade Transportadoras Veículos …" at bounding box center [316, 144] width 632 height 288
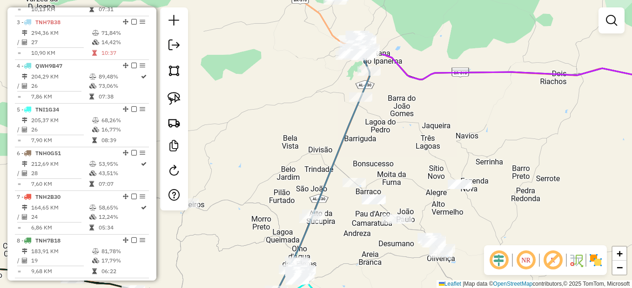
drag, startPoint x: 244, startPoint y: 179, endPoint x: 243, endPoint y: 194, distance: 14.9
click at [243, 194] on div "Janela de atendimento Grade de atendimento Capacidade Transportadoras Veículos …" at bounding box center [316, 144] width 632 height 288
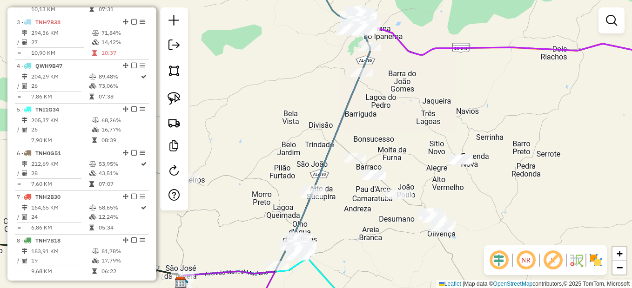
drag, startPoint x: 242, startPoint y: 212, endPoint x: 233, endPoint y: 162, distance: 51.2
click at [243, 166] on div "Janela de atendimento Grade de atendimento Capacidade Transportadoras Veículos …" at bounding box center [316, 144] width 632 height 288
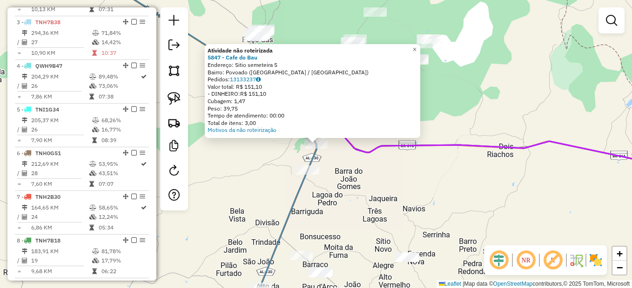
click at [337, 175] on div "Atividade não roteirizada 5847 - Cafe do Bau Endereço: Sitio semeteira 5 Bairro…" at bounding box center [316, 144] width 632 height 288
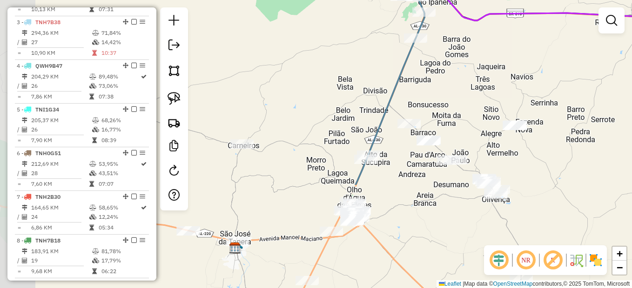
drag, startPoint x: 327, startPoint y: 211, endPoint x: 433, endPoint y: 79, distance: 169.8
click at [433, 79] on div "Janela de atendimento Grade de atendimento Capacidade Transportadoras Veículos …" at bounding box center [316, 144] width 632 height 288
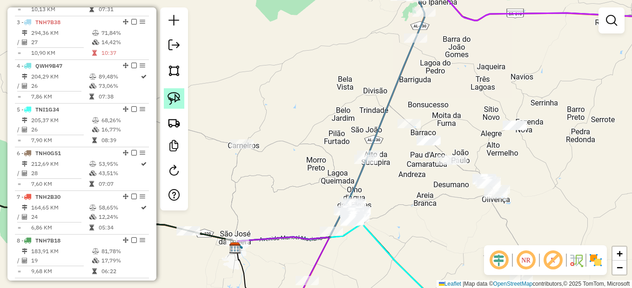
click at [179, 98] on img at bounding box center [174, 98] width 13 height 13
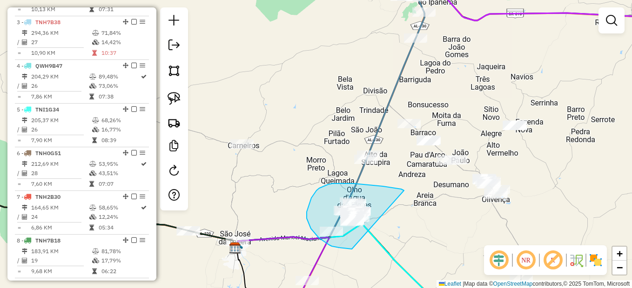
drag, startPoint x: 403, startPoint y: 190, endPoint x: 380, endPoint y: 244, distance: 58.3
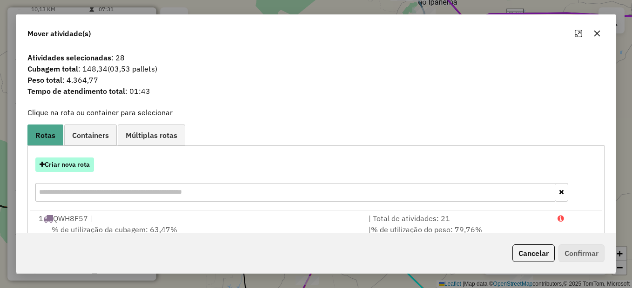
click at [61, 159] on button "Criar nova rota" at bounding box center [64, 165] width 59 height 14
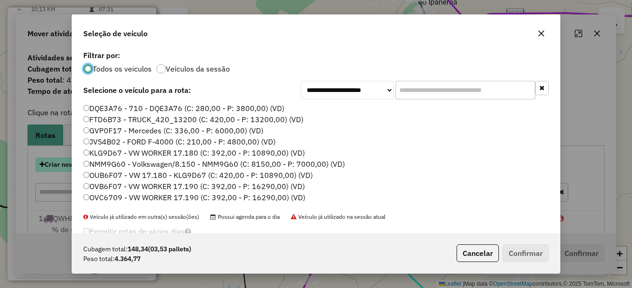
scroll to position [5, 3]
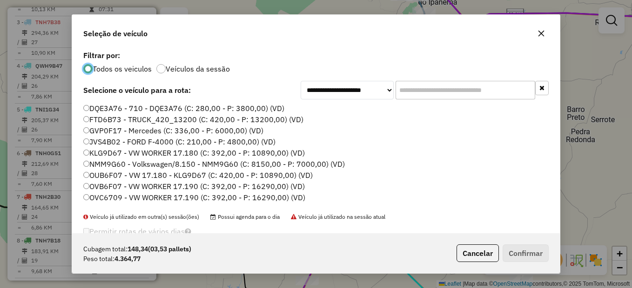
click at [107, 154] on label "KLG9D67 - VW WORKER 17.180 (C: 392,00 - P: 10890,00) (VD)" at bounding box center [193, 153] width 221 height 11
click at [525, 254] on button "Confirmar" at bounding box center [526, 254] width 46 height 18
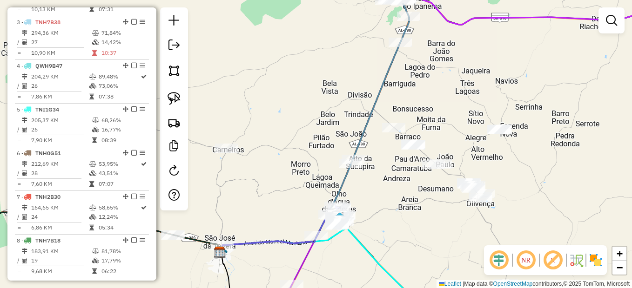
drag, startPoint x: 438, startPoint y: 219, endPoint x: 406, endPoint y: 237, distance: 36.9
click at [417, 233] on div "Janela de atendimento Grade de atendimento Capacidade Transportadoras Veículos …" at bounding box center [316, 144] width 632 height 288
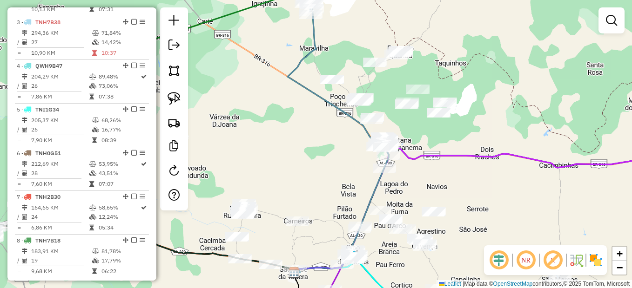
drag, startPoint x: 447, startPoint y: 157, endPoint x: 426, endPoint y: 198, distance: 45.4
click at [426, 198] on div "Janela de atendimento Grade de atendimento Capacidade Transportadoras Veículos …" at bounding box center [316, 144] width 632 height 288
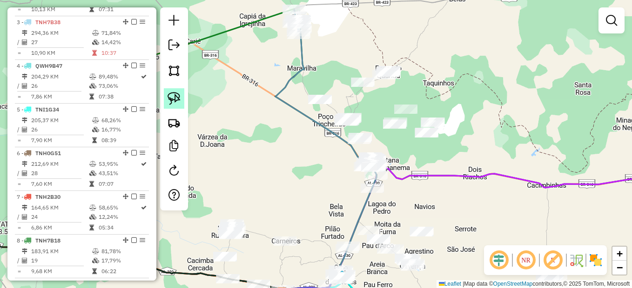
click at [168, 108] on link at bounding box center [174, 98] width 20 height 20
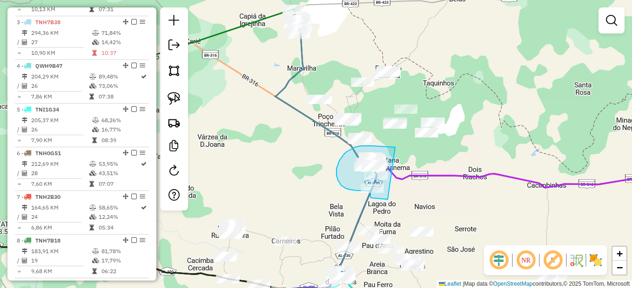
drag, startPoint x: 393, startPoint y: 148, endPoint x: 410, endPoint y: 188, distance: 44.4
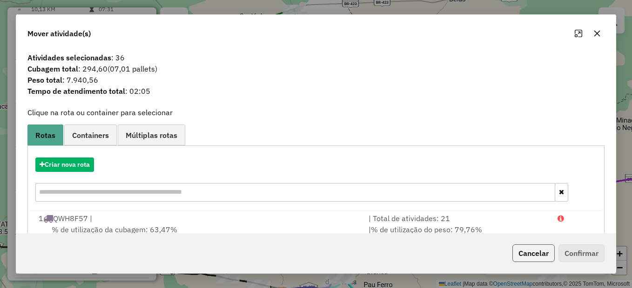
click at [525, 254] on button "Cancelar" at bounding box center [533, 254] width 42 height 18
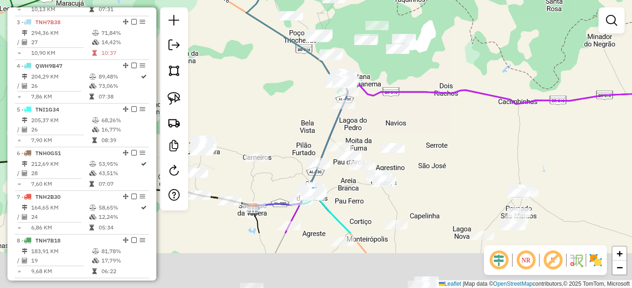
drag, startPoint x: 464, startPoint y: 194, endPoint x: 450, endPoint y: 124, distance: 71.1
click at [450, 124] on div "Janela de atendimento Grade de atendimento Capacidade Transportadoras Veículos …" at bounding box center [316, 144] width 632 height 288
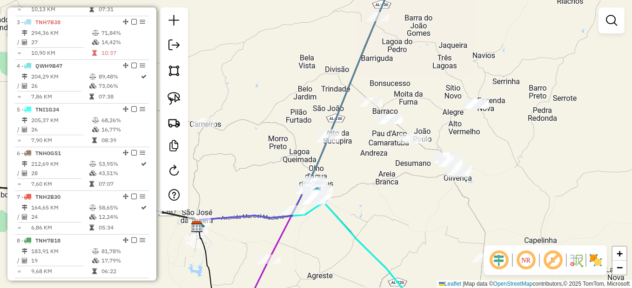
drag, startPoint x: 341, startPoint y: 180, endPoint x: 386, endPoint y: 167, distance: 47.3
click at [386, 167] on div "Janela de atendimento Grade de atendimento Capacidade Transportadoras Veículos …" at bounding box center [316, 144] width 632 height 288
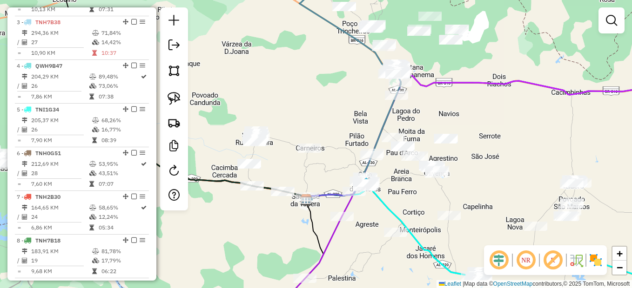
drag, startPoint x: 371, startPoint y: 174, endPoint x: 382, endPoint y: 179, distance: 12.7
click at [382, 179] on div "Janela de atendimento Grade de atendimento Capacidade Transportadoras Veículos …" at bounding box center [316, 144] width 632 height 288
click at [172, 96] on img at bounding box center [174, 98] width 13 height 13
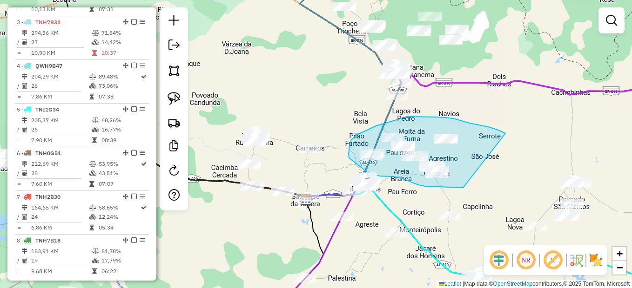
drag, startPoint x: 488, startPoint y: 127, endPoint x: 469, endPoint y: 183, distance: 58.9
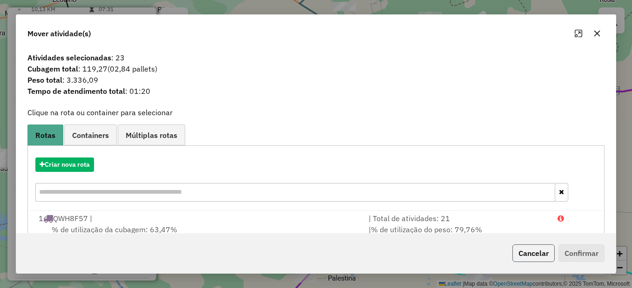
click at [530, 258] on button "Cancelar" at bounding box center [533, 254] width 42 height 18
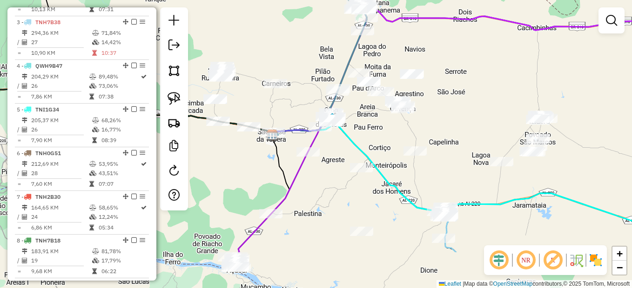
drag, startPoint x: 469, startPoint y: 222, endPoint x: 445, endPoint y: 169, distance: 57.7
click at [445, 169] on div "Janela de atendimento Grade de atendimento Capacidade Transportadoras Veículos …" at bounding box center [316, 144] width 632 height 288
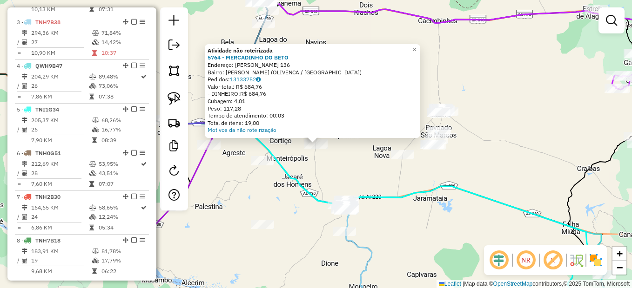
click at [315, 175] on div "Atividade não roteirizada 5764 - MERCADINHO DO BETO Endereço: R CICERO VIEIRA M…" at bounding box center [316, 144] width 632 height 288
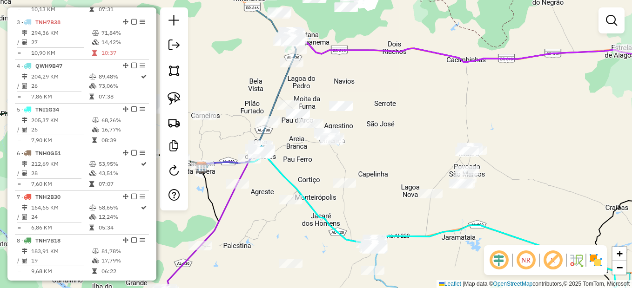
drag, startPoint x: 321, startPoint y: 176, endPoint x: 337, endPoint y: 197, distance: 26.9
click at [337, 197] on div "Janela de atendimento Grade de atendimento Capacidade Transportadoras Veículos …" at bounding box center [316, 144] width 632 height 288
click at [169, 98] on img at bounding box center [174, 98] width 13 height 13
drag, startPoint x: 269, startPoint y: 93, endPoint x: 240, endPoint y: 101, distance: 30.4
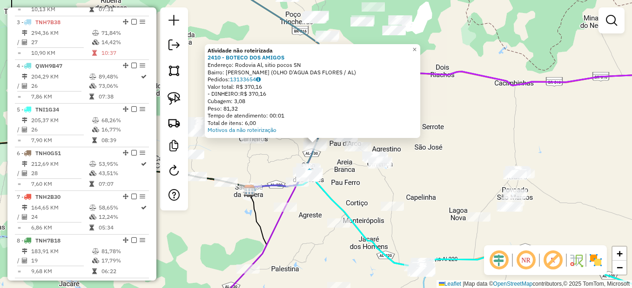
click at [337, 183] on div "Atividade não roteirizada 2410 - BOTECO DOS AMIGOS Endereço: Rodovia Al, sitio …" at bounding box center [316, 144] width 632 height 288
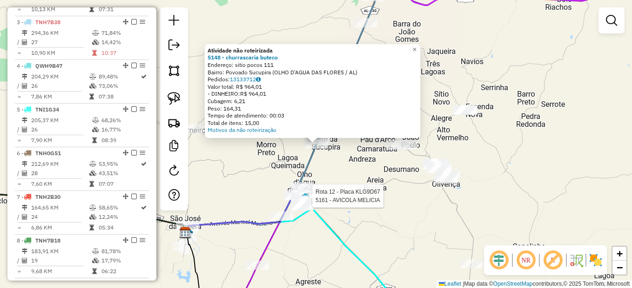
select select "*********"
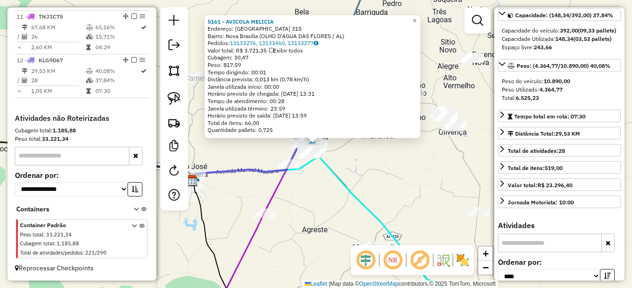
scroll to position [140, 0]
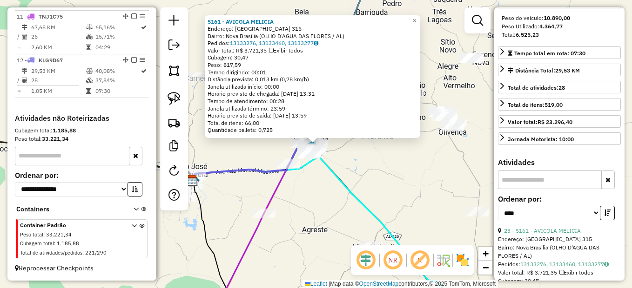
click at [553, 189] on input "text" at bounding box center [550, 180] width 104 height 19
type input "****"
click at [557, 235] on link "27 - 5100 - CHURRASCARIA DO ADRI" at bounding box center [552, 231] width 96 height 7
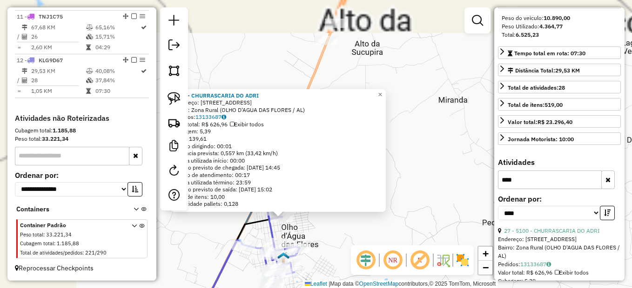
drag, startPoint x: 267, startPoint y: 149, endPoint x: 445, endPoint y: 293, distance: 228.6
click at [445, 288] on html "Aguarde... Pop-up bloqueado! Seu navegador bloqueou automáticamente a abertura …" at bounding box center [316, 144] width 632 height 288
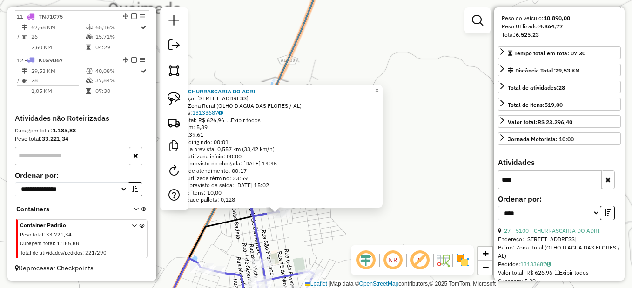
drag, startPoint x: 266, startPoint y: 240, endPoint x: 323, endPoint y: 260, distance: 60.5
click at [322, 261] on div "5100 - CHURRASCARIA DO ADRI Endereço: R OLHO DAGUA 11 Bairro: Zona Rural (OLHO …" at bounding box center [316, 144] width 632 height 288
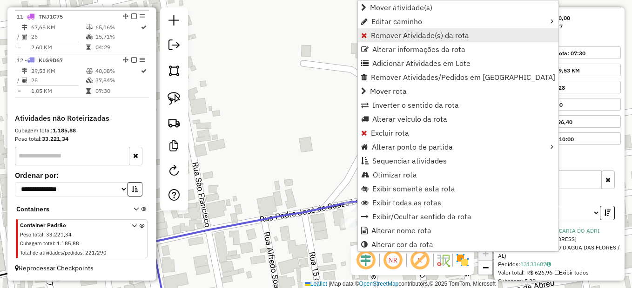
click at [413, 39] on span "Remover Atividade(s) da rota" at bounding box center [420, 35] width 98 height 7
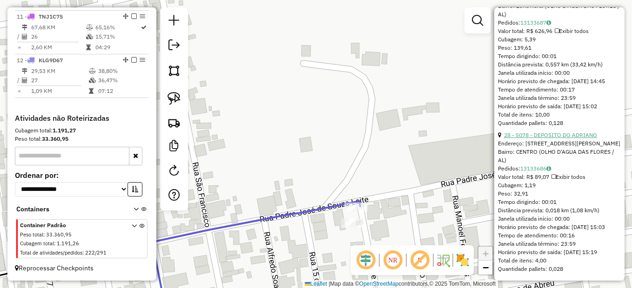
scroll to position [423, 0]
click at [552, 132] on link "28 - 5078 - DEPOSITO DO ADRIANO" at bounding box center [550, 135] width 93 height 7
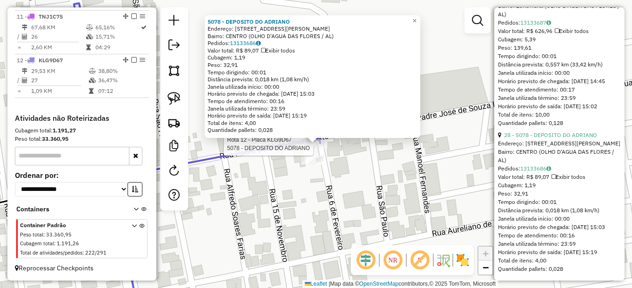
scroll to position [269, 0]
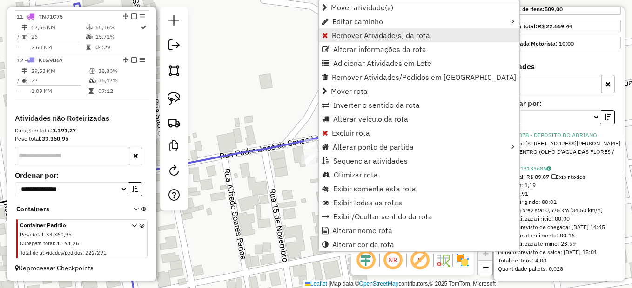
click at [388, 32] on span "Remover Atividade(s) da rota" at bounding box center [381, 35] width 98 height 7
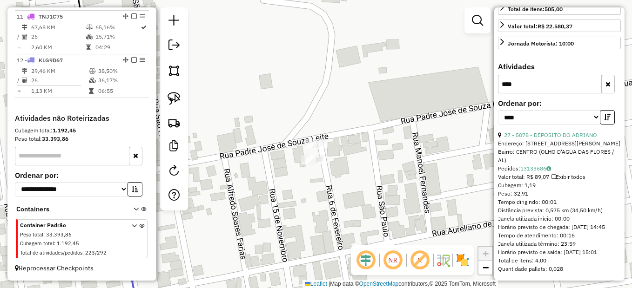
click at [401, 168] on div "Janela de atendimento Grade de atendimento Capacidade Transportadoras Veículos …" at bounding box center [316, 144] width 632 height 288
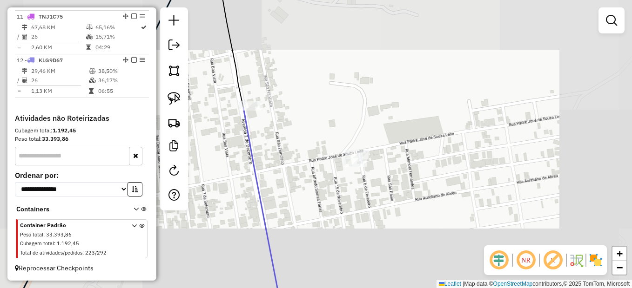
drag, startPoint x: 404, startPoint y: 188, endPoint x: 379, endPoint y: 159, distance: 38.9
click at [379, 159] on div "Janela de atendimento Grade de atendimento Capacidade Transportadoras Veículos …" at bounding box center [316, 144] width 632 height 288
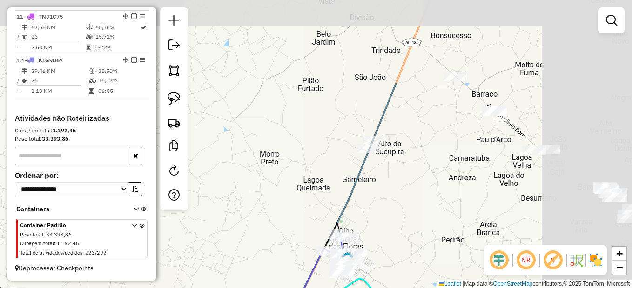
drag, startPoint x: 503, startPoint y: 133, endPoint x: 415, endPoint y: 230, distance: 131.7
click at [407, 248] on div "Janela de atendimento Grade de atendimento Capacidade Transportadoras Veículos …" at bounding box center [316, 144] width 632 height 288
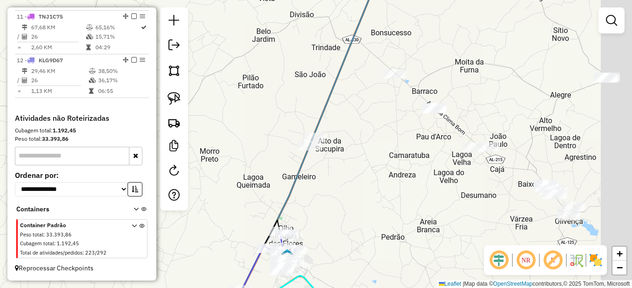
drag, startPoint x: 449, startPoint y: 175, endPoint x: 360, endPoint y: 149, distance: 93.5
click at [364, 150] on div "Janela de atendimento Grade de atendimento Capacidade Transportadoras Veículos …" at bounding box center [316, 144] width 632 height 288
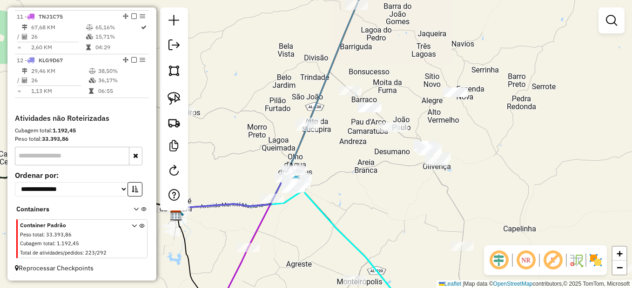
drag, startPoint x: 374, startPoint y: 167, endPoint x: 351, endPoint y: 151, distance: 28.1
click at [351, 151] on div "Janela de atendimento Grade de atendimento Capacidade Transportadoras Veículos …" at bounding box center [316, 144] width 632 height 288
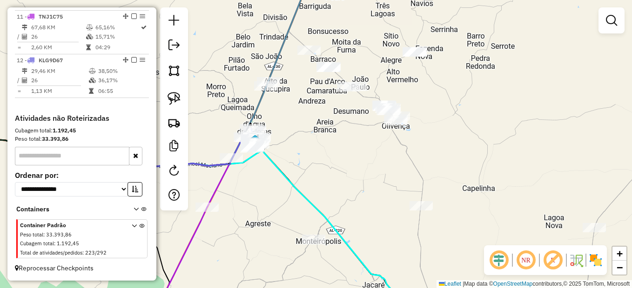
drag, startPoint x: 384, startPoint y: 183, endPoint x: 376, endPoint y: 172, distance: 13.0
click at [376, 172] on div "Janela de atendimento Grade de atendimento Capacidade Transportadoras Veículos …" at bounding box center [316, 144] width 632 height 288
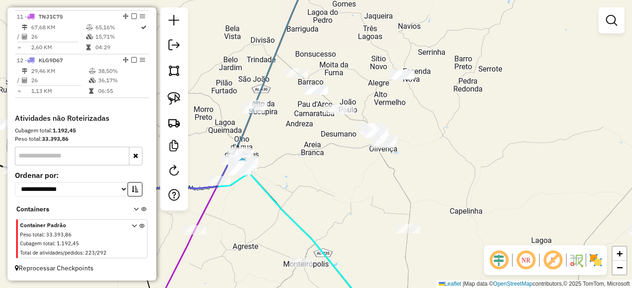
drag, startPoint x: 366, startPoint y: 181, endPoint x: 354, endPoint y: 205, distance: 26.4
click at [354, 205] on div "Janela de atendimento Grade de atendimento Capacidade Transportadoras Veículos …" at bounding box center [316, 144] width 632 height 288
drag, startPoint x: 176, startPoint y: 101, endPoint x: 233, endPoint y: 100, distance: 57.2
click at [176, 101] on img at bounding box center [174, 98] width 13 height 13
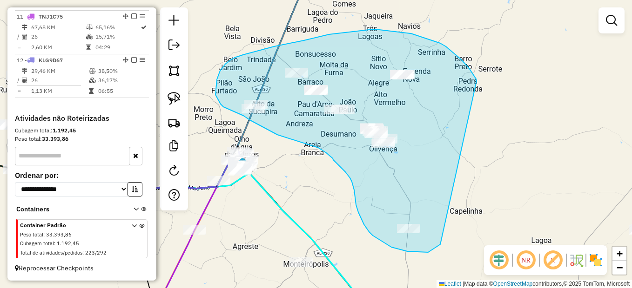
drag, startPoint x: 476, startPoint y: 81, endPoint x: 441, endPoint y: 243, distance: 166.3
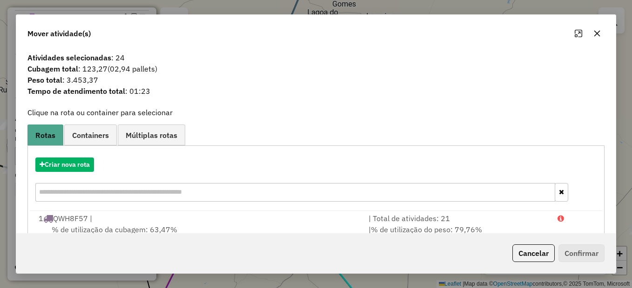
click at [528, 257] on button "Cancelar" at bounding box center [533, 254] width 42 height 18
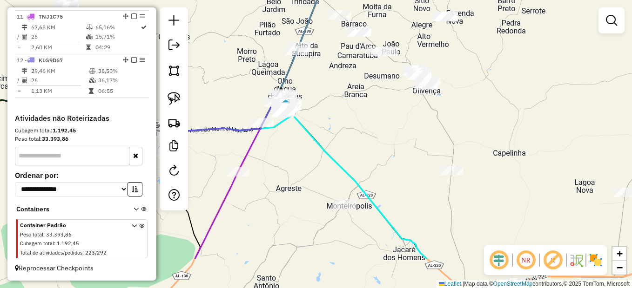
drag, startPoint x: 353, startPoint y: 217, endPoint x: 396, endPoint y: 159, distance: 72.5
click at [396, 159] on div "Janela de atendimento Grade de atendimento Capacidade Transportadoras Veículos …" at bounding box center [316, 144] width 632 height 288
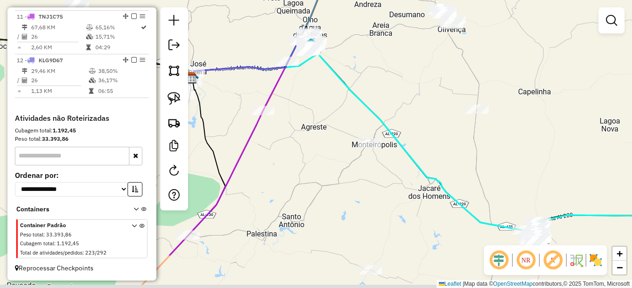
drag, startPoint x: 323, startPoint y: 168, endPoint x: 337, endPoint y: 64, distance: 105.2
click at [337, 64] on div "Janela de atendimento Grade de atendimento Capacidade Transportadoras Veículos …" at bounding box center [316, 144] width 632 height 288
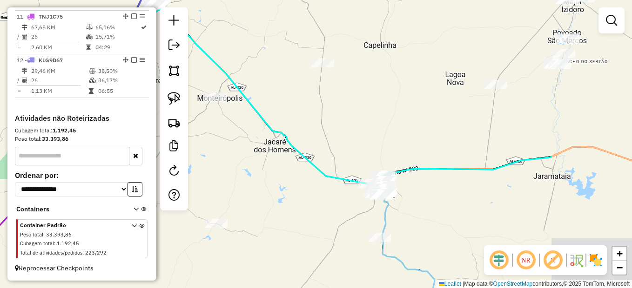
drag, startPoint x: 449, startPoint y: 191, endPoint x: 303, endPoint y: 198, distance: 146.7
click at [303, 198] on div "Janela de atendimento Grade de atendimento Capacidade Transportadoras Veículos …" at bounding box center [316, 144] width 632 height 288
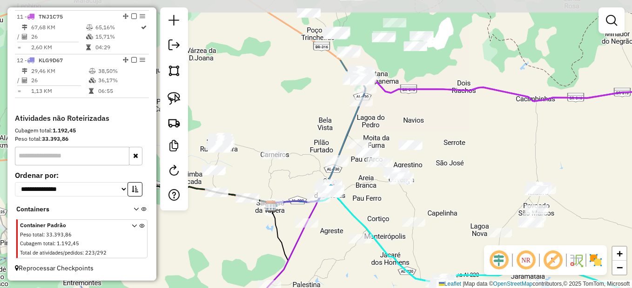
drag, startPoint x: 289, startPoint y: 118, endPoint x: 391, endPoint y: 207, distance: 135.2
click at [391, 207] on div "Janela de atendimento Grade de atendimento Capacidade Transportadoras Veículos …" at bounding box center [316, 144] width 632 height 288
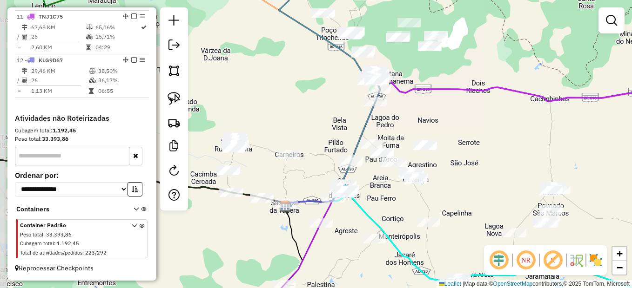
drag, startPoint x: 306, startPoint y: 130, endPoint x: 341, endPoint y: 126, distance: 35.6
click at [322, 130] on div "Janela de atendimento Grade de atendimento Capacidade Transportadoras Veículos …" at bounding box center [316, 144] width 632 height 288
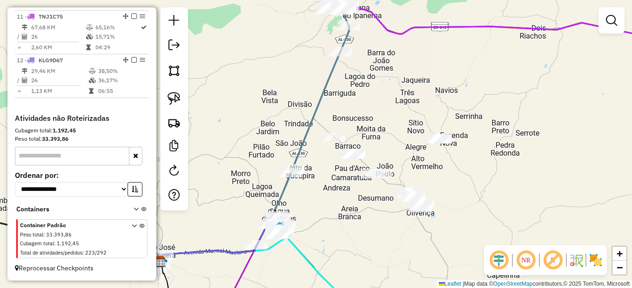
drag, startPoint x: 321, startPoint y: 186, endPoint x: 309, endPoint y: 159, distance: 28.8
click at [309, 159] on div "Janela de atendimento Grade de atendimento Capacidade Transportadoras Veículos …" at bounding box center [316, 144] width 632 height 288
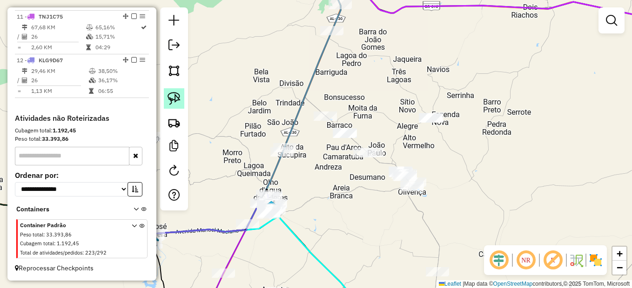
click at [169, 97] on img at bounding box center [174, 98] width 13 height 13
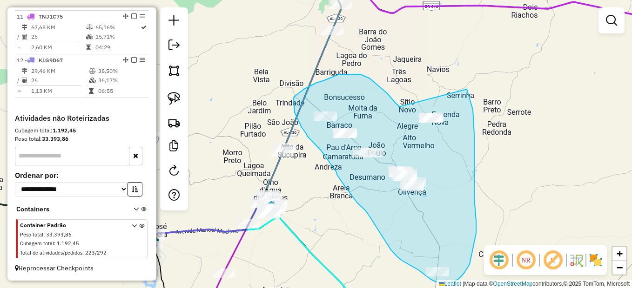
drag, startPoint x: 387, startPoint y: 94, endPoint x: 467, endPoint y: 87, distance: 79.8
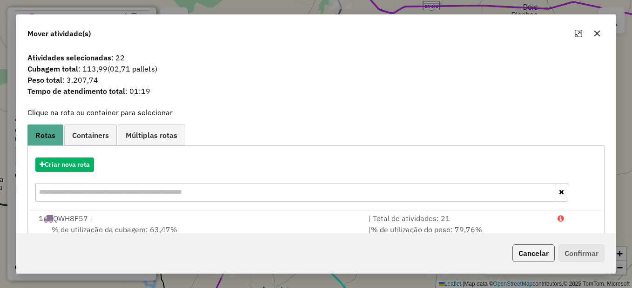
click at [542, 256] on button "Cancelar" at bounding box center [533, 254] width 42 height 18
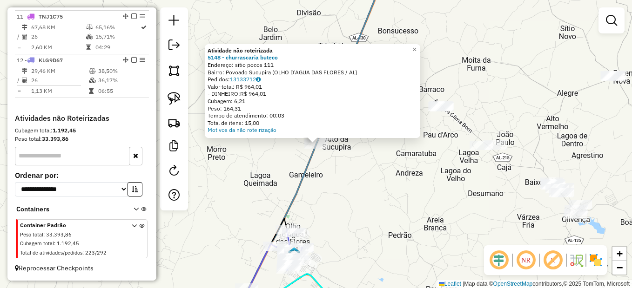
click at [307, 200] on div "Atividade não roteirizada 5148 - churrascaria buteco Endereço: sitio pocos 111 …" at bounding box center [316, 144] width 632 height 288
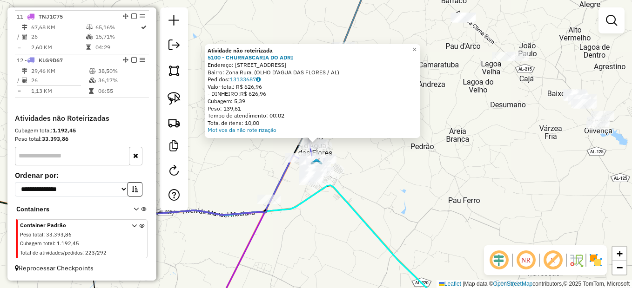
click at [492, 132] on div "Atividade não roteirizada 5100 - CHURRASCARIA DO ADRI Endereço: R OLHO DAGUA 11…" at bounding box center [316, 144] width 632 height 288
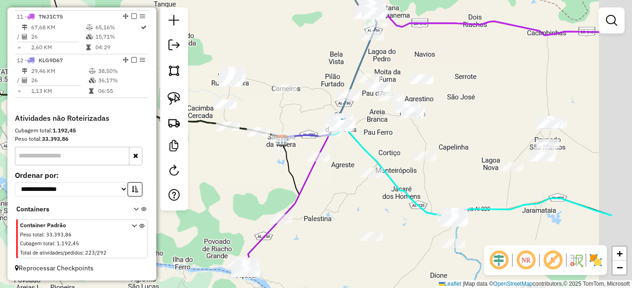
drag, startPoint x: 481, startPoint y: 158, endPoint x: 405, endPoint y: 156, distance: 75.9
click at [389, 148] on div "Janela de atendimento Grade de atendimento Capacidade Transportadoras Veículos …" at bounding box center [316, 144] width 632 height 288
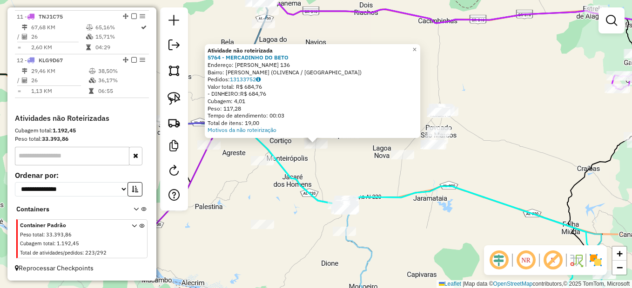
click at [299, 170] on div "Atividade não roteirizada 5764 - MERCADINHO DO BETO Endereço: R CICERO VIEIRA M…" at bounding box center [316, 144] width 632 height 288
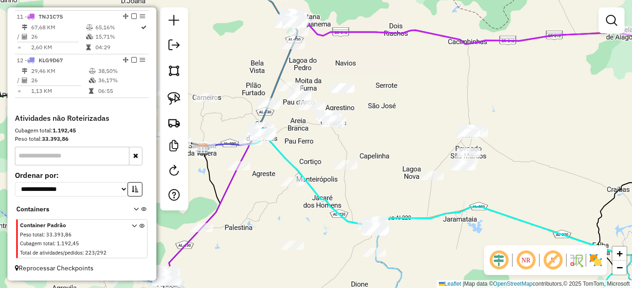
drag, startPoint x: 263, startPoint y: 129, endPoint x: 291, endPoint y: 150, distance: 34.9
click at [291, 150] on div "Janela de atendimento Grade de atendimento Capacidade Transportadoras Veículos …" at bounding box center [316, 144] width 632 height 288
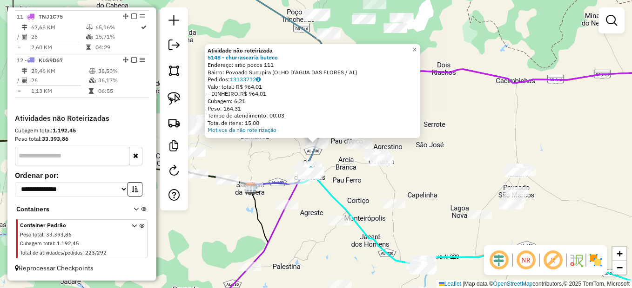
click at [339, 187] on div "Atividade não roteirizada 5148 - churrascaria buteco Endereço: sitio pocos 111 …" at bounding box center [316, 144] width 632 height 288
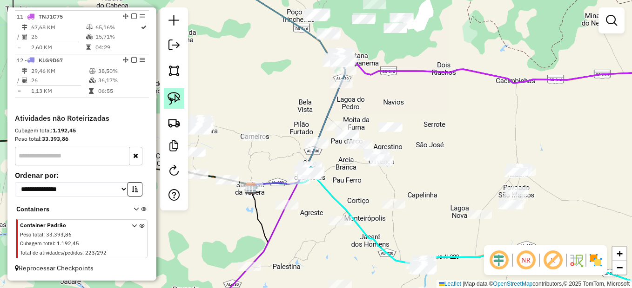
click at [176, 95] on img at bounding box center [174, 98] width 13 height 13
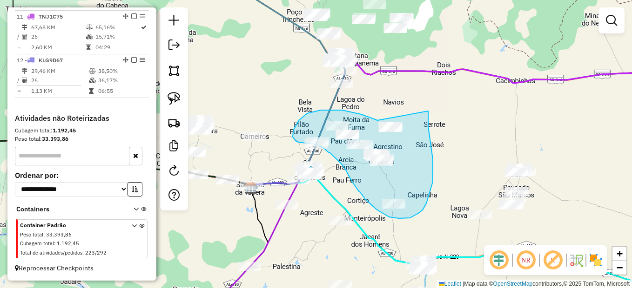
drag, startPoint x: 377, startPoint y: 121, endPoint x: 427, endPoint y: 106, distance: 51.5
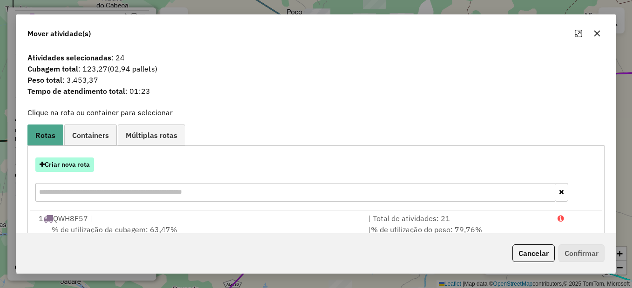
click at [63, 165] on button "Criar nova rota" at bounding box center [64, 165] width 59 height 14
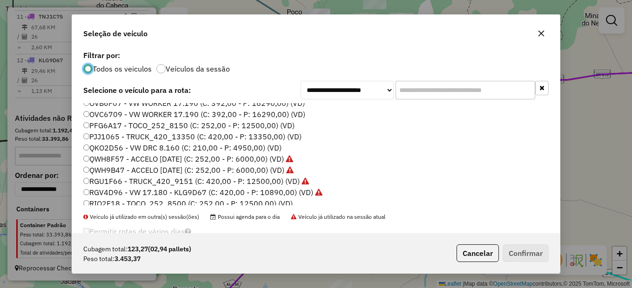
scroll to position [93, 0]
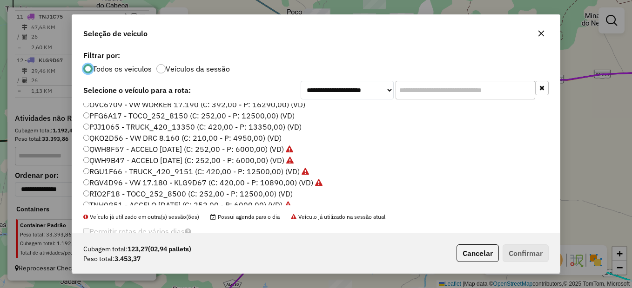
click at [110, 117] on label "PFG6A17 - TOCO_252_8150 (C: 252,00 - P: 12500,00) (VD)" at bounding box center [188, 115] width 211 height 11
click at [518, 243] on div "Cubagem total: 123,27 (02,94 pallets) Peso total: 3.453,37 Cancelar Confirmar" at bounding box center [316, 254] width 488 height 40
click at [523, 249] on button "Confirmar" at bounding box center [526, 254] width 46 height 18
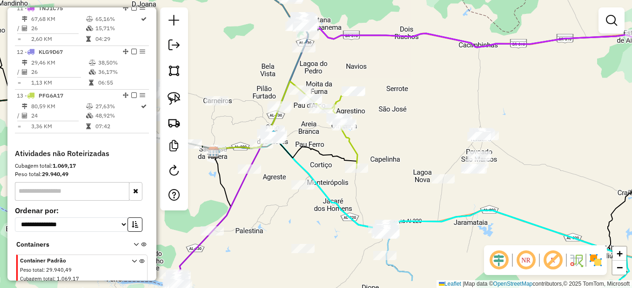
drag, startPoint x: 555, startPoint y: 228, endPoint x: 452, endPoint y: 123, distance: 146.4
click at [452, 123] on div "Janela de atendimento Grade de atendimento Capacidade Transportadoras Veículos …" at bounding box center [316, 144] width 632 height 288
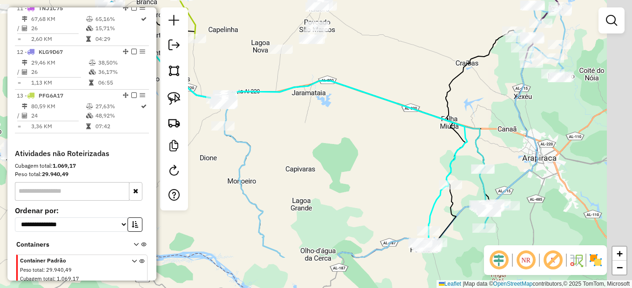
drag, startPoint x: 411, startPoint y: 130, endPoint x: 360, endPoint y: 118, distance: 52.1
click at [351, 112] on div "Janela de atendimento Grade de atendimento Capacidade Transportadoras Veículos …" at bounding box center [316, 144] width 632 height 288
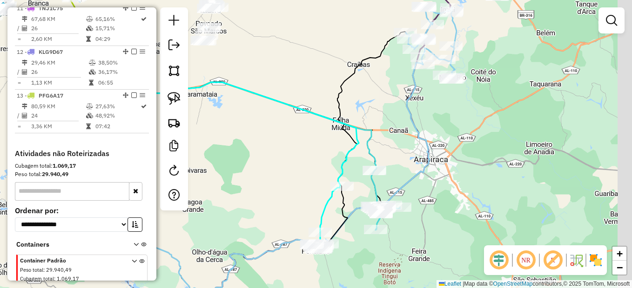
drag, startPoint x: 463, startPoint y: 127, endPoint x: 415, endPoint y: 148, distance: 52.4
click at [415, 148] on div "Janela de atendimento Grade de atendimento Capacidade Transportadoras Veículos …" at bounding box center [316, 144] width 632 height 288
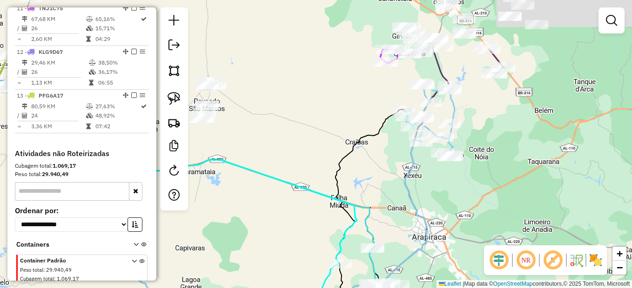
drag, startPoint x: 419, startPoint y: 112, endPoint x: 417, endPoint y: 189, distance: 77.7
click at [417, 189] on div "Janela de atendimento Grade de atendimento Capacidade Transportadoras Veículos …" at bounding box center [316, 144] width 632 height 288
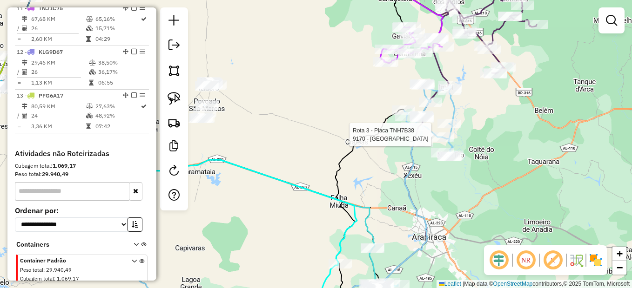
select select "*********"
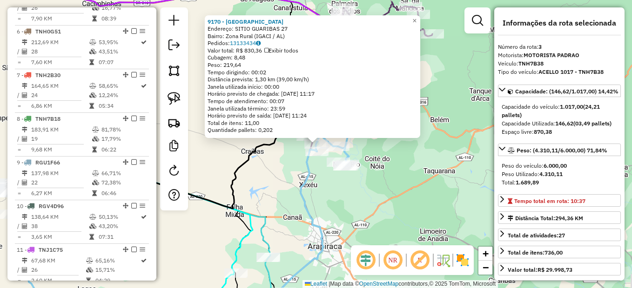
scroll to position [436, 0]
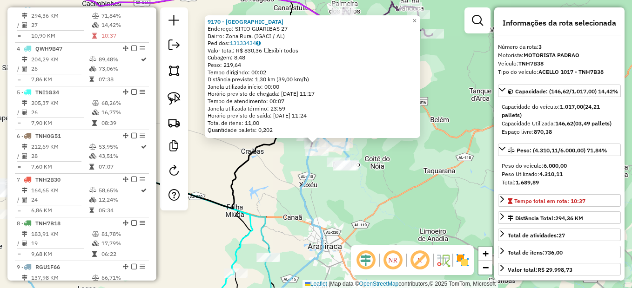
click at [369, 190] on div "9170 - PRIME ARENA Endereço: SITIO GUARIBAS 27 Bairro: Zona Rural (IGACI / AL) …" at bounding box center [316, 144] width 632 height 288
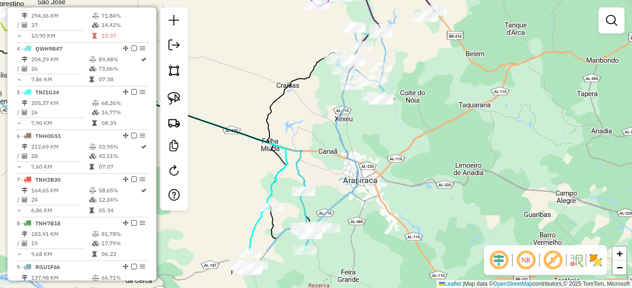
drag, startPoint x: 337, startPoint y: 214, endPoint x: 390, endPoint y: 80, distance: 143.9
click at [392, 79] on div "Janela de atendimento Grade de atendimento Capacidade Transportadoras Veículos …" at bounding box center [316, 144] width 632 height 288
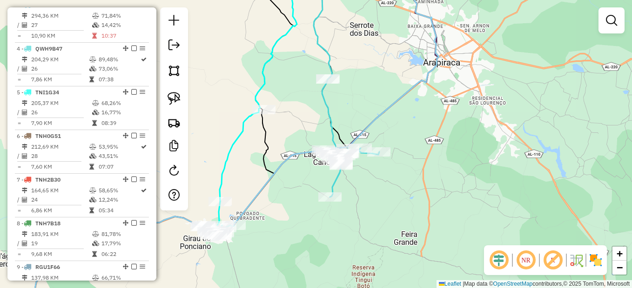
drag, startPoint x: 262, startPoint y: 211, endPoint x: 326, endPoint y: 192, distance: 66.9
click at [326, 192] on div "Janela de atendimento Grade de atendimento Capacidade Transportadoras Veículos …" at bounding box center [316, 144] width 632 height 288
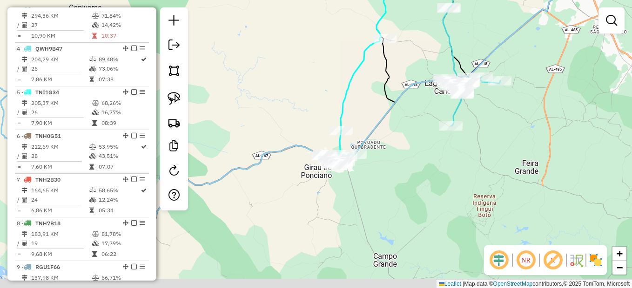
drag, startPoint x: 269, startPoint y: 238, endPoint x: 356, endPoint y: 141, distance: 130.2
click at [356, 141] on div "Rota 5 - Placa TNI1G34 6527 - merc pratinhas Janela de atendimento Grade de ate…" at bounding box center [316, 144] width 632 height 288
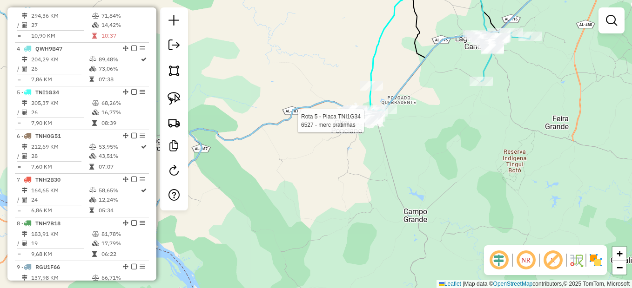
select select "*********"
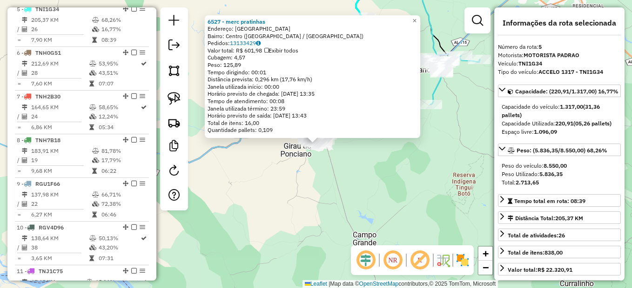
scroll to position [524, 0]
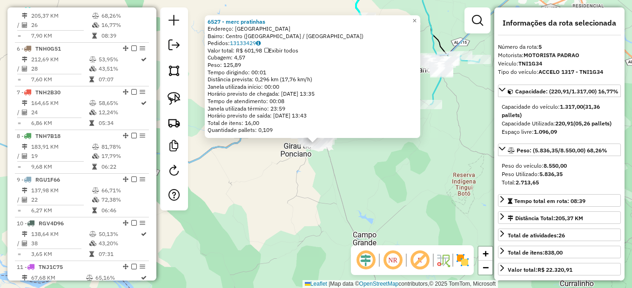
click at [301, 181] on div "Rota 5 - Placa TNI1G34 6527 - merc pratinhas 6527 - merc pratinhas Endereço: RU…" at bounding box center [316, 144] width 632 height 288
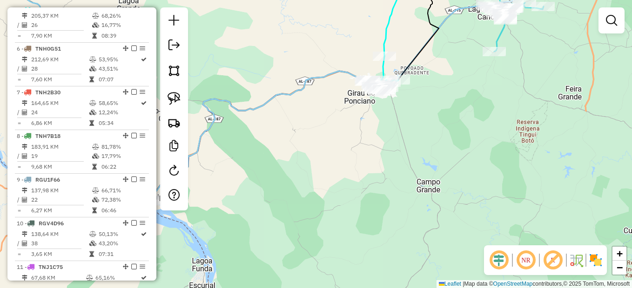
drag, startPoint x: 361, startPoint y: 168, endPoint x: 390, endPoint y: 136, distance: 42.8
click at [388, 143] on div "Janela de atendimento Grade de atendimento Capacidade Transportadoras Veículos …" at bounding box center [316, 144] width 632 height 288
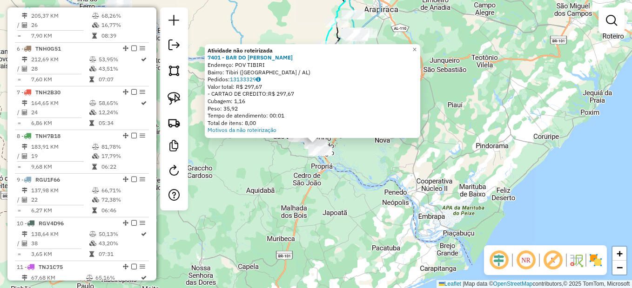
click at [318, 194] on div "Atividade não roteirizada 7401 - BAR DO RENATO Endereço: POV TIBIRI Bairro: Tib…" at bounding box center [316, 144] width 632 height 288
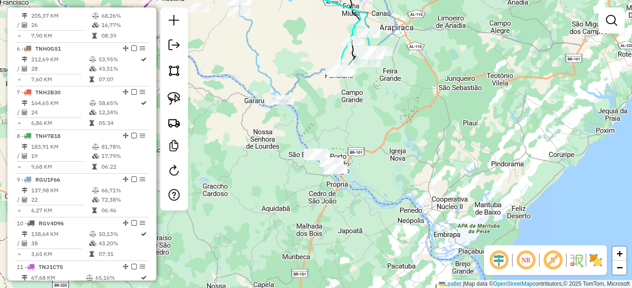
drag, startPoint x: 248, startPoint y: 154, endPoint x: 268, endPoint y: 190, distance: 41.0
click at [268, 190] on div "Janela de atendimento Grade de atendimento Capacidade Transportadoras Veículos …" at bounding box center [316, 144] width 632 height 288
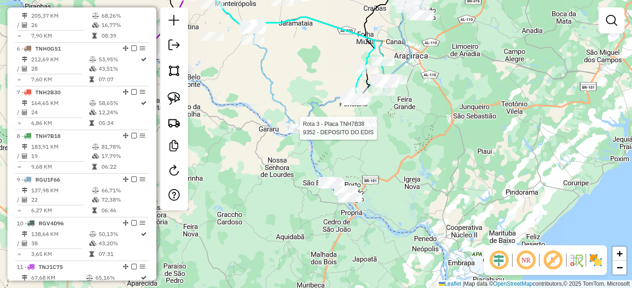
select select "*********"
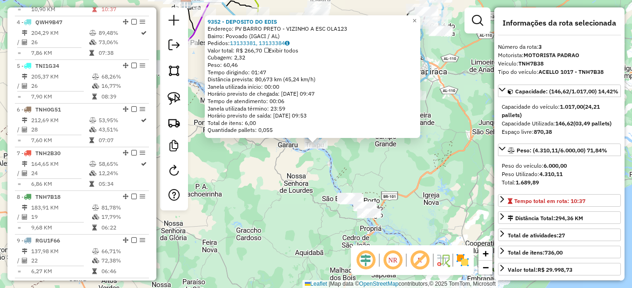
scroll to position [436, 0]
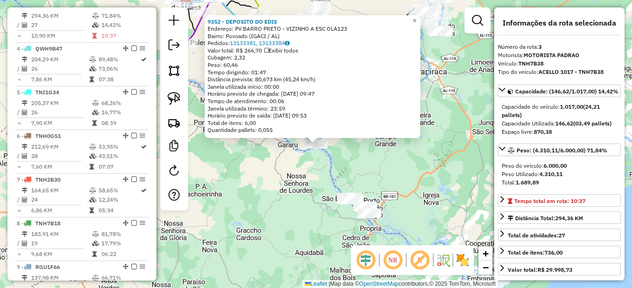
click at [312, 168] on div "9352 - DEPOSITO DO EDIS Endereço: PV BARRO PRETO - VIZINHO A ESC OLA123 Bairro:…" at bounding box center [316, 144] width 632 height 288
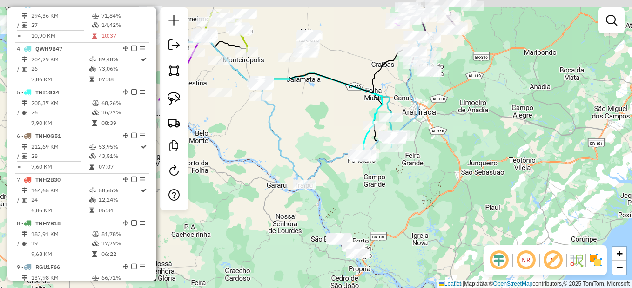
drag, startPoint x: 375, startPoint y: 149, endPoint x: 363, endPoint y: 201, distance: 53.8
click at [363, 201] on div "Janela de atendimento Grade de atendimento Capacidade Transportadoras Veículos …" at bounding box center [316, 144] width 632 height 288
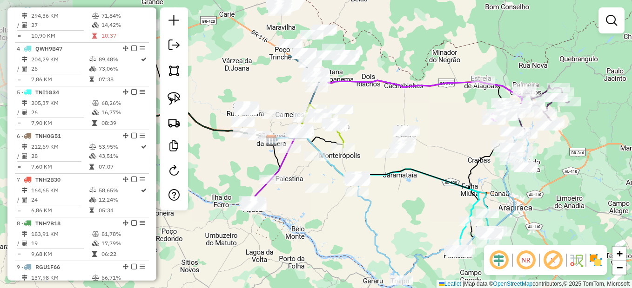
drag, startPoint x: 273, startPoint y: 149, endPoint x: 369, endPoint y: 233, distance: 127.6
click at [369, 233] on icon at bounding box center [336, 207] width 130 height 146
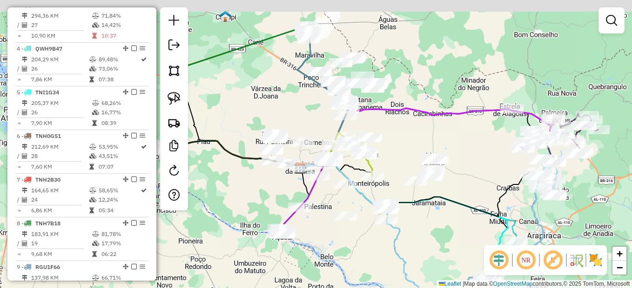
drag, startPoint x: 313, startPoint y: 219, endPoint x: 342, endPoint y: 247, distance: 40.1
click at [342, 247] on div "Janela de atendimento Grade de atendimento Capacidade Transportadoras Veículos …" at bounding box center [316, 144] width 632 height 288
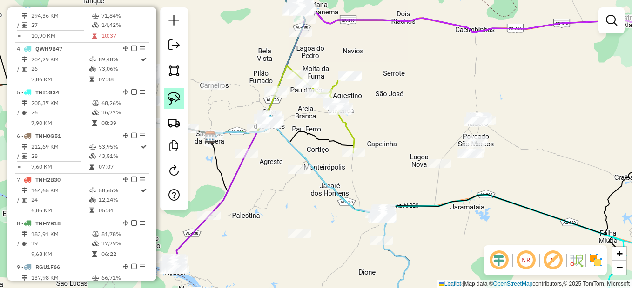
click at [173, 96] on img at bounding box center [174, 98] width 13 height 13
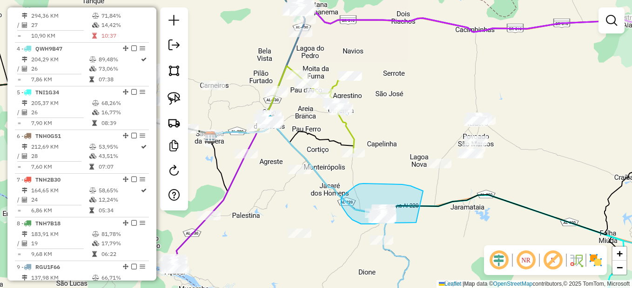
drag, startPoint x: 422, startPoint y: 191, endPoint x: 417, endPoint y: 222, distance: 31.1
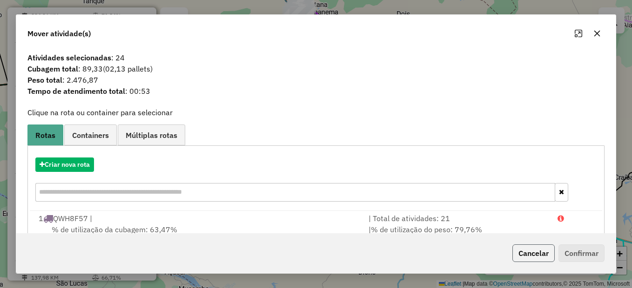
click at [543, 258] on button "Cancelar" at bounding box center [533, 254] width 42 height 18
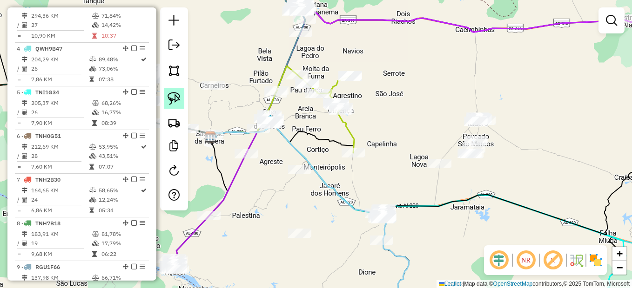
click at [171, 89] on link at bounding box center [174, 98] width 20 height 20
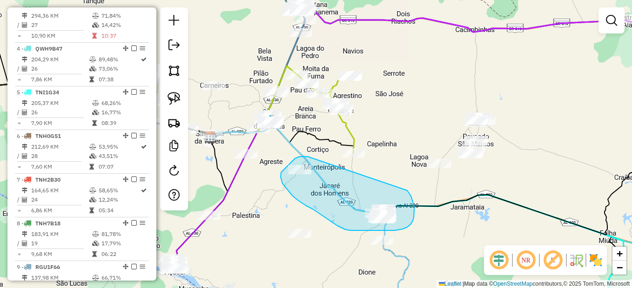
drag, startPoint x: 308, startPoint y: 157, endPoint x: 404, endPoint y: 188, distance: 101.5
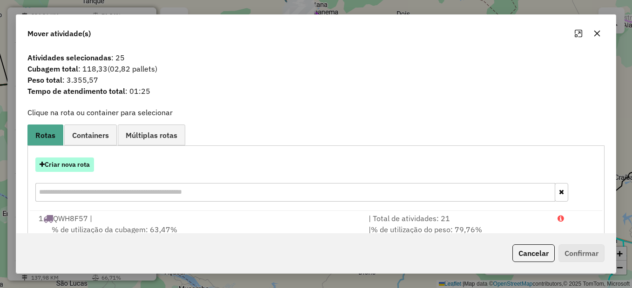
click at [57, 166] on button "Criar nova rota" at bounding box center [64, 165] width 59 height 14
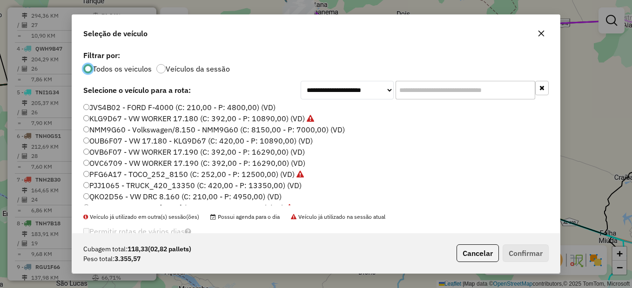
scroll to position [47, 0]
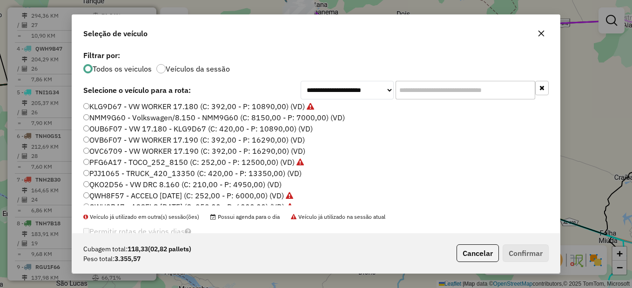
click at [115, 143] on label "OVB6F07 - VW WORKER 17.190 (C: 392,00 - P: 16290,00) (VD)" at bounding box center [193, 139] width 221 height 11
click at [528, 255] on button "Confirmar" at bounding box center [526, 254] width 46 height 18
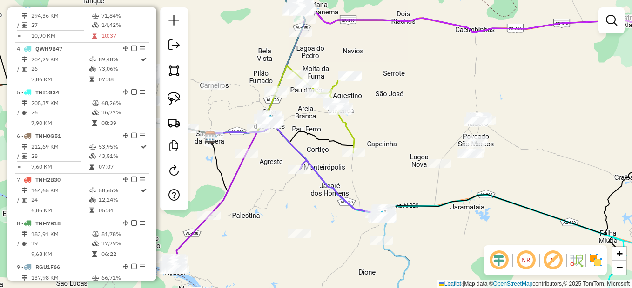
drag, startPoint x: 420, startPoint y: 189, endPoint x: 389, endPoint y: 221, distance: 44.4
click at [389, 221] on div "Janela de atendimento Grade de atendimento Capacidade Transportadoras Veículos …" at bounding box center [316, 144] width 632 height 288
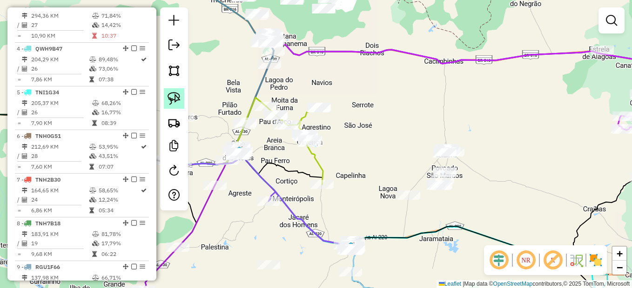
click at [172, 98] on img at bounding box center [174, 98] width 13 height 13
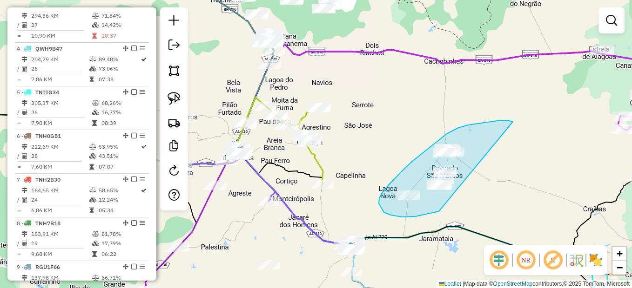
drag, startPoint x: 507, startPoint y: 121, endPoint x: 463, endPoint y: 208, distance: 97.8
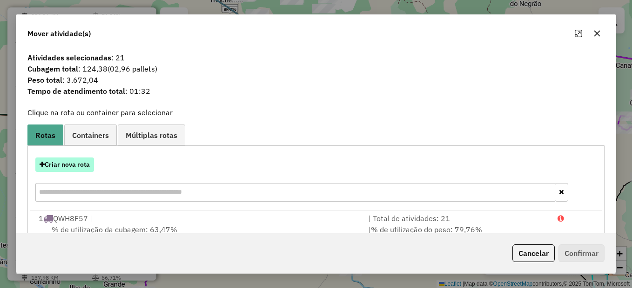
click at [51, 168] on button "Criar nova rota" at bounding box center [64, 165] width 59 height 14
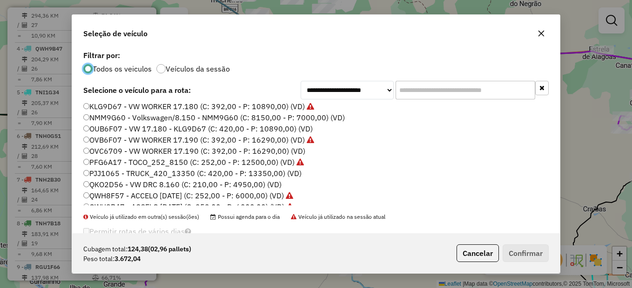
click at [122, 184] on label "QKO2D56 - VW DRC 8.160 (C: 210,00 - P: 4950,00) (VD)" at bounding box center [182, 184] width 198 height 11
click at [534, 255] on button "Confirmar" at bounding box center [526, 254] width 46 height 18
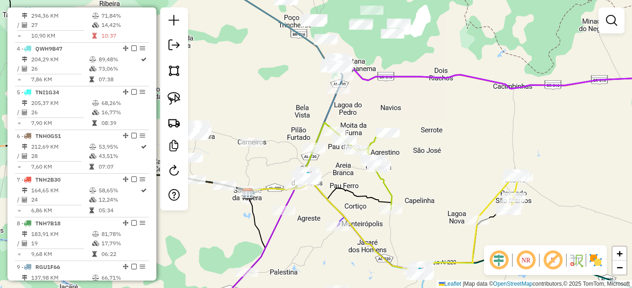
drag, startPoint x: 288, startPoint y: 214, endPoint x: 377, endPoint y: 239, distance: 92.8
click at [377, 239] on icon at bounding box center [362, 226] width 229 height 88
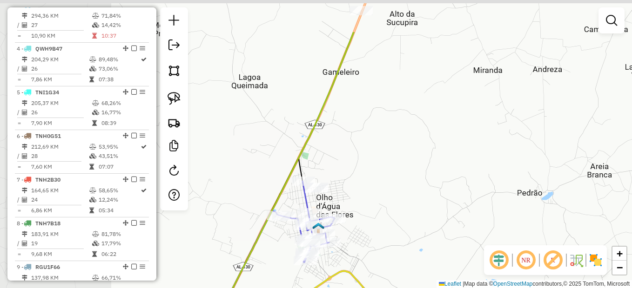
drag, startPoint x: 290, startPoint y: 171, endPoint x: 451, endPoint y: 233, distance: 172.3
click at [451, 233] on div "Janela de atendimento Grade de atendimento Capacidade Transportadoras Veículos …" at bounding box center [316, 144] width 632 height 288
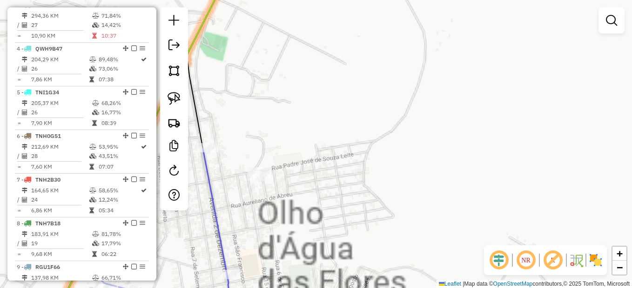
drag, startPoint x: 329, startPoint y: 192, endPoint x: 371, endPoint y: 191, distance: 42.8
click at [371, 191] on div "Janela de atendimento Grade de atendimento Capacidade Transportadoras Veículos …" at bounding box center [316, 144] width 632 height 288
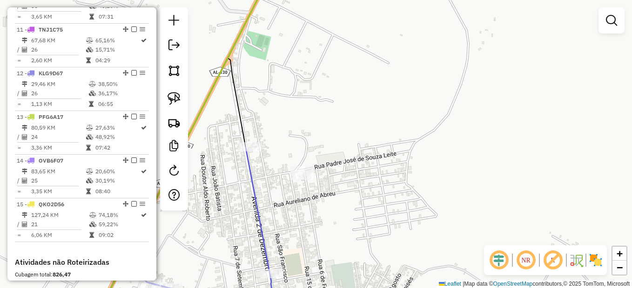
scroll to position [762, 0]
click at [173, 101] on img at bounding box center [174, 98] width 13 height 13
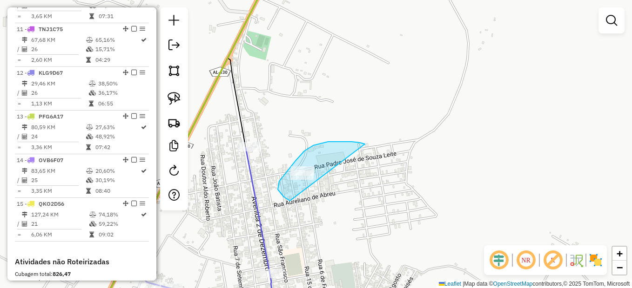
drag, startPoint x: 352, startPoint y: 142, endPoint x: 337, endPoint y: 203, distance: 63.1
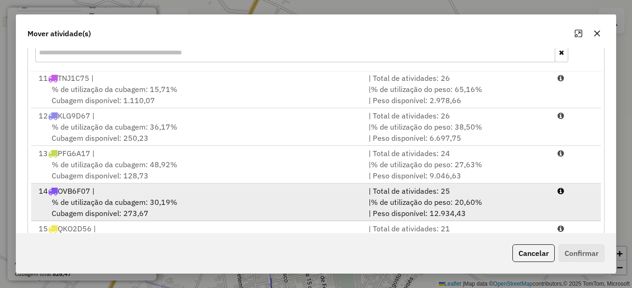
scroll to position [379, 0]
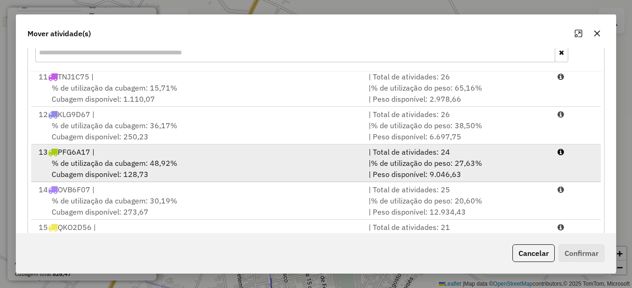
click at [146, 160] on span "% de utilização da cubagem: 48,92%" at bounding box center [115, 163] width 126 height 9
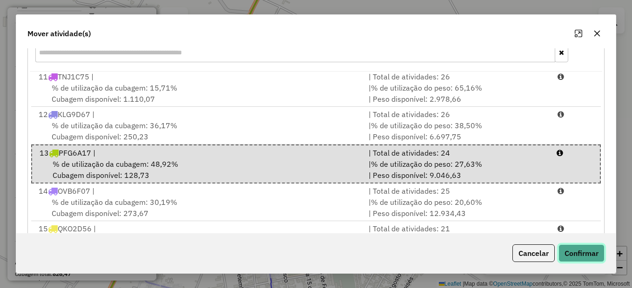
click at [580, 252] on button "Confirmar" at bounding box center [581, 254] width 46 height 18
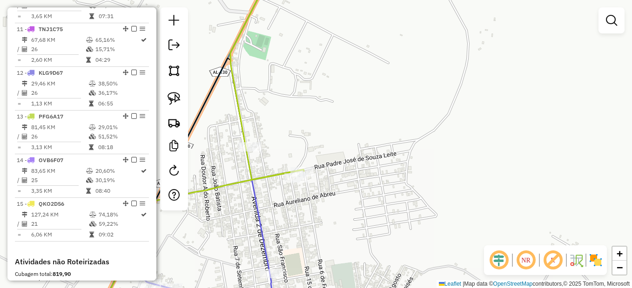
scroll to position [0, 0]
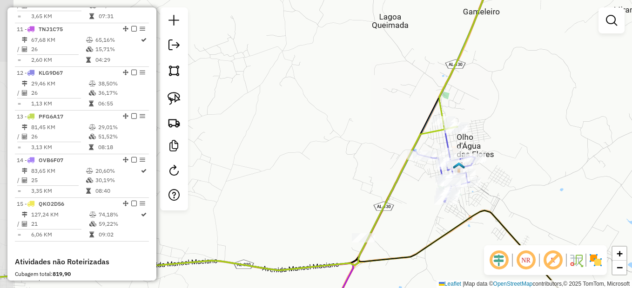
click at [324, 140] on div "Janela de atendimento Grade de atendimento Capacidade Transportadoras Veículos …" at bounding box center [316, 144] width 632 height 288
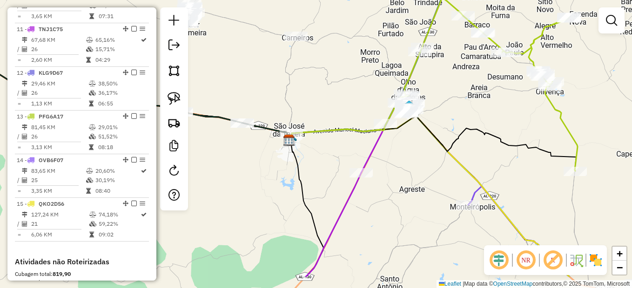
drag, startPoint x: 369, startPoint y: 239, endPoint x: 432, endPoint y: 194, distance: 77.2
click at [432, 194] on div "Janela de atendimento Grade de atendimento Capacidade Transportadoras Veículos …" at bounding box center [316, 144] width 632 height 288
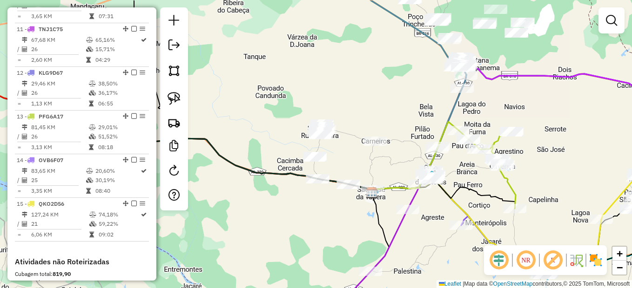
drag, startPoint x: 319, startPoint y: 188, endPoint x: 322, endPoint y: 215, distance: 27.6
click at [322, 215] on div "Janela de atendimento Grade de atendimento Capacidade Transportadoras Veículos …" at bounding box center [316, 144] width 632 height 288
drag, startPoint x: 361, startPoint y: 101, endPoint x: 386, endPoint y: 101, distance: 25.1
click at [386, 101] on div "Janela de atendimento Grade de atendimento Capacidade Transportadoras Veículos …" at bounding box center [316, 144] width 632 height 288
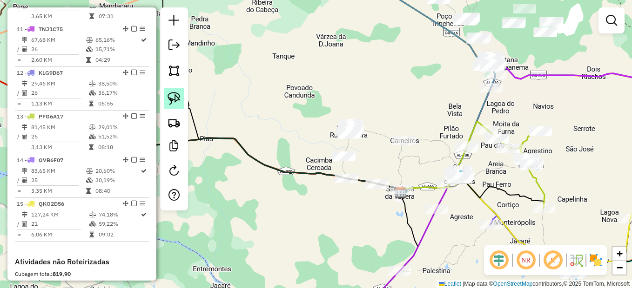
click at [182, 96] on link at bounding box center [174, 98] width 20 height 20
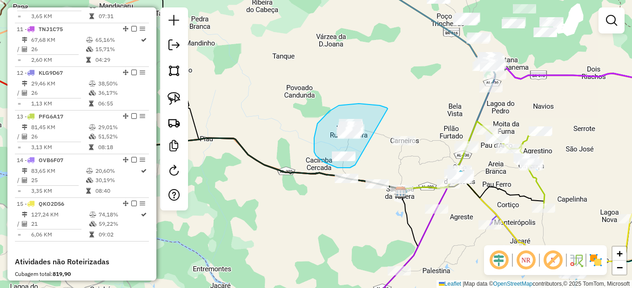
drag, startPoint x: 375, startPoint y: 105, endPoint x: 355, endPoint y: 165, distance: 63.0
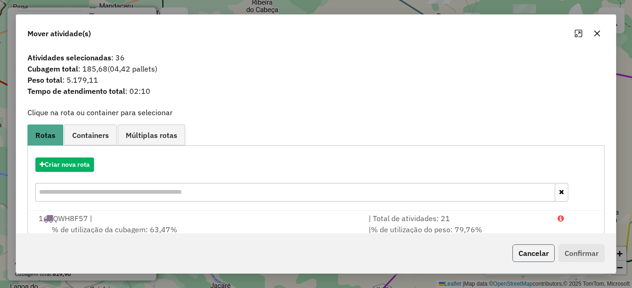
click at [549, 252] on button "Cancelar" at bounding box center [533, 254] width 42 height 18
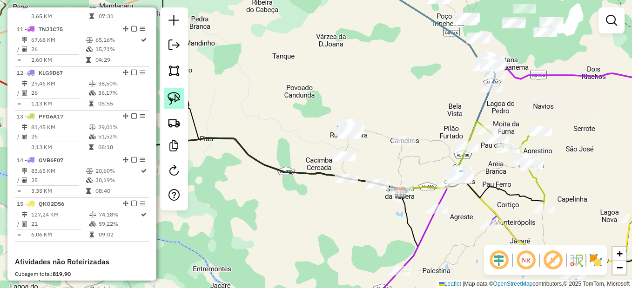
click at [169, 94] on img at bounding box center [174, 98] width 13 height 13
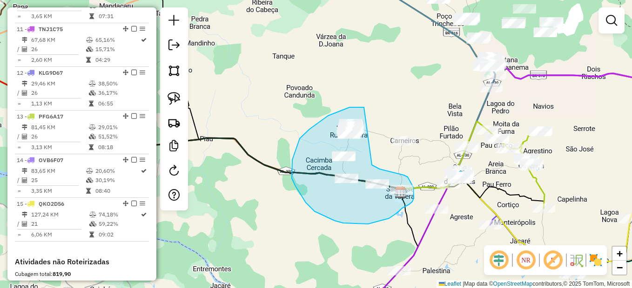
drag, startPoint x: 345, startPoint y: 109, endPoint x: 372, endPoint y: 165, distance: 62.0
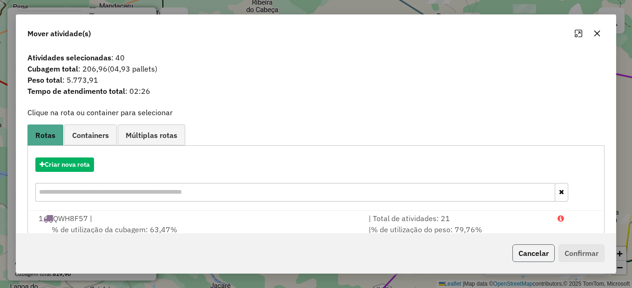
click at [542, 250] on button "Cancelar" at bounding box center [533, 254] width 42 height 18
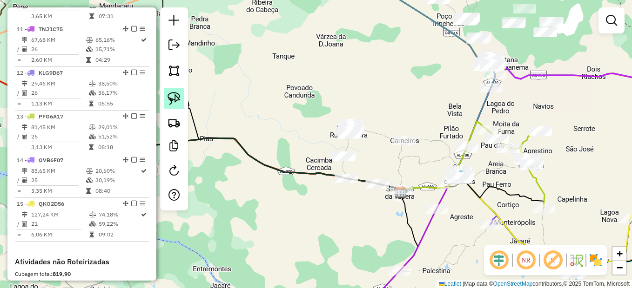
click at [164, 96] on link at bounding box center [174, 98] width 20 height 20
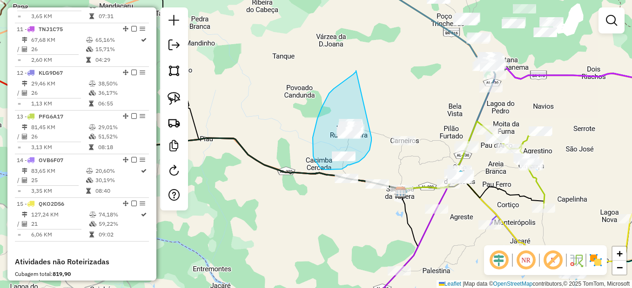
drag, startPoint x: 356, startPoint y: 72, endPoint x: 371, endPoint y: 138, distance: 67.8
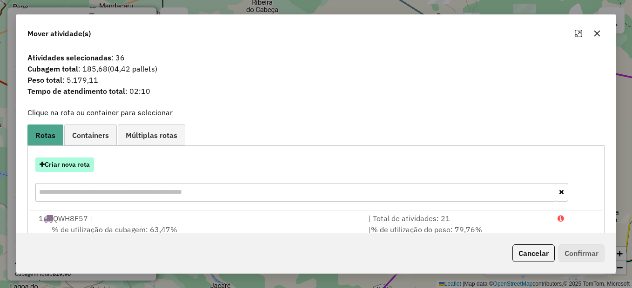
click at [69, 162] on button "Criar nova rota" at bounding box center [64, 165] width 59 height 14
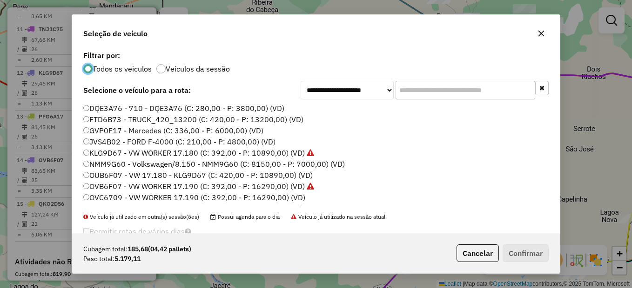
scroll to position [5, 3]
click at [99, 196] on label "OVC6709 - VW WORKER 17.190 (C: 392,00 - P: 16290,00) (VD)" at bounding box center [194, 197] width 222 height 11
click at [535, 248] on button "Confirmar" at bounding box center [526, 254] width 46 height 18
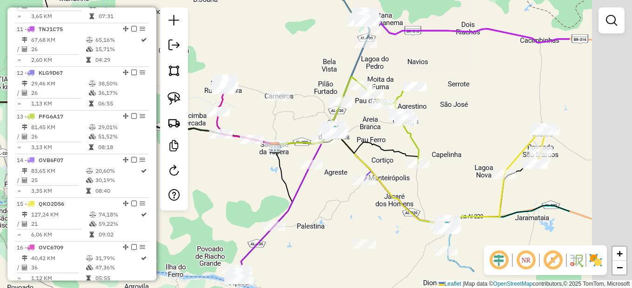
drag, startPoint x: 402, startPoint y: 215, endPoint x: 260, endPoint y: 136, distance: 162.5
click at [260, 148] on icon at bounding box center [266, 209] width 54 height 122
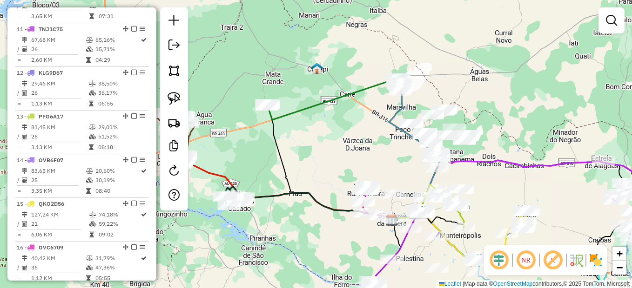
drag, startPoint x: 340, startPoint y: 236, endPoint x: 427, endPoint y: 296, distance: 106.0
click at [427, 288] on html "Aguarde... Pop-up bloqueado! Seu navegador bloqueou automáticamente a abertura …" at bounding box center [316, 144] width 632 height 288
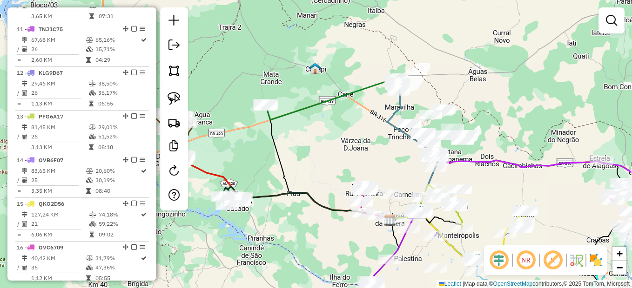
drag, startPoint x: 364, startPoint y: 152, endPoint x: 302, endPoint y: 155, distance: 62.4
click at [302, 155] on div "Janela de atendimento Grade de atendimento Capacidade Transportadoras Veículos …" at bounding box center [316, 144] width 632 height 288
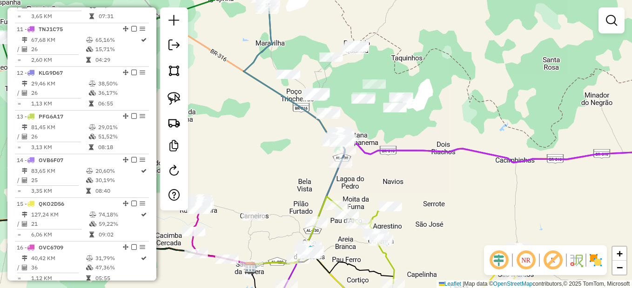
drag, startPoint x: 350, startPoint y: 154, endPoint x: 288, endPoint y: 145, distance: 62.2
click at [288, 145] on div "Janela de atendimento Grade de atendimento Capacidade Transportadoras Veículos …" at bounding box center [316, 144] width 632 height 288
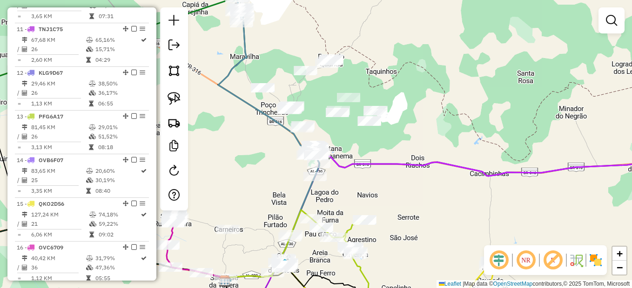
click at [250, 158] on div "Janela de atendimento Grade de atendimento Capacidade Transportadoras Veículos …" at bounding box center [316, 144] width 632 height 288
click at [176, 100] on img at bounding box center [174, 98] width 13 height 13
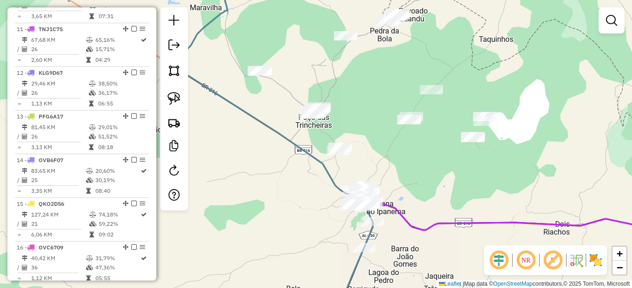
drag, startPoint x: 367, startPoint y: 173, endPoint x: 418, endPoint y: 172, distance: 51.2
click at [418, 172] on div "Janela de atendimento Grade de atendimento Capacidade Transportadoras Veículos …" at bounding box center [316, 144] width 632 height 288
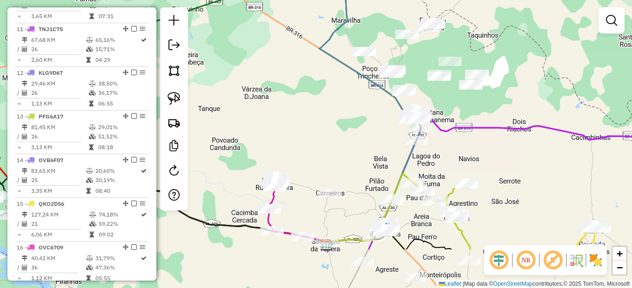
drag, startPoint x: 419, startPoint y: 219, endPoint x: 459, endPoint y: 119, distance: 107.5
click at [456, 115] on div "Janela de atendimento Grade de atendimento Capacidade Transportadoras Veículos …" at bounding box center [316, 144] width 632 height 288
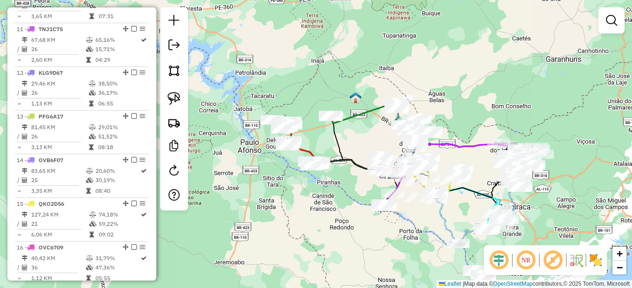
drag, startPoint x: 373, startPoint y: 174, endPoint x: 337, endPoint y: 198, distance: 43.1
click at [337, 198] on div "Janela de atendimento Grade de atendimento Capacidade Transportadoras Veículos …" at bounding box center [316, 144] width 632 height 288
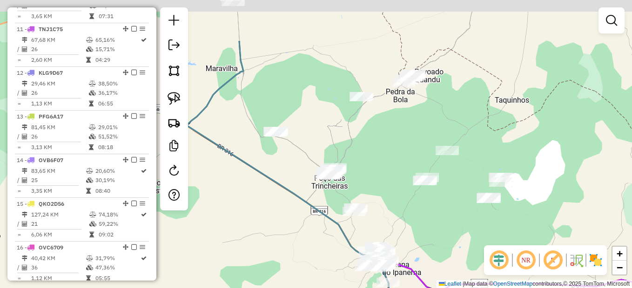
drag, startPoint x: 378, startPoint y: 161, endPoint x: 408, endPoint y: 212, distance: 58.8
click at [408, 212] on div "Janela de atendimento Grade de atendimento Capacidade Transportadoras Veículos …" at bounding box center [316, 144] width 632 height 288
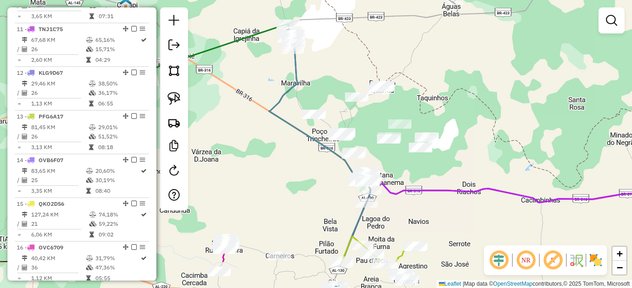
drag, startPoint x: 269, startPoint y: 165, endPoint x: 247, endPoint y: 131, distance: 40.5
click at [247, 131] on div "Janela de atendimento Grade de atendimento Capacidade Transportadoras Veículos …" at bounding box center [316, 144] width 632 height 288
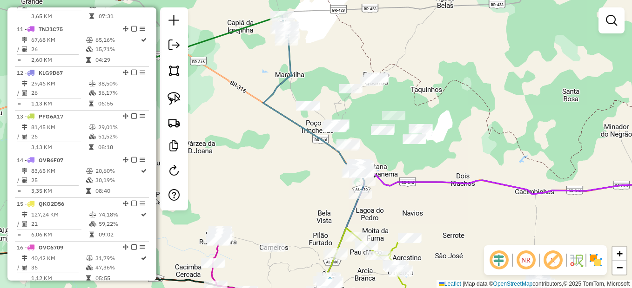
drag, startPoint x: 172, startPoint y: 100, endPoint x: 230, endPoint y: 93, distance: 58.5
click at [172, 100] on img at bounding box center [174, 98] width 13 height 13
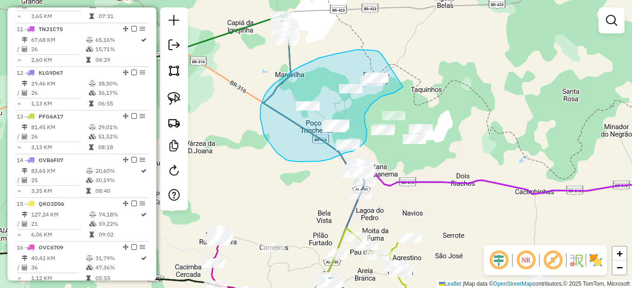
drag, startPoint x: 371, startPoint y: 50, endPoint x: 403, endPoint y: 87, distance: 48.5
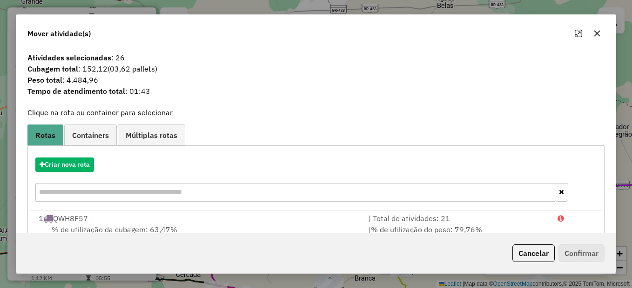
click at [71, 156] on div "Criar nova rota" at bounding box center [316, 181] width 572 height 60
click at [67, 165] on button "Criar nova rota" at bounding box center [64, 165] width 59 height 14
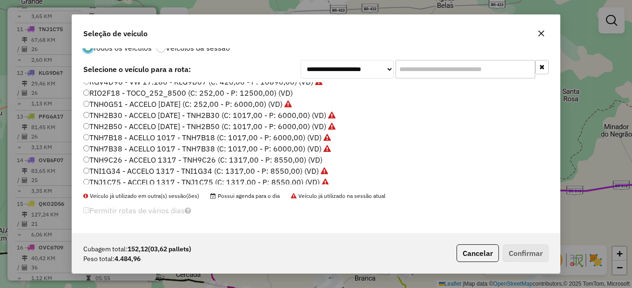
scroll to position [188, 0]
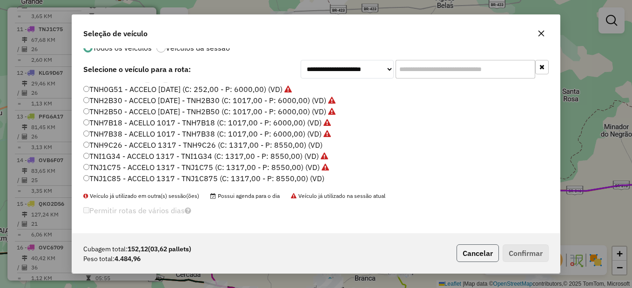
click at [471, 259] on button "Cancelar" at bounding box center [477, 254] width 42 height 18
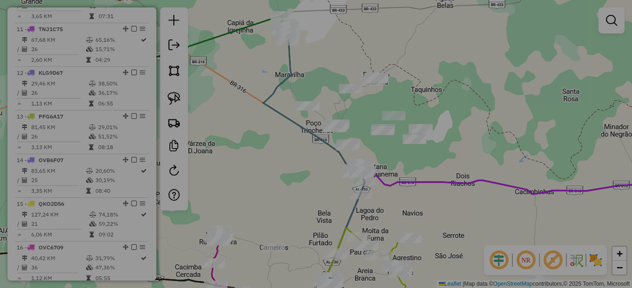
scroll to position [0, 0]
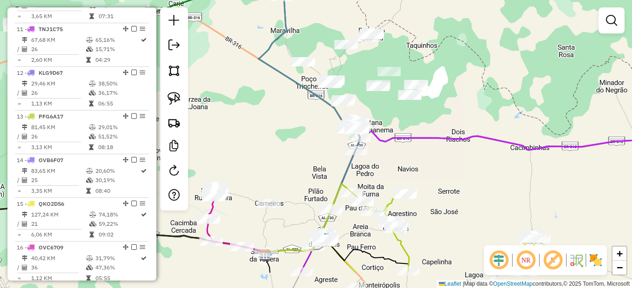
drag, startPoint x: 428, startPoint y: 207, endPoint x: 498, endPoint y: 108, distance: 120.7
click at [496, 108] on div "Janela de atendimento Grade de atendimento Capacidade Transportadoras Veículos …" at bounding box center [316, 144] width 632 height 288
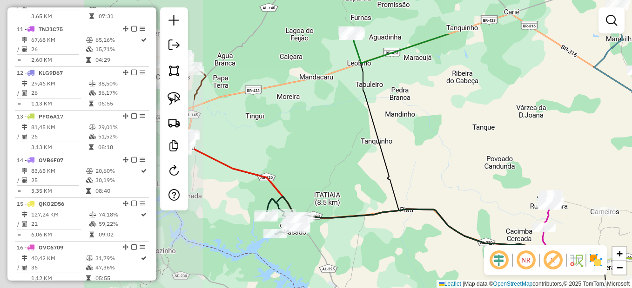
drag, startPoint x: 279, startPoint y: 193, endPoint x: 452, endPoint y: 235, distance: 177.6
click at [455, 235] on icon at bounding box center [449, 236] width 304 height 54
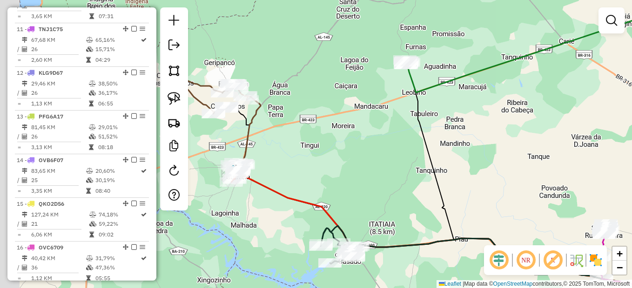
drag, startPoint x: 350, startPoint y: 174, endPoint x: 461, endPoint y: 266, distance: 143.4
click at [468, 275] on div "Janela de atendimento Grade de atendimento Capacidade Transportadoras Veículos …" at bounding box center [316, 144] width 632 height 288
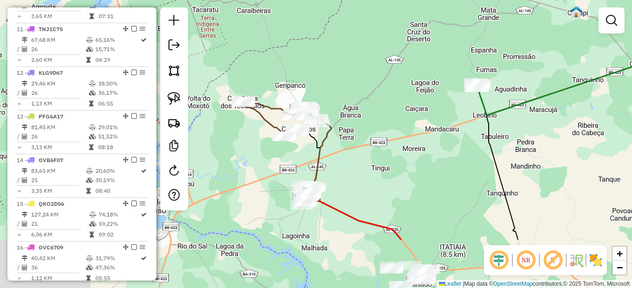
drag, startPoint x: 374, startPoint y: 176, endPoint x: 371, endPoint y: 168, distance: 8.6
click at [371, 168] on div "Janela de atendimento Grade de atendimento Capacidade Transportadoras Veículos …" at bounding box center [316, 144] width 632 height 288
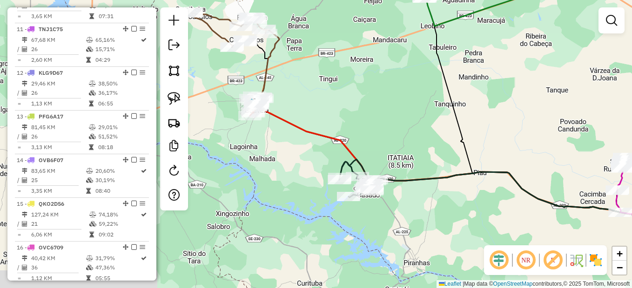
drag, startPoint x: 384, startPoint y: 142, endPoint x: 358, endPoint y: 110, distance: 41.3
click at [358, 110] on div "Janela de atendimento Grade de atendimento Capacidade Transportadoras Veículos …" at bounding box center [316, 144] width 632 height 288
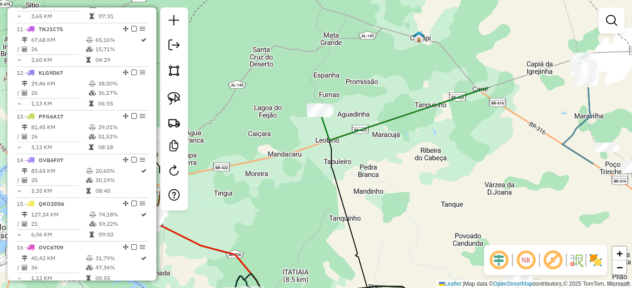
drag, startPoint x: 447, startPoint y: 81, endPoint x: 340, endPoint y: 199, distance: 158.4
click at [340, 199] on icon at bounding box center [444, 225] width 249 height 231
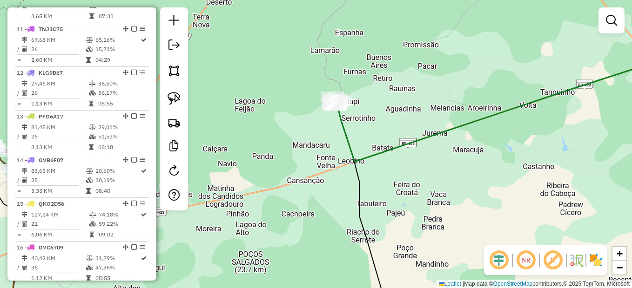
drag, startPoint x: 402, startPoint y: 126, endPoint x: 387, endPoint y: 129, distance: 16.2
click at [391, 128] on div "Janela de atendimento Grade de atendimento Capacidade Transportadoras Veículos …" at bounding box center [316, 144] width 632 height 288
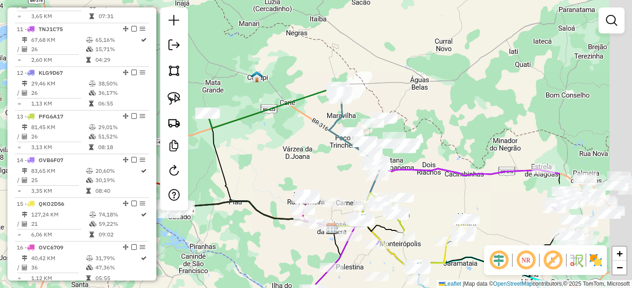
drag, startPoint x: 452, startPoint y: 151, endPoint x: 308, endPoint y: 136, distance: 144.6
click at [304, 136] on div "Janela de atendimento Grade de atendimento Capacidade Transportadoras Veículos …" at bounding box center [316, 144] width 632 height 288
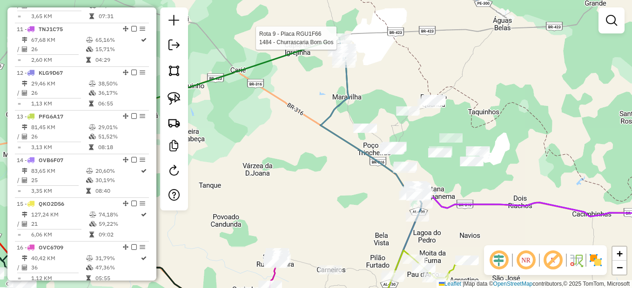
select select "*********"
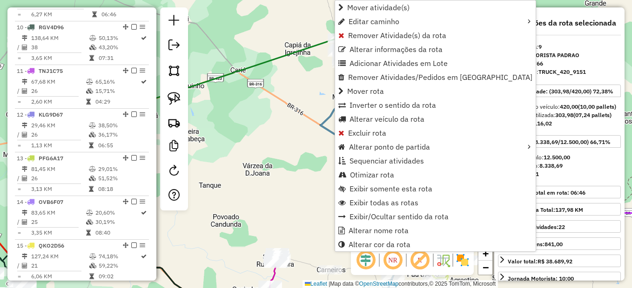
scroll to position [699, 0]
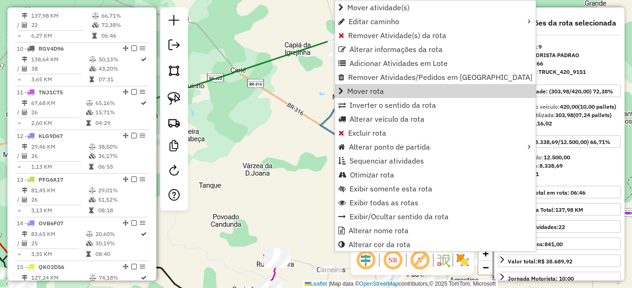
click at [299, 100] on div "Janela de atendimento Grade de atendimento Capacidade Transportadoras Veículos …" at bounding box center [316, 144] width 632 height 288
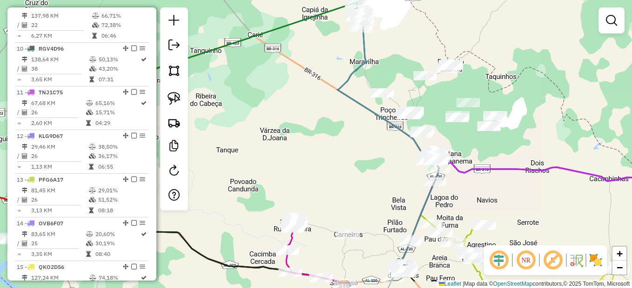
drag, startPoint x: 305, startPoint y: 162, endPoint x: 356, endPoint y: 71, distance: 104.8
click at [356, 71] on div "Janela de atendimento Grade de atendimento Capacidade Transportadoras Veículos …" at bounding box center [316, 144] width 632 height 288
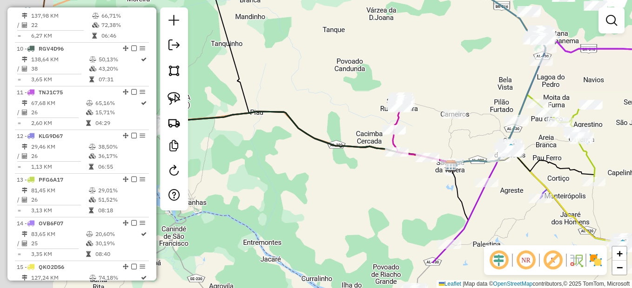
drag, startPoint x: 355, startPoint y: 124, endPoint x: 441, endPoint y: 66, distance: 103.9
click at [441, 66] on div "Janela de atendimento Grade de atendimento Capacidade Transportadoras Veículos …" at bounding box center [316, 144] width 632 height 288
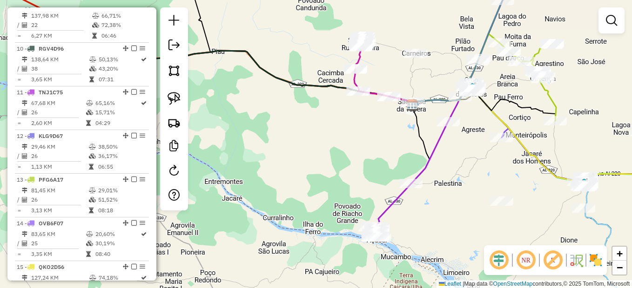
drag, startPoint x: 473, startPoint y: 153, endPoint x: 368, endPoint y: 214, distance: 120.9
click at [368, 214] on div "Janela de atendimento Grade de atendimento Capacidade Transportadoras Veículos …" at bounding box center [316, 144] width 632 height 288
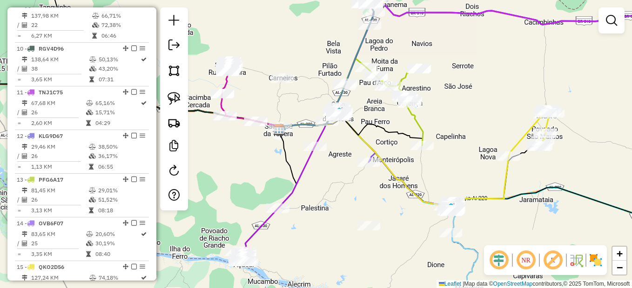
drag, startPoint x: 538, startPoint y: 223, endPoint x: 493, endPoint y: 181, distance: 61.9
click at [499, 186] on icon at bounding box center [393, 162] width 229 height 88
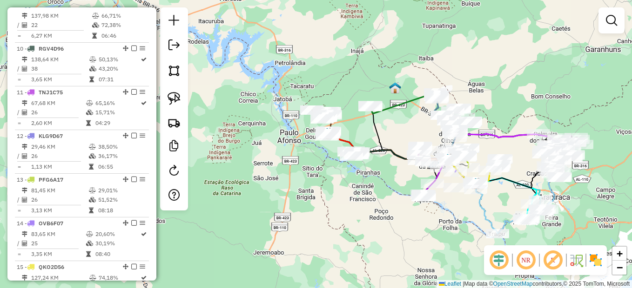
drag, startPoint x: 534, startPoint y: 185, endPoint x: 471, endPoint y: 163, distance: 66.8
click at [471, 163] on icon at bounding box center [490, 174] width 115 height 27
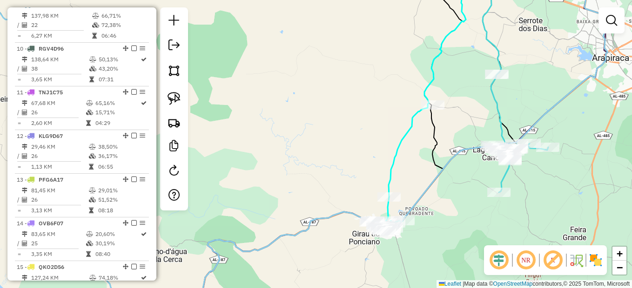
click at [338, 148] on div "Janela de atendimento Grade de atendimento Capacidade Transportadoras Veículos …" at bounding box center [316, 144] width 632 height 288
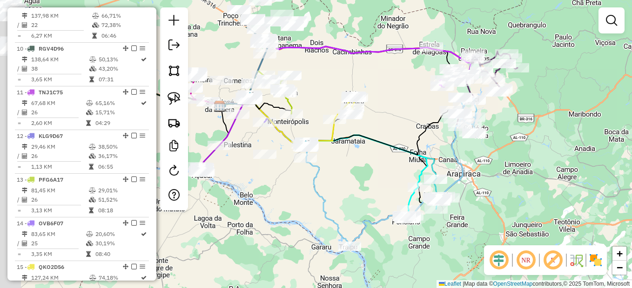
drag, startPoint x: 304, startPoint y: 150, endPoint x: 362, endPoint y: 214, distance: 85.7
click at [362, 214] on div "Janela de atendimento Grade de atendimento Capacidade Transportadoras Veículos …" at bounding box center [316, 144] width 632 height 288
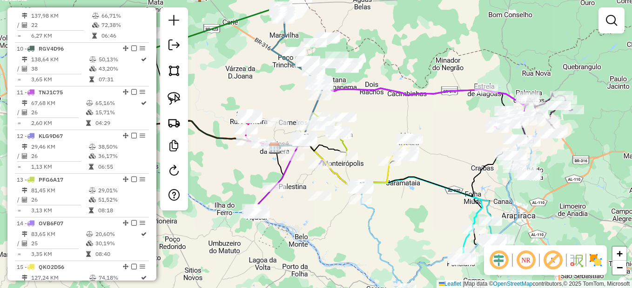
drag, startPoint x: 295, startPoint y: 188, endPoint x: 343, endPoint y: 222, distance: 59.1
click at [343, 222] on div "Janela de atendimento Grade de atendimento Capacidade Transportadoras Veículos …" at bounding box center [316, 144] width 632 height 288
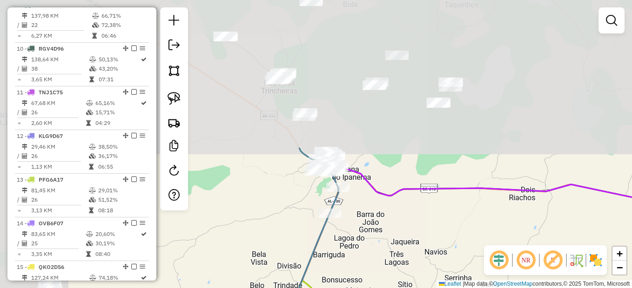
drag, startPoint x: 288, startPoint y: 100, endPoint x: 404, endPoint y: 277, distance: 211.6
click at [404, 277] on div "Rota 13 - Placa PFG6A17 5937 - N BEBIDAS Janela de atendimento Grade de atendim…" at bounding box center [316, 144] width 632 height 288
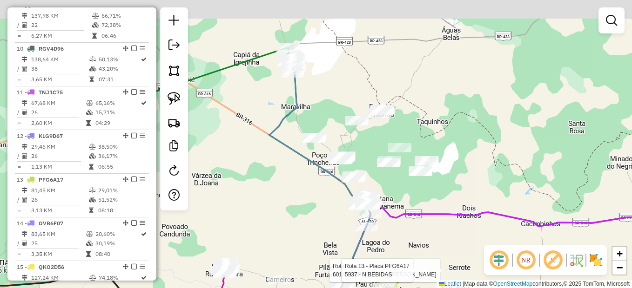
click at [395, 183] on div "Rota 13 - Placa PFG6A17 6014 - DEPOSITO DO JORGE Rota 13 - Placa PFG6A17 5937 -…" at bounding box center [316, 144] width 632 height 288
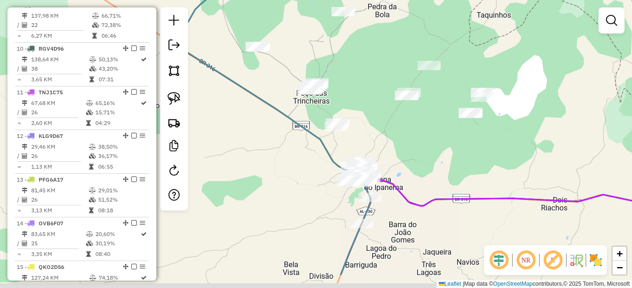
drag, startPoint x: 402, startPoint y: 195, endPoint x: 411, endPoint y: 178, distance: 18.7
click at [411, 178] on div "Rota 13 - Placa PFG6A17 6014 - DEPOSITO DO JORGE Rota 13 - Placa PFG6A17 5937 -…" at bounding box center [316, 144] width 632 height 288
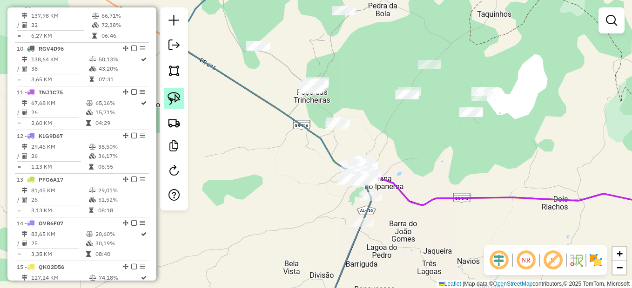
click at [179, 101] on img at bounding box center [174, 98] width 13 height 13
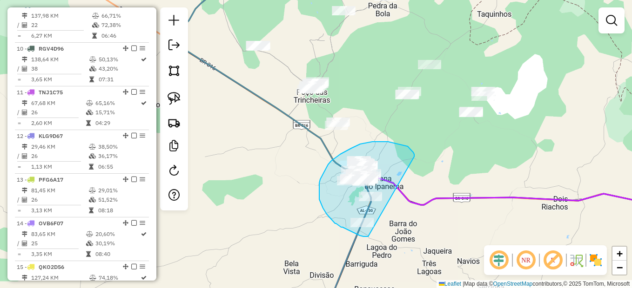
drag, startPoint x: 414, startPoint y: 156, endPoint x: 384, endPoint y: 228, distance: 78.0
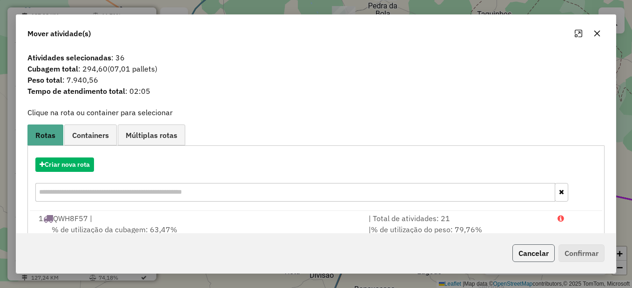
click at [534, 253] on button "Cancelar" at bounding box center [533, 254] width 42 height 18
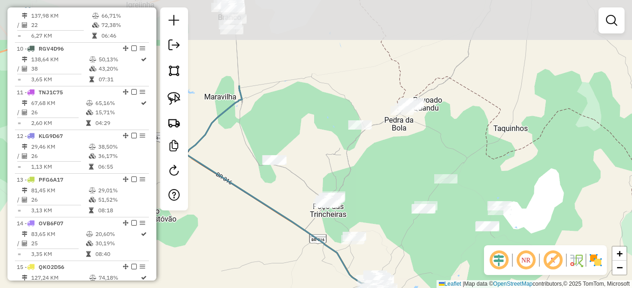
drag, startPoint x: 390, startPoint y: 132, endPoint x: 402, endPoint y: 241, distance: 110.0
click at [402, 241] on div "Rota 13 - Placa PFG6A17 6014 - DEPOSITO DO JORGE Rota 13 - Placa PFG6A17 5937 -…" at bounding box center [316, 144] width 632 height 288
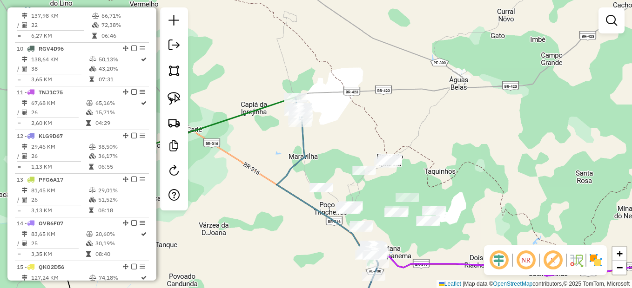
drag, startPoint x: 406, startPoint y: 245, endPoint x: 369, endPoint y: 230, distance: 39.4
click at [385, 233] on div "Rota 13 - Placa PFG6A17 6014 - DEPOSITO DO JORGE Rota 13 - Placa PFG6A17 5937 -…" at bounding box center [316, 144] width 632 height 288
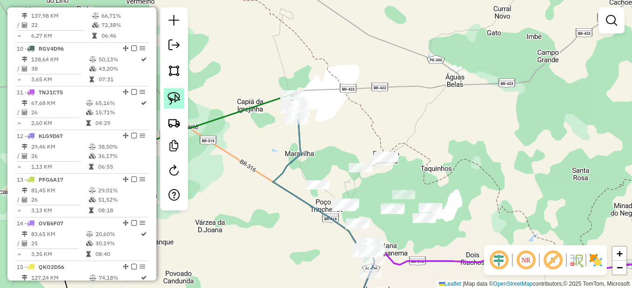
click at [179, 96] on img at bounding box center [174, 98] width 13 height 13
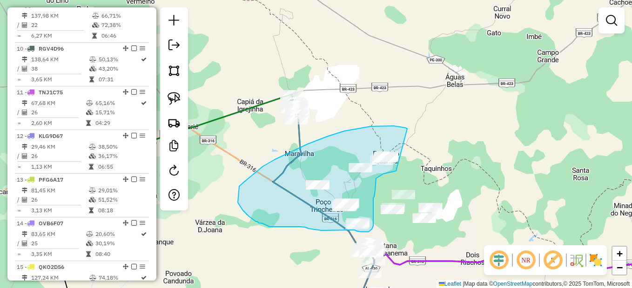
drag, startPoint x: 394, startPoint y: 126, endPoint x: 398, endPoint y: 171, distance: 44.9
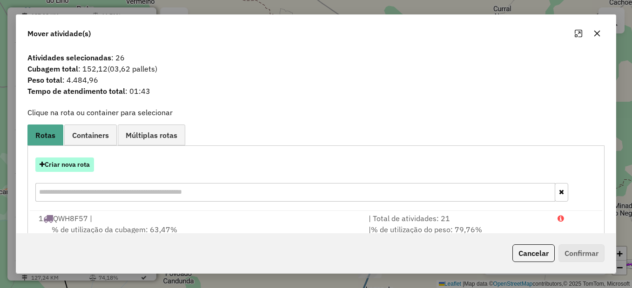
click at [64, 161] on button "Criar nova rota" at bounding box center [64, 165] width 59 height 14
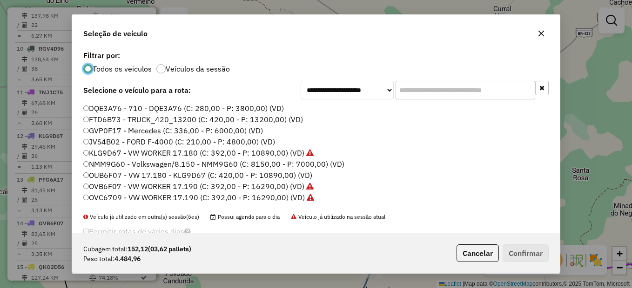
scroll to position [5, 3]
click at [479, 255] on button "Cancelar" at bounding box center [477, 254] width 42 height 18
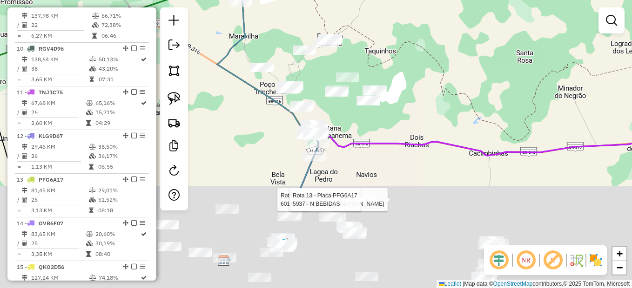
drag, startPoint x: 297, startPoint y: 229, endPoint x: 245, endPoint y: 136, distance: 106.7
click at [240, 112] on div "Rota 13 - Placa PFG6A17 6014 - DEPOSITO DO JORGE Rota 13 - Placa PFG6A17 5937 -…" at bounding box center [316, 144] width 632 height 288
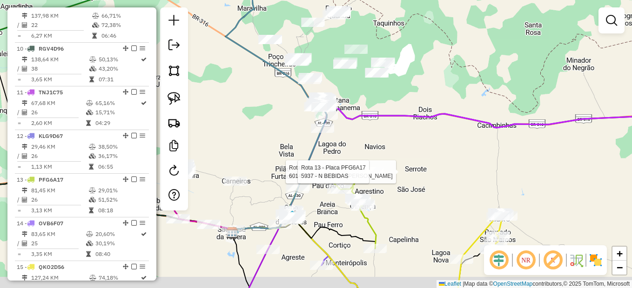
drag, startPoint x: 248, startPoint y: 221, endPoint x: 279, endPoint y: 143, distance: 83.1
click at [266, 143] on div "Rota 13 - Placa PFG6A17 6014 - DEPOSITO DO JORGE Rota 13 - Placa PFG6A17 5937 -…" at bounding box center [316, 144] width 632 height 288
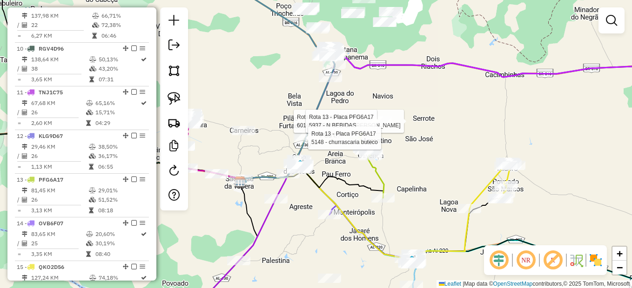
select select "*********"
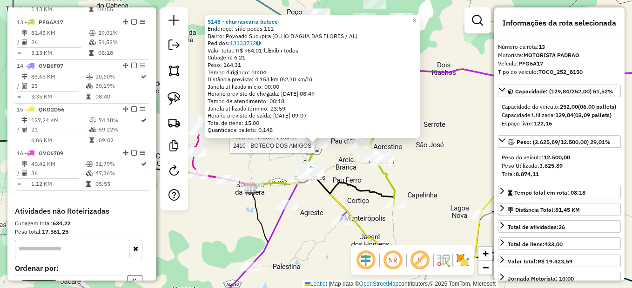
scroll to position [874, 0]
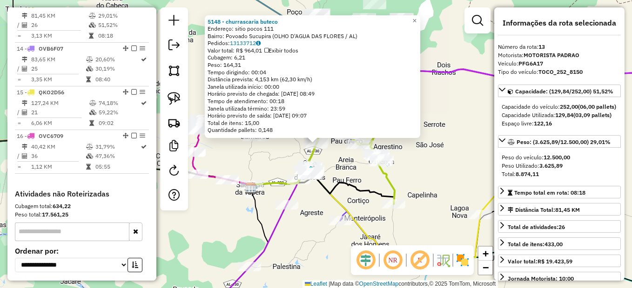
click at [351, 184] on icon at bounding box center [322, 190] width 143 height 27
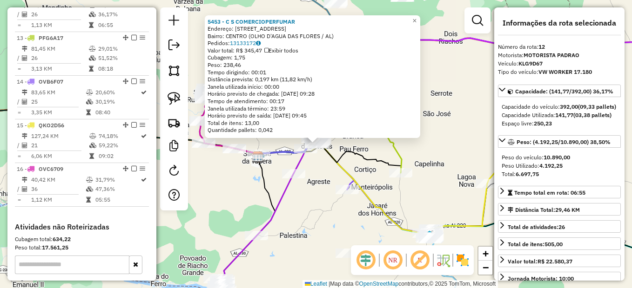
scroll to position [830, 0]
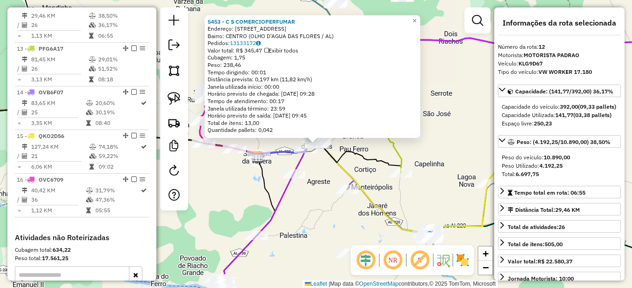
click at [327, 188] on div "5453 - C S COMERCIOPERFUMAR Endereço: Rua Santa Cruz 303 Bairro: CENTRO (OLHO D…" at bounding box center [316, 144] width 632 height 288
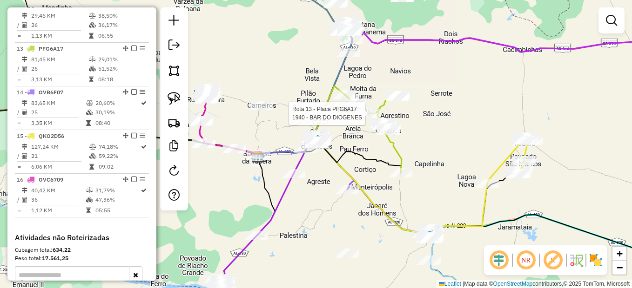
click at [364, 118] on div at bounding box center [367, 113] width 23 height 9
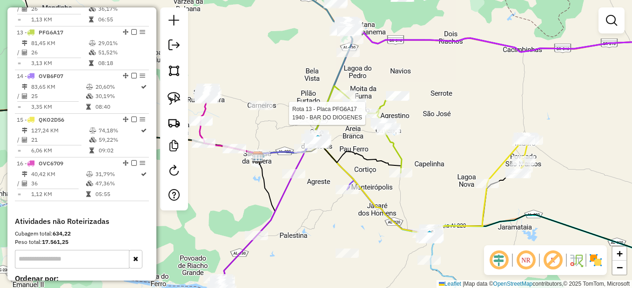
select select "*********"
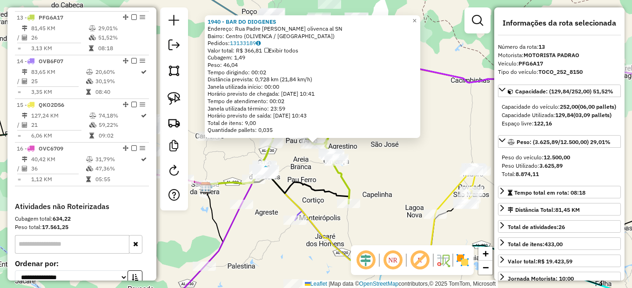
scroll to position [874, 0]
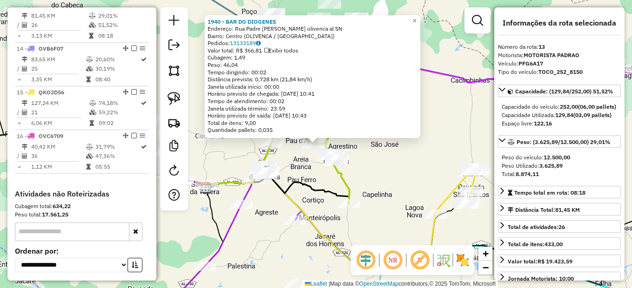
click at [371, 176] on div "1940 - BAR DO DIOGENES Endereço: Rua Padre Cicero olivenca al SN Bairro: Centro…" at bounding box center [316, 144] width 632 height 288
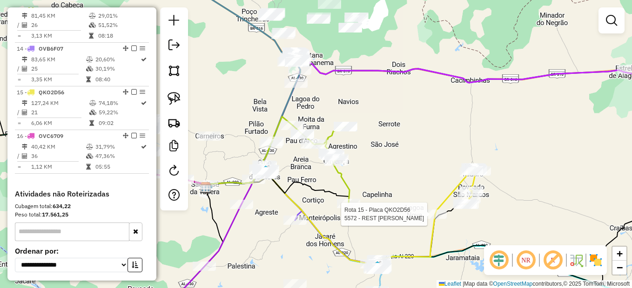
select select "*********"
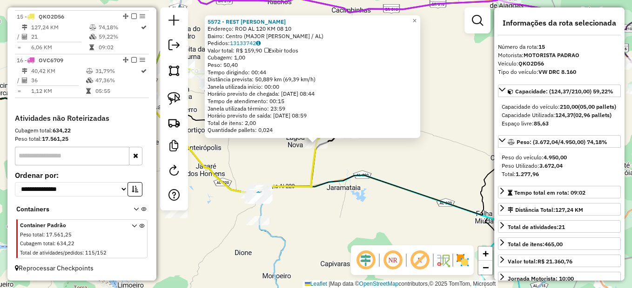
scroll to position [958, 0]
click at [316, 182] on icon at bounding box center [201, 150] width 229 height 88
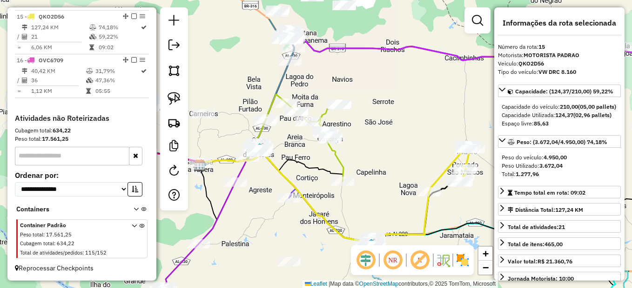
drag, startPoint x: 328, startPoint y: 191, endPoint x: 389, endPoint y: 211, distance: 64.5
click at [389, 211] on div "Janela de atendimento Grade de atendimento Capacidade Transportadoras Veículos …" at bounding box center [316, 144] width 632 height 288
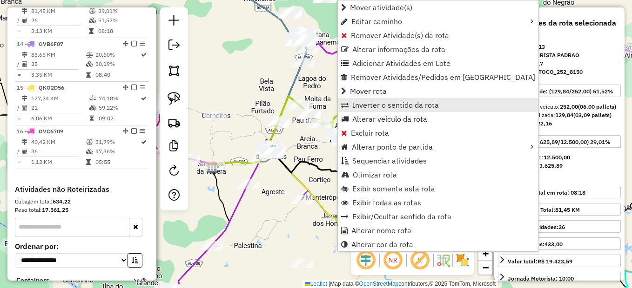
scroll to position [874, 0]
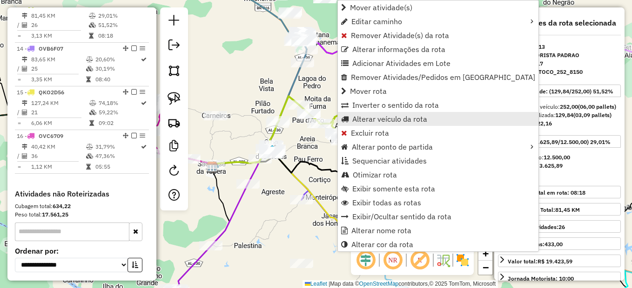
click at [369, 122] on span "Alterar veículo da rota" at bounding box center [389, 118] width 75 height 7
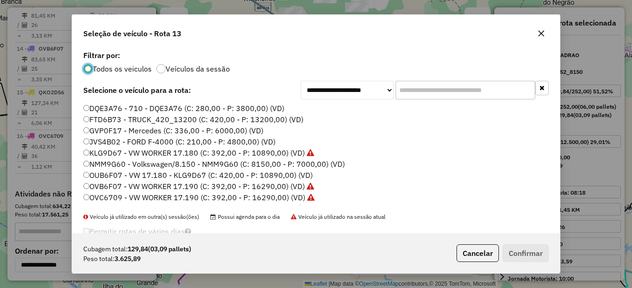
scroll to position [5, 3]
click at [115, 112] on label "DQE3A76 - 710 - DQE3A76 (C: 280,00 - P: 3800,00) (VD)" at bounding box center [183, 108] width 201 height 11
click at [532, 252] on button "Confirmar" at bounding box center [526, 254] width 46 height 18
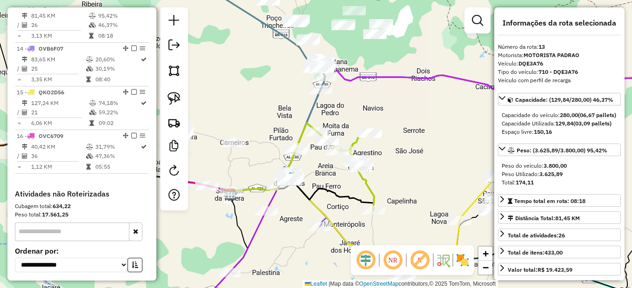
drag, startPoint x: 370, startPoint y: 112, endPoint x: 395, endPoint y: 142, distance: 39.0
click at [395, 142] on div "Janela de atendimento Grade de atendimento Capacidade Transportadoras Veículos …" at bounding box center [316, 144] width 632 height 288
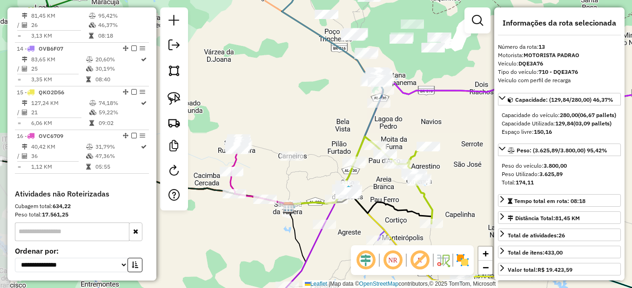
drag, startPoint x: 342, startPoint y: 122, endPoint x: 388, endPoint y: 133, distance: 47.2
click at [388, 133] on div "Janela de atendimento Grade de atendimento Capacidade Transportadoras Veículos …" at bounding box center [316, 144] width 632 height 288
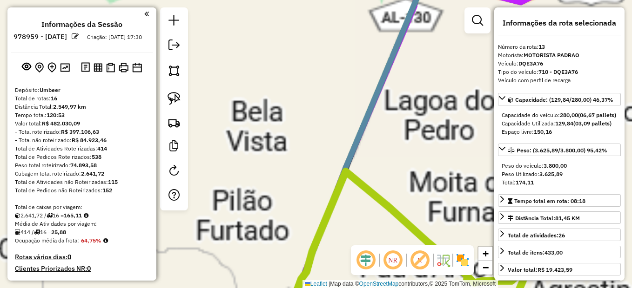
select select "*********"
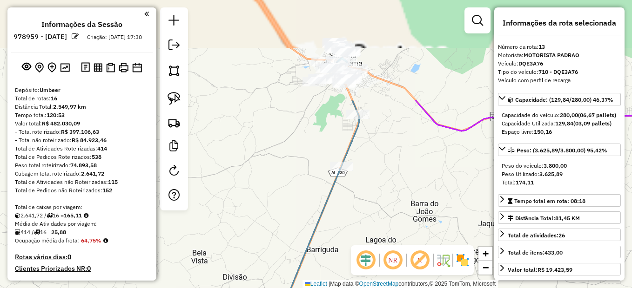
scroll to position [874, 0]
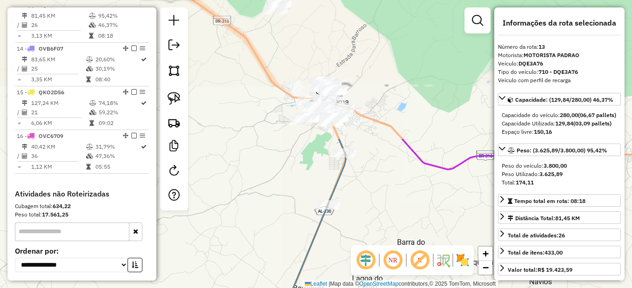
drag, startPoint x: 418, startPoint y: 80, endPoint x: 345, endPoint y: 248, distance: 182.6
click at [345, 248] on div "Janela de atendimento Grade de atendimento Capacidade Transportadoras Veículos …" at bounding box center [316, 144] width 632 height 288
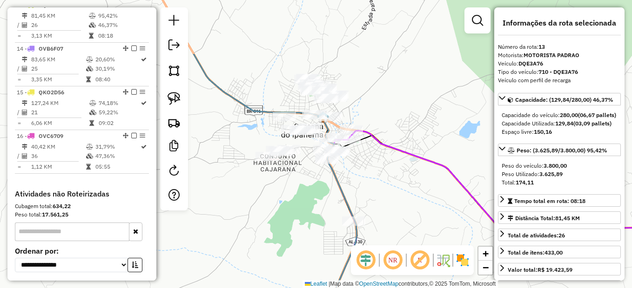
drag, startPoint x: 389, startPoint y: 125, endPoint x: 412, endPoint y: 206, distance: 83.7
click at [412, 206] on div "Janela de atendimento Grade de atendimento Capacidade Transportadoras Veículos …" at bounding box center [316, 144] width 632 height 288
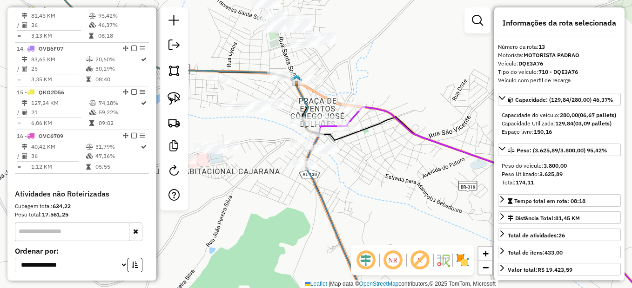
click at [400, 204] on div "Janela de atendimento Grade de atendimento Capacidade Transportadoras Veículos …" at bounding box center [316, 144] width 632 height 288
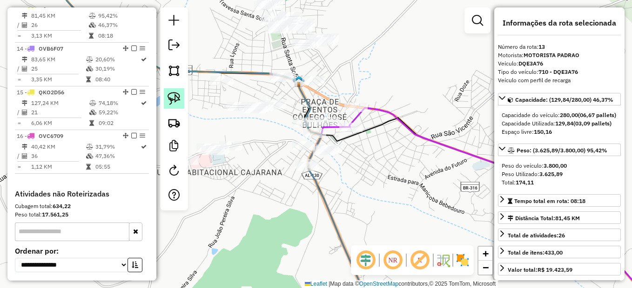
click at [178, 93] on img at bounding box center [174, 98] width 13 height 13
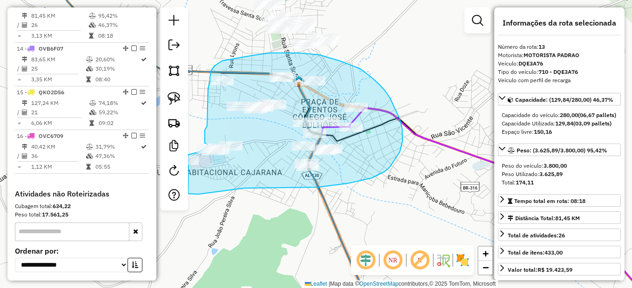
drag, startPoint x: 210, startPoint y: 82, endPoint x: 207, endPoint y: 124, distance: 42.4
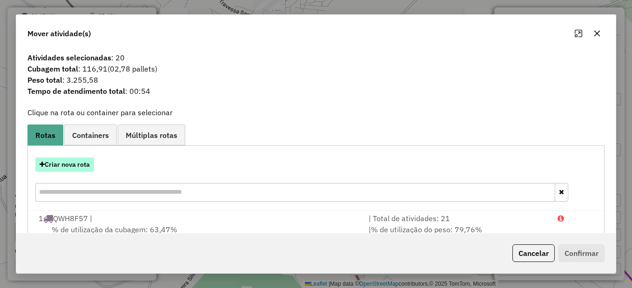
click at [52, 161] on button "Criar nova rota" at bounding box center [64, 165] width 59 height 14
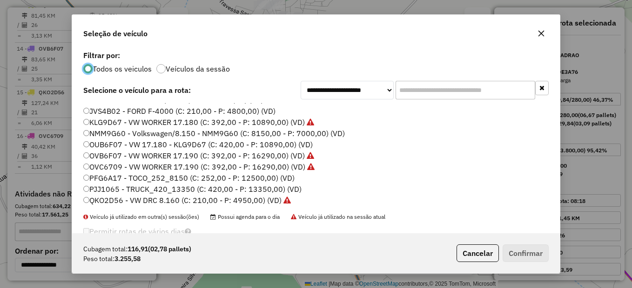
scroll to position [47, 0]
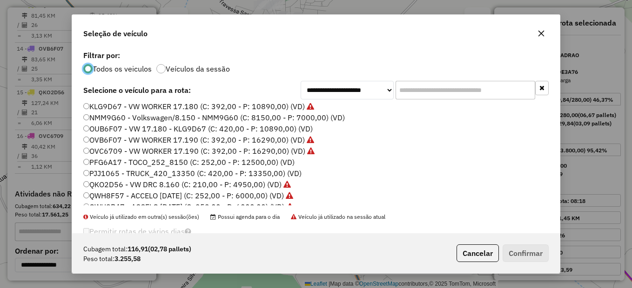
click at [113, 159] on label "PFG6A17 - TOCO_252_8150 (C: 252,00 - P: 12500,00) (VD)" at bounding box center [188, 162] width 211 height 11
click at [540, 252] on button "Confirmar" at bounding box center [526, 254] width 46 height 18
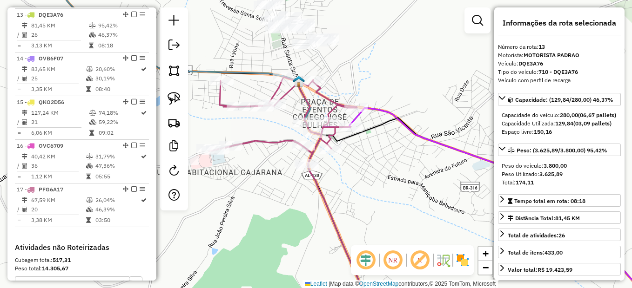
scroll to position [874, 0]
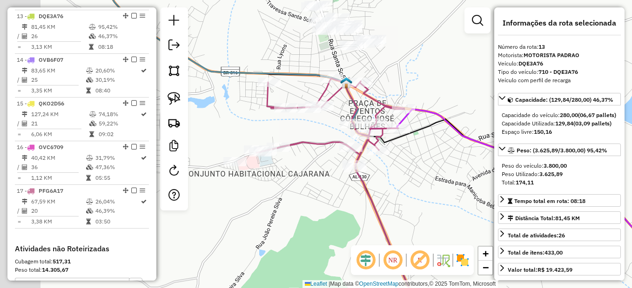
click at [329, 217] on div "Janela de atendimento Grade de atendimento Capacidade Transportadoras Veículos …" at bounding box center [316, 144] width 632 height 288
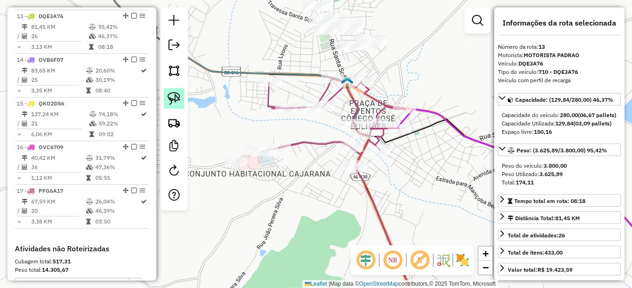
click at [168, 98] on img at bounding box center [174, 98] width 13 height 13
drag, startPoint x: 237, startPoint y: 151, endPoint x: 257, endPoint y: 167, distance: 25.9
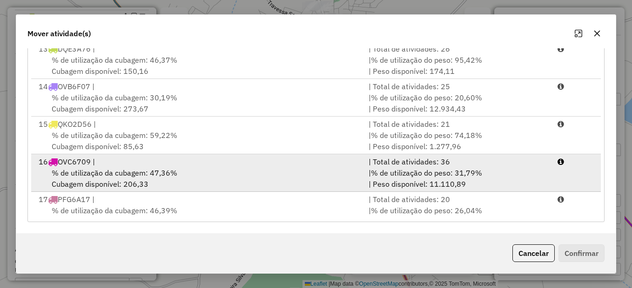
scroll to position [455, 0]
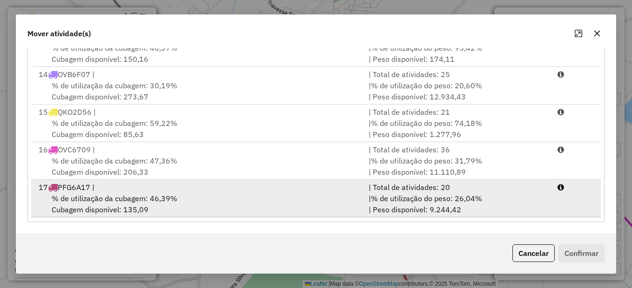
click at [145, 189] on div "17 PFG6A17 |" at bounding box center [198, 187] width 330 height 11
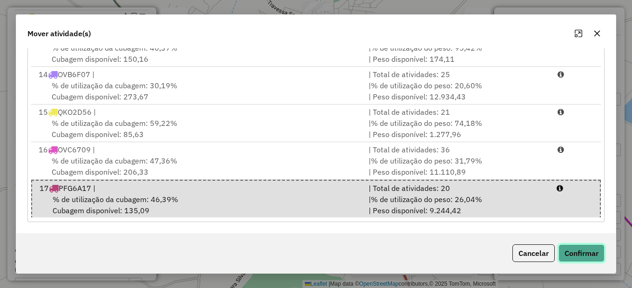
click at [570, 253] on button "Confirmar" at bounding box center [581, 254] width 46 height 18
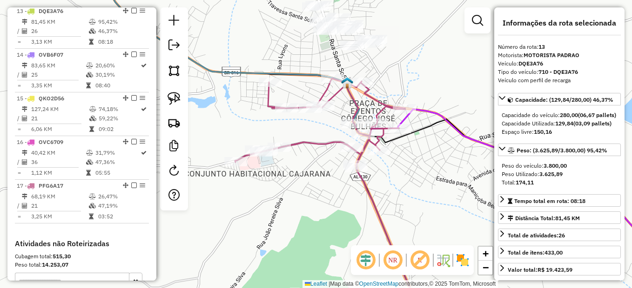
scroll to position [885, 0]
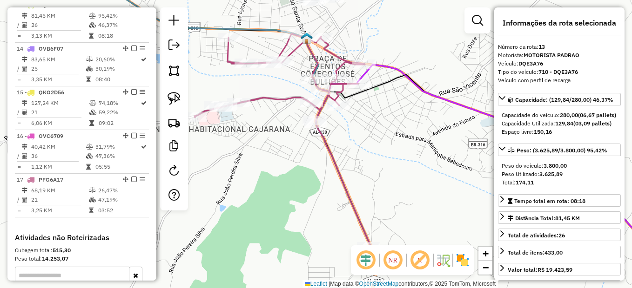
drag, startPoint x: 397, startPoint y: 172, endPoint x: 372, endPoint y: 154, distance: 31.1
click at [380, 158] on div "Janela de atendimento Grade de atendimento Capacidade Transportadoras Veículos …" at bounding box center [316, 144] width 632 height 288
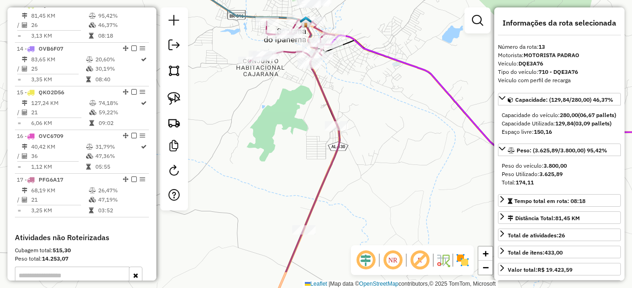
drag, startPoint x: 360, startPoint y: 192, endPoint x: 336, endPoint y: 153, distance: 45.3
click at [336, 153] on div "Janela de atendimento Grade de atendimento Capacidade Transportadoras Veículos …" at bounding box center [316, 144] width 632 height 288
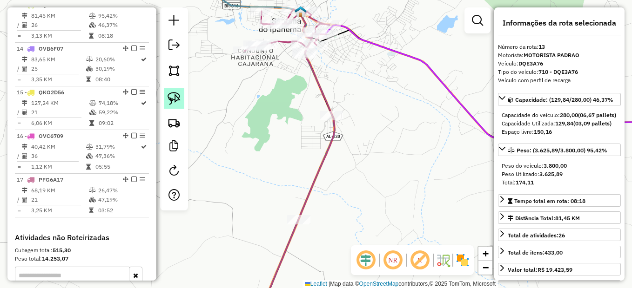
click at [172, 99] on img at bounding box center [174, 98] width 13 height 13
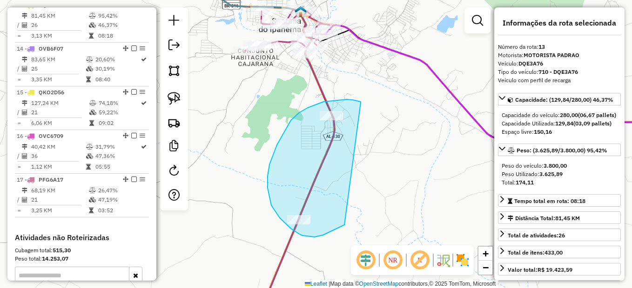
drag, startPoint x: 359, startPoint y: 102, endPoint x: 349, endPoint y: 220, distance: 118.7
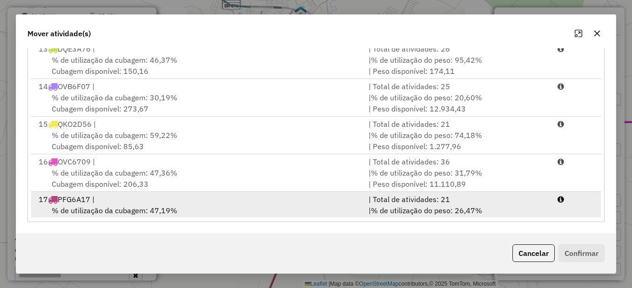
scroll to position [455, 0]
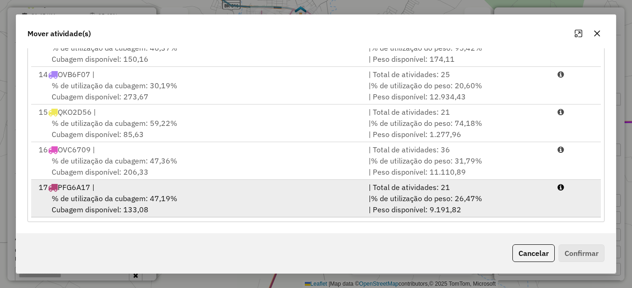
click at [154, 188] on div "17 PFG6A17 |" at bounding box center [198, 187] width 330 height 11
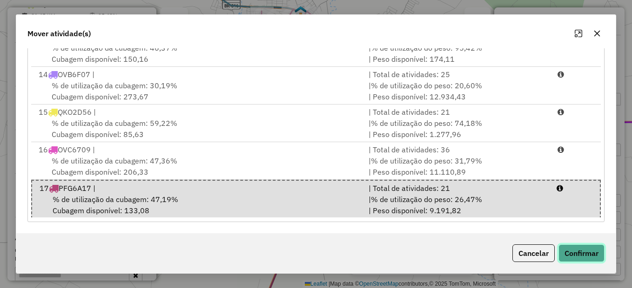
click at [577, 256] on button "Confirmar" at bounding box center [581, 254] width 46 height 18
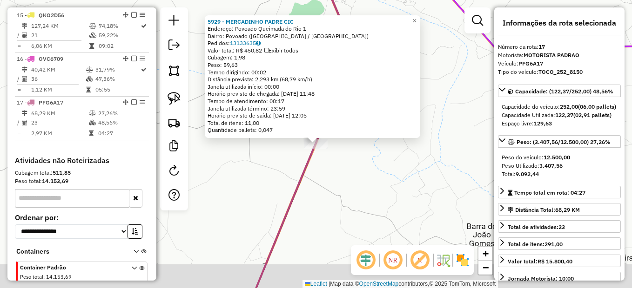
scroll to position [1002, 0]
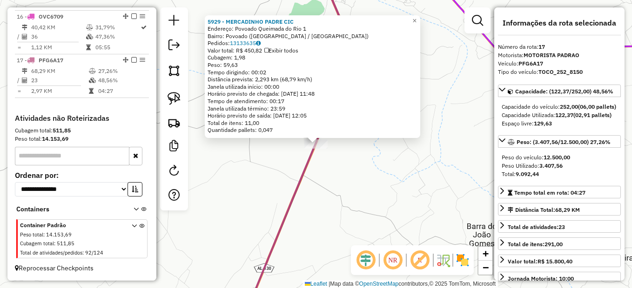
click at [336, 203] on div "5929 - MERCADINHO PADRE CIC Endereço: Povoado Queimada do Rio 1 Bairro: Povoado…" at bounding box center [316, 144] width 632 height 288
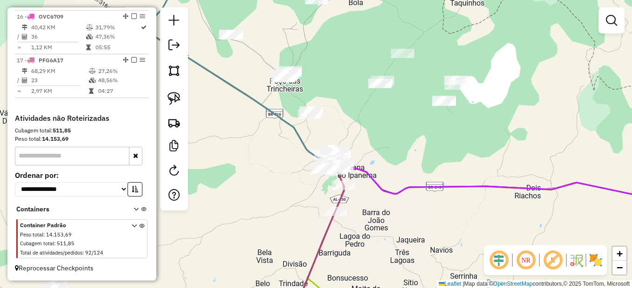
drag, startPoint x: 396, startPoint y: 179, endPoint x: 397, endPoint y: 207, distance: 27.9
click at [397, 207] on div "Janela de atendimento Grade de atendimento Capacidade Transportadoras Veículos …" at bounding box center [316, 144] width 632 height 288
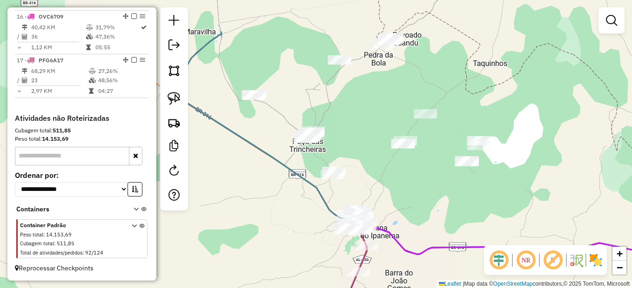
drag, startPoint x: 391, startPoint y: 137, endPoint x: 427, endPoint y: 263, distance: 131.2
click at [427, 263] on div "Janela de atendimento Grade de atendimento Capacidade Transportadoras Veículos …" at bounding box center [316, 144] width 632 height 288
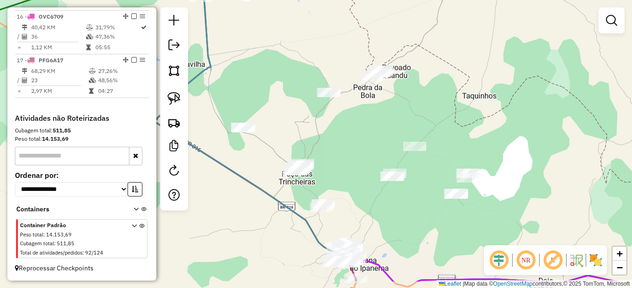
drag, startPoint x: 384, startPoint y: 201, endPoint x: 373, endPoint y: 187, distance: 18.2
click at [373, 187] on div "Janela de atendimento Grade de atendimento Capacidade Transportadoras Veículos …" at bounding box center [316, 144] width 632 height 288
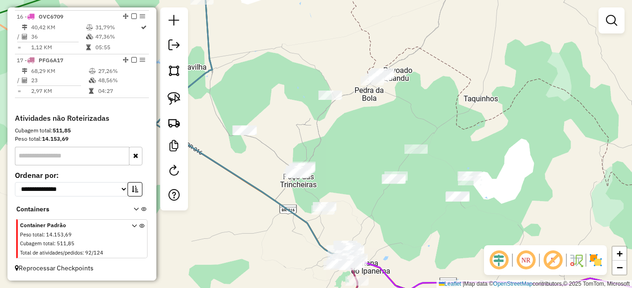
drag, startPoint x: 362, startPoint y: 198, endPoint x: 375, endPoint y: 215, distance: 21.3
click at [375, 215] on div "Janela de atendimento Grade de atendimento Capacidade Transportadoras Veículos …" at bounding box center [316, 144] width 632 height 288
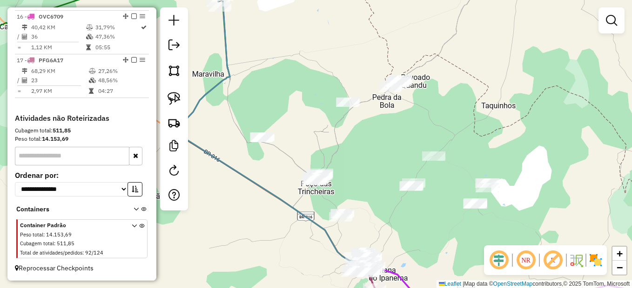
drag, startPoint x: 362, startPoint y: 202, endPoint x: 404, endPoint y: 221, distance: 46.5
click at [415, 225] on div "Janela de atendimento Grade de atendimento Capacidade Transportadoras Veículos …" at bounding box center [316, 144] width 632 height 288
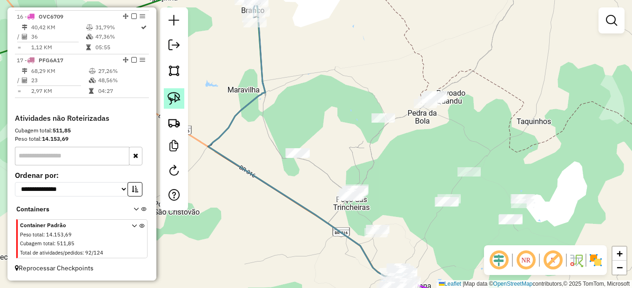
click at [172, 97] on img at bounding box center [174, 98] width 13 height 13
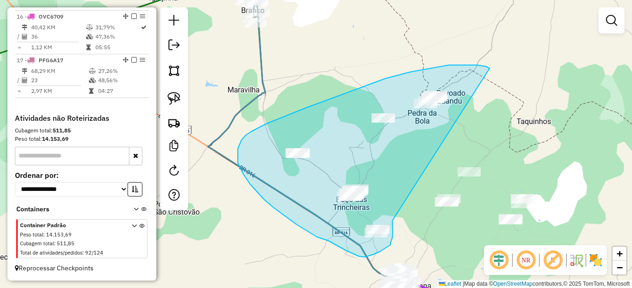
drag, startPoint x: 489, startPoint y: 68, endPoint x: 393, endPoint y: 210, distance: 171.1
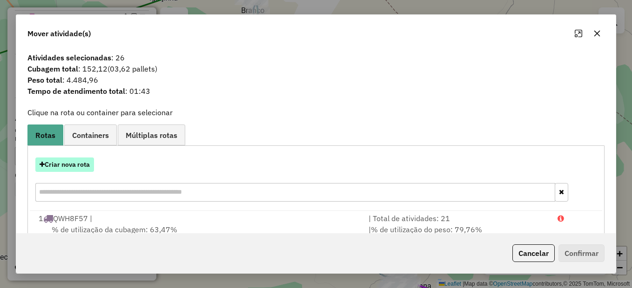
click at [64, 158] on button "Criar nova rota" at bounding box center [64, 165] width 59 height 14
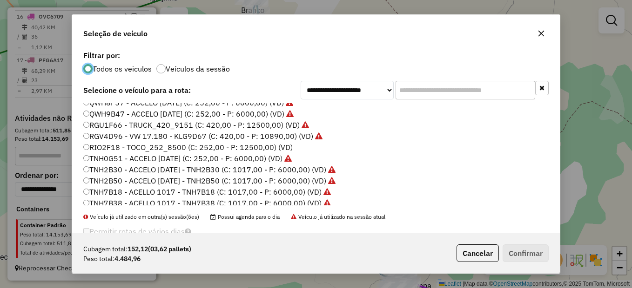
scroll to position [188, 0]
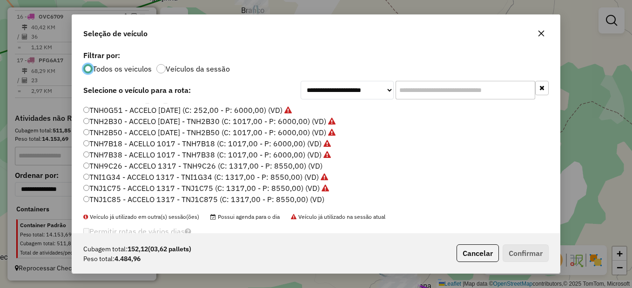
click at [127, 166] on label "TNH9C26 - ACCELO 1317 - TNH9C26 (C: 1317,00 - P: 8550,00) (VD)" at bounding box center [202, 166] width 239 height 11
click at [521, 253] on button "Confirmar" at bounding box center [526, 254] width 46 height 18
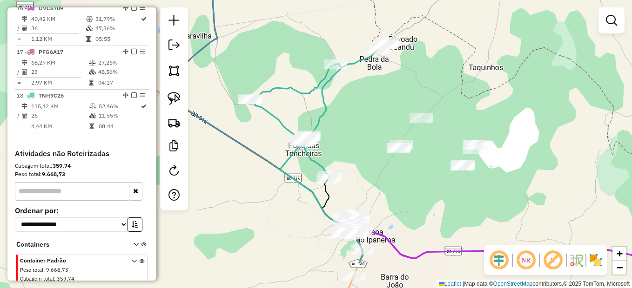
drag, startPoint x: 430, startPoint y: 248, endPoint x: 362, endPoint y: 164, distance: 108.5
click at [362, 164] on div "Janela de atendimento Grade de atendimento Capacidade Transportadoras Veículos …" at bounding box center [316, 144] width 632 height 288
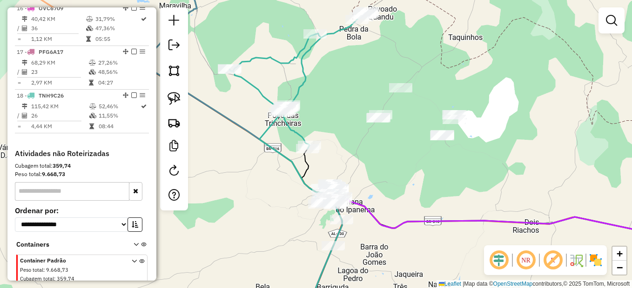
click at [397, 205] on div "Janela de atendimento Grade de atendimento Capacidade Transportadoras Veículos …" at bounding box center [316, 144] width 632 height 288
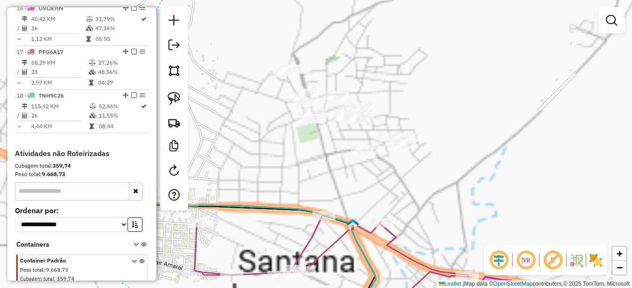
drag, startPoint x: 321, startPoint y: 134, endPoint x: 459, endPoint y: 216, distance: 160.7
click at [459, 216] on div "Janela de atendimento Grade de atendimento Capacidade Transportadoras Veículos …" at bounding box center [316, 144] width 632 height 288
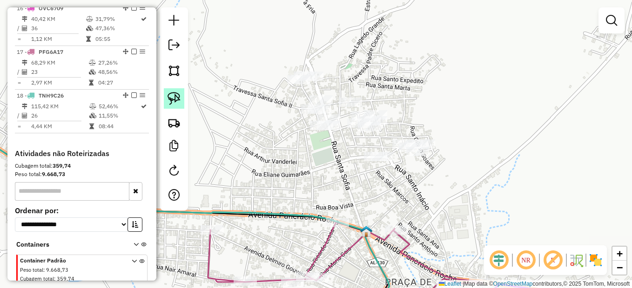
click at [181, 96] on link at bounding box center [174, 98] width 20 height 20
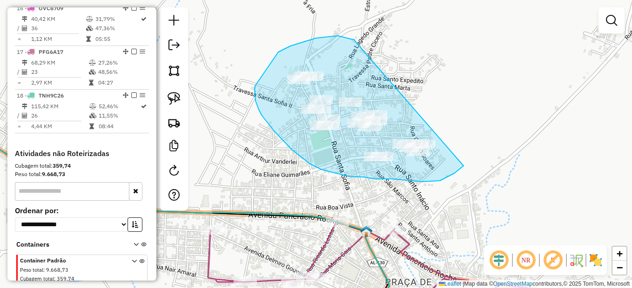
drag, startPoint x: 355, startPoint y: 41, endPoint x: 471, endPoint y: 130, distance: 145.7
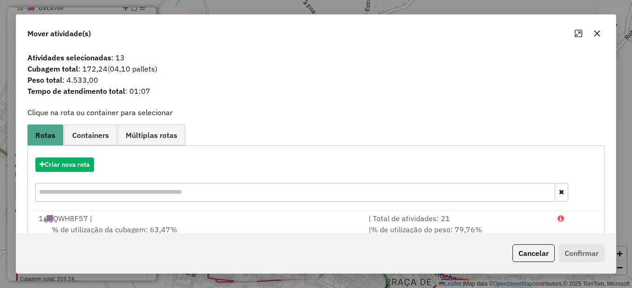
click at [535, 244] on div "Cancelar Confirmar" at bounding box center [315, 254] width 599 height 40
click at [526, 257] on button "Cancelar" at bounding box center [533, 254] width 42 height 18
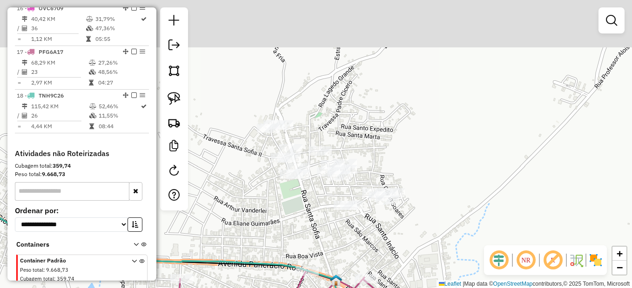
drag, startPoint x: 498, startPoint y: 151, endPoint x: 467, endPoint y: 200, distance: 58.1
click at [467, 200] on div "Janela de atendimento Grade de atendimento Capacidade Transportadoras Veículos …" at bounding box center [316, 144] width 632 height 288
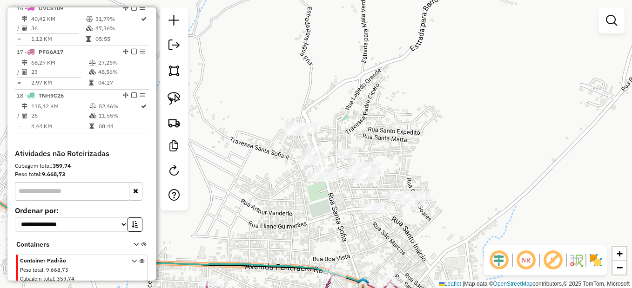
drag, startPoint x: 296, startPoint y: 69, endPoint x: 367, endPoint y: 83, distance: 71.5
click at [367, 83] on div "Janela de atendimento Grade de atendimento Capacidade Transportadoras Veículos …" at bounding box center [316, 144] width 632 height 288
click at [165, 101] on link at bounding box center [174, 98] width 20 height 20
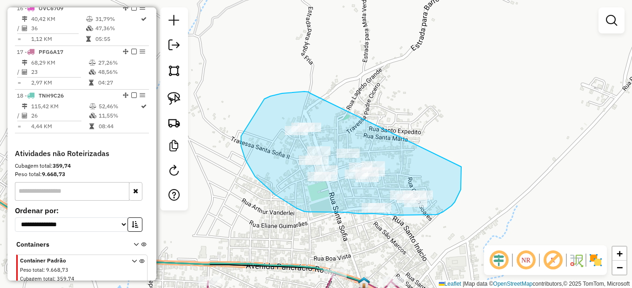
drag, startPoint x: 309, startPoint y: 93, endPoint x: 461, endPoint y: 164, distance: 167.6
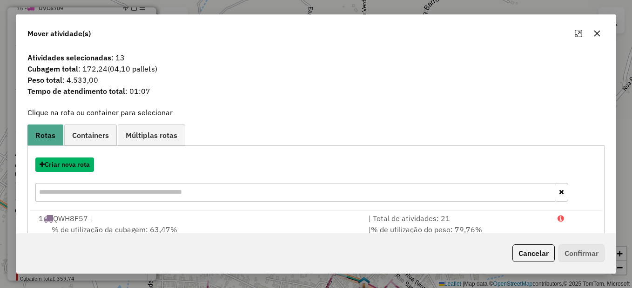
click at [70, 166] on button "Criar nova rota" at bounding box center [64, 165] width 59 height 14
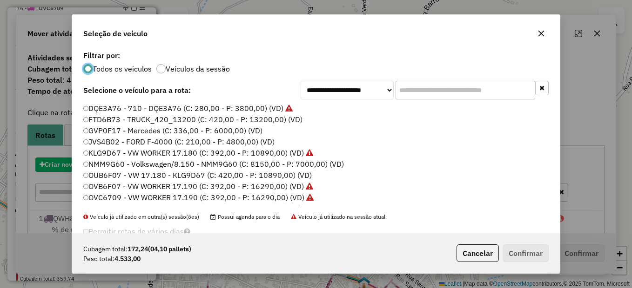
scroll to position [5, 3]
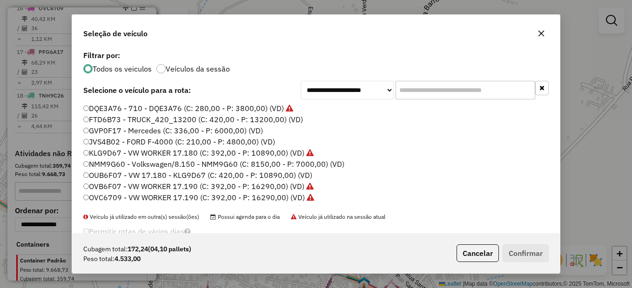
click at [106, 132] on label "GVP0F17 - Mercedes (C: 336,00 - P: 6000,00) (VD)" at bounding box center [173, 130] width 180 height 11
click at [518, 248] on button "Confirmar" at bounding box center [526, 254] width 46 height 18
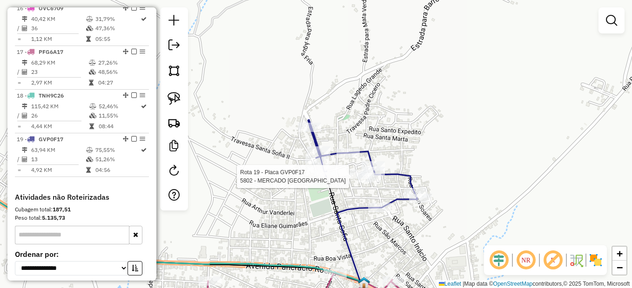
select select "*********"
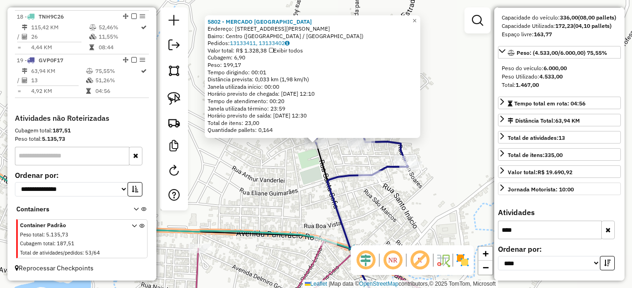
scroll to position [114, 0]
click at [601, 234] on button "button" at bounding box center [607, 230] width 13 height 19
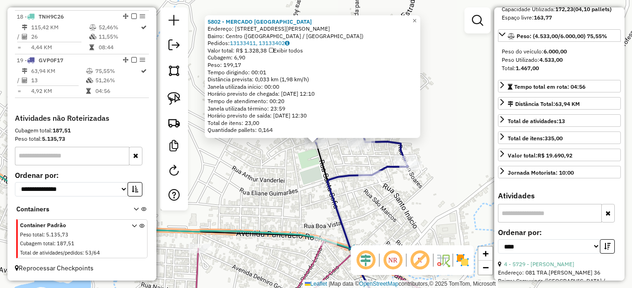
scroll to position [208, 0]
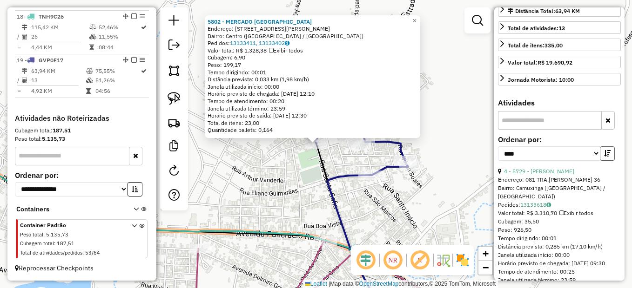
click at [606, 157] on icon "button" at bounding box center [607, 153] width 7 height 7
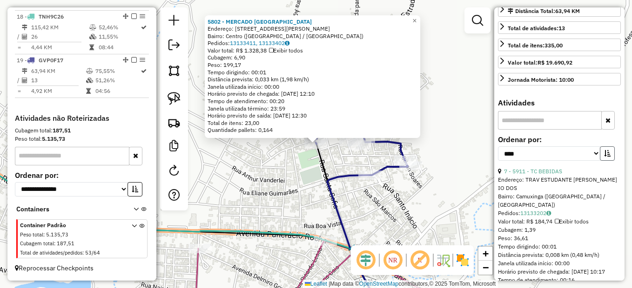
click at [608, 161] on button "button" at bounding box center [607, 154] width 15 height 14
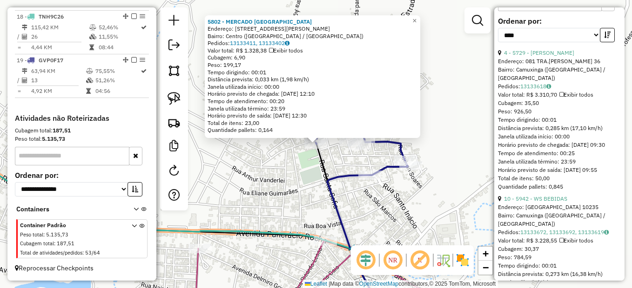
scroll to position [347, 0]
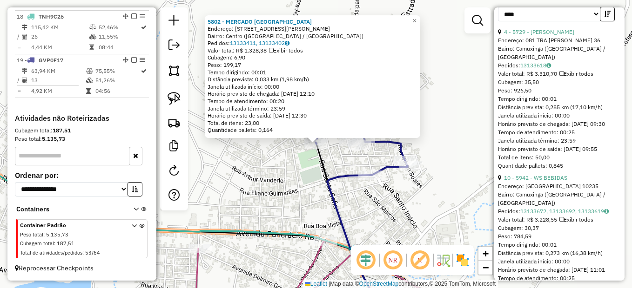
click at [469, 128] on div "5802 - MERCADO ARGENTINA Endereço: AV PRESIDENTE EURICO DUTRA 796 Bairro: Centr…" at bounding box center [316, 144] width 632 height 288
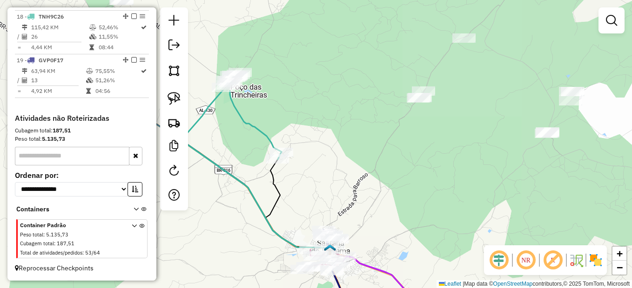
drag, startPoint x: 525, startPoint y: 120, endPoint x: 398, endPoint y: 229, distance: 168.0
click at [401, 239] on div "Janela de atendimento Grade de atendimento Capacidade Transportadoras Veículos …" at bounding box center [316, 144] width 632 height 288
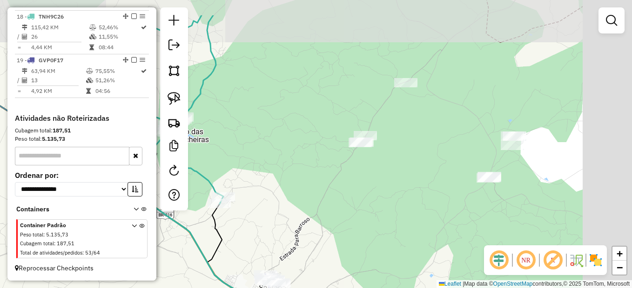
drag, startPoint x: 399, startPoint y: 182, endPoint x: 349, endPoint y: 167, distance: 52.5
click at [383, 189] on div "Janela de atendimento Grade de atendimento Capacidade Transportadoras Veículos …" at bounding box center [316, 144] width 632 height 288
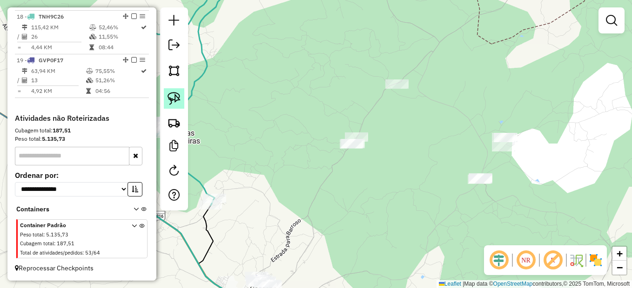
click at [174, 97] on img at bounding box center [174, 98] width 13 height 13
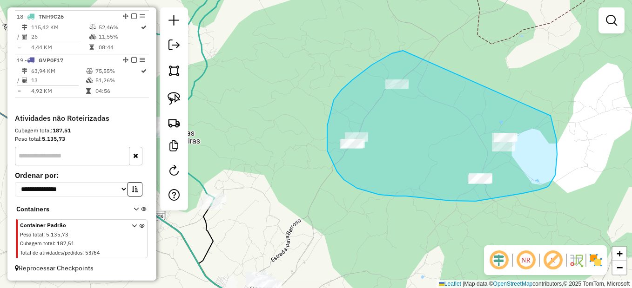
drag, startPoint x: 403, startPoint y: 51, endPoint x: 547, endPoint y: 105, distance: 154.2
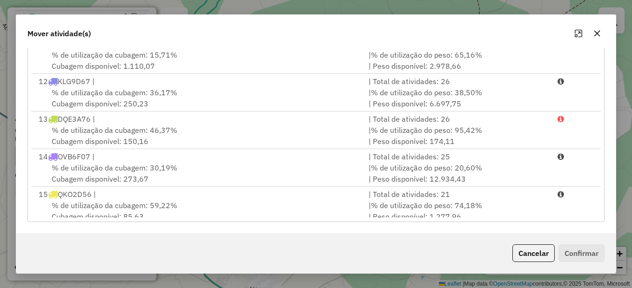
scroll to position [530, 0]
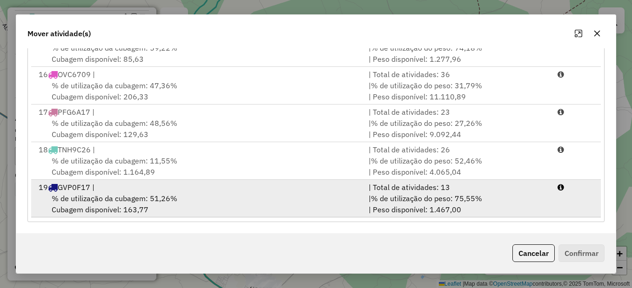
click at [100, 186] on div "19 GVP0F17 |" at bounding box center [198, 187] width 330 height 11
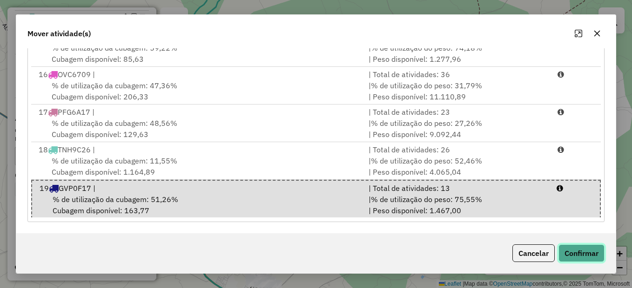
click at [589, 247] on button "Confirmar" at bounding box center [581, 254] width 46 height 18
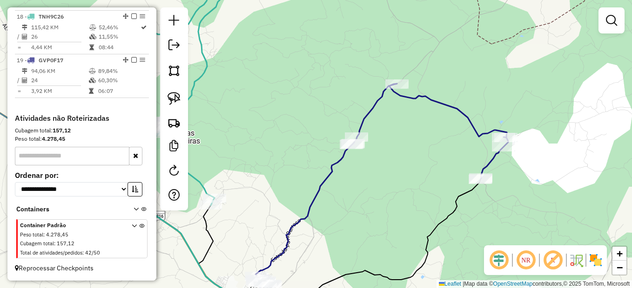
scroll to position [0, 0]
select select "*********"
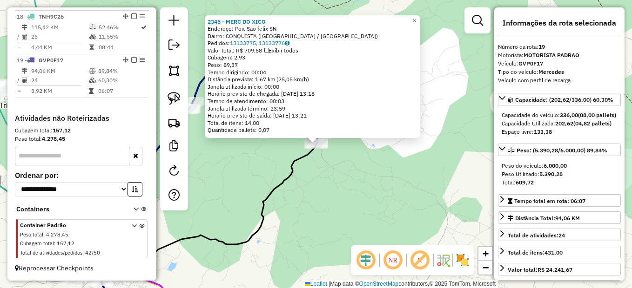
click at [362, 206] on div "2345 - MERC DO XICO Endereço: Pov. Sao felix SN Bairro: CONQUISTA (SANTANA DO I…" at bounding box center [316, 144] width 632 height 288
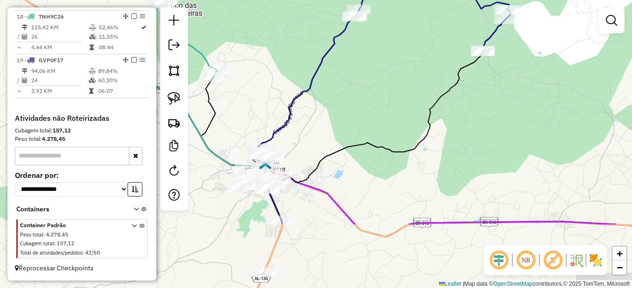
drag, startPoint x: 313, startPoint y: 211, endPoint x: 487, endPoint y: 115, distance: 198.7
click at [487, 115] on div "Janela de atendimento Grade de atendimento Capacidade Transportadoras Veículos …" at bounding box center [316, 144] width 632 height 288
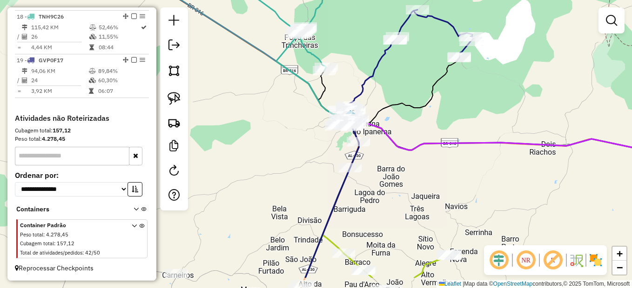
drag, startPoint x: 396, startPoint y: 184, endPoint x: 407, endPoint y: 161, distance: 24.8
click at [406, 163] on div "Janela de atendimento Grade de atendimento Capacidade Transportadoras Veículos …" at bounding box center [316, 144] width 632 height 288
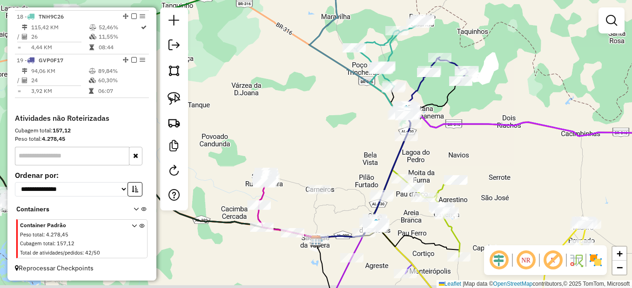
drag, startPoint x: 403, startPoint y: 188, endPoint x: 430, endPoint y: 163, distance: 37.2
click at [430, 163] on div "Janela de atendimento Grade de atendimento Capacidade Transportadoras Veículos …" at bounding box center [316, 144] width 632 height 288
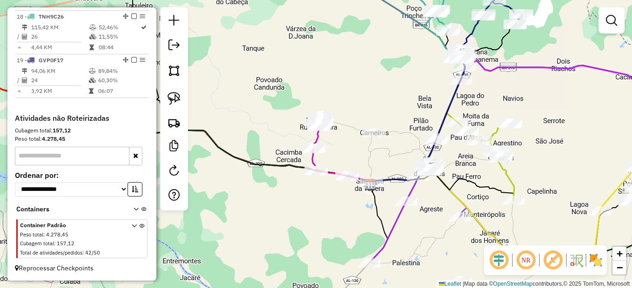
drag, startPoint x: 435, startPoint y: 166, endPoint x: 503, endPoint y: 96, distance: 98.0
click at [503, 96] on div "Janela de atendimento Grade de atendimento Capacidade Transportadoras Veículos …" at bounding box center [316, 144] width 632 height 288
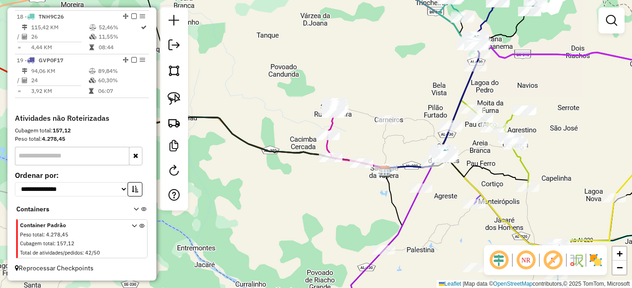
click at [387, 115] on div "Janela de atendimento Grade de atendimento Capacidade Transportadoras Veículos …" at bounding box center [316, 144] width 632 height 288
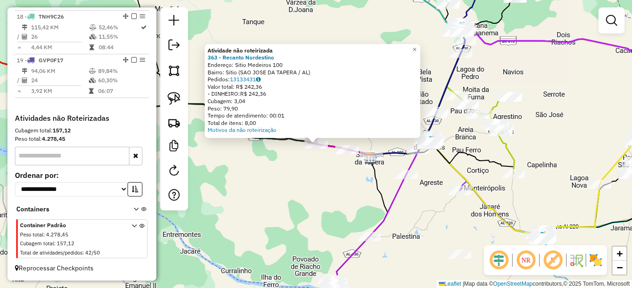
click at [337, 177] on div "Atividade não roteirizada 363 - Recanto Nordestino Endereço: Sitio Medeiros 100…" at bounding box center [316, 144] width 632 height 288
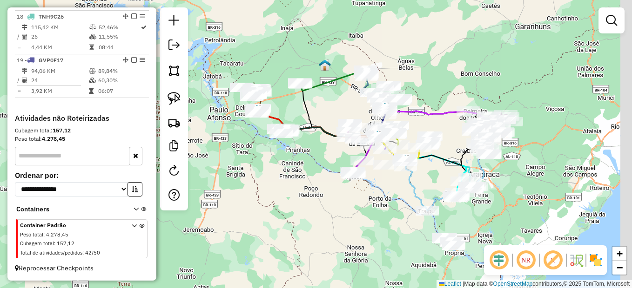
drag, startPoint x: 349, startPoint y: 208, endPoint x: 319, endPoint y: 177, distance: 43.8
click at [316, 176] on div "Janela de atendimento Grade de atendimento Capacidade Transportadoras Veículos …" at bounding box center [316, 144] width 632 height 288
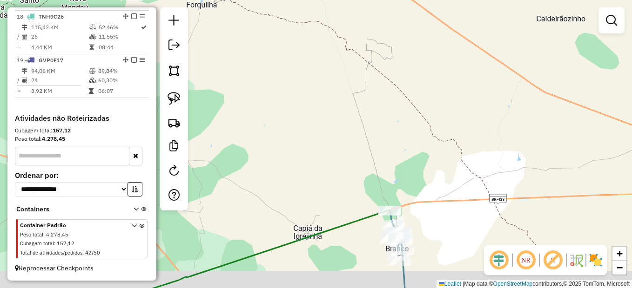
drag, startPoint x: 412, startPoint y: 217, endPoint x: 401, endPoint y: 107, distance: 110.9
click at [401, 107] on div "Janela de atendimento Grade de atendimento Capacidade Transportadoras Veículos …" at bounding box center [316, 144] width 632 height 288
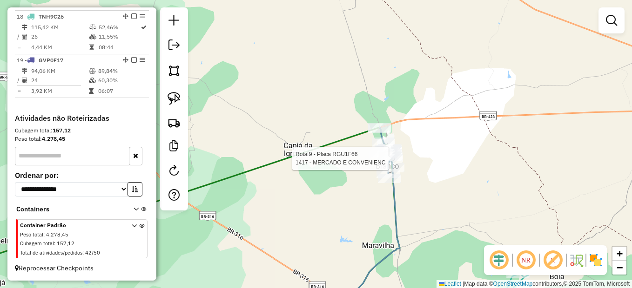
select select "*********"
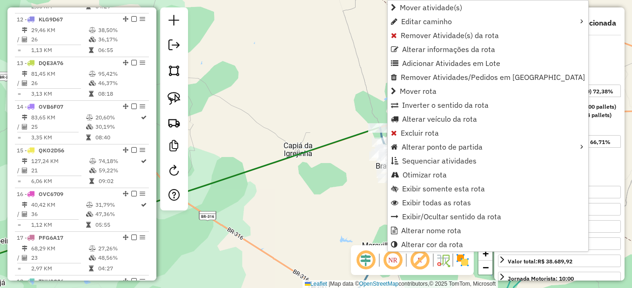
scroll to position [699, 0]
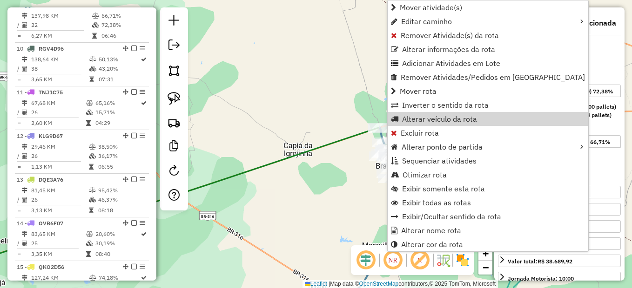
click at [310, 147] on icon at bounding box center [163, 201] width 453 height 148
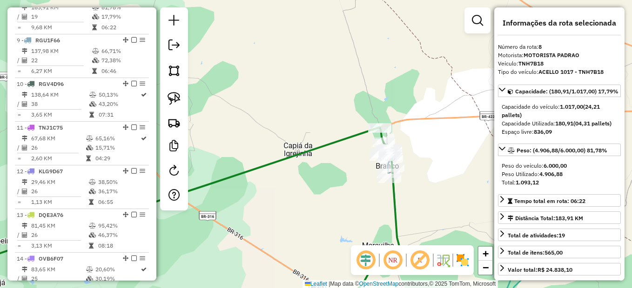
scroll to position [655, 0]
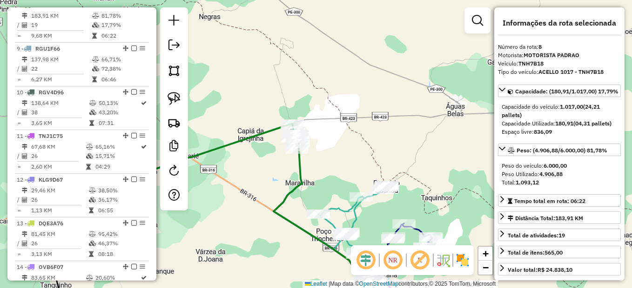
click at [302, 183] on div "Janela de atendimento Grade de atendimento Capacidade Transportadoras Veículos …" at bounding box center [316, 144] width 632 height 288
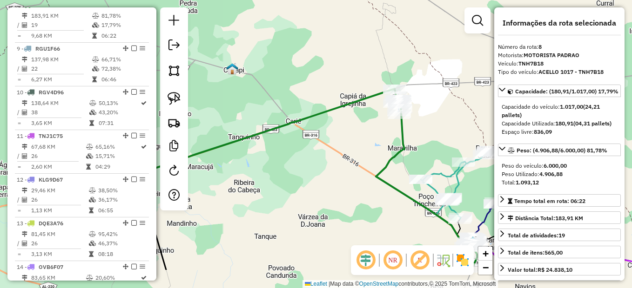
drag, startPoint x: 368, startPoint y: 180, endPoint x: 390, endPoint y: 134, distance: 51.2
click at [390, 134] on icon at bounding box center [426, 185] width 101 height 171
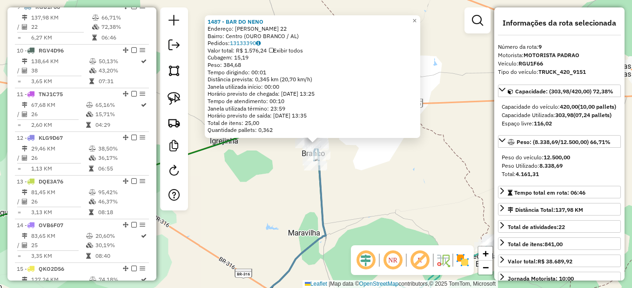
scroll to position [699, 0]
click at [393, 186] on div "1487 - BAR DO NENO Endereço: GENESIO G DE CARVALHO 22 Bairro: Centro (OURO BRAN…" at bounding box center [316, 144] width 632 height 288
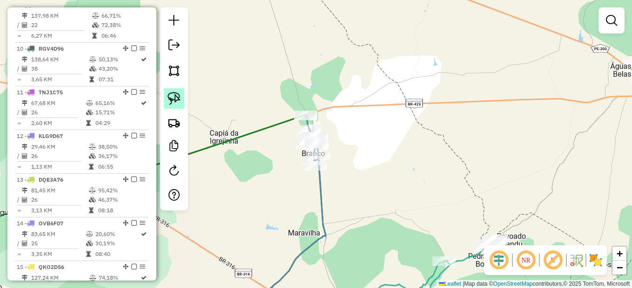
click at [184, 99] on link at bounding box center [174, 98] width 20 height 20
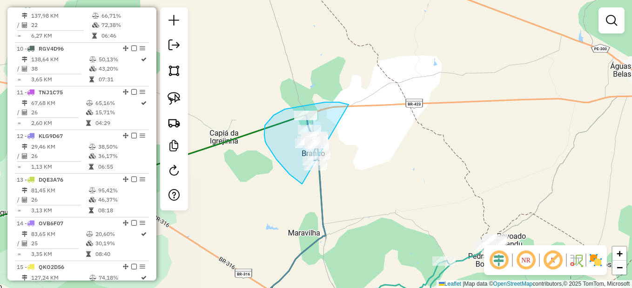
drag, startPoint x: 349, startPoint y: 105, endPoint x: 361, endPoint y: 175, distance: 71.8
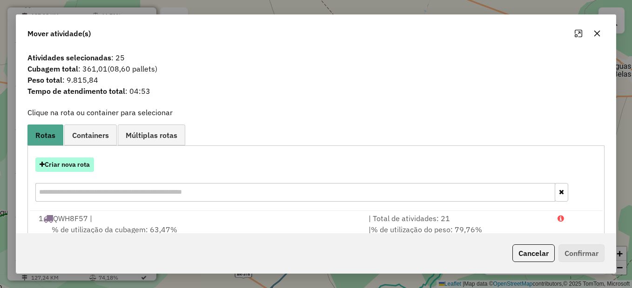
click at [78, 164] on button "Criar nova rota" at bounding box center [64, 165] width 59 height 14
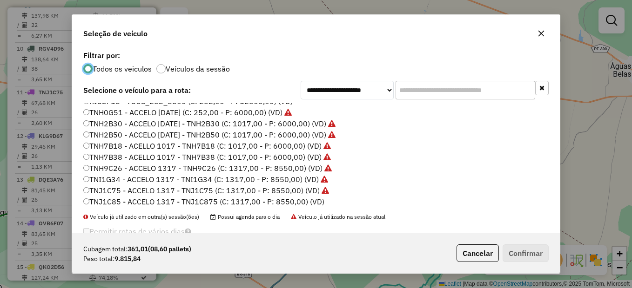
scroll to position [186, 0]
click at [483, 258] on button "Cancelar" at bounding box center [477, 254] width 42 height 18
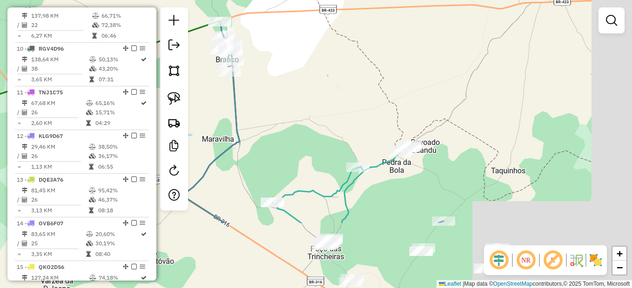
drag, startPoint x: 353, startPoint y: 137, endPoint x: 316, endPoint y: 102, distance: 50.7
click at [316, 102] on div "Janela de atendimento Grade de atendimento Capacidade Transportadoras Veículos …" at bounding box center [316, 144] width 632 height 288
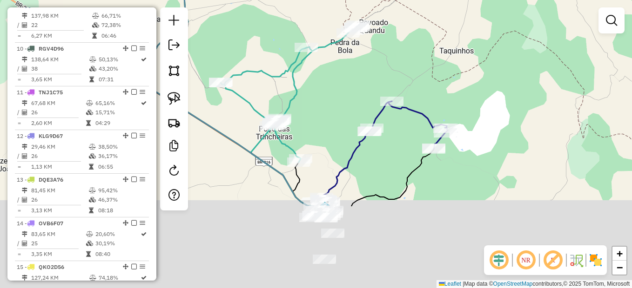
drag, startPoint x: 357, startPoint y: 204, endPoint x: 309, endPoint y: 80, distance: 132.6
click at [309, 80] on div "Janela de atendimento Grade de atendimento Capacidade Transportadoras Veículos …" at bounding box center [316, 144] width 632 height 288
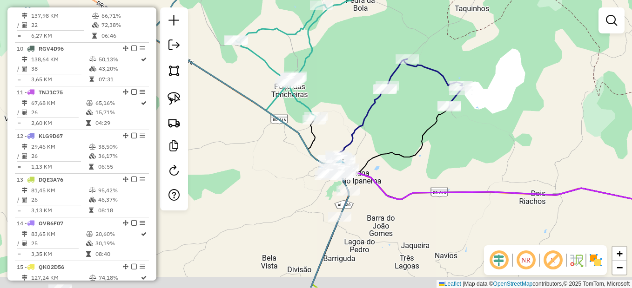
drag, startPoint x: 378, startPoint y: 196, endPoint x: 429, endPoint y: 119, distance: 92.7
click at [430, 169] on icon at bounding box center [513, 228] width 404 height 119
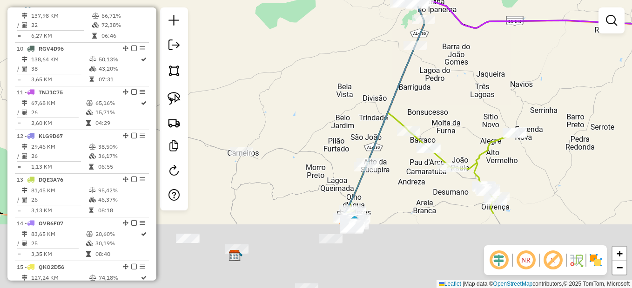
drag, startPoint x: 335, startPoint y: 215, endPoint x: 378, endPoint y: 98, distance: 125.4
click at [378, 98] on div "Janela de atendimento Grade de atendimento Capacidade Transportadoras Veículos …" at bounding box center [316, 144] width 632 height 288
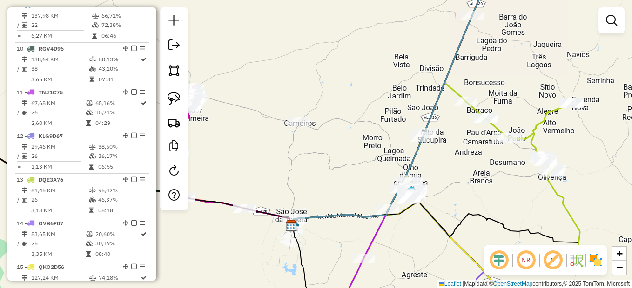
drag, startPoint x: 411, startPoint y: 185, endPoint x: 456, endPoint y: 166, distance: 48.6
click at [457, 170] on div "Janela de atendimento Grade de atendimento Capacidade Transportadoras Veículos …" at bounding box center [316, 144] width 632 height 288
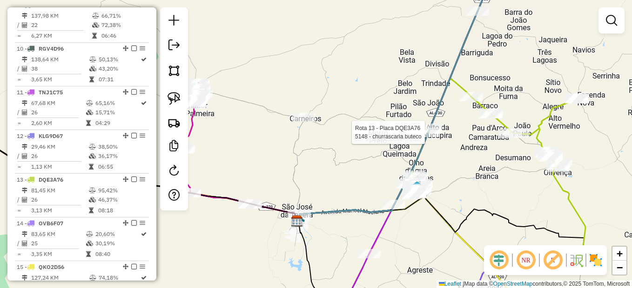
click at [432, 137] on div at bounding box center [427, 132] width 23 height 9
select select "*********"
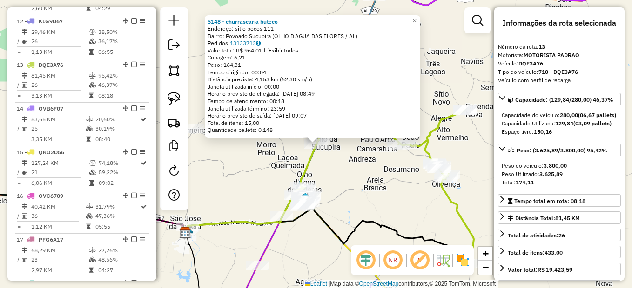
scroll to position [874, 0]
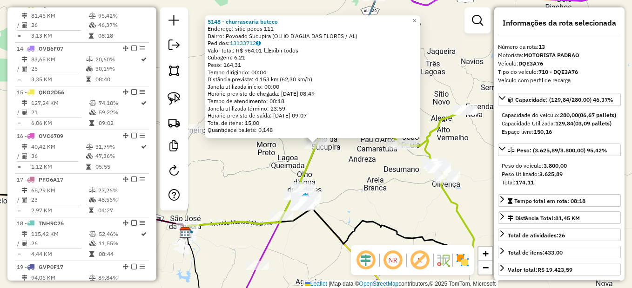
click at [377, 180] on div "5148 - churrascaria buteco Endereço: sitio pocos 111 Bairro: Povoado Sucupira (…" at bounding box center [316, 144] width 632 height 288
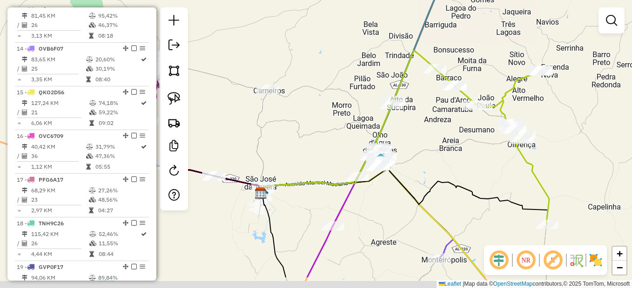
drag, startPoint x: 340, startPoint y: 192, endPoint x: 435, endPoint y: 135, distance: 110.2
click at [435, 135] on div "Janela de atendimento Grade de atendimento Capacidade Transportadoras Veículos …" at bounding box center [316, 144] width 632 height 288
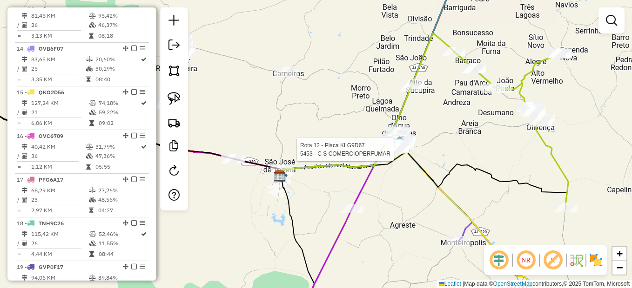
select select "*********"
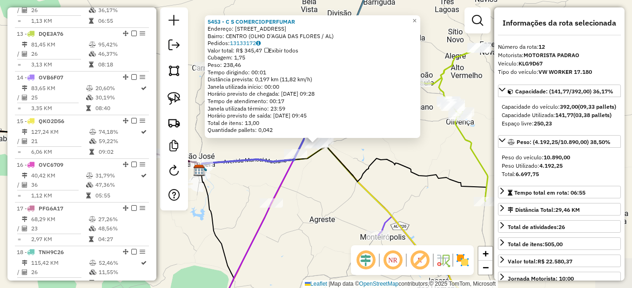
scroll to position [830, 0]
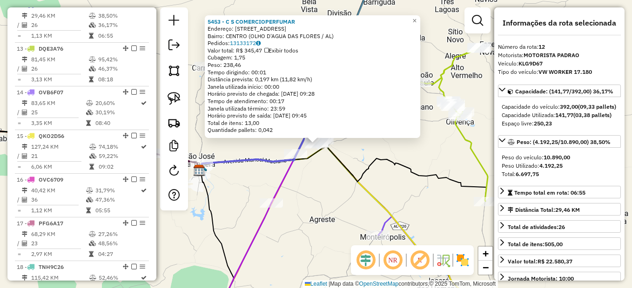
click at [335, 187] on div "5453 - C S COMERCIOPERFUMAR Endereço: [STREET_ADDRESS][GEOGRAPHIC_DATA]: CENTRO…" at bounding box center [316, 144] width 632 height 288
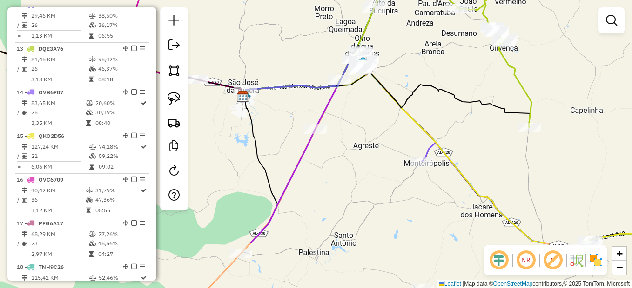
drag, startPoint x: 327, startPoint y: 196, endPoint x: 371, endPoint y: 122, distance: 85.9
click at [371, 122] on div "Janela de atendimento Grade de atendimento Capacidade Transportadoras Veículos …" at bounding box center [316, 144] width 632 height 288
select select "*********"
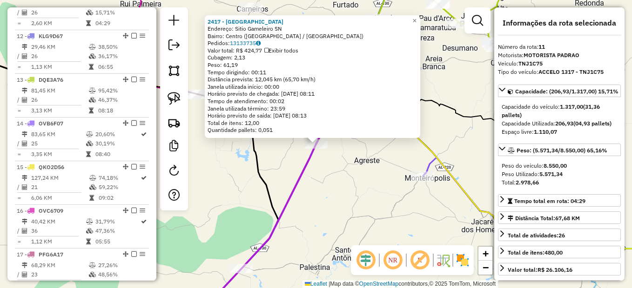
scroll to position [786, 0]
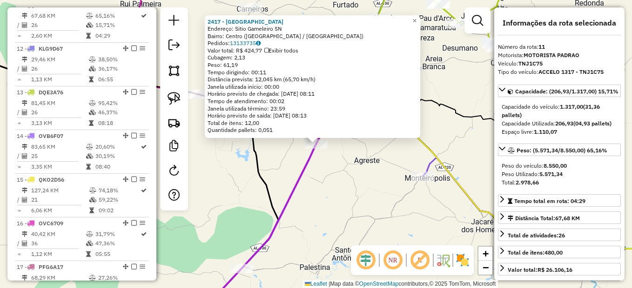
click at [332, 190] on div "2417 - Casa da Roca Endereço: Sitio Gameleiro SN Bairro: Centro (MONTEIROPOLIS …" at bounding box center [316, 144] width 632 height 288
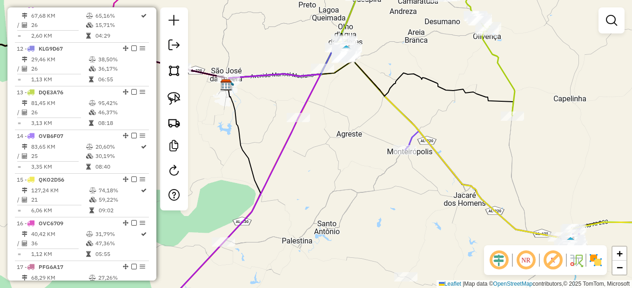
drag, startPoint x: 372, startPoint y: 222, endPoint x: 252, endPoint y: 73, distance: 191.6
click at [252, 73] on div "Janela de atendimento Grade de atendimento Capacidade Transportadoras Veículos …" at bounding box center [316, 144] width 632 height 288
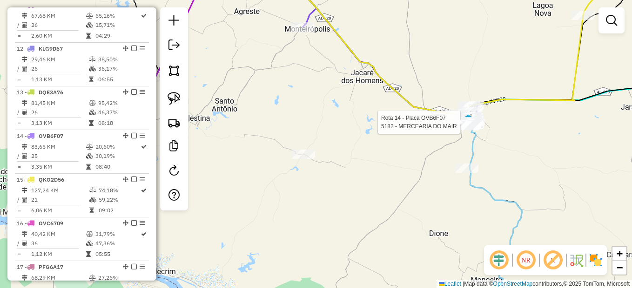
select select "*********"
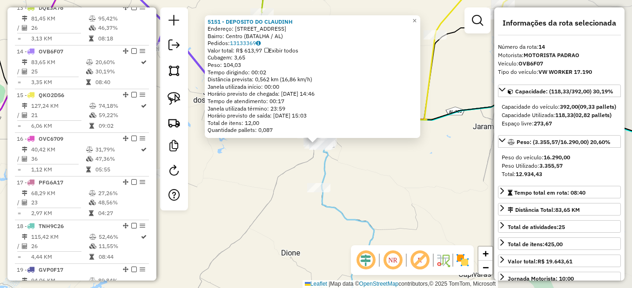
scroll to position [918, 0]
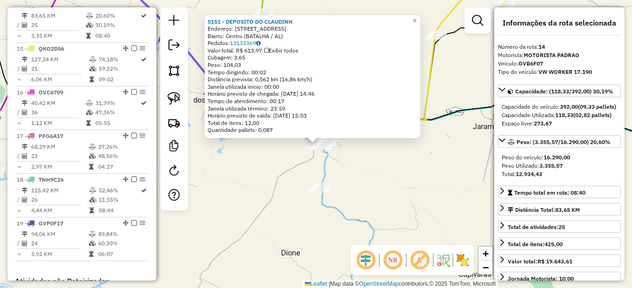
click at [404, 167] on div "5151 - DEPOSITO DO CLAUDINH Endereço: RUA PROJETADA 45 Bairro: Centro (BATALHA …" at bounding box center [316, 144] width 632 height 288
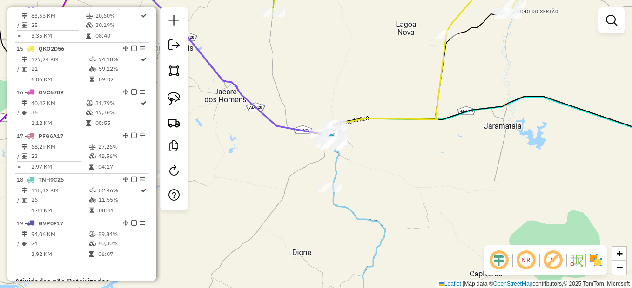
drag, startPoint x: 357, startPoint y: 182, endPoint x: 373, endPoint y: 183, distance: 15.4
click at [372, 182] on div "Janela de atendimento Grade de atendimento Capacidade Transportadoras Veículos …" at bounding box center [316, 144] width 632 height 288
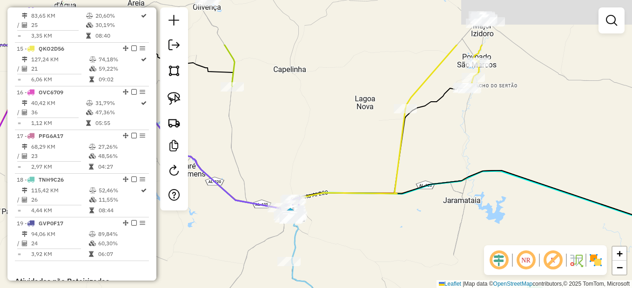
drag, startPoint x: 460, startPoint y: 80, endPoint x: 393, endPoint y: 192, distance: 129.8
click at [393, 192] on div "Janela de atendimento Grade de atendimento Capacidade Transportadoras Veículos …" at bounding box center [316, 144] width 632 height 288
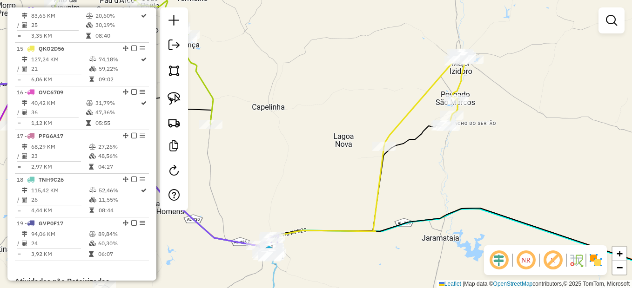
select select "*********"
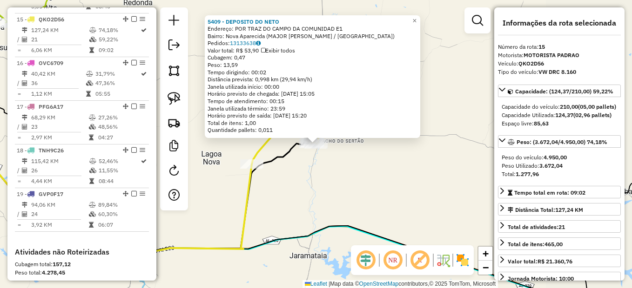
scroll to position [961, 0]
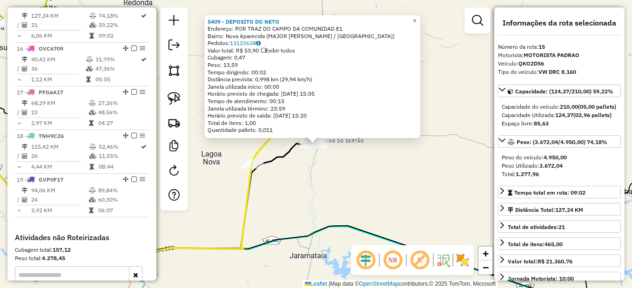
click at [350, 190] on div "5409 - DEPOSITO DO NETO Endereço: POR TRAZ DO CAMPO DA COMUNIDAD E1 Bairro: Nov…" at bounding box center [316, 144] width 632 height 288
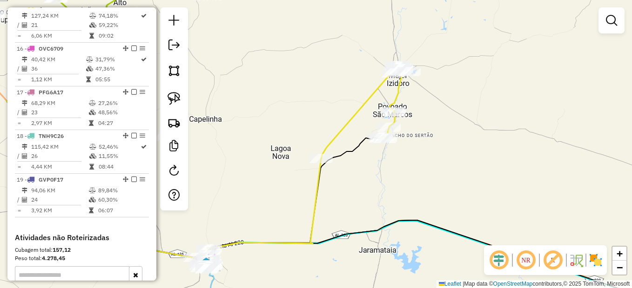
drag, startPoint x: 318, startPoint y: 192, endPoint x: 387, endPoint y: 186, distance: 69.6
click at [387, 186] on div "Janela de atendimento Grade de atendimento Capacidade Transportadoras Veículos …" at bounding box center [316, 144] width 632 height 288
select select "*********"
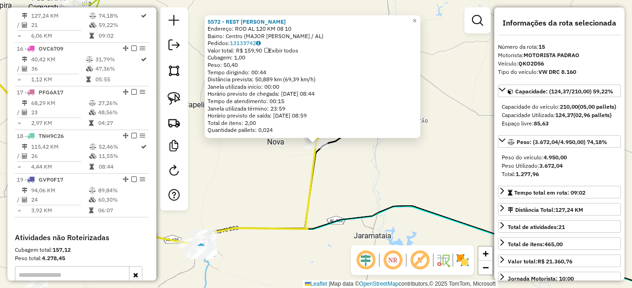
click at [354, 178] on div "5572 - REST [PERSON_NAME] Endereço: ROD AL 120 KM 08 10 Bairro: Centro (MAJOR […" at bounding box center [316, 144] width 632 height 288
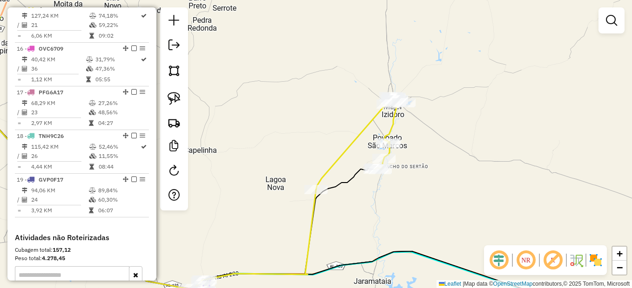
drag, startPoint x: 400, startPoint y: 148, endPoint x: 407, endPoint y: 209, distance: 61.4
click at [407, 209] on div "Janela de atendimento Grade de atendimento Capacidade Transportadoras Veículos …" at bounding box center [316, 144] width 632 height 288
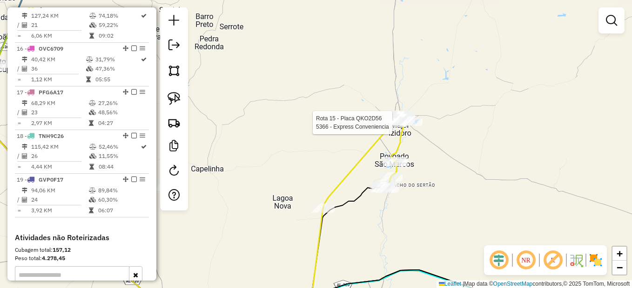
select select "*********"
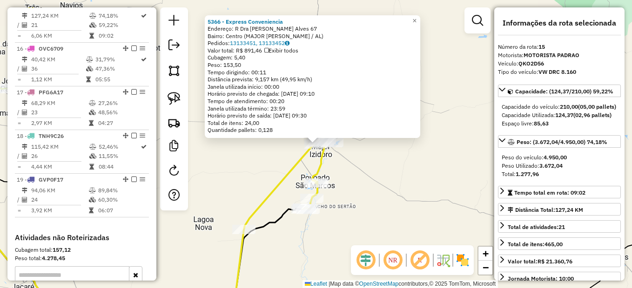
click at [375, 183] on div "5366 - Express Conveniencia Endereço: R Dra Livia Pedrosa M. Alves 67 Bairro: C…" at bounding box center [316, 144] width 632 height 288
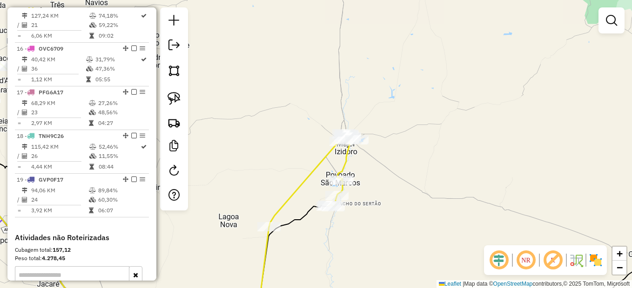
drag, startPoint x: 369, startPoint y: 193, endPoint x: 459, endPoint y: 180, distance: 91.1
click at [459, 184] on div "Janela de atendimento Grade de atendimento Capacidade Transportadoras Veículos …" at bounding box center [316, 144] width 632 height 288
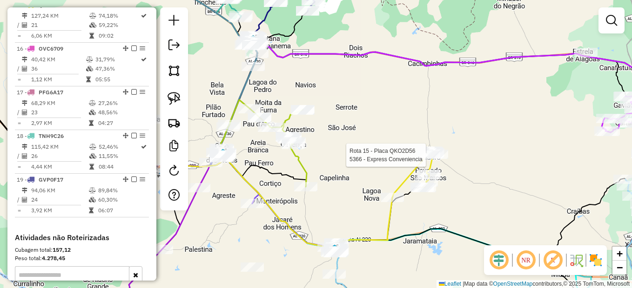
select select "*********"
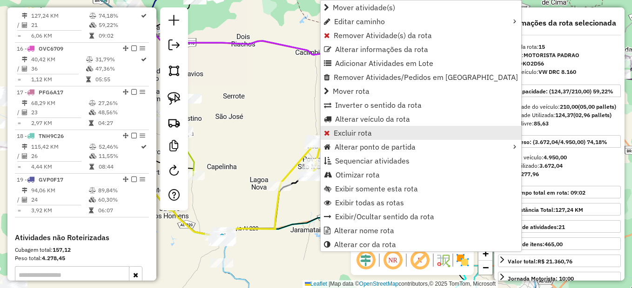
click at [342, 129] on span "Excluir rota" at bounding box center [353, 132] width 38 height 7
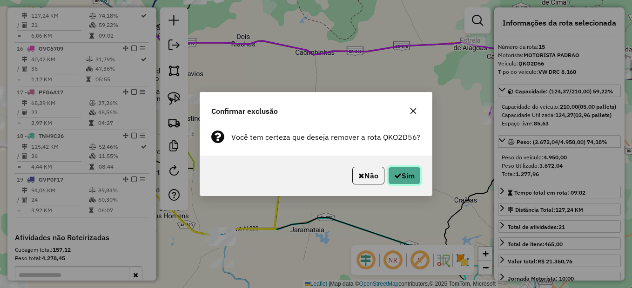
click at [397, 183] on button "Sim" at bounding box center [404, 176] width 33 height 18
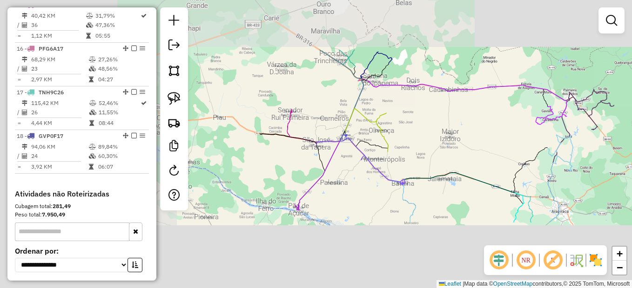
scroll to position [918, 0]
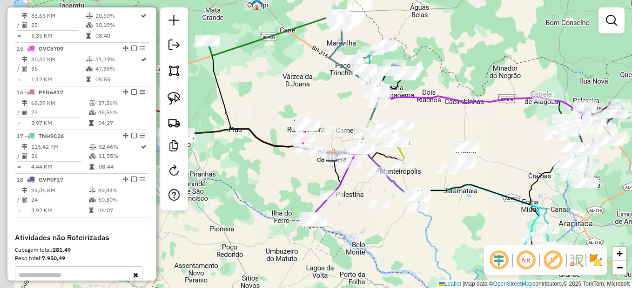
drag, startPoint x: 296, startPoint y: 173, endPoint x: 304, endPoint y: 162, distance: 14.0
click at [301, 175] on div "Janela de atendimento Grade de atendimento Capacidade Transportadoras Veículos …" at bounding box center [316, 144] width 632 height 288
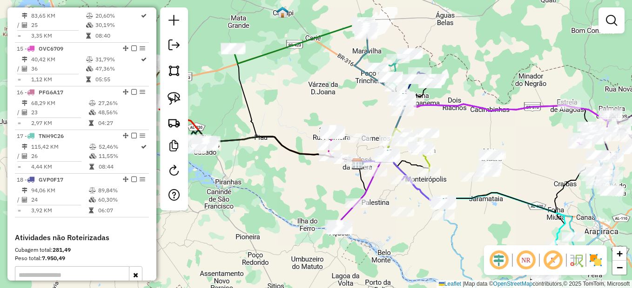
drag, startPoint x: 286, startPoint y: 171, endPoint x: 329, endPoint y: 163, distance: 44.0
click at [332, 168] on div "Janela de atendimento Grade de atendimento Capacidade Transportadoras Veículos …" at bounding box center [316, 144] width 632 height 288
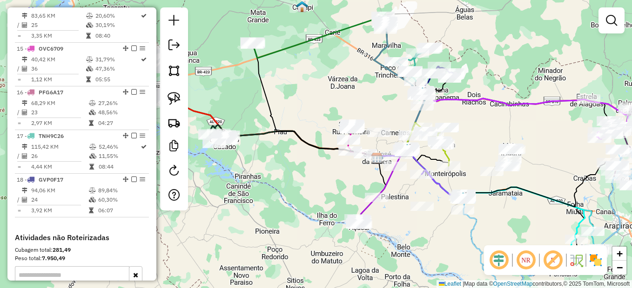
drag, startPoint x: 418, startPoint y: 197, endPoint x: 376, endPoint y: 189, distance: 42.7
click at [376, 189] on div "Rota 11 - Placa TNJ1C75 2460 - PIQUENO ESPETOS BAR Janela de atendimento Grade …" at bounding box center [316, 144] width 632 height 288
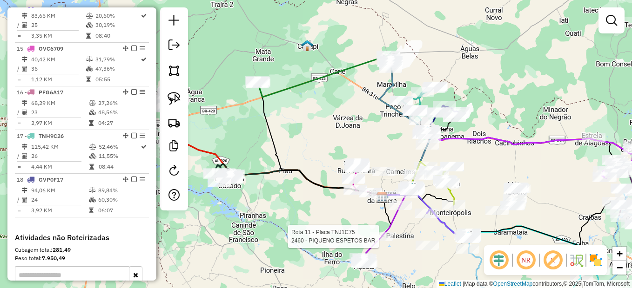
drag, startPoint x: 459, startPoint y: 124, endPoint x: 480, endPoint y: 169, distance: 50.0
click at [480, 169] on div "Rota 11 - Placa TNJ1C75 2460 - PIQUENO ESPETOS BAR Janela de atendimento Grade …" at bounding box center [316, 144] width 632 height 288
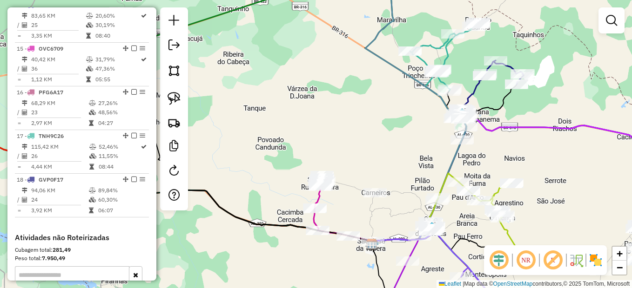
drag, startPoint x: 329, startPoint y: 120, endPoint x: 465, endPoint y: 163, distance: 142.7
click at [470, 164] on div "Rota 11 - Placa TNJ1C75 2460 - PIQUENO ESPETOS BAR Janela de atendimento Grade …" at bounding box center [316, 144] width 632 height 288
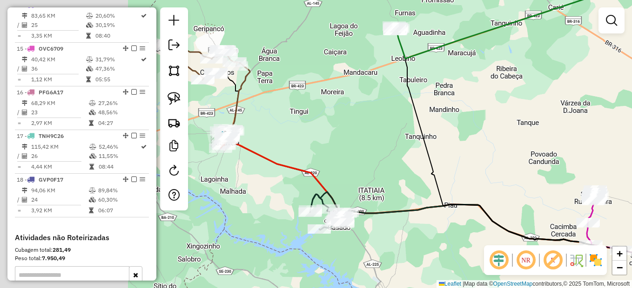
click at [409, 181] on div "Rota 11 - Placa TNJ1C75 2460 - PIQUENO ESPETOS BAR Janela de atendimento Grade …" at bounding box center [316, 144] width 632 height 288
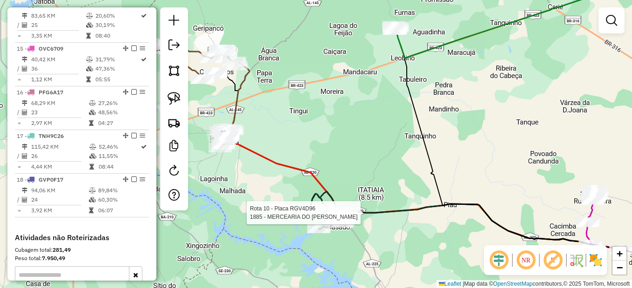
select select "*********"
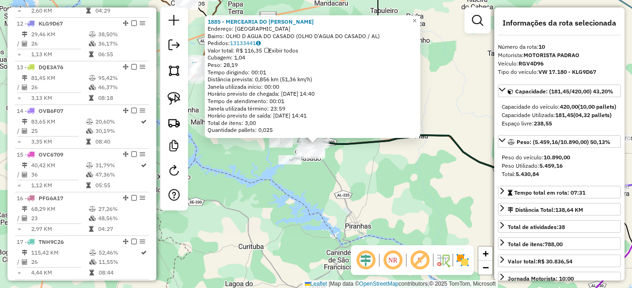
scroll to position [743, 0]
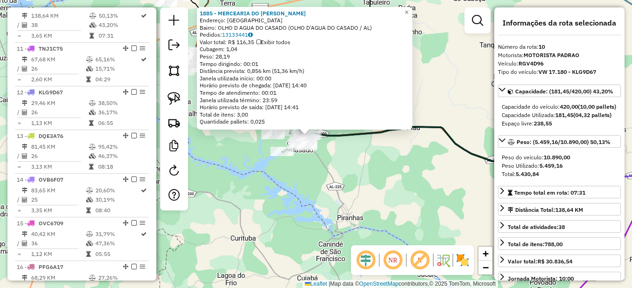
drag, startPoint x: 395, startPoint y: 177, endPoint x: 389, endPoint y: 166, distance: 12.9
click at [388, 167] on div "1885 - MERCEARIA DO LEANDRO Endereço: Villa sao francisco SN Bairro: OLHO D AGU…" at bounding box center [316, 144] width 632 height 288
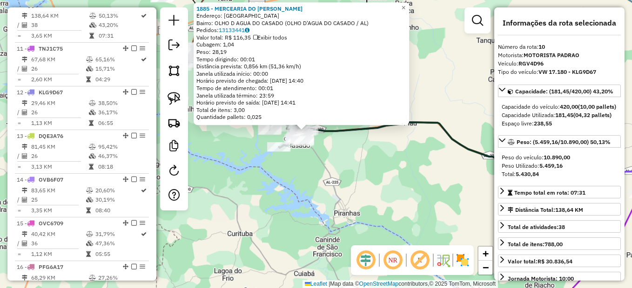
click at [295, 91] on div "1885 - MERCEARIA DO LEANDRO Endereço: Villa sao francisco SN Bairro: OLHO D AGU…" at bounding box center [316, 144] width 632 height 288
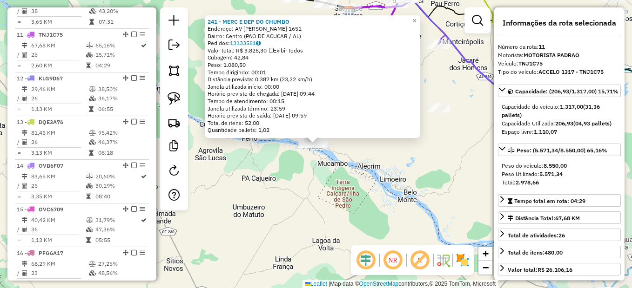
scroll to position [786, 0]
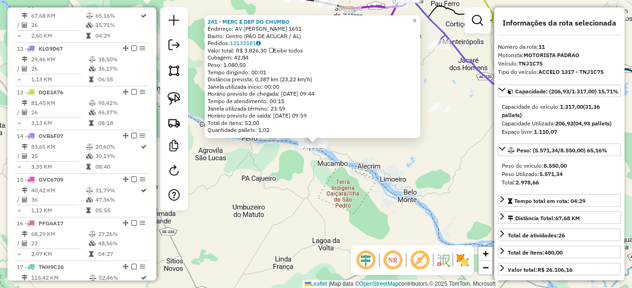
click at [347, 167] on div "241 - MERC E DEP DO CHUMBO Endereço: AV FERREIRA DE NOVAIS 1651 Bairro: Centro …" at bounding box center [316, 144] width 632 height 288
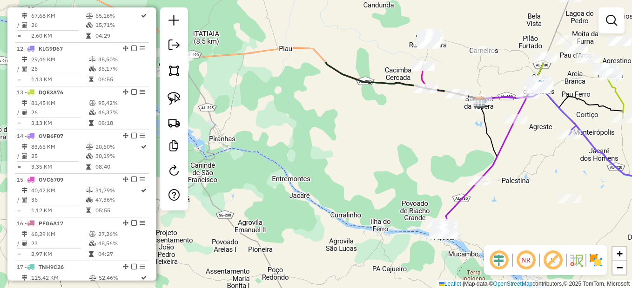
drag, startPoint x: 265, startPoint y: 121, endPoint x: 388, endPoint y: 209, distance: 151.6
click at [388, 209] on div "Janela de atendimento Grade de atendimento Capacidade Transportadoras Veículos …" at bounding box center [316, 144] width 632 height 288
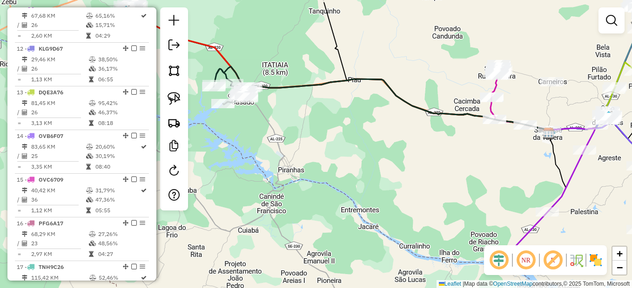
drag, startPoint x: 319, startPoint y: 157, endPoint x: 345, endPoint y: 162, distance: 27.1
click at [343, 164] on div "Janela de atendimento Grade de atendimento Capacidade Transportadoras Veículos …" at bounding box center [316, 144] width 632 height 288
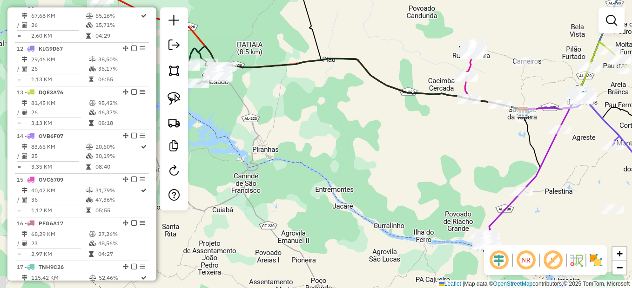
drag, startPoint x: 382, startPoint y: 174, endPoint x: 357, endPoint y: 134, distance: 47.0
click at [352, 133] on div "Janela de atendimento Grade de atendimento Capacidade Transportadoras Veículos …" at bounding box center [316, 144] width 632 height 288
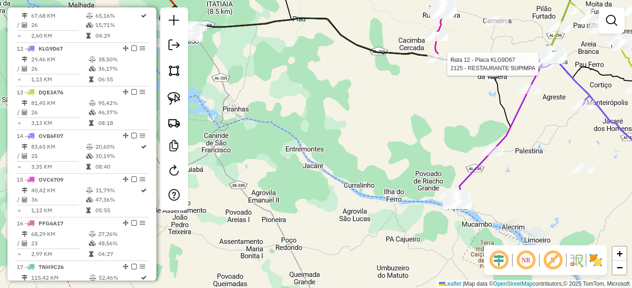
select select "*********"
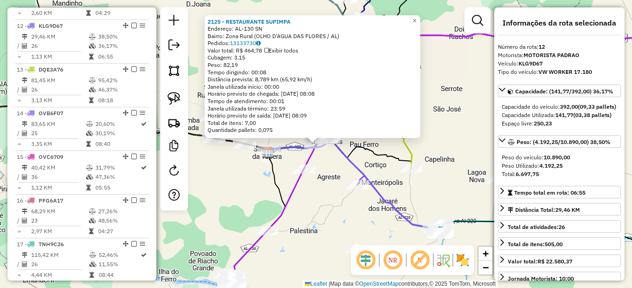
scroll to position [830, 0]
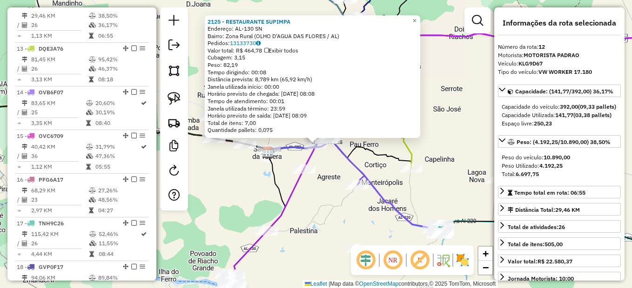
click at [413, 187] on div "2125 - RESTAURANTE SUPIMPA Endereço: AL-130 SN Bairro: Zona Rural (OLHO D'AGUA …" at bounding box center [316, 144] width 632 height 288
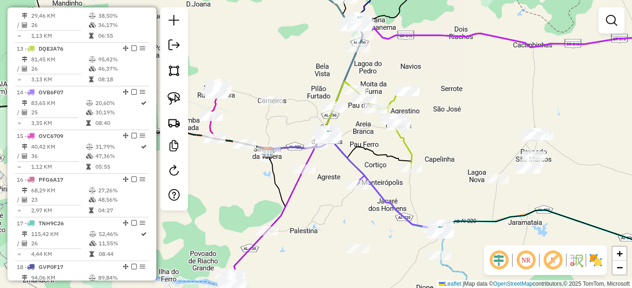
drag, startPoint x: 391, startPoint y: 198, endPoint x: 387, endPoint y: 145, distance: 52.8
click at [387, 176] on icon at bounding box center [401, 205] width 88 height 59
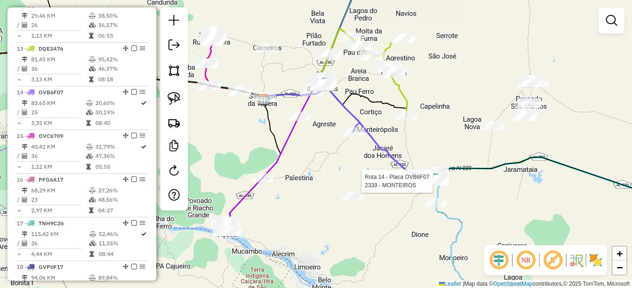
select select "*********"
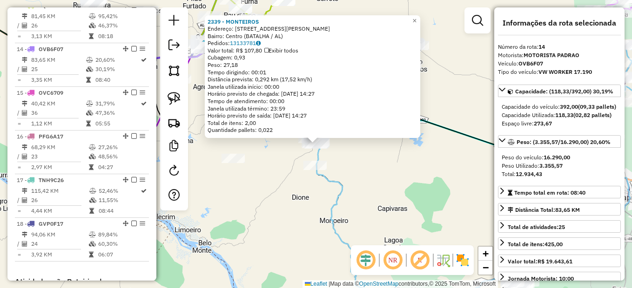
scroll to position [918, 0]
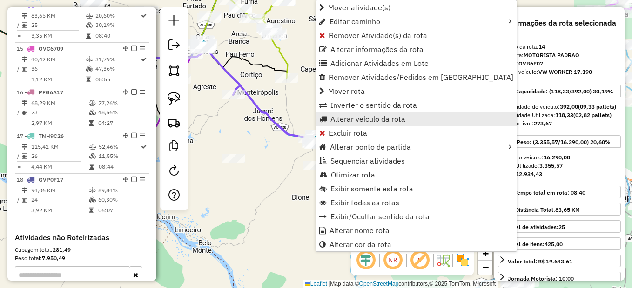
click at [348, 115] on span "Alterar veículo da rota" at bounding box center [367, 118] width 75 height 7
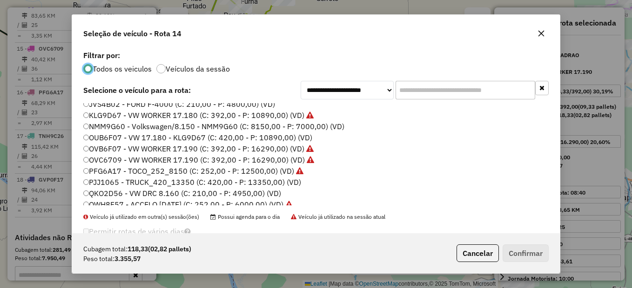
scroll to position [47, 0]
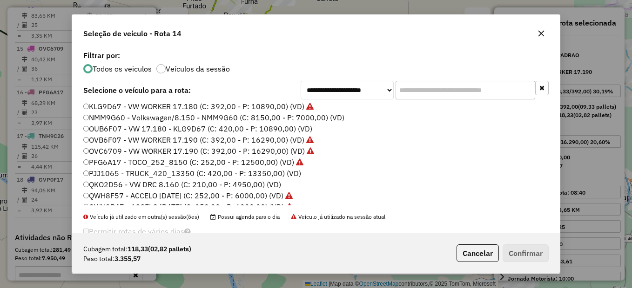
click at [120, 182] on label "QKO2D56 - VW DRC 8.160 (C: 210,00 - P: 4950,00) (VD)" at bounding box center [182, 184] width 198 height 11
click at [516, 262] on div "Cubagem total: 118,33 (02,82 pallets) Peso total: 3.355,57 Cancelar Confirmar" at bounding box center [316, 254] width 488 height 40
click at [518, 255] on button "Confirmar" at bounding box center [526, 254] width 46 height 18
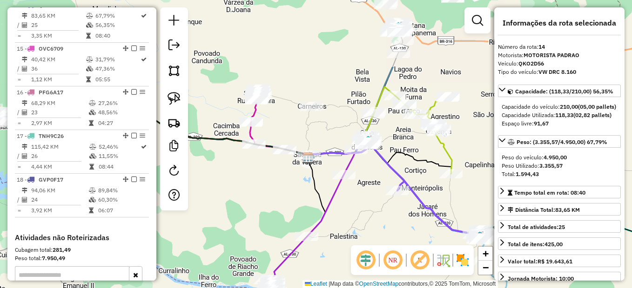
drag, startPoint x: 355, startPoint y: 188, endPoint x: 456, endPoint y: 261, distance: 124.4
click at [456, 261] on hb-router-mapa "Informações da Sessão 978959 - 14/08/2025 Criação: 13/08/2025 17:30 Depósito: U…" at bounding box center [316, 144] width 632 height 288
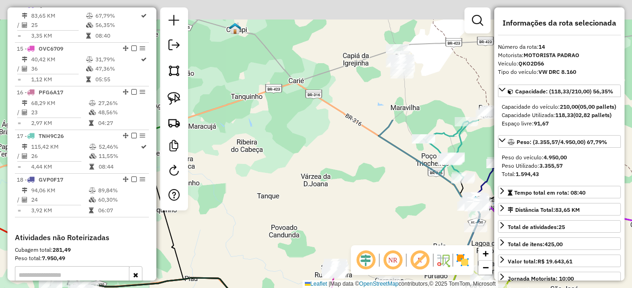
drag, startPoint x: 327, startPoint y: 68, endPoint x: 369, endPoint y: 218, distance: 156.0
click at [369, 229] on div "Janela de atendimento Grade de atendimento Capacidade Transportadoras Veículos …" at bounding box center [316, 144] width 632 height 288
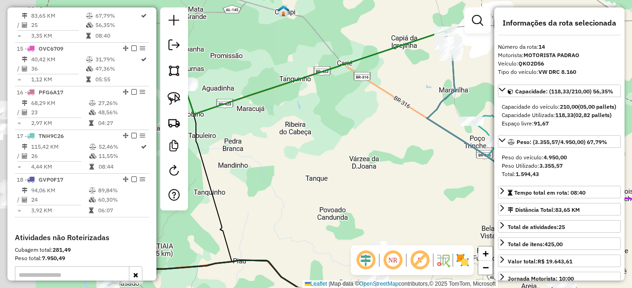
drag, startPoint x: 342, startPoint y: 190, endPoint x: 484, endPoint y: 112, distance: 161.6
click at [486, 112] on div "Janela de atendimento Grade de atendimento Capacidade Transportadoras Veículos …" at bounding box center [316, 144] width 632 height 288
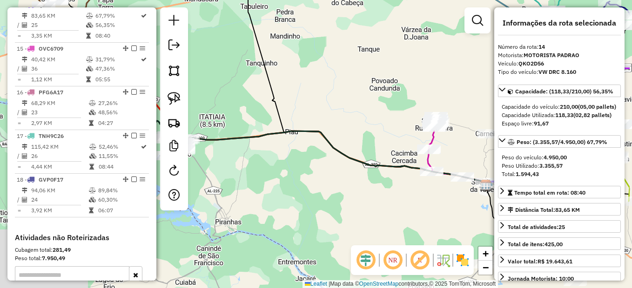
drag, startPoint x: 394, startPoint y: 202, endPoint x: 288, endPoint y: 101, distance: 145.5
click at [288, 131] on icon at bounding box center [334, 158] width 304 height 54
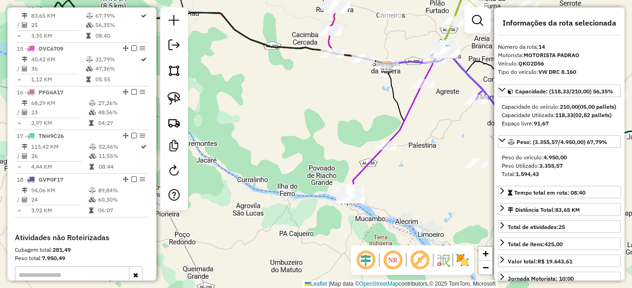
drag, startPoint x: 391, startPoint y: 199, endPoint x: 318, endPoint y: 87, distance: 133.3
click at [314, 86] on div "Janela de atendimento Grade de atendimento Capacidade Transportadoras Veículos …" at bounding box center [316, 144] width 632 height 288
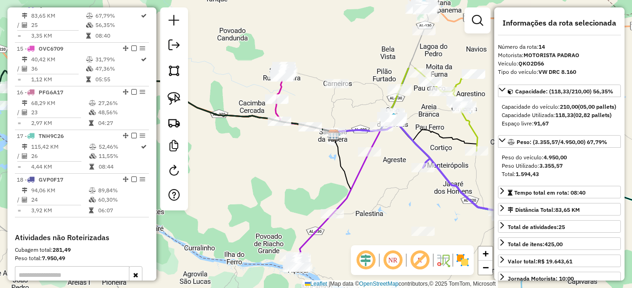
drag, startPoint x: 423, startPoint y: 98, endPoint x: 393, endPoint y: 155, distance: 64.7
click at [387, 186] on div "Janela de atendimento Grade de atendimento Capacidade Transportadoras Veículos …" at bounding box center [316, 144] width 632 height 288
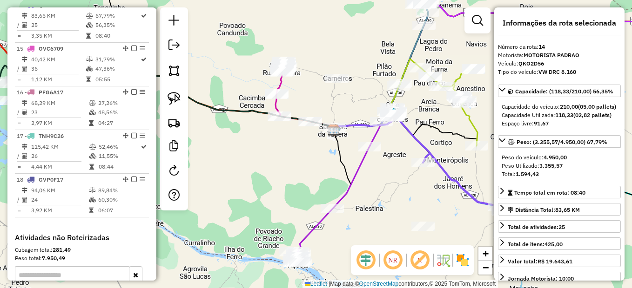
drag, startPoint x: 391, startPoint y: 190, endPoint x: 407, endPoint y: 129, distance: 63.3
click at [407, 129] on div "Janela de atendimento Grade de atendimento Capacidade Transportadoras Veículos …" at bounding box center [316, 144] width 632 height 288
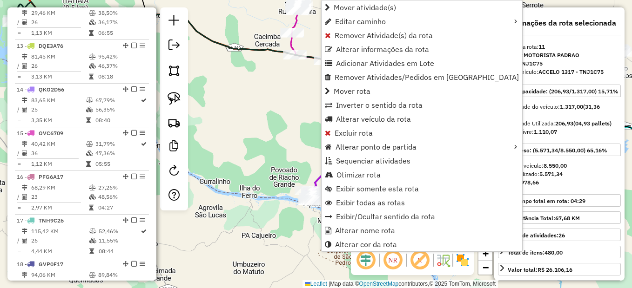
scroll to position [786, 0]
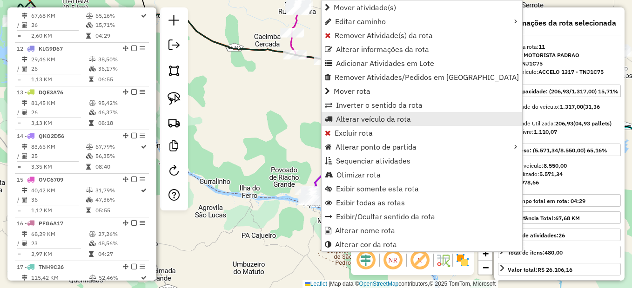
click at [372, 120] on span "Alterar veículo da rota" at bounding box center [373, 118] width 75 height 7
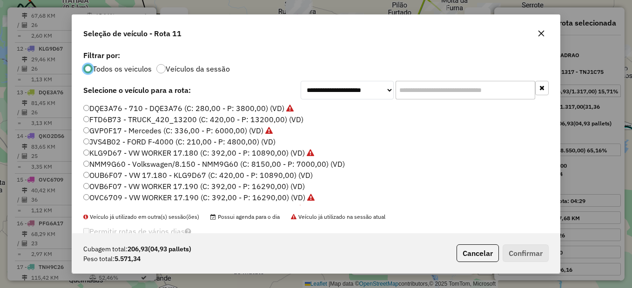
scroll to position [5, 3]
click at [525, 259] on button "Confirmar" at bounding box center [526, 254] width 46 height 18
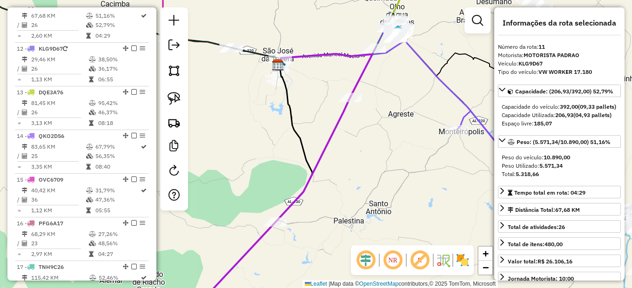
drag, startPoint x: 419, startPoint y: 80, endPoint x: 397, endPoint y: 167, distance: 90.2
click at [401, 175] on div "Janela de atendimento Grade de atendimento Capacidade Transportadoras Veículos …" at bounding box center [316, 144] width 632 height 288
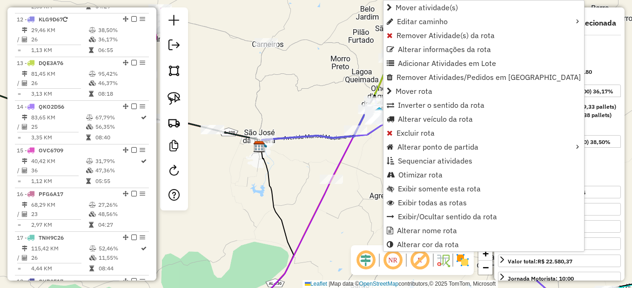
scroll to position [830, 0]
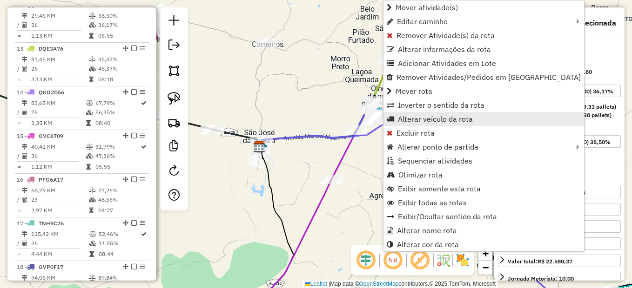
click at [422, 115] on span "Alterar veículo da rota" at bounding box center [435, 118] width 75 height 7
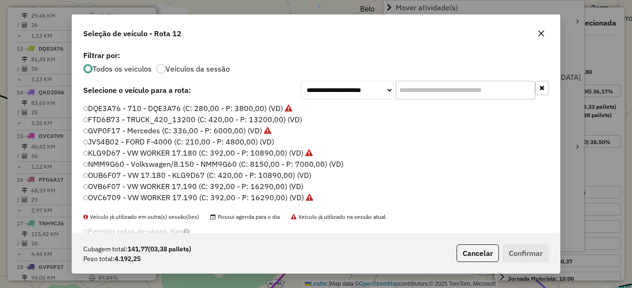
scroll to position [5, 3]
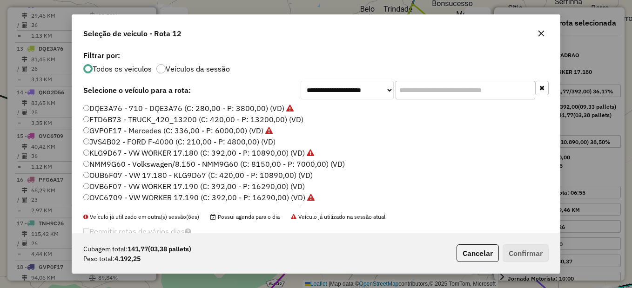
click at [104, 184] on label "OVB6F07 - VW WORKER 17.190 (C: 392,00 - P: 16290,00) (VD)" at bounding box center [193, 186] width 221 height 11
click at [536, 251] on button "Confirmar" at bounding box center [526, 254] width 46 height 18
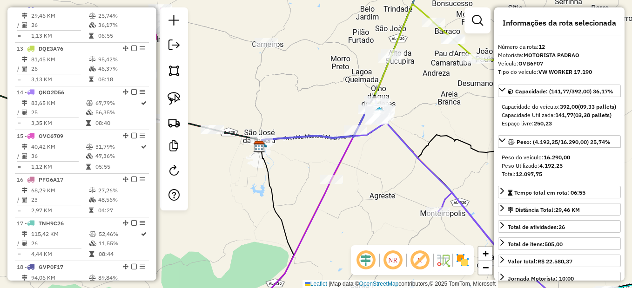
drag, startPoint x: 232, startPoint y: 205, endPoint x: 382, endPoint y: 230, distance: 152.8
click at [382, 230] on div "Janela de atendimento Grade de atendimento Capacidade Transportadoras Veículos …" at bounding box center [316, 144] width 632 height 288
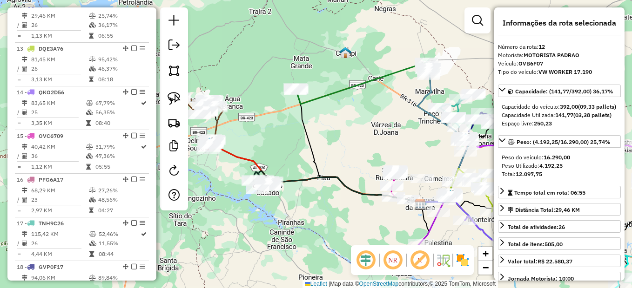
drag, startPoint x: 323, startPoint y: 227, endPoint x: 357, endPoint y: 227, distance: 34.0
click at [357, 227] on div "Janela de atendimento Grade de atendimento Capacidade Transportadoras Veículos …" at bounding box center [316, 144] width 632 height 288
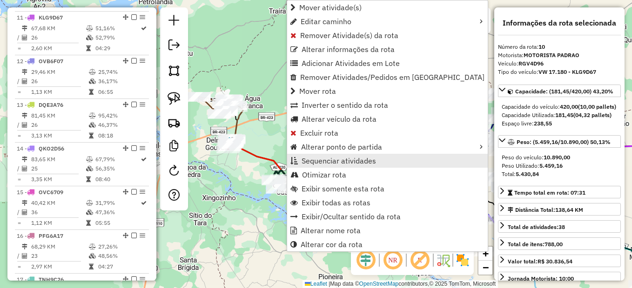
scroll to position [743, 0]
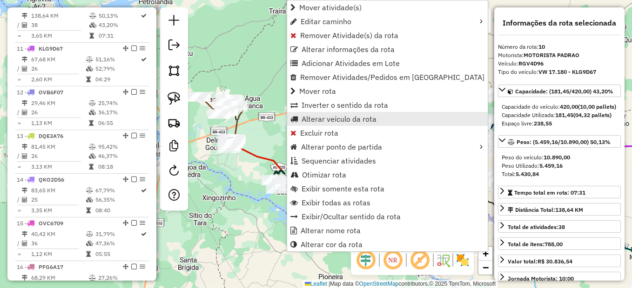
click at [346, 119] on span "Alterar veículo da rota" at bounding box center [339, 118] width 75 height 7
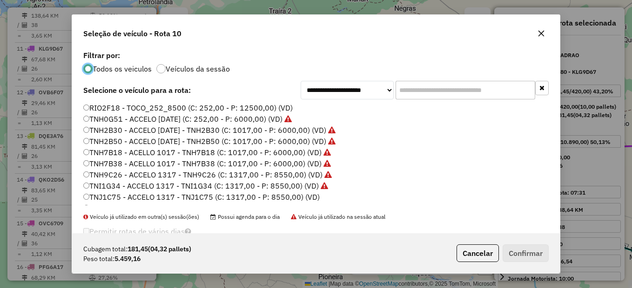
scroll to position [188, 0]
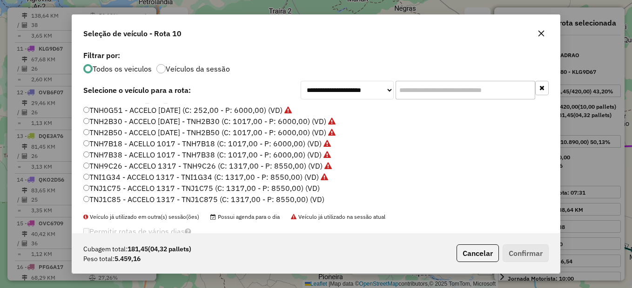
click at [119, 186] on label "TNJ1C75 - ACCELO 1317 - TNJ1C75 (C: 1317,00 - P: 8550,00) (VD)" at bounding box center [201, 188] width 236 height 11
click at [524, 252] on button "Confirmar" at bounding box center [526, 254] width 46 height 18
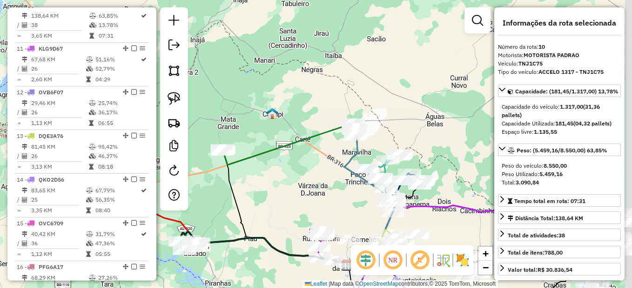
drag, startPoint x: 417, startPoint y: 118, endPoint x: 322, endPoint y: 179, distance: 112.2
click at [320, 186] on div "Janela de atendimento Grade de atendimento Capacidade Transportadoras Veículos …" at bounding box center [316, 144] width 632 height 288
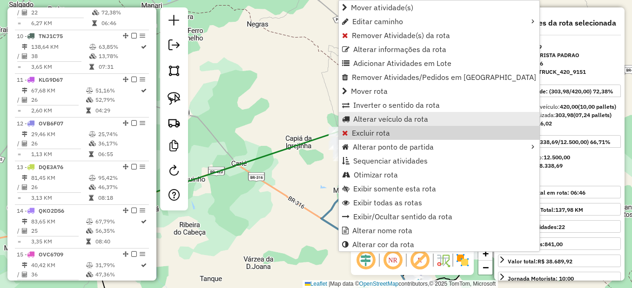
scroll to position [699, 0]
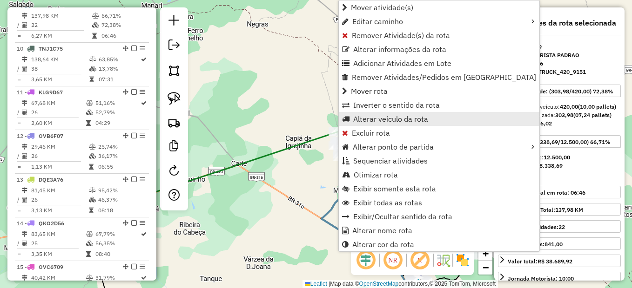
click at [382, 115] on span "Alterar veículo da rota" at bounding box center [390, 118] width 75 height 7
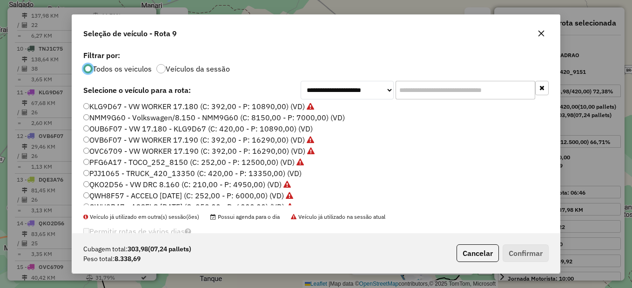
scroll to position [93, 0]
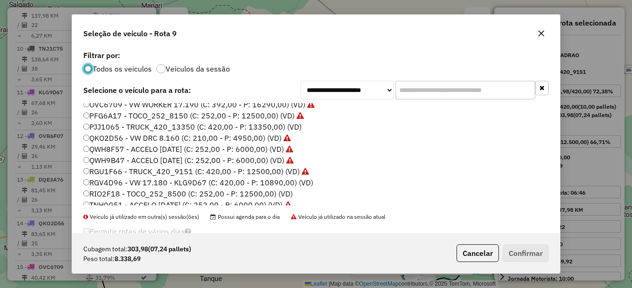
click at [135, 179] on label "RGV4D96 - VW 17.180 - KLG9D67 (C: 420,00 - P: 10890,00) (VD)" at bounding box center [198, 182] width 230 height 11
click at [518, 259] on button "Confirmar" at bounding box center [526, 254] width 46 height 18
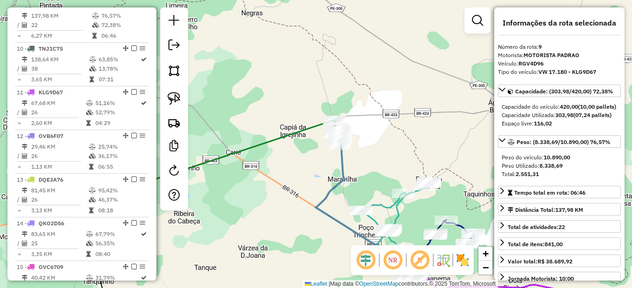
drag, startPoint x: 426, startPoint y: 216, endPoint x: 415, endPoint y: 194, distance: 25.0
click at [415, 194] on div "Janela de atendimento Grade de atendimento Capacidade Transportadoras Veículos …" at bounding box center [316, 144] width 632 height 288
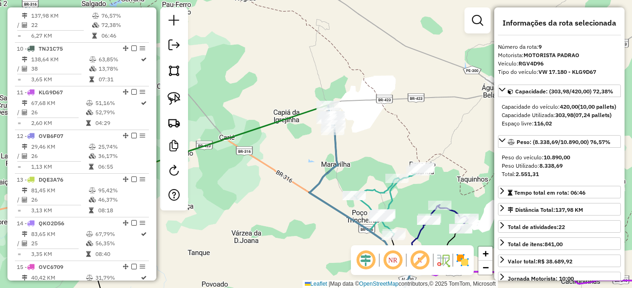
drag, startPoint x: 456, startPoint y: 185, endPoint x: 428, endPoint y: 135, distance: 57.3
click at [428, 135] on div "Janela de atendimento Grade de atendimento Capacidade Transportadoras Veículos …" at bounding box center [316, 144] width 632 height 288
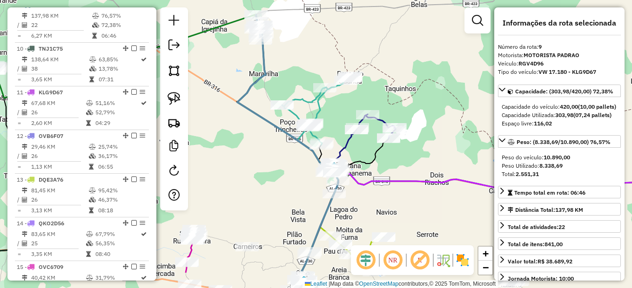
drag, startPoint x: 484, startPoint y: 191, endPoint x: 384, endPoint y: 103, distance: 132.8
click at [384, 103] on div "Janela de atendimento Grade de atendimento Capacidade Transportadoras Veículos …" at bounding box center [316, 144] width 632 height 288
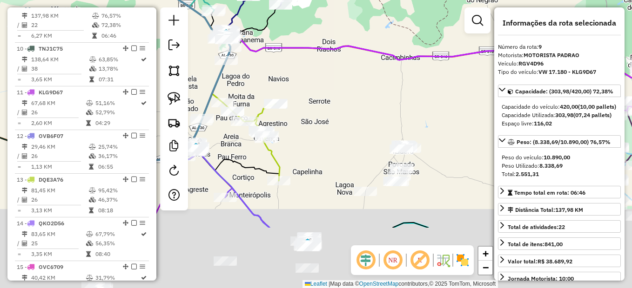
drag, startPoint x: 415, startPoint y: 200, endPoint x: 361, endPoint y: 111, distance: 104.4
click at [361, 111] on div "Janela de atendimento Grade de atendimento Capacidade Transportadoras Veículos …" at bounding box center [316, 144] width 632 height 288
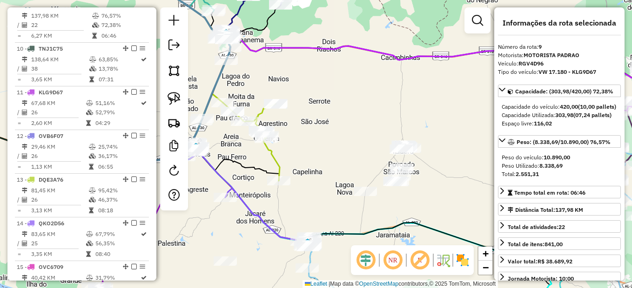
drag, startPoint x: 438, startPoint y: 212, endPoint x: 409, endPoint y: 198, distance: 32.9
click at [415, 202] on div "Janela de atendimento Grade de atendimento Capacidade Transportadoras Veículos …" at bounding box center [316, 144] width 632 height 288
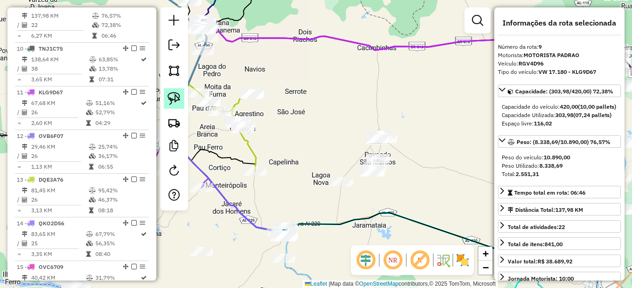
click at [181, 98] on link at bounding box center [174, 98] width 20 height 20
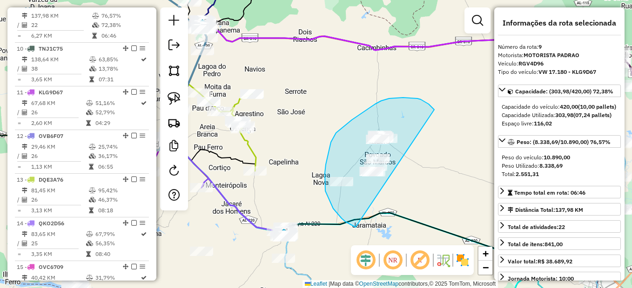
drag, startPoint x: 431, startPoint y: 106, endPoint x: 384, endPoint y: 228, distance: 130.9
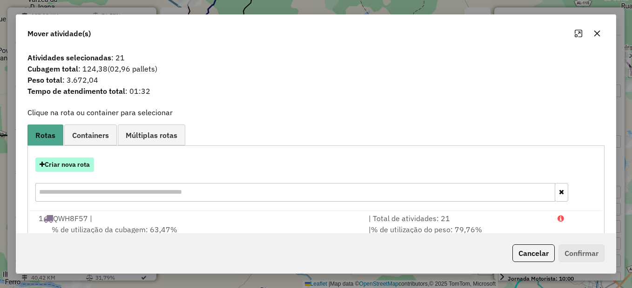
click at [67, 161] on button "Criar nova rota" at bounding box center [64, 165] width 59 height 14
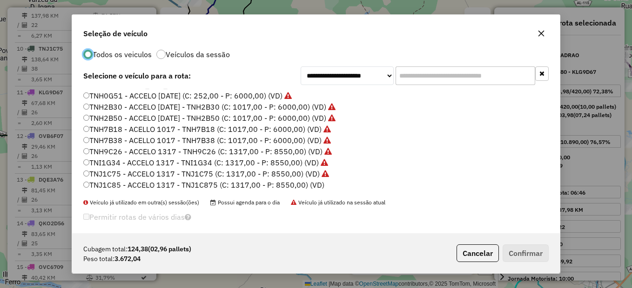
scroll to position [21, 0]
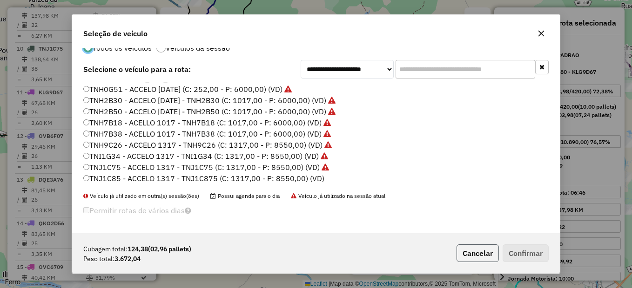
click at [495, 257] on button "Cancelar" at bounding box center [477, 254] width 42 height 18
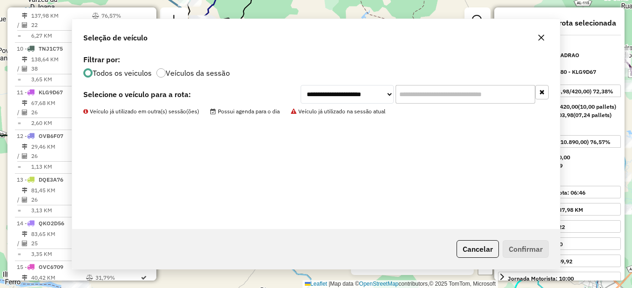
scroll to position [0, 0]
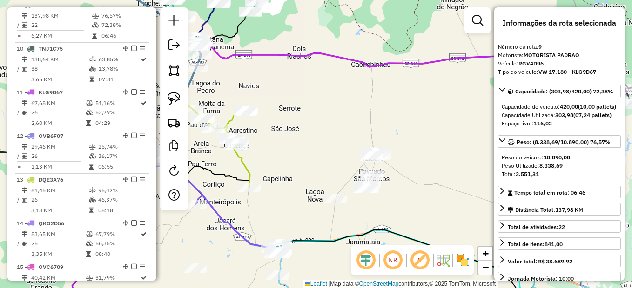
drag, startPoint x: 431, startPoint y: 179, endPoint x: 425, endPoint y: 196, distance: 17.8
click at [425, 196] on div "Janela de atendimento Grade de atendimento Capacidade Transportadoras Veículos …" at bounding box center [316, 144] width 632 height 288
click at [167, 98] on link at bounding box center [174, 98] width 20 height 20
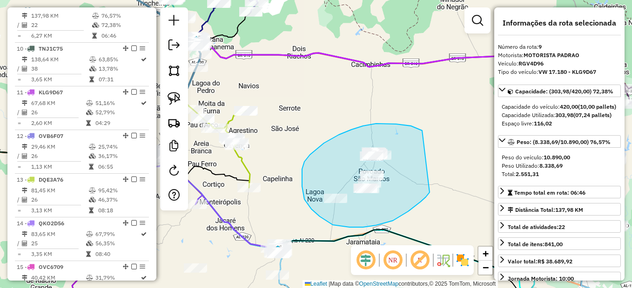
drag, startPoint x: 411, startPoint y: 126, endPoint x: 430, endPoint y: 190, distance: 67.1
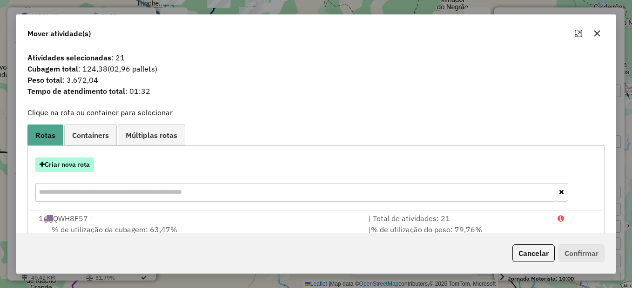
click at [59, 164] on button "Criar nova rota" at bounding box center [64, 165] width 59 height 14
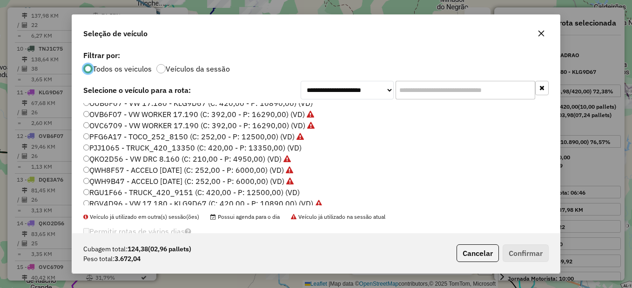
scroll to position [93, 0]
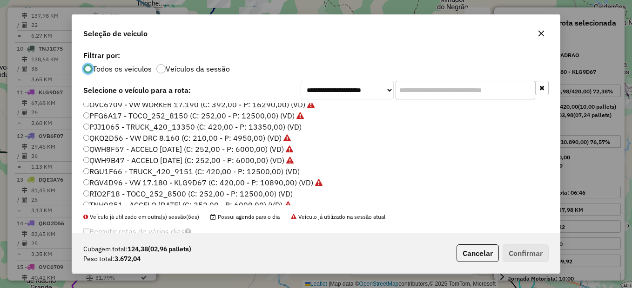
click at [143, 173] on label "RGU1F66 - TRUCK_420_9151 (C: 420,00 - P: 12500,00) (VD)" at bounding box center [191, 171] width 216 height 11
click at [487, 253] on button "Cancelar" at bounding box center [477, 254] width 42 height 18
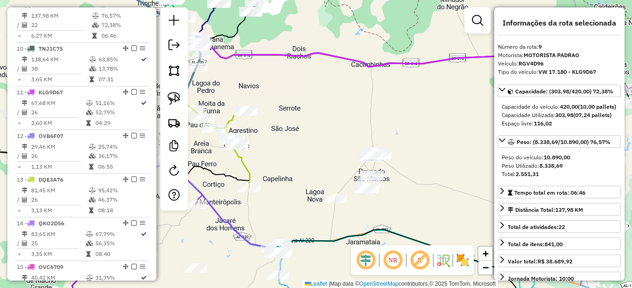
drag, startPoint x: 400, startPoint y: 174, endPoint x: 382, endPoint y: 152, distance: 28.5
click at [386, 156] on div "Janela de atendimento Grade de atendimento Capacidade Transportadoras Veículos …" at bounding box center [316, 144] width 632 height 288
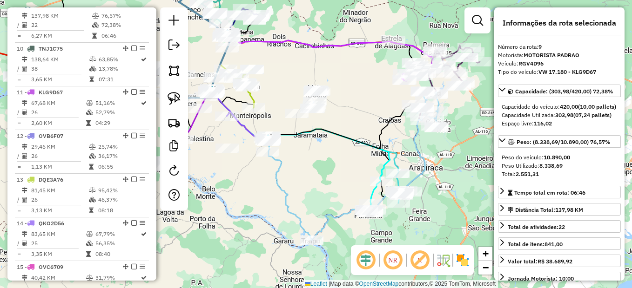
drag, startPoint x: 455, startPoint y: 140, endPoint x: 431, endPoint y: 182, distance: 48.1
click at [431, 182] on div "Janela de atendimento Grade de atendimento Capacidade Transportadoras Veículos …" at bounding box center [316, 144] width 632 height 288
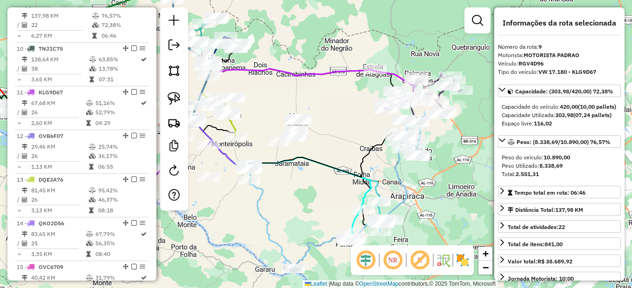
drag, startPoint x: 431, startPoint y: 197, endPoint x: 429, endPoint y: 132, distance: 65.6
click at [434, 129] on div "Janela de atendimento Grade de atendimento Capacidade Transportadoras Veículos …" at bounding box center [316, 144] width 632 height 288
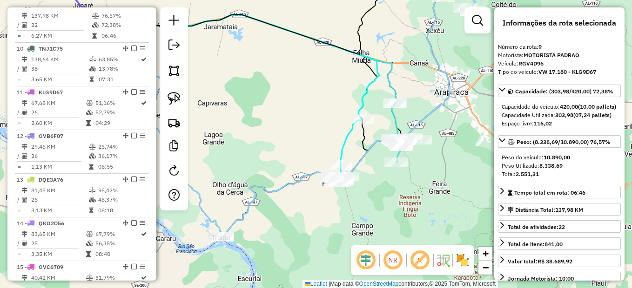
drag, startPoint x: 376, startPoint y: 206, endPoint x: 342, endPoint y: 219, distance: 37.4
click at [342, 219] on div "Janela de atendimento Grade de atendimento Capacidade Transportadoras Veículos …" at bounding box center [316, 144] width 632 height 288
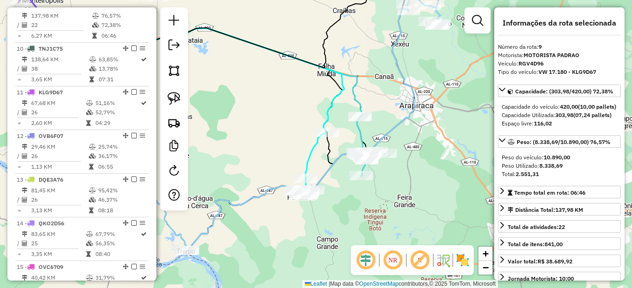
click at [405, 199] on div "Janela de atendimento Grade de atendimento Capacidade Transportadoras Veículos …" at bounding box center [316, 144] width 632 height 288
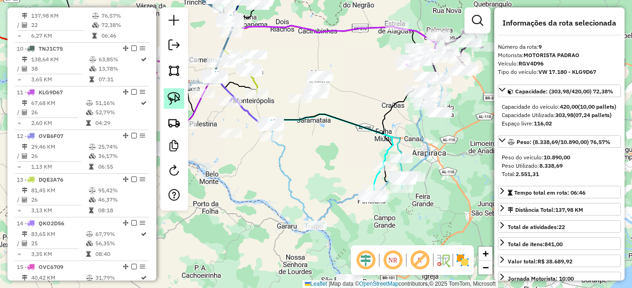
click at [166, 101] on link at bounding box center [174, 98] width 20 height 20
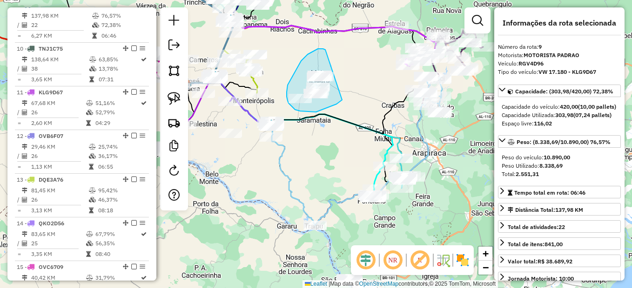
drag, startPoint x: 320, startPoint y: 49, endPoint x: 355, endPoint y: 91, distance: 55.2
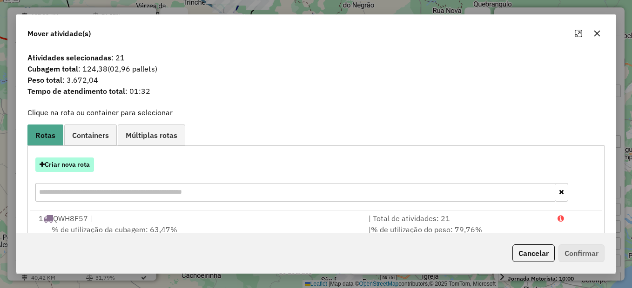
click at [75, 164] on button "Criar nova rota" at bounding box center [64, 165] width 59 height 14
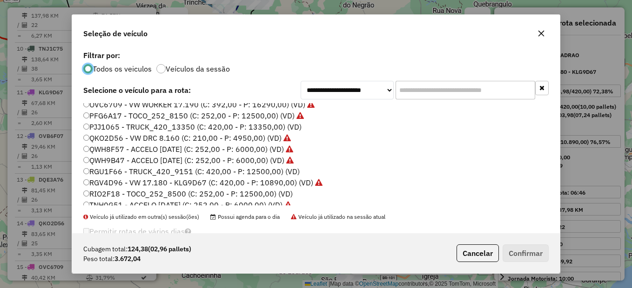
click at [112, 170] on label "RGU1F66 - TRUCK_420_9151 (C: 420,00 - P: 12500,00) (VD)" at bounding box center [191, 171] width 216 height 11
click at [515, 254] on button "Confirmar" at bounding box center [526, 254] width 46 height 18
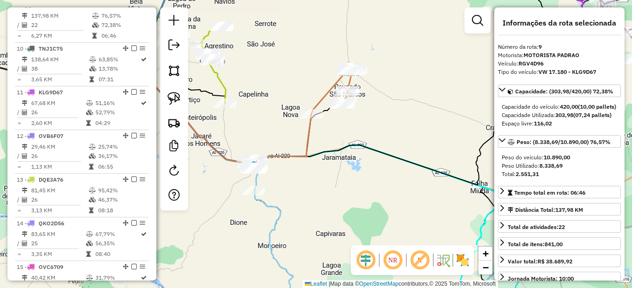
drag, startPoint x: 338, startPoint y: 143, endPoint x: 375, endPoint y: 151, distance: 37.0
click at [374, 151] on div "Janela de atendimento Grade de atendimento Capacidade Transportadoras Veículos …" at bounding box center [316, 144] width 632 height 288
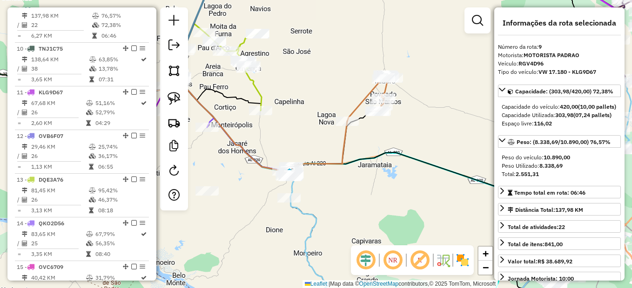
click at [405, 144] on div "Janela de atendimento Grade de atendimento Capacidade Transportadoras Veículos …" at bounding box center [316, 144] width 632 height 288
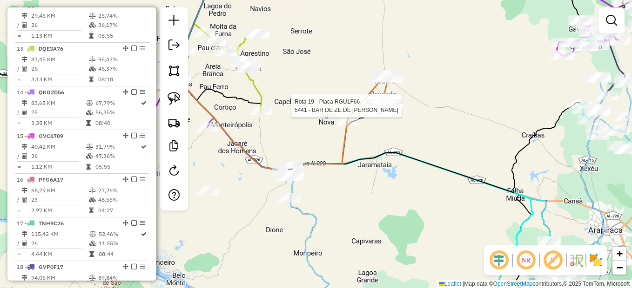
select select "*********"
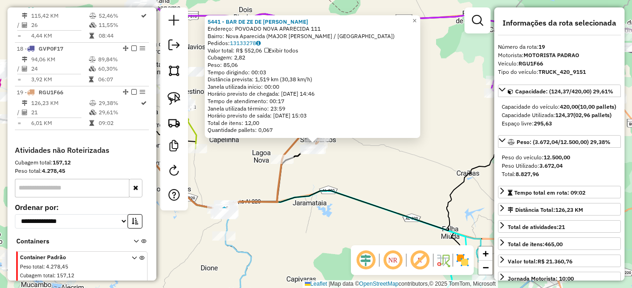
scroll to position [1089, 0]
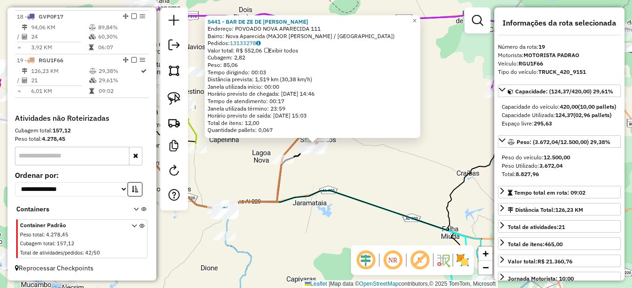
click at [454, 208] on div "5441 - BAR DE ZE DE HELENO Endereço: POVOADO NOVA APARECIDA 111 Bairro: Nova Ap…" at bounding box center [316, 144] width 632 height 288
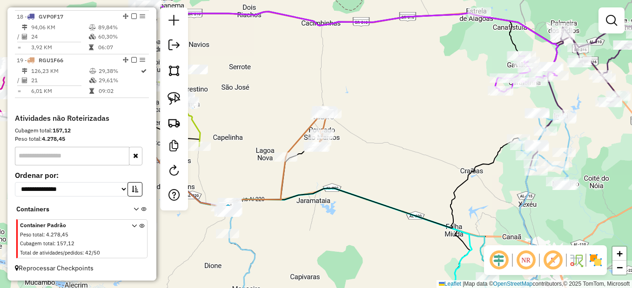
drag, startPoint x: 379, startPoint y: 215, endPoint x: 486, endPoint y: 181, distance: 112.3
click at [484, 182] on div "Janela de atendimento Grade de atendimento Capacidade Transportadoras Veículos …" at bounding box center [316, 144] width 632 height 288
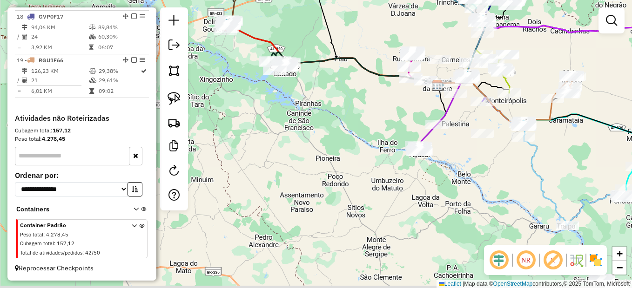
drag, startPoint x: 320, startPoint y: 237, endPoint x: 430, endPoint y: 186, distance: 121.8
click at [421, 191] on div "Janela de atendimento Grade de atendimento Capacidade Transportadoras Veículos …" at bounding box center [316, 144] width 632 height 288
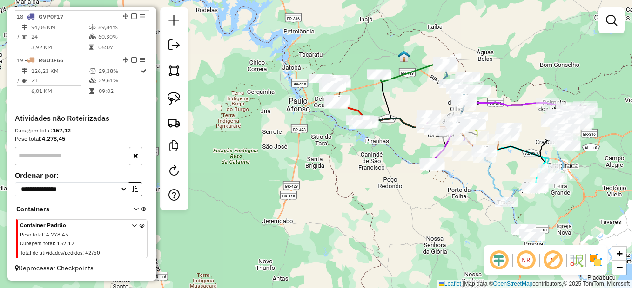
drag, startPoint x: 449, startPoint y: 219, endPoint x: 386, endPoint y: 156, distance: 89.8
click at [386, 156] on div "Janela de atendimento Grade de atendimento Capacidade Transportadoras Veículos …" at bounding box center [316, 144] width 632 height 288
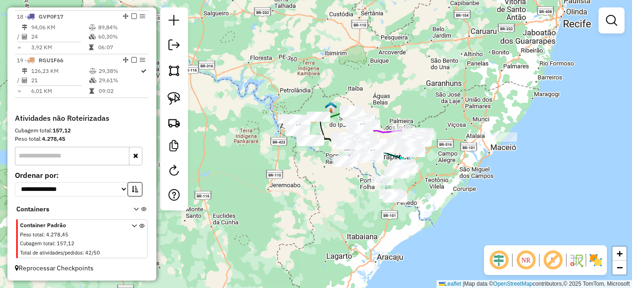
drag, startPoint x: 572, startPoint y: 145, endPoint x: 512, endPoint y: 162, distance: 62.6
click at [512, 162] on div "Janela de atendimento Grade de atendimento Capacidade Transportadoras Veículos …" at bounding box center [316, 144] width 632 height 288
click at [503, 142] on div at bounding box center [505, 137] width 23 height 9
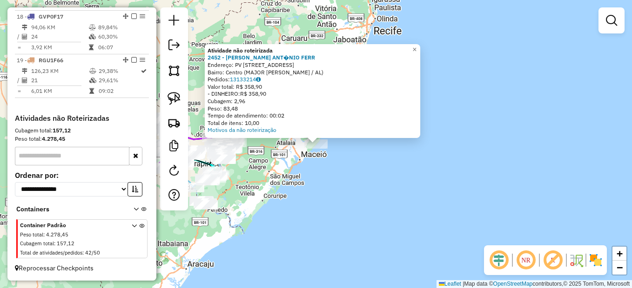
click at [291, 188] on div "Atividade não roteirizada 2452 - MARCOS ANT�NIO FERR Endereço: PV SANTA LUIZA 1…" at bounding box center [316, 144] width 632 height 288
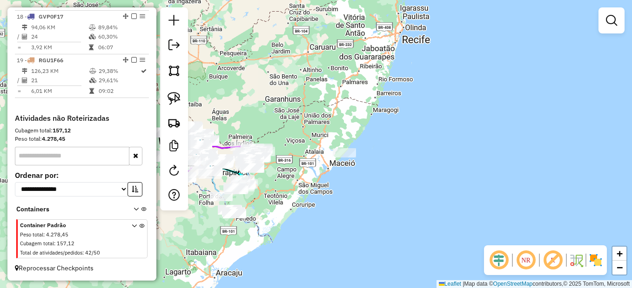
drag, startPoint x: 306, startPoint y: 190, endPoint x: 352, endPoint y: 189, distance: 45.6
click at [346, 199] on div "Janela de atendimento Grade de atendimento Capacidade Transportadoras Veículos …" at bounding box center [316, 144] width 632 height 288
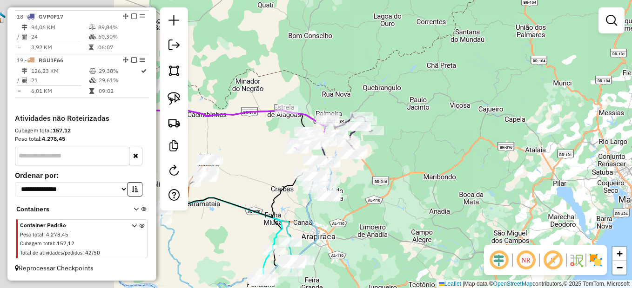
drag, startPoint x: 394, startPoint y: 219, endPoint x: 458, endPoint y: 213, distance: 64.0
click at [457, 217] on div "Janela de atendimento Grade de atendimento Capacidade Transportadoras Veículos …" at bounding box center [316, 144] width 632 height 288
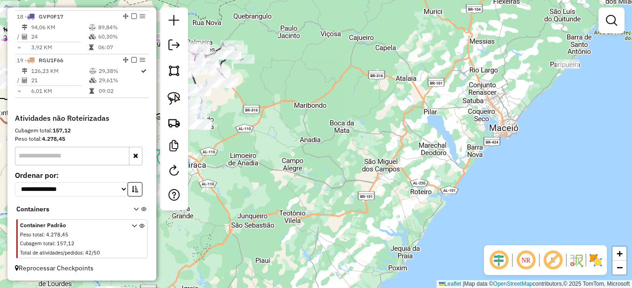
drag, startPoint x: 409, startPoint y: 109, endPoint x: 326, endPoint y: 91, distance: 85.3
click at [323, 89] on div "Janela de atendimento Grade de atendimento Capacidade Transportadoras Veículos …" at bounding box center [316, 144] width 632 height 288
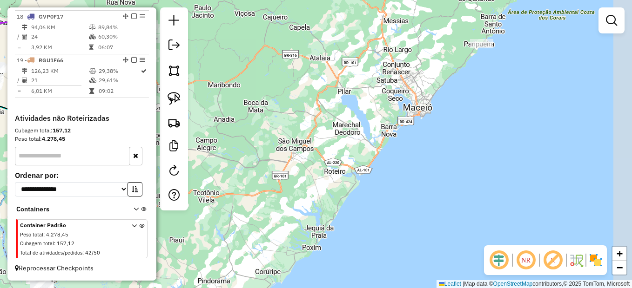
drag, startPoint x: 466, startPoint y: 103, endPoint x: 423, endPoint y: 128, distance: 49.9
click at [428, 128] on div "Janela de atendimento Grade de atendimento Capacidade Transportadoras Veículos …" at bounding box center [316, 144] width 632 height 288
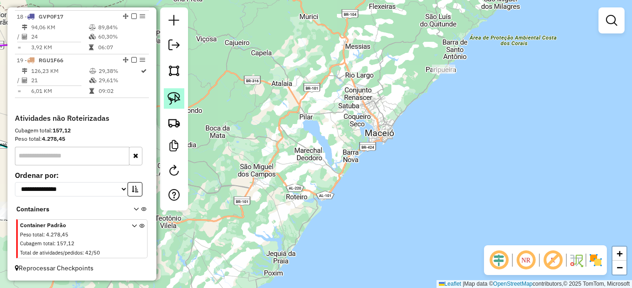
click at [172, 101] on img at bounding box center [174, 98] width 13 height 13
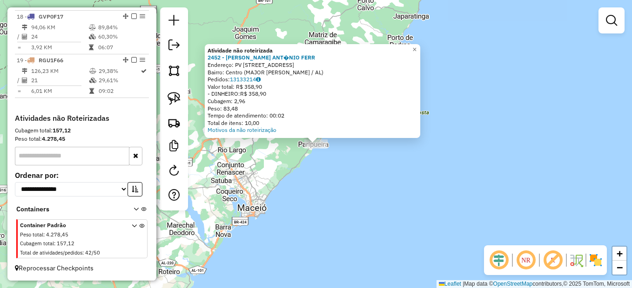
click at [355, 187] on div "Atividade não roteirizada 2452 - MARCOS ANT�NIO FERR Endereço: PV SANTA LUIZA 1…" at bounding box center [316, 144] width 632 height 288
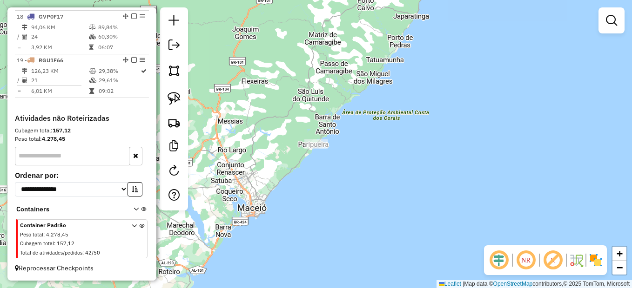
drag, startPoint x: 296, startPoint y: 179, endPoint x: 317, endPoint y: 190, distance: 23.7
click at [317, 190] on div "Janela de atendimento Grade de atendimento Capacidade Transportadoras Veículos …" at bounding box center [316, 144] width 632 height 288
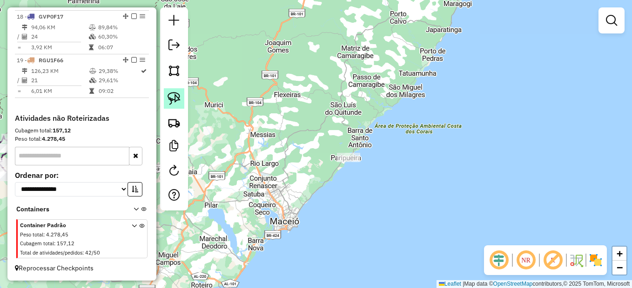
click at [168, 94] on img at bounding box center [174, 98] width 13 height 13
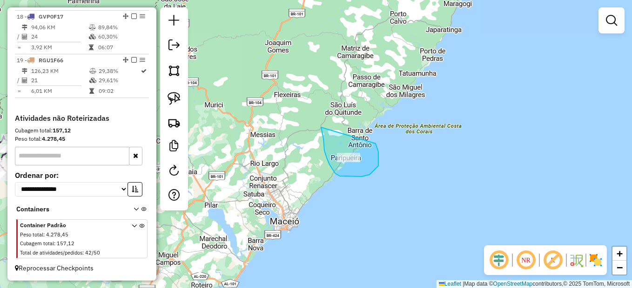
drag, startPoint x: 321, startPoint y: 127, endPoint x: 367, endPoint y: 113, distance: 47.8
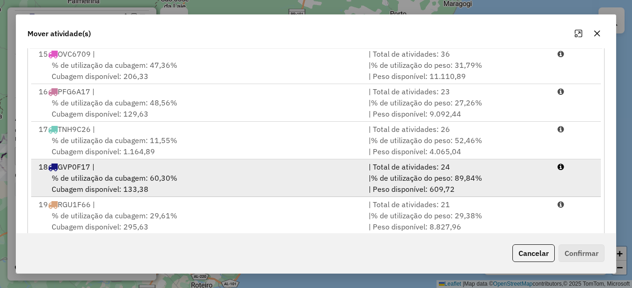
scroll to position [180, 0]
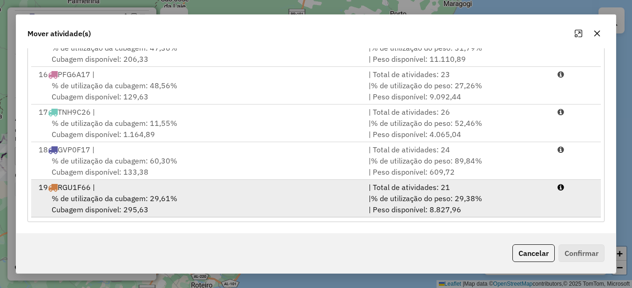
click at [182, 192] on div "19 RGU1F66 |" at bounding box center [198, 187] width 330 height 11
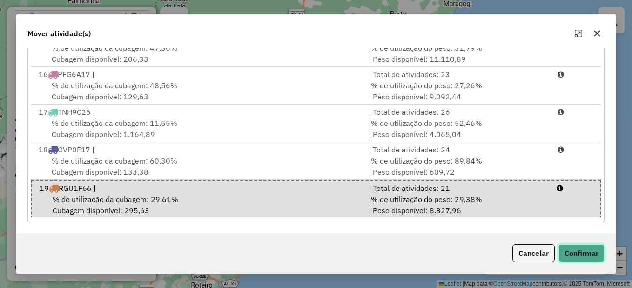
click at [576, 253] on button "Confirmar" at bounding box center [581, 254] width 46 height 18
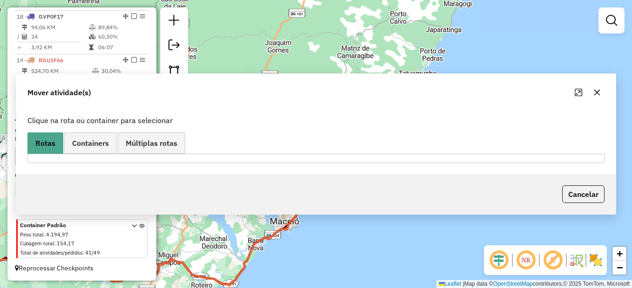
scroll to position [0, 0]
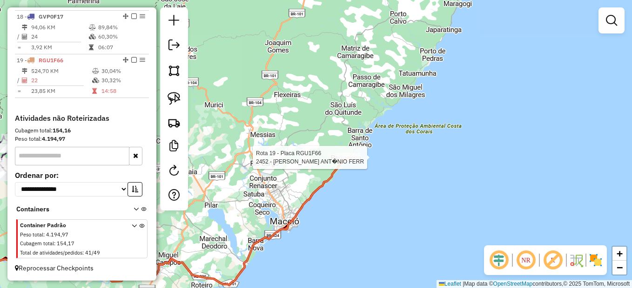
select select "*********"
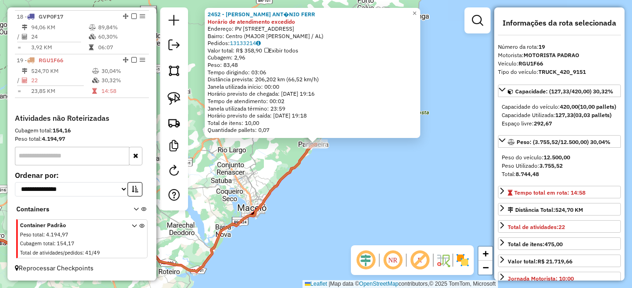
click at [268, 218] on div "2452 - MARCOS ANT�NIO FERR Horário de atendimento excedido Endereço: PV SANTA L…" at bounding box center [316, 144] width 632 height 288
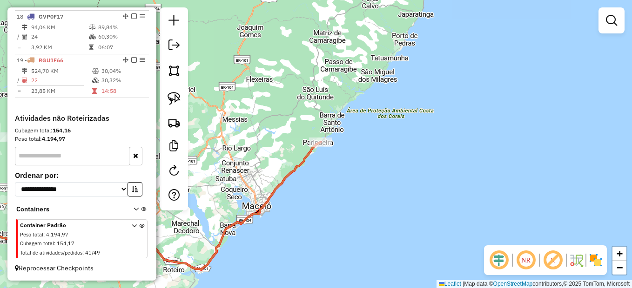
drag, startPoint x: 269, startPoint y: 205, endPoint x: 443, endPoint y: 159, distance: 180.1
click at [321, 161] on icon at bounding box center [130, 206] width 379 height 128
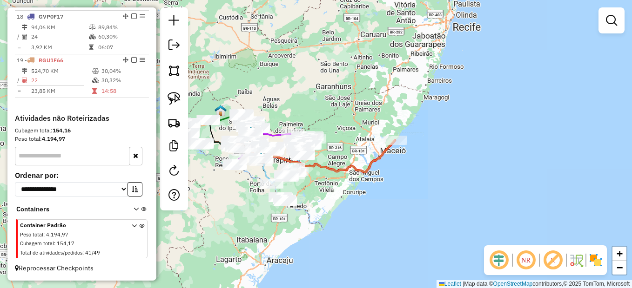
drag, startPoint x: 293, startPoint y: 192, endPoint x: 307, endPoint y: 199, distance: 15.6
click at [307, 199] on div "Janela de atendimento Grade de atendimento Capacidade Transportadoras Veículos …" at bounding box center [316, 144] width 632 height 288
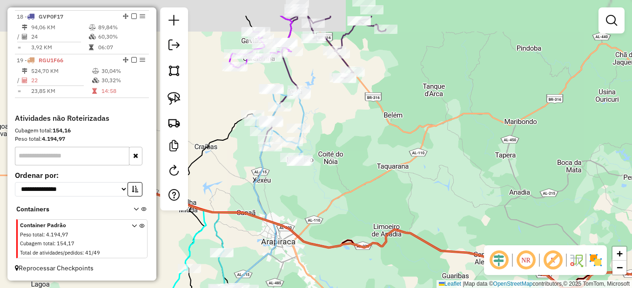
drag, startPoint x: 334, startPoint y: 125, endPoint x: 393, endPoint y: 154, distance: 66.2
click at [393, 154] on div "Janela de atendimento Grade de atendimento Capacidade Transportadoras Veículos …" at bounding box center [316, 144] width 632 height 288
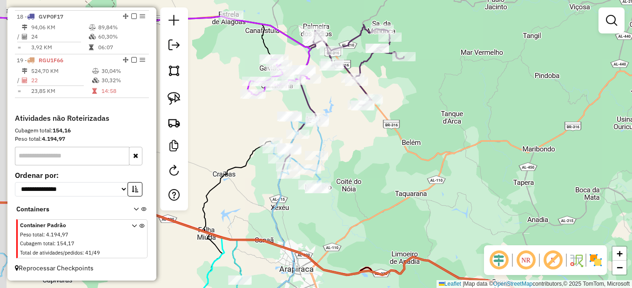
drag, startPoint x: 354, startPoint y: 159, endPoint x: 360, endPoint y: 168, distance: 11.1
click at [360, 168] on div "Janela de atendimento Grade de atendimento Capacidade Transportadoras Veículos …" at bounding box center [316, 144] width 632 height 288
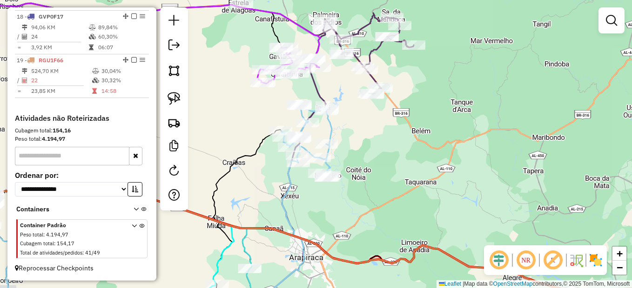
drag, startPoint x: 362, startPoint y: 176, endPoint x: 434, endPoint y: 51, distance: 144.7
click at [430, 54] on div "Janela de atendimento Grade de atendimento Capacidade Transportadoras Veículos …" at bounding box center [316, 144] width 632 height 288
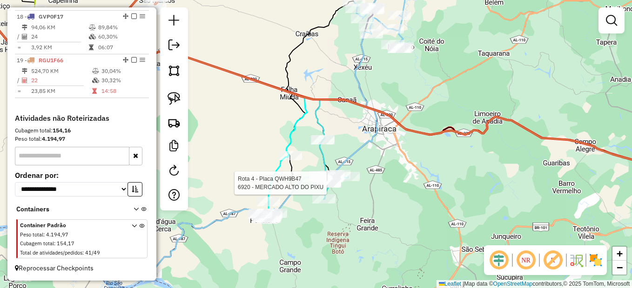
select select "*********"
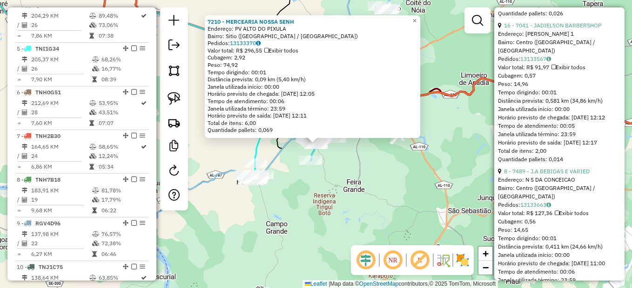
scroll to position [3938, 0]
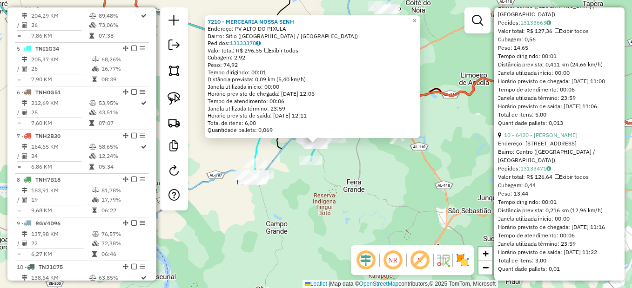
click at [403, 192] on div "7210 - MERCEARIA NOSSA SENH Endereço: PV ALTO DO PIXULA Bairro: Sitio (LAGOA DA…" at bounding box center [316, 144] width 632 height 288
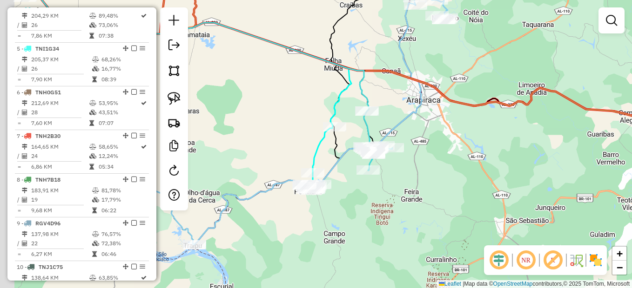
drag, startPoint x: 277, startPoint y: 210, endPoint x: 333, endPoint y: 220, distance: 56.7
click at [333, 220] on div "Janela de atendimento Grade de atendimento Capacidade Transportadoras Veículos …" at bounding box center [316, 144] width 632 height 288
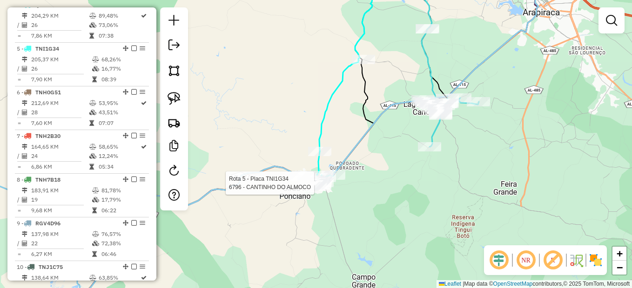
select select "*********"
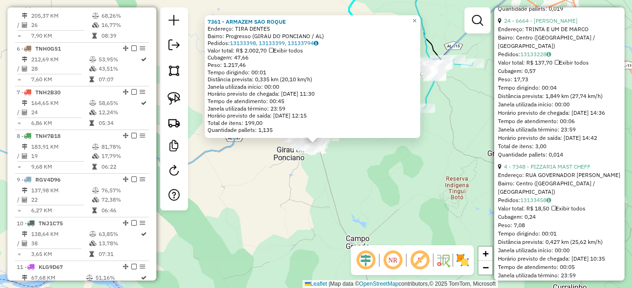
scroll to position [3947, 0]
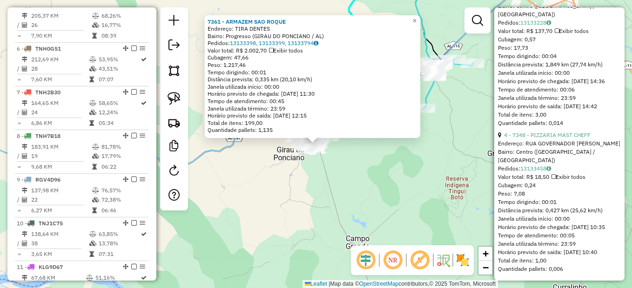
click at [336, 208] on div "7361 - ARMAZEM SAO ROQUE Endereço: TIRA DENTES Bairro: Progresso (GIRAU DO PONC…" at bounding box center [316, 144] width 632 height 288
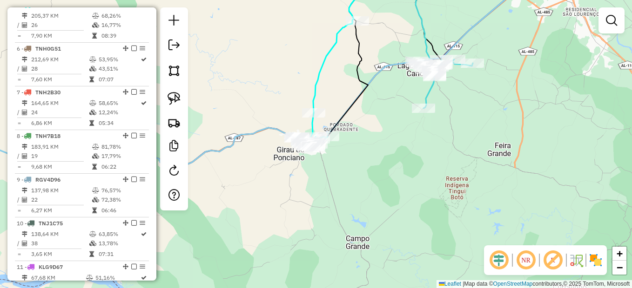
drag, startPoint x: 285, startPoint y: 226, endPoint x: 452, endPoint y: 198, distance: 169.3
click at [440, 207] on div "Janela de atendimento Grade de atendimento Capacidade Transportadoras Veículos …" at bounding box center [316, 144] width 632 height 288
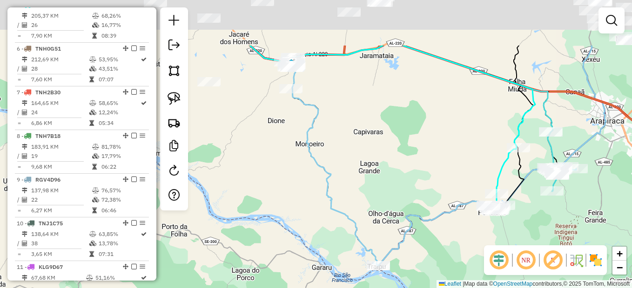
drag, startPoint x: 332, startPoint y: 157, endPoint x: 269, endPoint y: 276, distance: 135.3
click at [269, 282] on div "Janela de atendimento Grade de atendimento Capacidade Transportadoras Veículos …" at bounding box center [316, 144] width 632 height 288
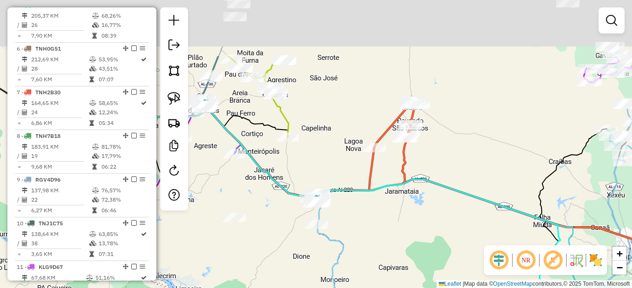
drag, startPoint x: 359, startPoint y: 226, endPoint x: 380, endPoint y: 257, distance: 37.2
click at [380, 257] on div "Janela de atendimento Grade de atendimento Capacidade Transportadoras Veículos …" at bounding box center [316, 144] width 632 height 288
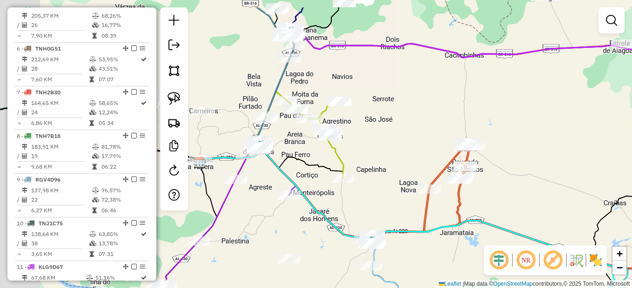
drag, startPoint x: 264, startPoint y: 200, endPoint x: 323, endPoint y: 233, distance: 67.9
click at [319, 242] on div "Janela de atendimento Grade de atendimento Capacidade Transportadoras Veículos …" at bounding box center [316, 144] width 632 height 288
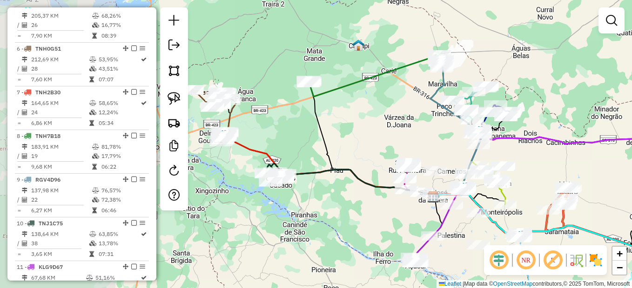
drag, startPoint x: 344, startPoint y: 233, endPoint x: 396, endPoint y: 211, distance: 56.9
click at [414, 218] on div "Janela de atendimento Grade de atendimento Capacidade Transportadoras Veículos …" at bounding box center [316, 144] width 632 height 288
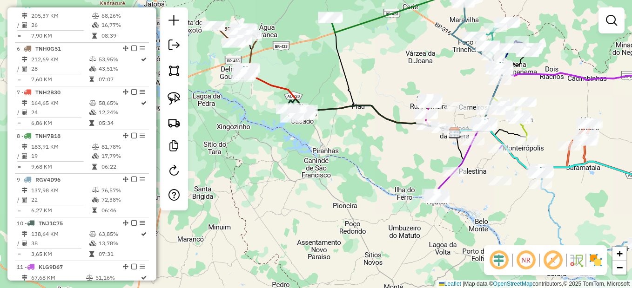
drag, startPoint x: 319, startPoint y: 240, endPoint x: 281, endPoint y: 118, distance: 127.7
click at [281, 118] on div "Janela de atendimento Grade de atendimento Capacidade Transportadoras Veículos …" at bounding box center [316, 144] width 632 height 288
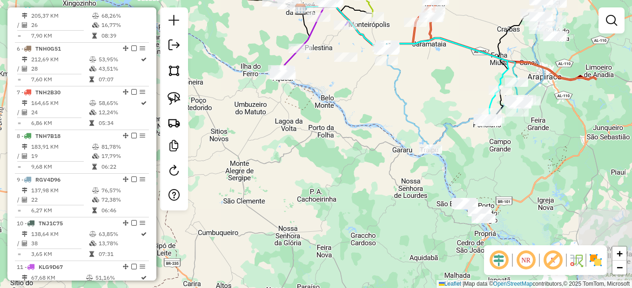
drag, startPoint x: 449, startPoint y: 154, endPoint x: 395, endPoint y: 120, distance: 64.4
click at [395, 120] on div "Janela de atendimento Grade de atendimento Capacidade Transportadoras Veículos …" at bounding box center [316, 144] width 632 height 288
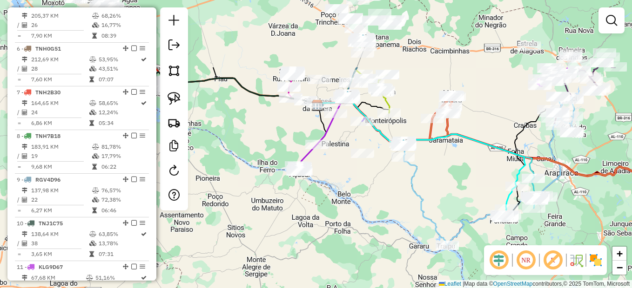
drag, startPoint x: 395, startPoint y: 120, endPoint x: 412, endPoint y: 216, distance: 97.8
click at [412, 216] on div "Janela de atendimento Grade de atendimento Capacidade Transportadoras Veículos …" at bounding box center [316, 144] width 632 height 288
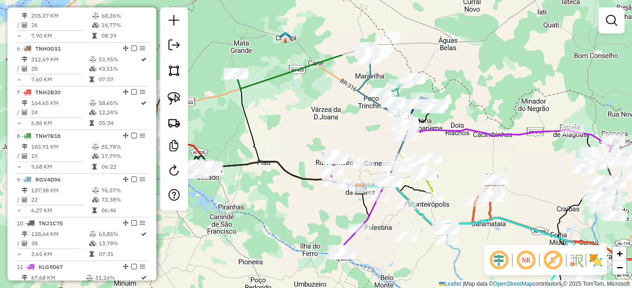
drag, startPoint x: 268, startPoint y: 144, endPoint x: 314, endPoint y: 253, distance: 118.4
click at [314, 253] on div "Janela de atendimento Grade de atendimento Capacidade Transportadoras Veículos …" at bounding box center [316, 144] width 632 height 288
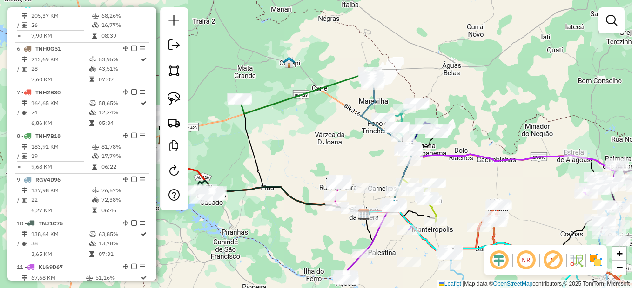
drag, startPoint x: 456, startPoint y: 194, endPoint x: 506, endPoint y: 159, distance: 61.1
click at [506, 160] on div "Janela de atendimento Grade de atendimento Capacidade Transportadoras Veículos …" at bounding box center [316, 144] width 632 height 288
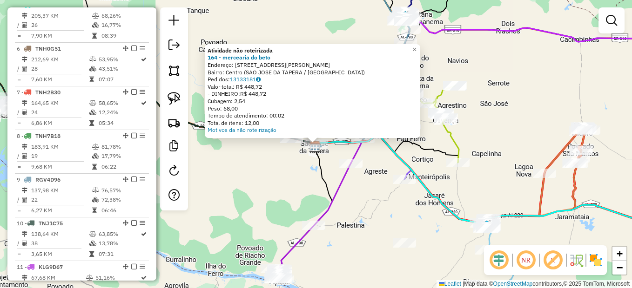
click at [267, 192] on div "Atividade não roteirizada 164 - mercearia do beto Endereço: [STREET_ADDRESS][PE…" at bounding box center [316, 144] width 632 height 288
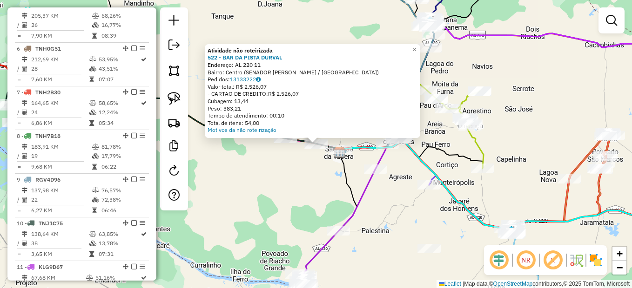
click at [280, 162] on div "Atividade não roteirizada 522 - BAR DA PISTA DURVAL Endereço: AL 220 11 Bairro:…" at bounding box center [316, 144] width 632 height 288
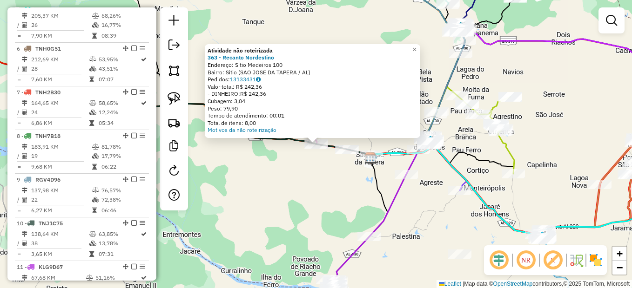
click at [292, 160] on div "Atividade não roteirizada 363 - Recanto Nordestino Endereço: Sitio Medeiros 100…" at bounding box center [316, 144] width 632 height 288
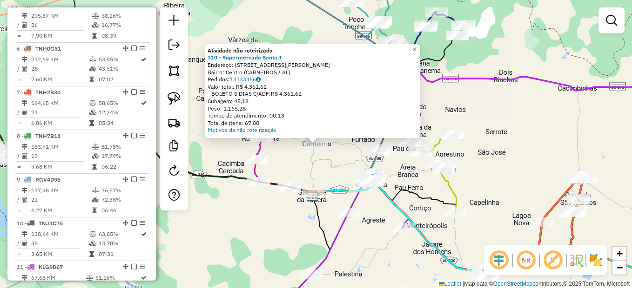
click at [325, 182] on div "Atividade não roteirizada 310 - Supermercado Santa T Endereço: [STREET_ADDRESS]…" at bounding box center [316, 144] width 632 height 288
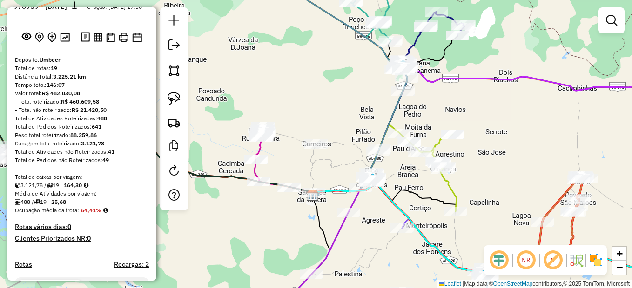
scroll to position [12, 0]
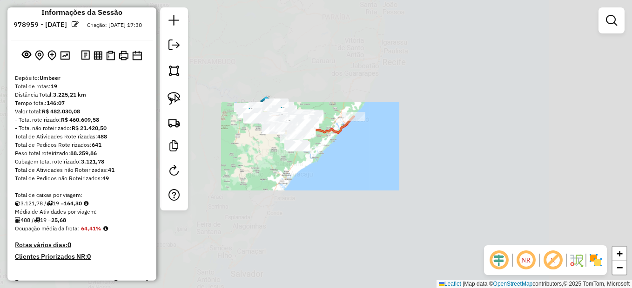
click at [280, 226] on div "Janela de atendimento Grade de atendimento Capacidade Transportadoras Veículos …" at bounding box center [316, 144] width 632 height 288
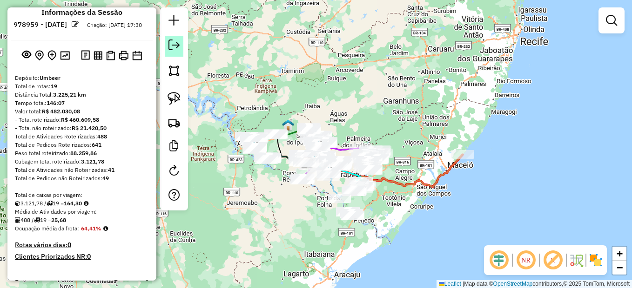
click at [175, 44] on em at bounding box center [173, 45] width 11 height 11
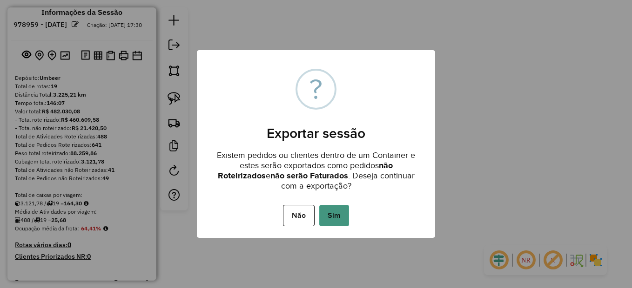
click at [341, 216] on button "Sim" at bounding box center [334, 215] width 30 height 21
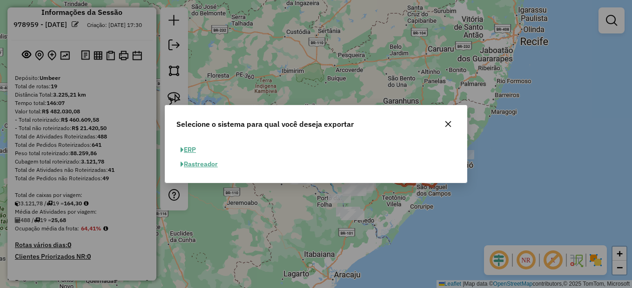
click at [186, 150] on button "ERP" at bounding box center [188, 150] width 24 height 14
select select "**"
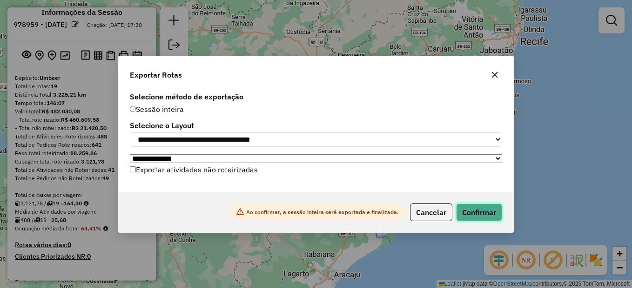
click at [477, 215] on button "Confirmar" at bounding box center [479, 213] width 46 height 18
